Goal: Information Seeking & Learning: Learn about a topic

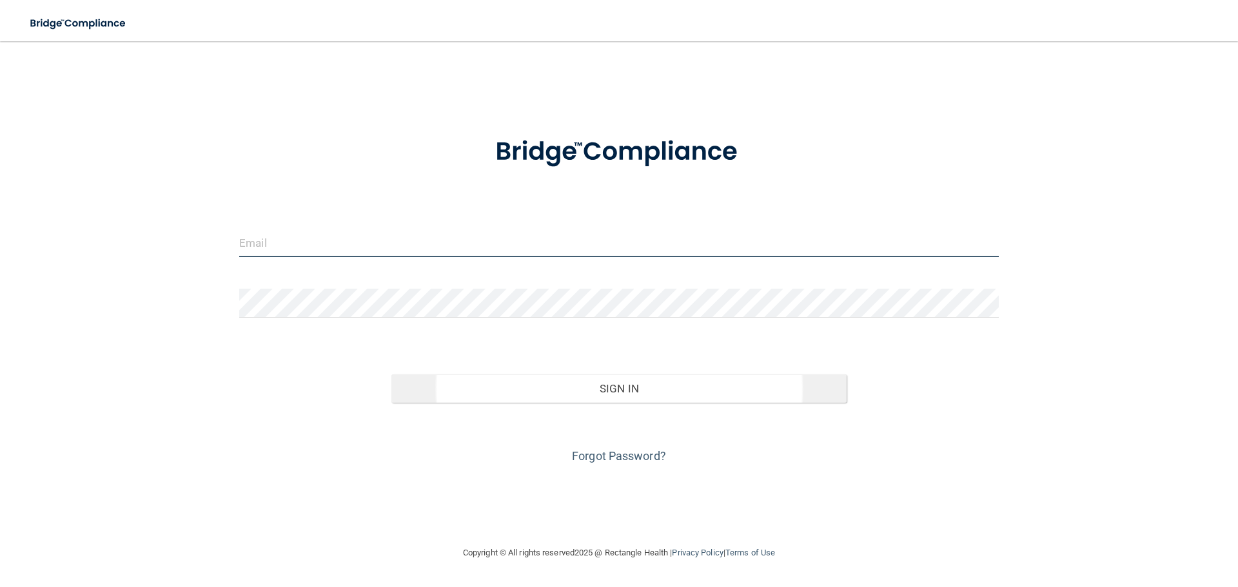
type input "[PERSON_NAME][EMAIL_ADDRESS][DOMAIN_NAME]"
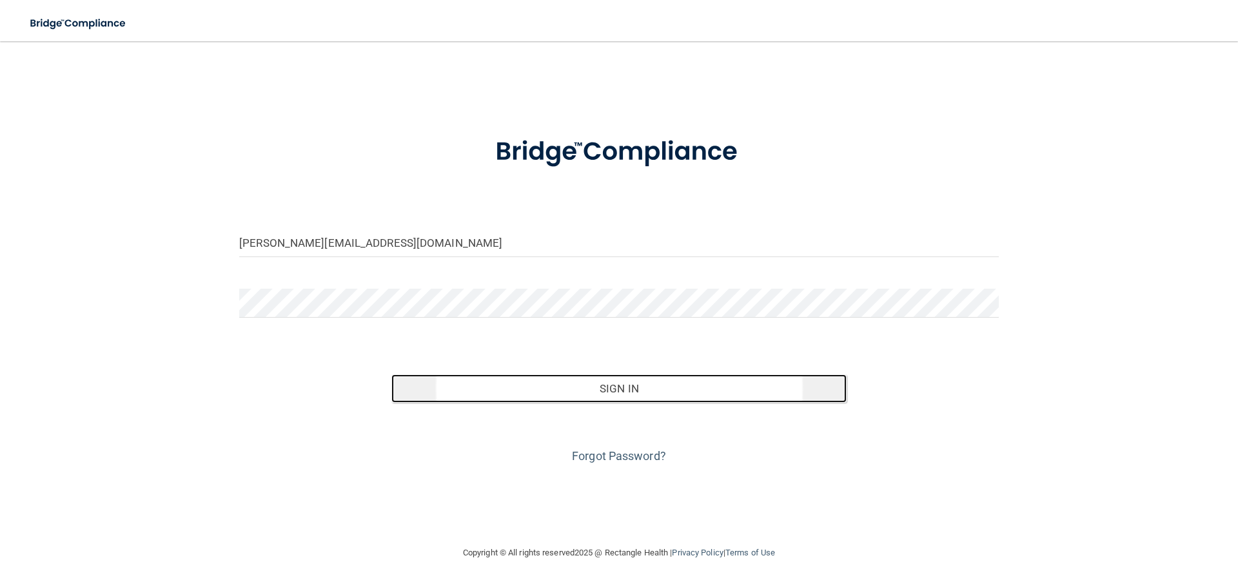
click at [619, 395] on button "Sign In" at bounding box center [619, 389] width 456 height 28
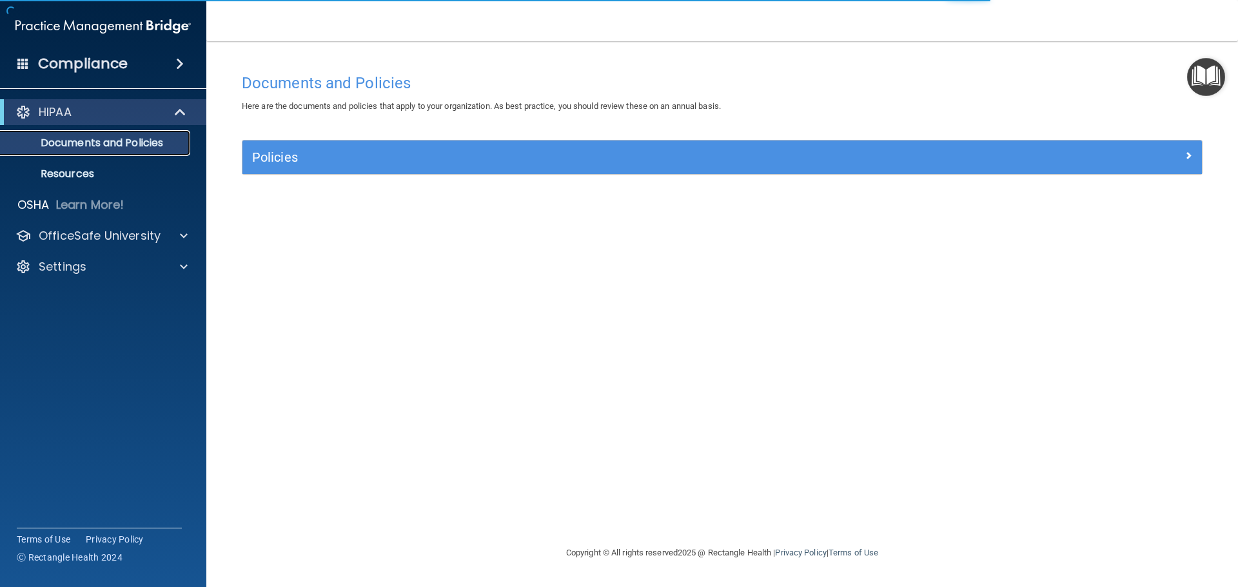
click at [133, 147] on p "Documents and Policies" at bounding box center [96, 143] width 176 height 13
click at [106, 113] on div "HIPAA" at bounding box center [85, 111] width 159 height 15
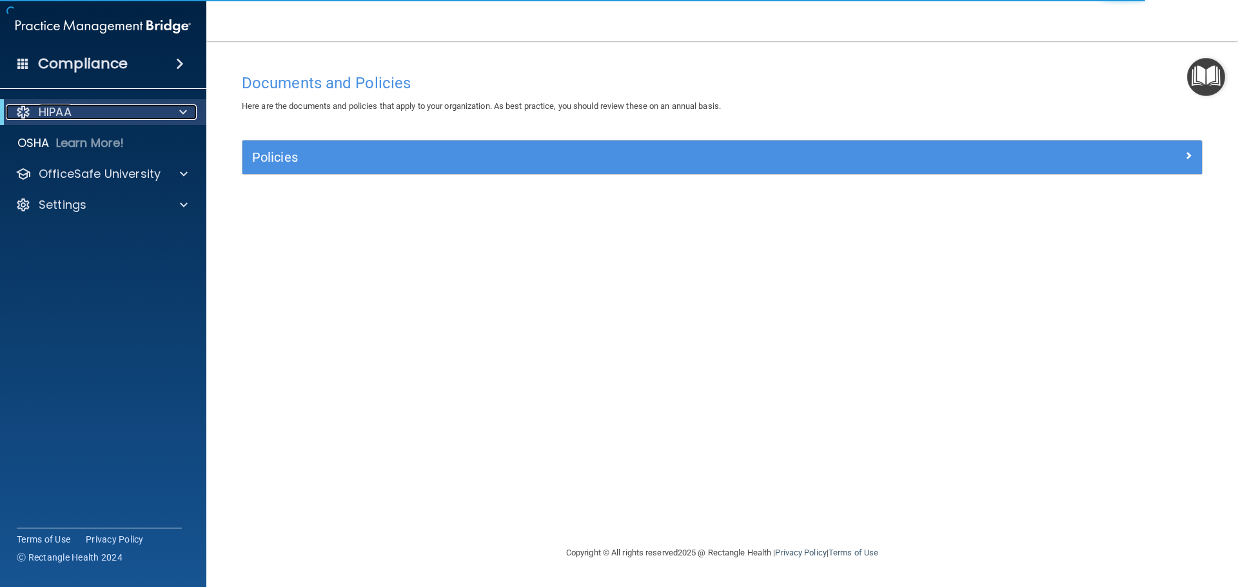
click at [106, 113] on div "HIPAA" at bounding box center [85, 111] width 159 height 15
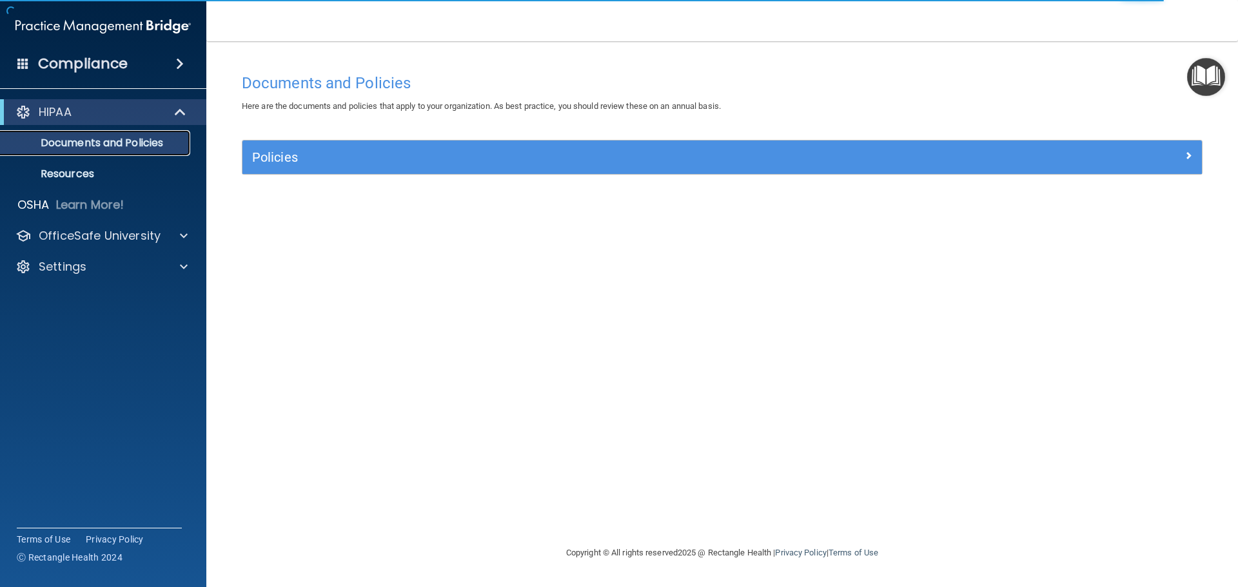
click at [86, 143] on p "Documents and Policies" at bounding box center [96, 143] width 176 height 13
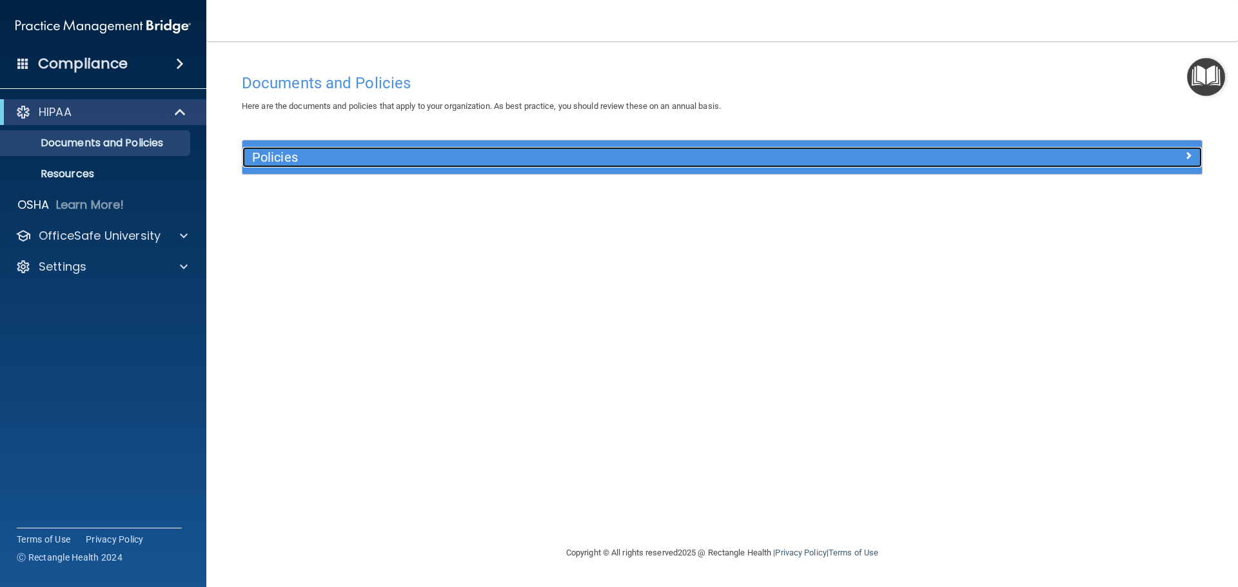
click at [381, 148] on div "Policies" at bounding box center [602, 157] width 720 height 21
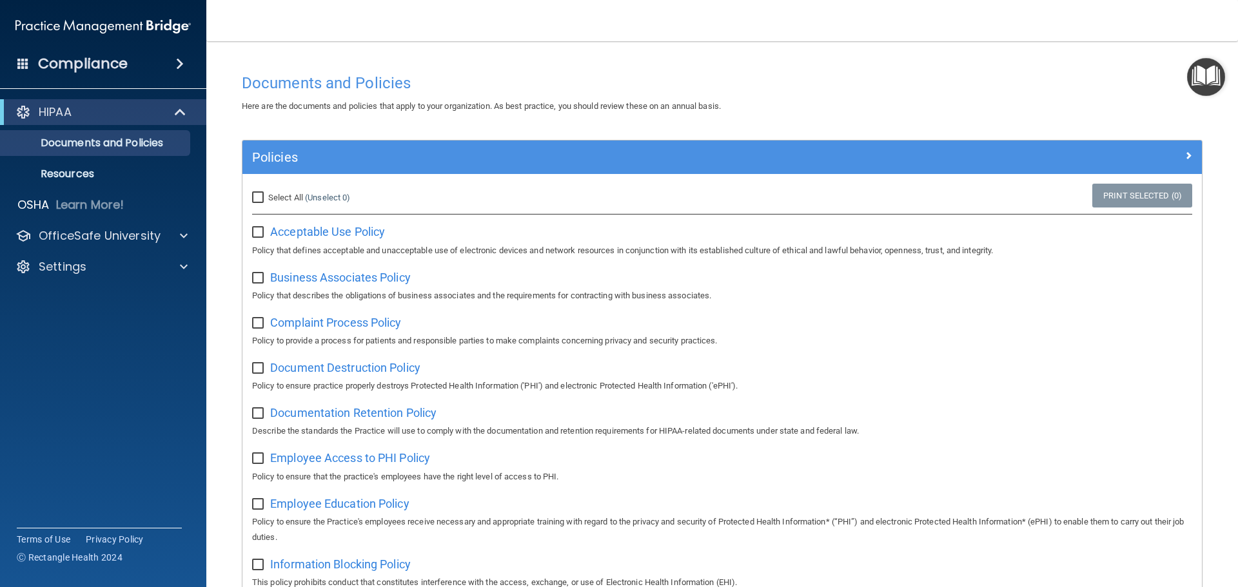
click at [259, 197] on input "Select All (Unselect 0) Unselect All" at bounding box center [259, 198] width 15 height 10
checkbox input "true"
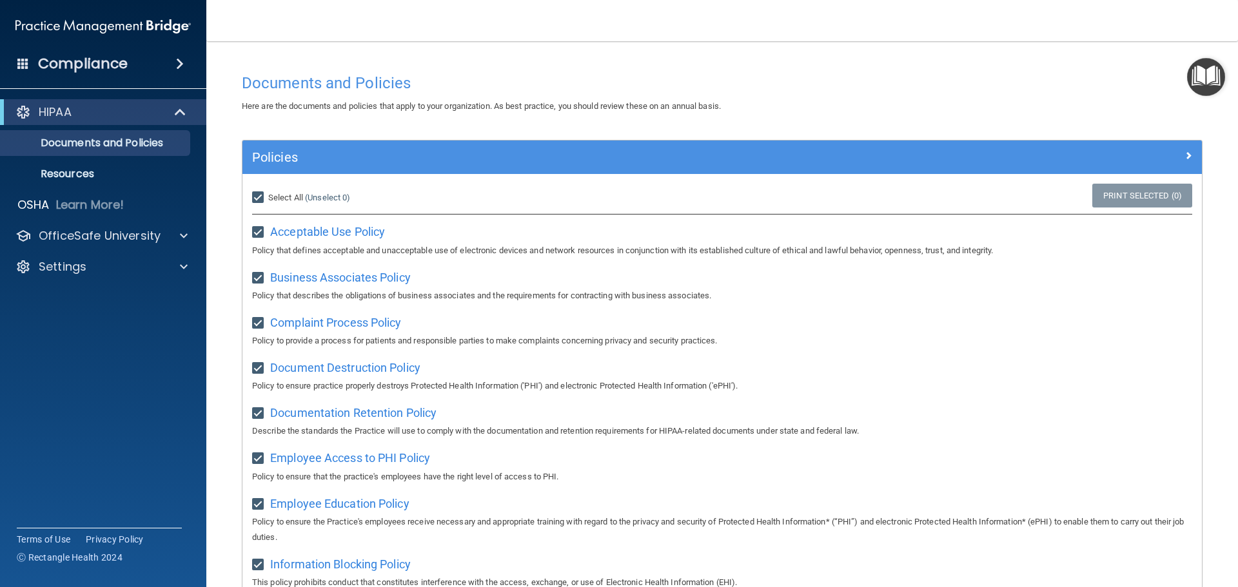
checkbox input "true"
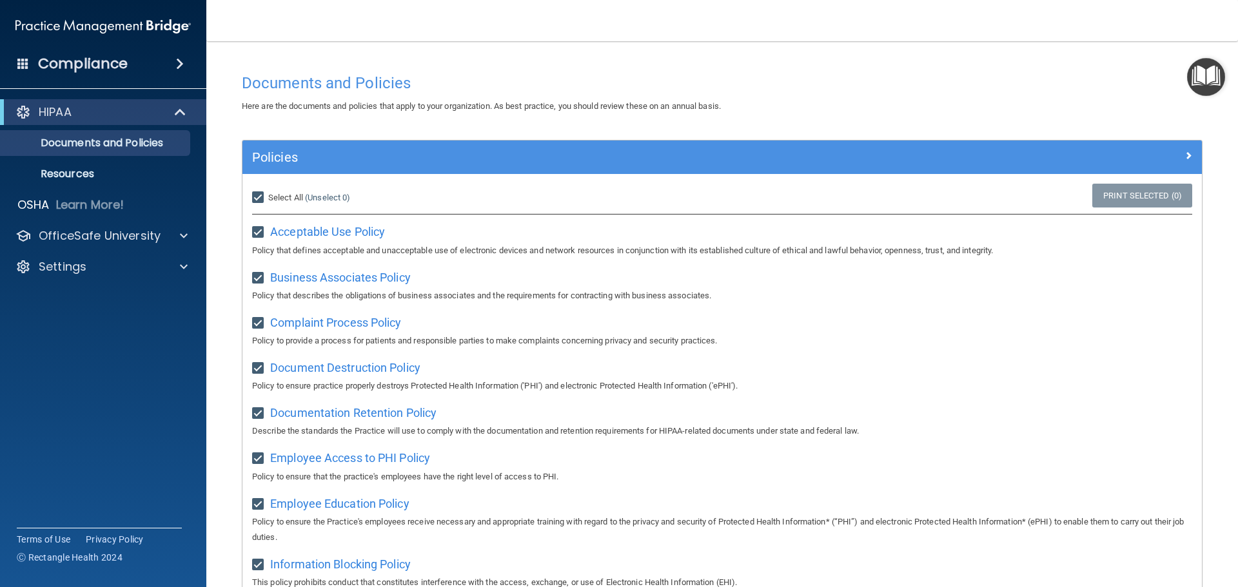
checkbox input "true"
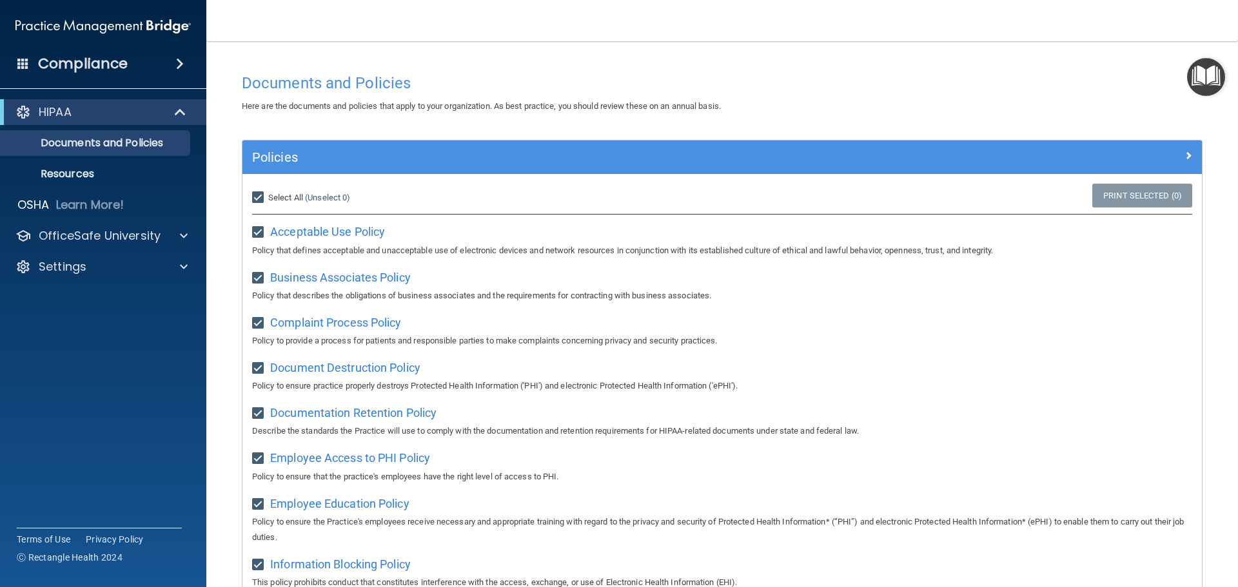
checkbox input "true"
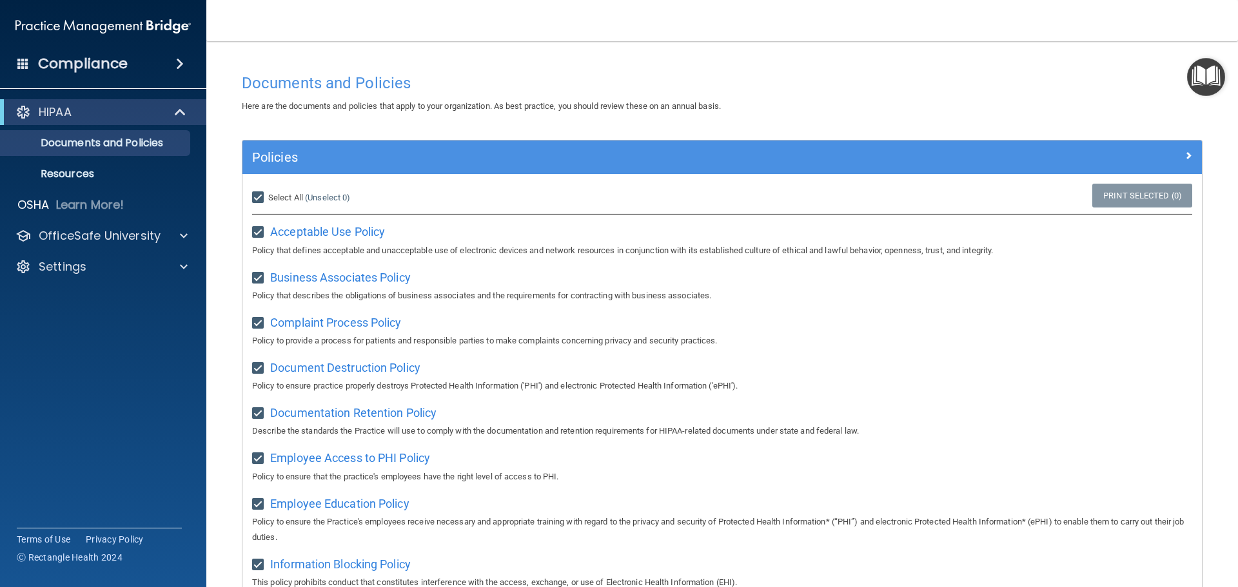
checkbox input "true"
click at [106, 170] on p "Resources" at bounding box center [96, 174] width 176 height 13
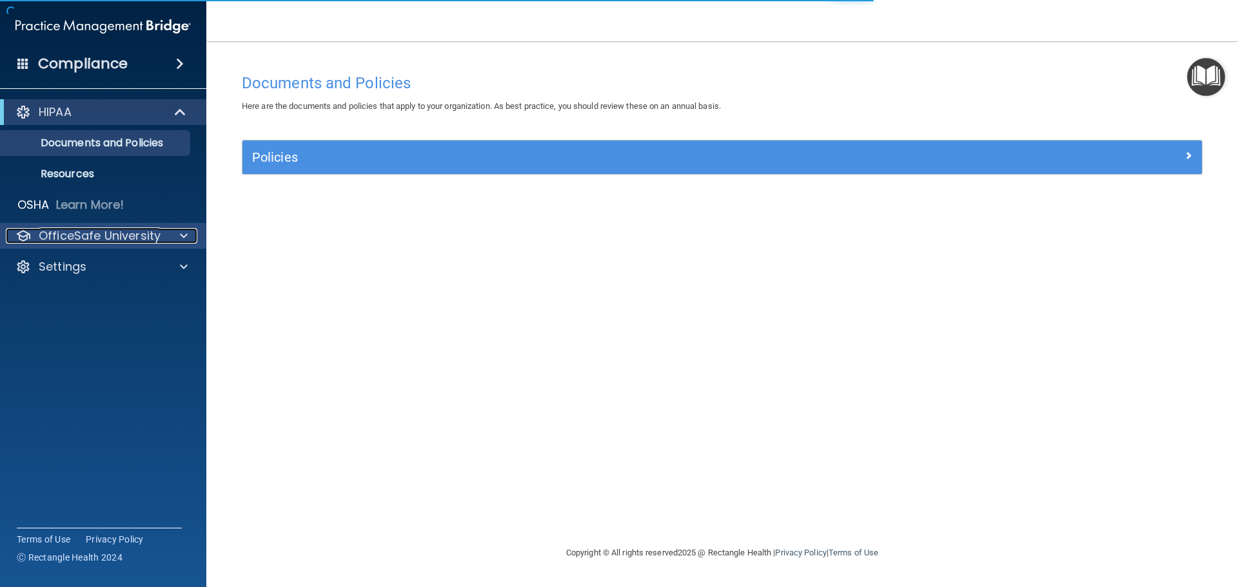
click at [157, 228] on p "OfficeSafe University" at bounding box center [100, 235] width 122 height 15
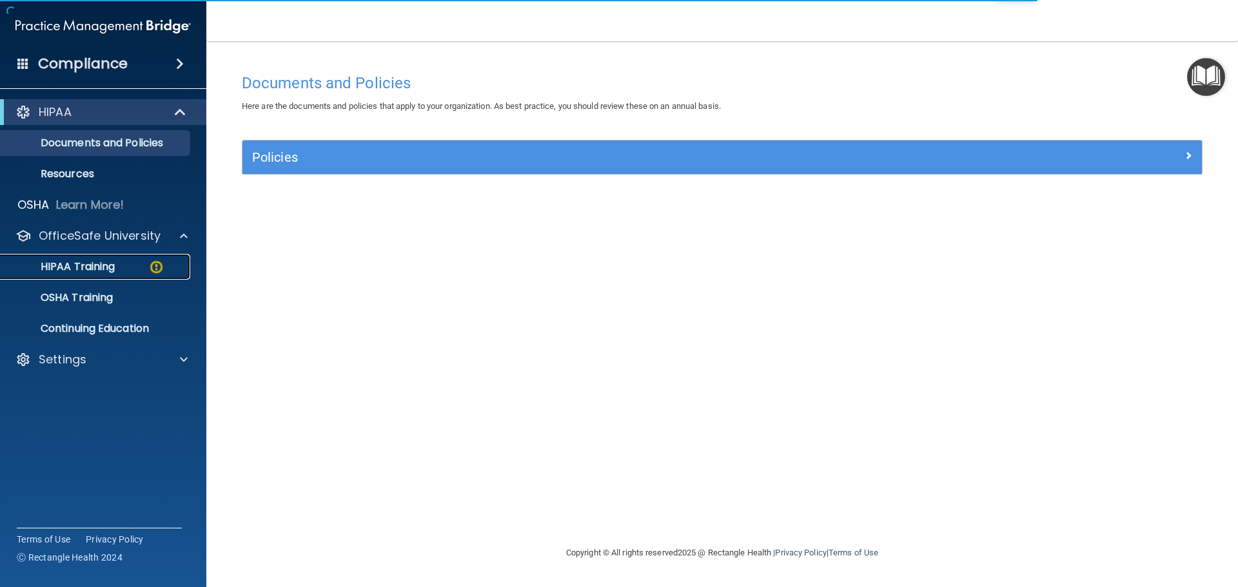
click at [88, 268] on p "HIPAA Training" at bounding box center [61, 267] width 106 height 13
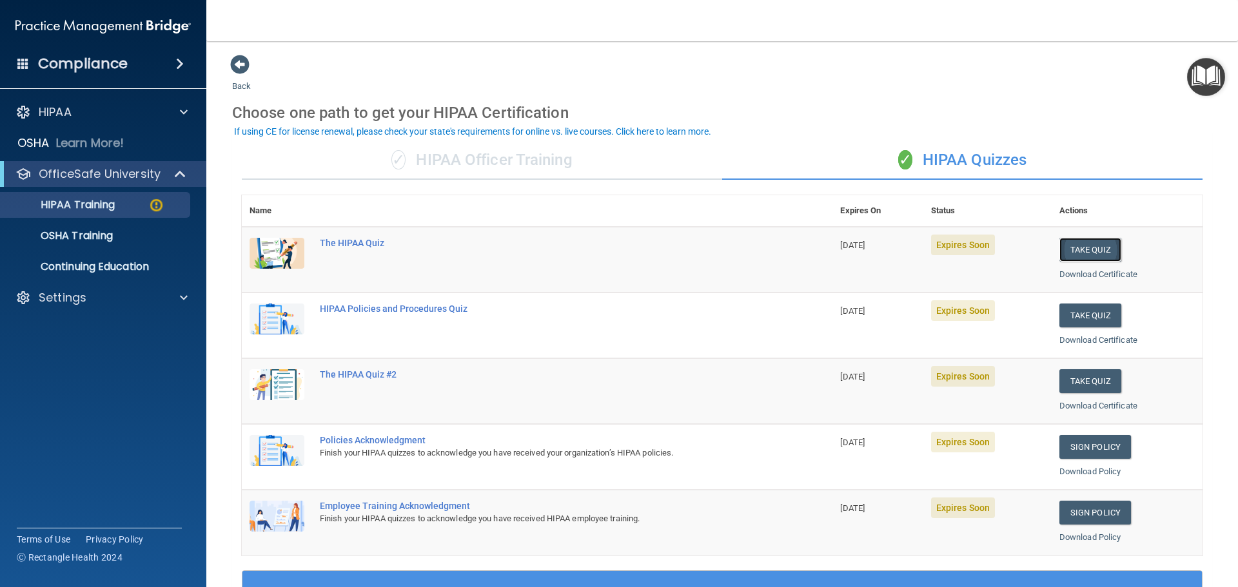
click at [1101, 253] on button "Take Quiz" at bounding box center [1090, 250] width 62 height 24
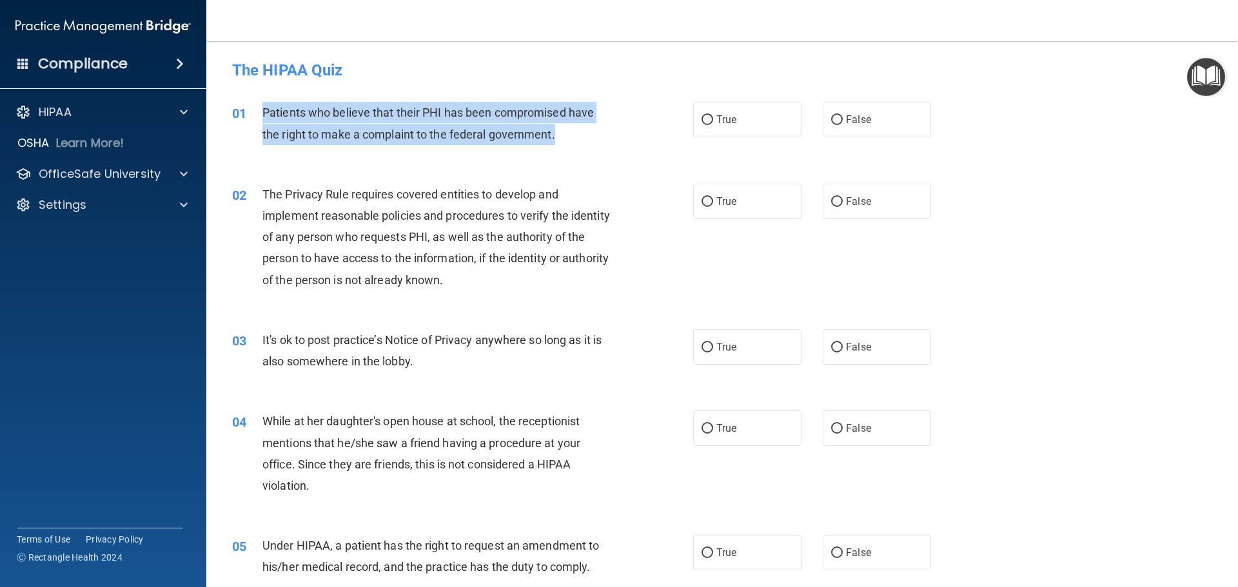
drag, startPoint x: 561, startPoint y: 132, endPoint x: 266, endPoint y: 103, distance: 296.8
click at [266, 103] on div "Patients who believe that their PHI has been compromised have the right to make…" at bounding box center [442, 123] width 360 height 43
copy span "Patients who believe that their PHI has been compromised have the right to make…"
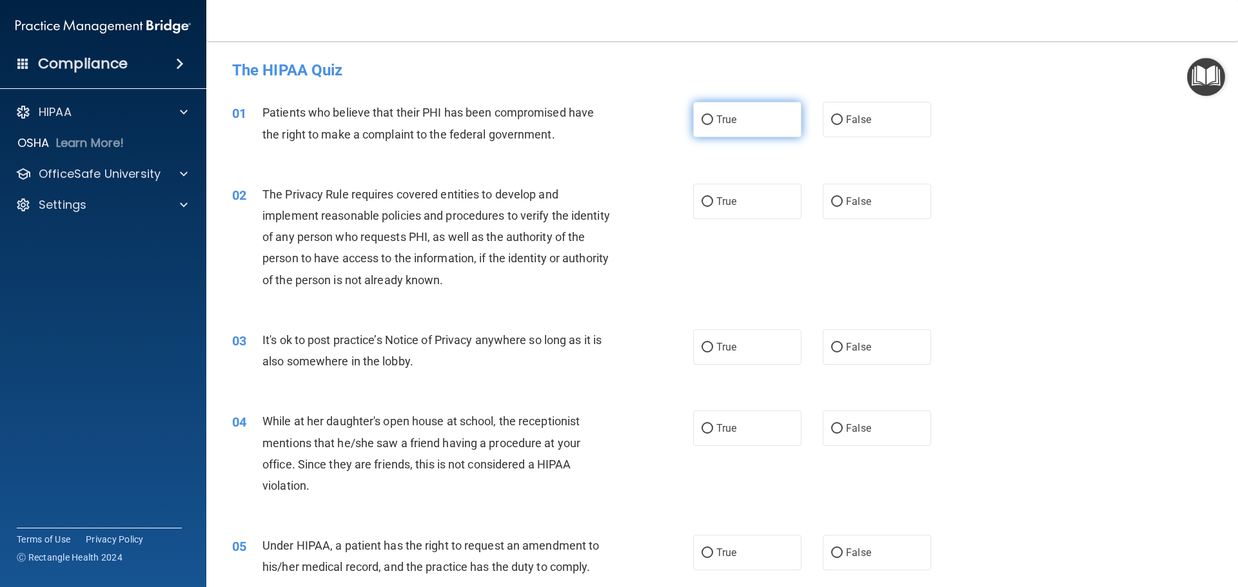
click at [736, 130] on label "True" at bounding box center [747, 119] width 108 height 35
click at [713, 125] on input "True" at bounding box center [708, 120] width 12 height 10
radio input "true"
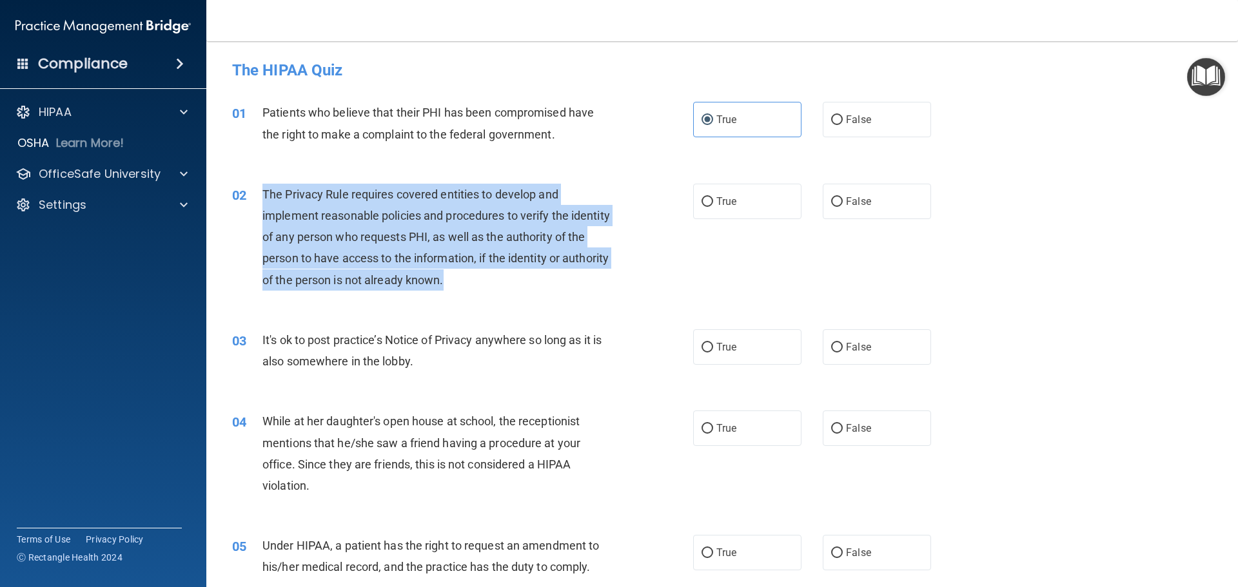
drag, startPoint x: 501, startPoint y: 280, endPoint x: 262, endPoint y: 183, distance: 258.0
click at [262, 184] on div "The Privacy Rule requires covered entities to develop and implement reasonable …" at bounding box center [442, 237] width 360 height 107
copy span "The Privacy Rule requires covered entities to develop and implement reasonable …"
click at [669, 198] on div "02 The Privacy Rule requires covered entities to develop and implement reasonab…" at bounding box center [463, 240] width 500 height 113
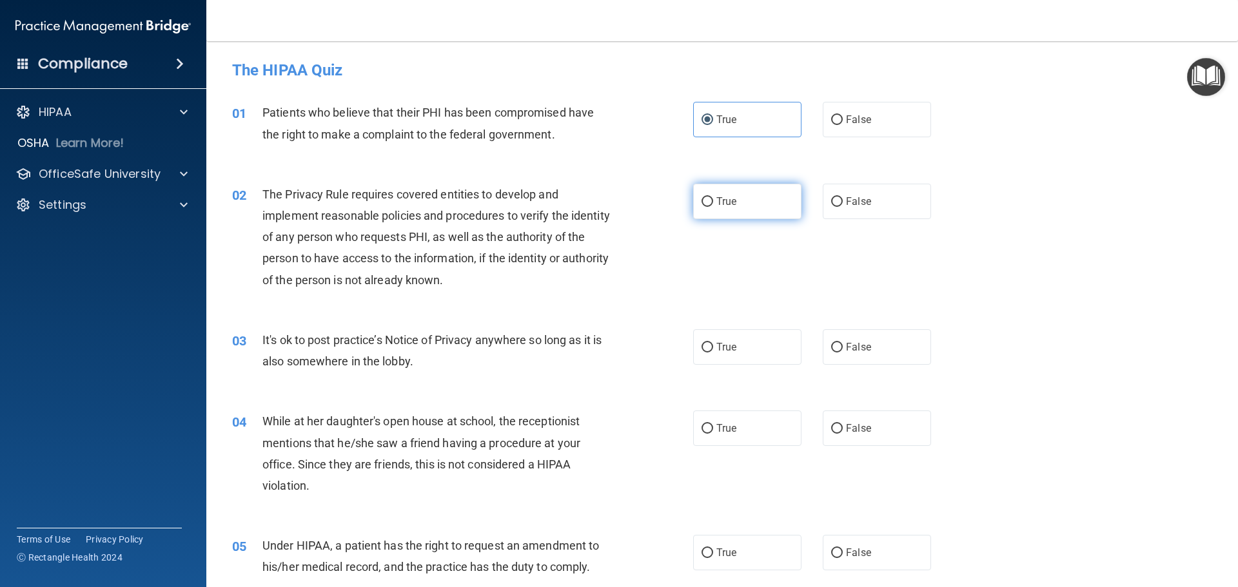
click at [722, 204] on span "True" at bounding box center [726, 201] width 20 height 12
click at [713, 204] on input "True" at bounding box center [708, 202] width 12 height 10
radio input "true"
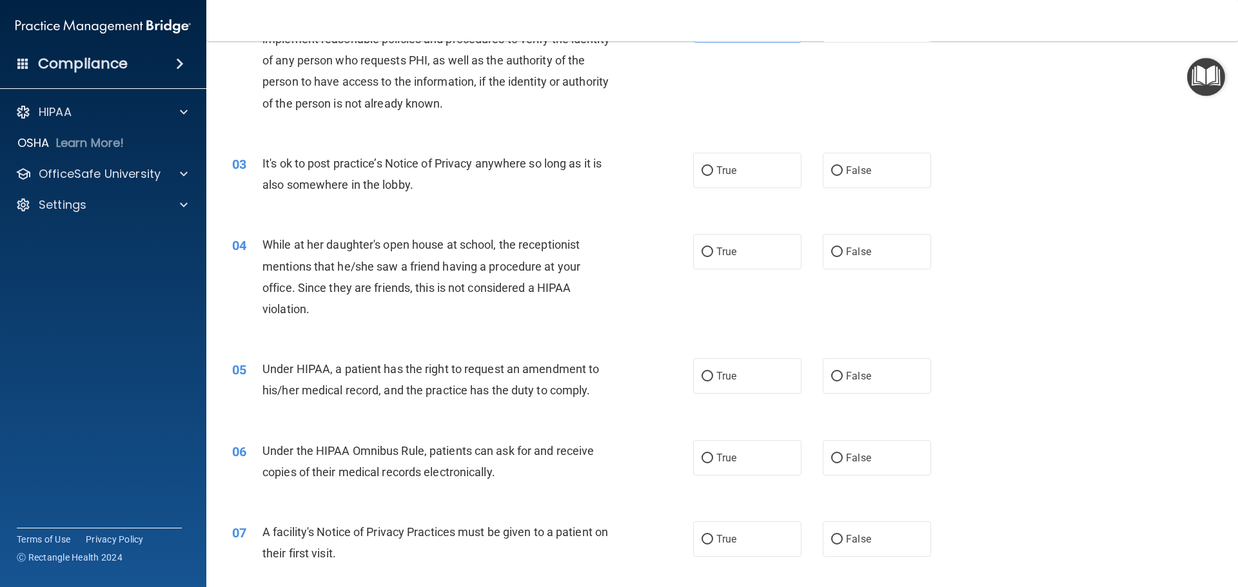
scroll to position [193, 0]
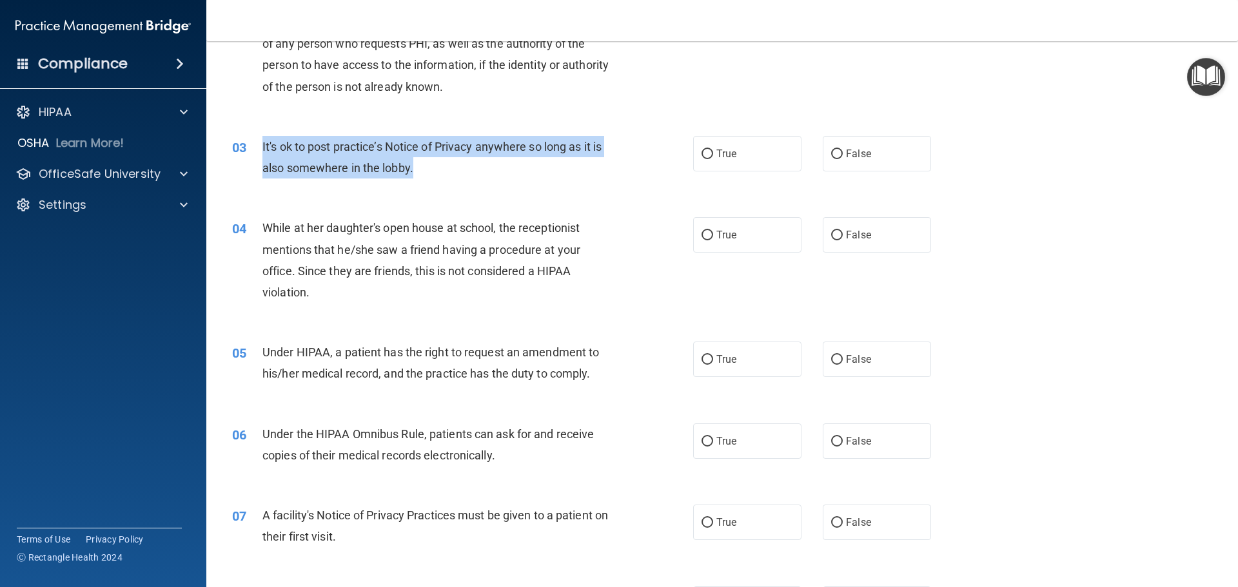
drag, startPoint x: 424, startPoint y: 168, endPoint x: 263, endPoint y: 138, distance: 164.0
click at [263, 138] on div "It's ok to post practice’s Notice of Privacy anywhere so long as it is also som…" at bounding box center [442, 157] width 360 height 43
copy span "It's ok to post practice’s Notice of Privacy anywhere so long as it is also som…"
click at [831, 157] on input "False" at bounding box center [837, 155] width 12 height 10
radio input "true"
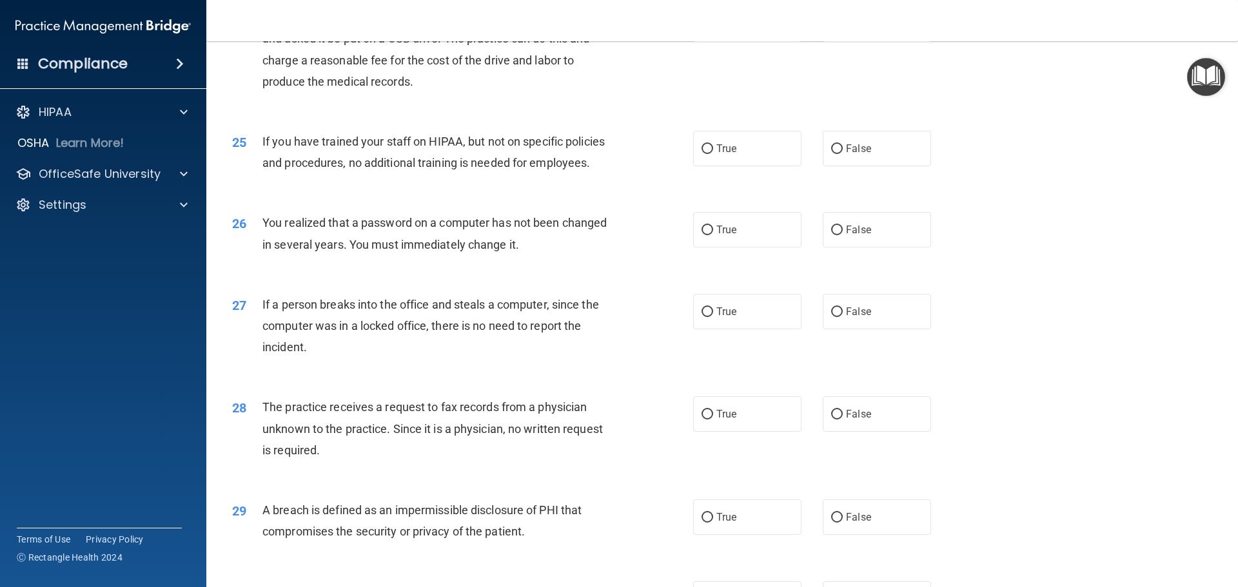
scroll to position [2465, 0]
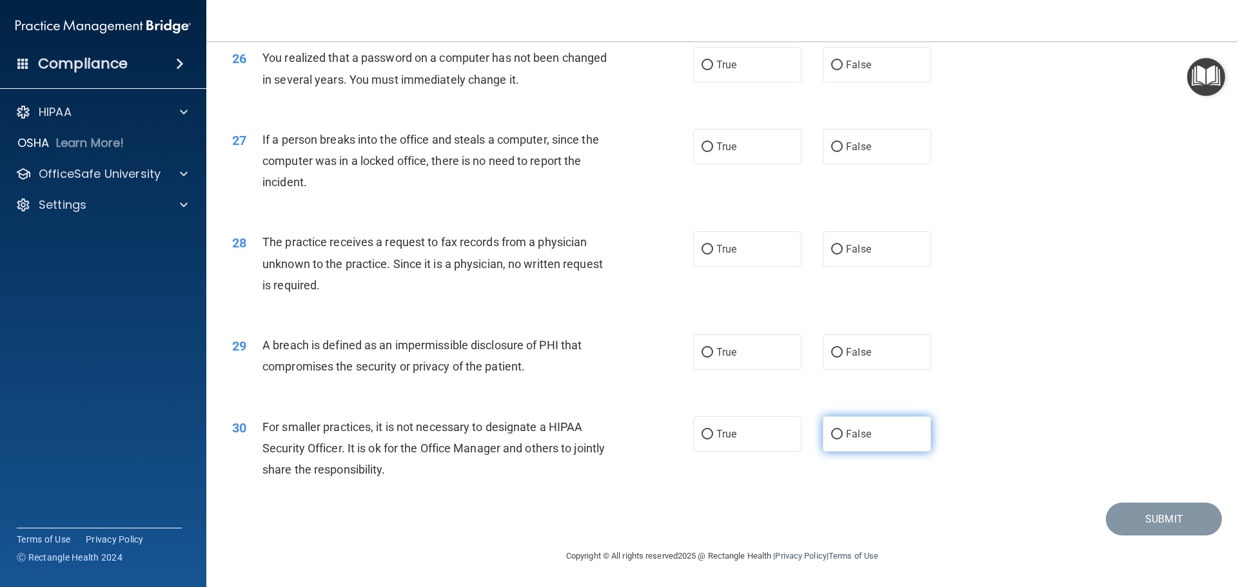
click at [835, 440] on input "False" at bounding box center [837, 435] width 12 height 10
radio input "true"
click at [709, 344] on label "True" at bounding box center [747, 352] width 108 height 35
click at [709, 348] on input "True" at bounding box center [708, 353] width 12 height 10
radio input "true"
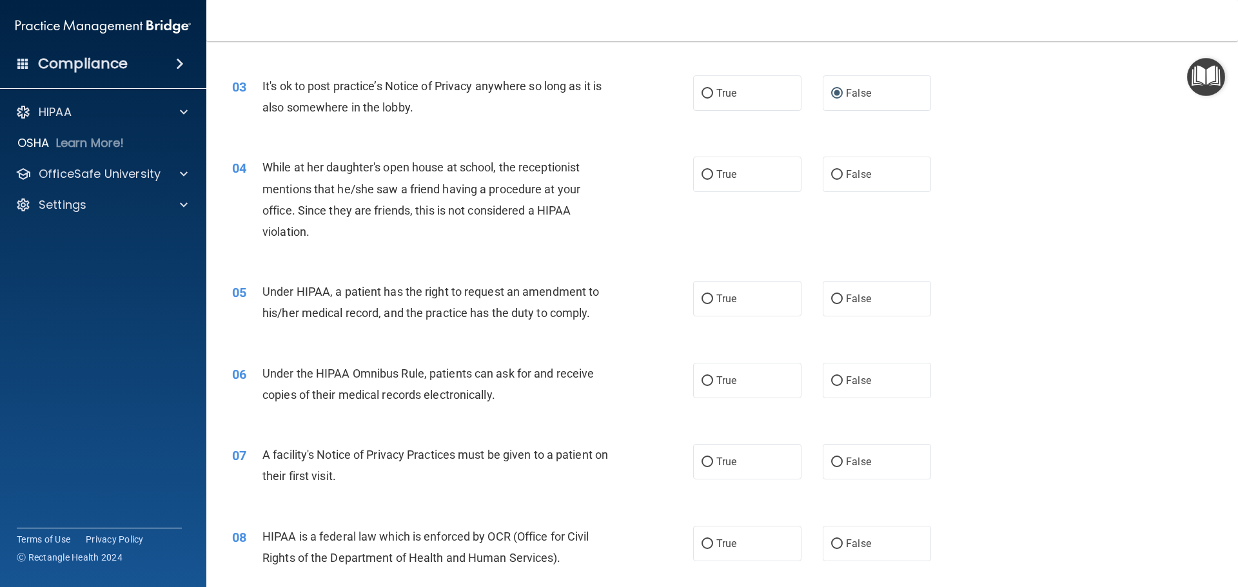
scroll to position [258, 0]
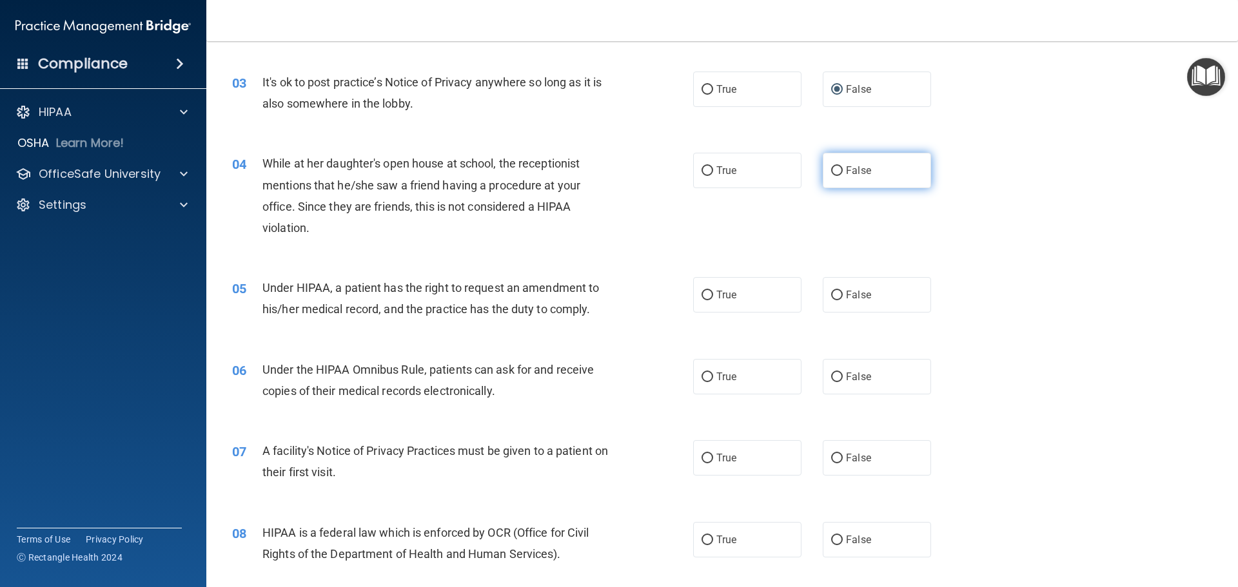
click at [869, 178] on label "False" at bounding box center [877, 170] width 108 height 35
click at [843, 176] on input "False" at bounding box center [837, 171] width 12 height 10
radio input "true"
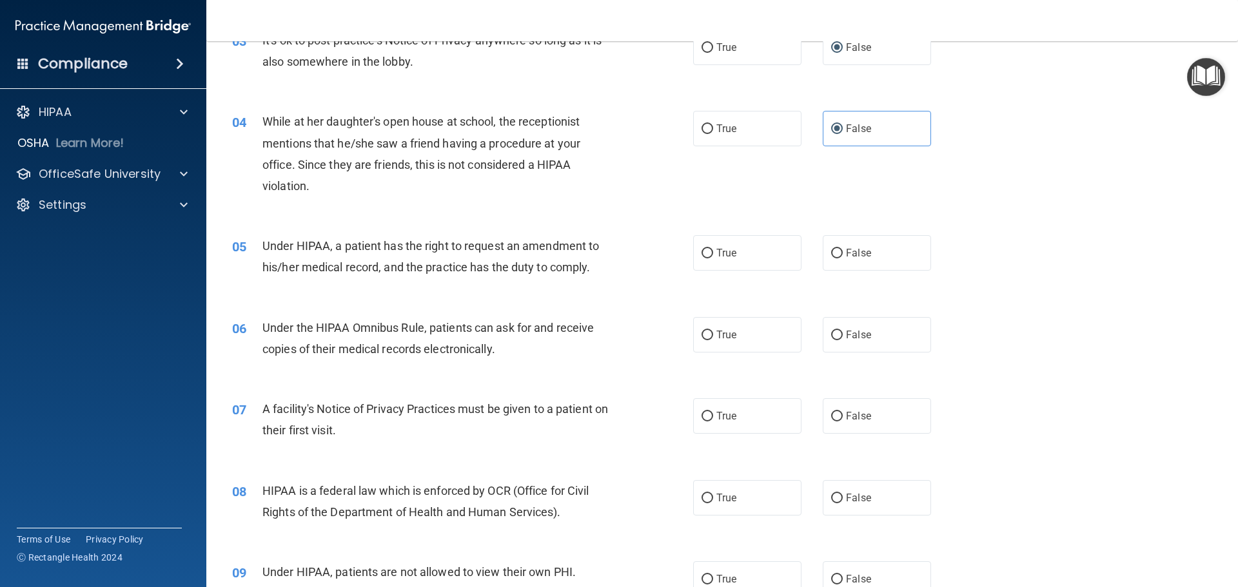
scroll to position [322, 0]
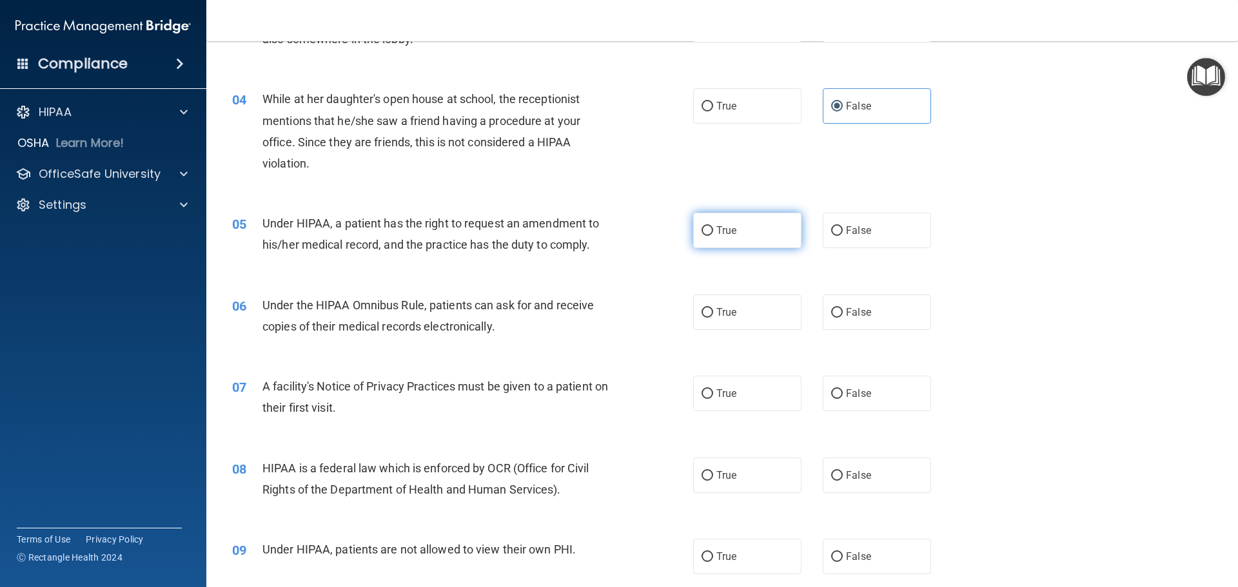
click at [716, 235] on span "True" at bounding box center [726, 230] width 20 height 12
click at [712, 235] on input "True" at bounding box center [708, 231] width 12 height 10
radio input "true"
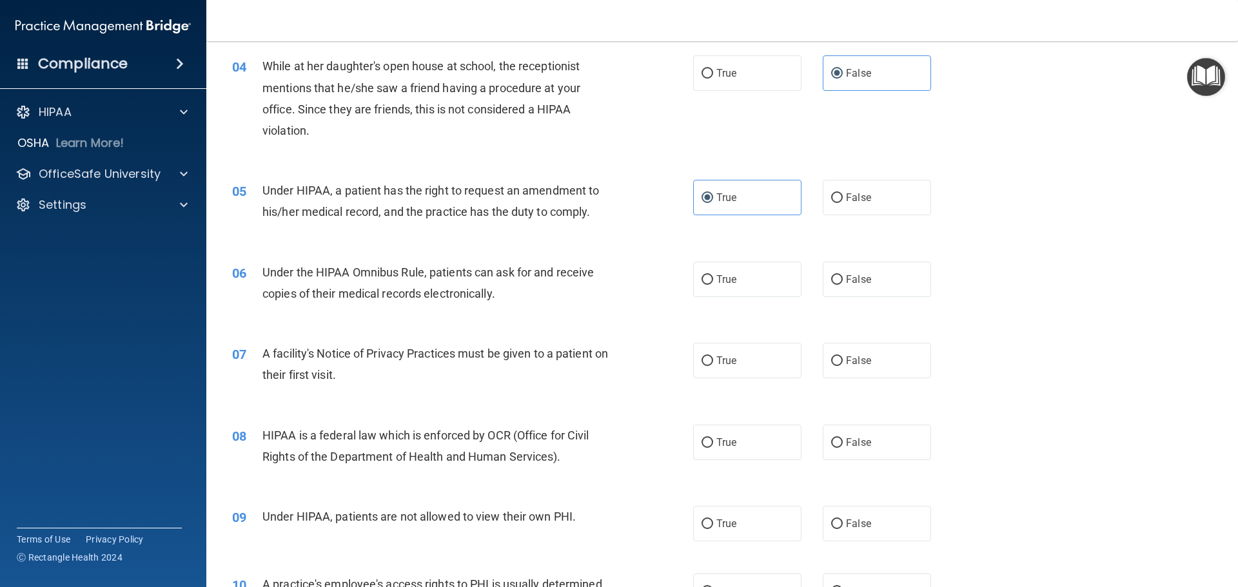
scroll to position [387, 0]
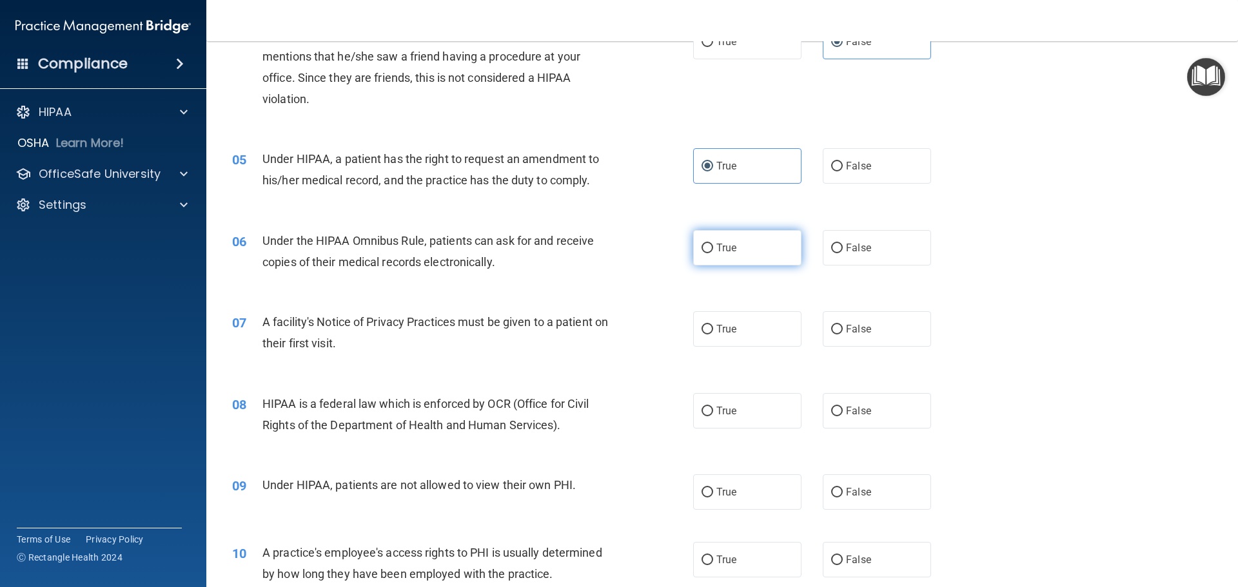
click at [705, 246] on input "True" at bounding box center [708, 249] width 12 height 10
radio input "true"
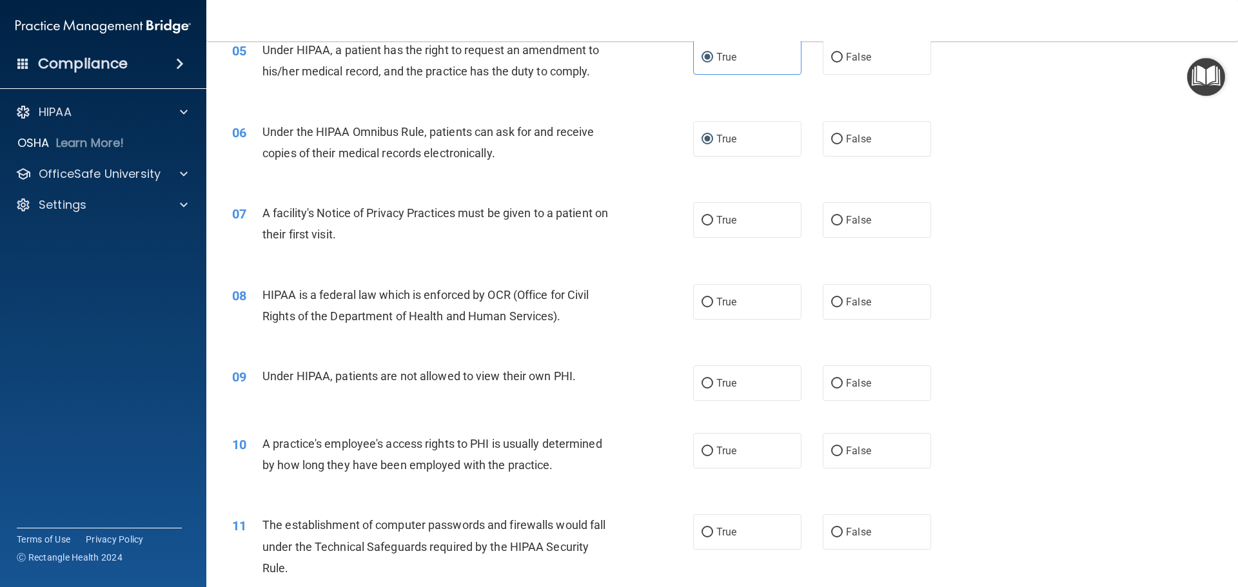
scroll to position [516, 0]
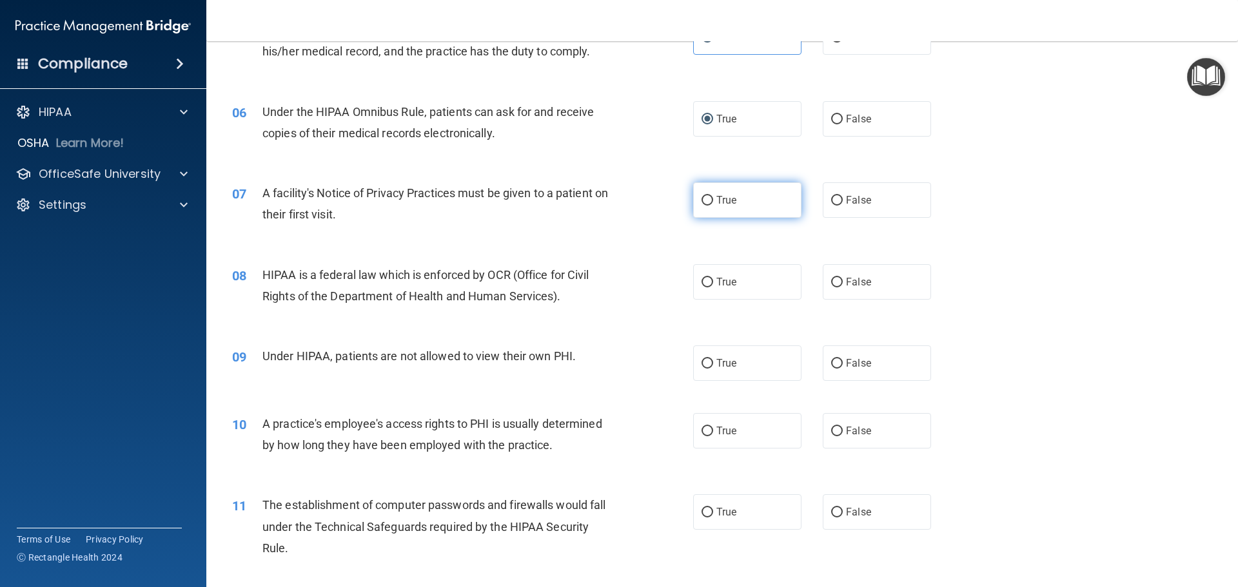
click at [704, 205] on input "True" at bounding box center [708, 201] width 12 height 10
radio input "true"
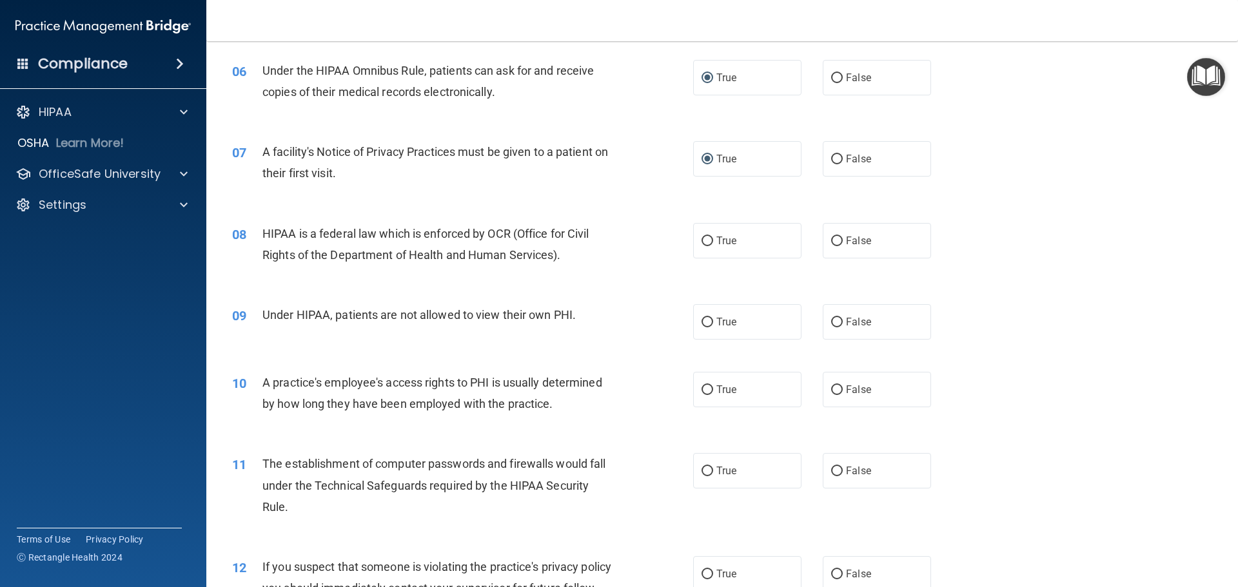
scroll to position [580, 0]
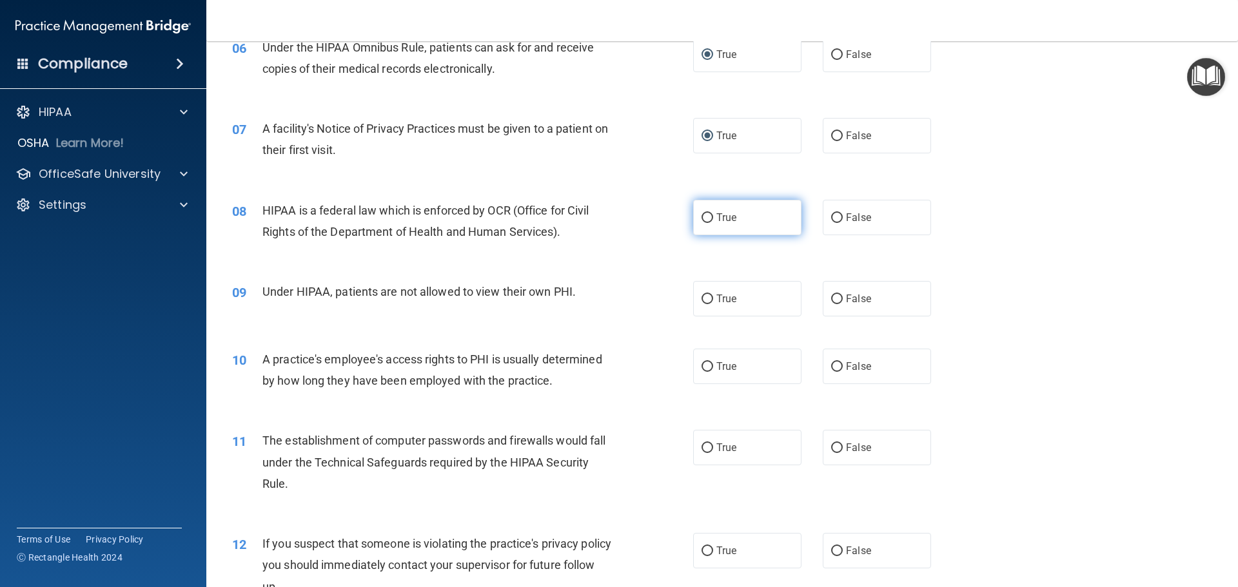
click at [702, 219] on input "True" at bounding box center [708, 218] width 12 height 10
radio input "true"
click at [846, 297] on span "False" at bounding box center [858, 299] width 25 height 12
click at [843, 297] on input "False" at bounding box center [837, 300] width 12 height 10
radio input "true"
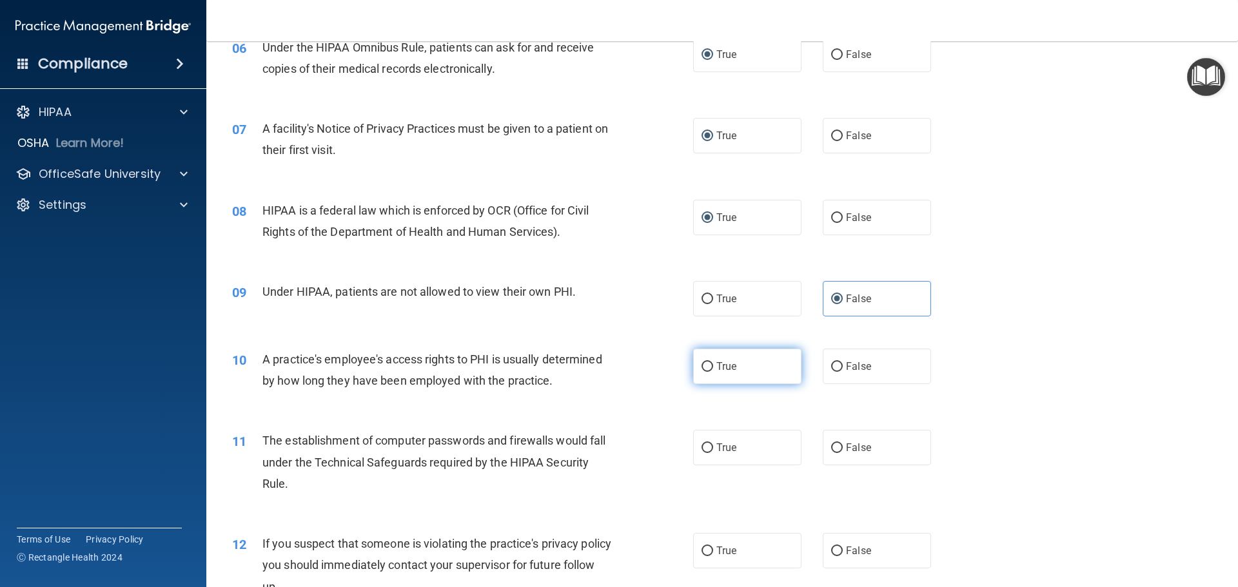
scroll to position [645, 0]
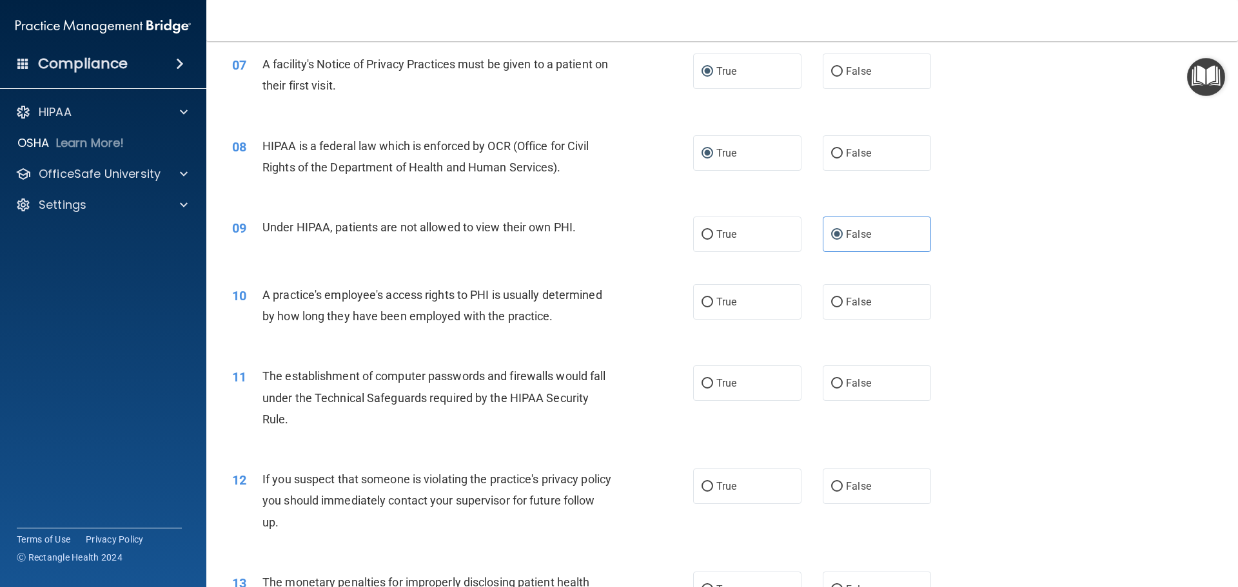
click at [811, 299] on div "True False" at bounding box center [823, 301] width 260 height 35
click at [860, 309] on label "False" at bounding box center [877, 301] width 108 height 35
click at [843, 308] on input "False" at bounding box center [837, 303] width 12 height 10
radio input "true"
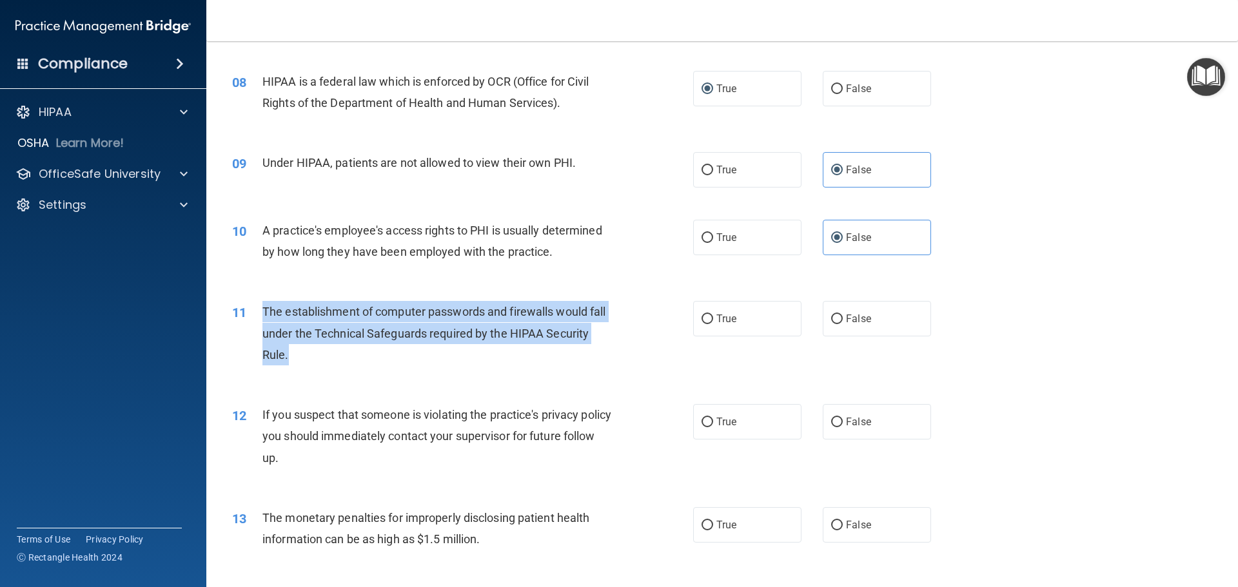
drag, startPoint x: 300, startPoint y: 355, endPoint x: 265, endPoint y: 317, distance: 52.0
click at [265, 317] on div "The establishment of computer passwords and firewalls would fall under the Tech…" at bounding box center [442, 333] width 360 height 64
copy span "The establishment of computer passwords and firewalls would fall under the Tech…"
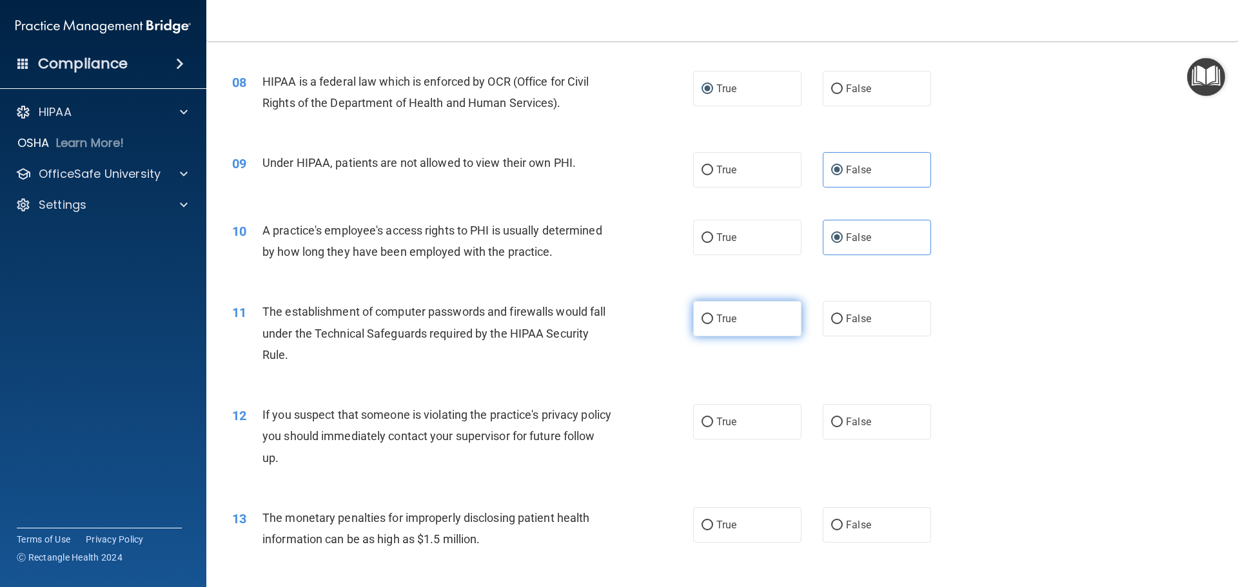
click at [727, 325] on label "True" at bounding box center [747, 318] width 108 height 35
click at [713, 324] on input "True" at bounding box center [708, 320] width 12 height 10
radio input "true"
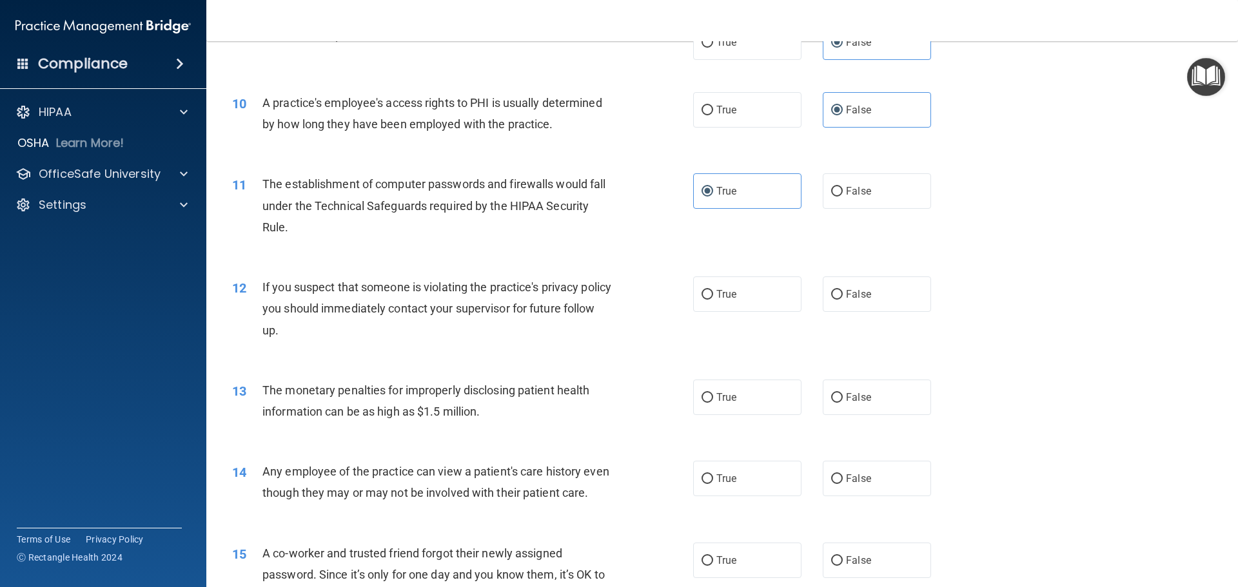
scroll to position [838, 0]
click at [762, 296] on label "True" at bounding box center [747, 292] width 108 height 35
click at [713, 296] on input "True" at bounding box center [708, 294] width 12 height 10
radio input "true"
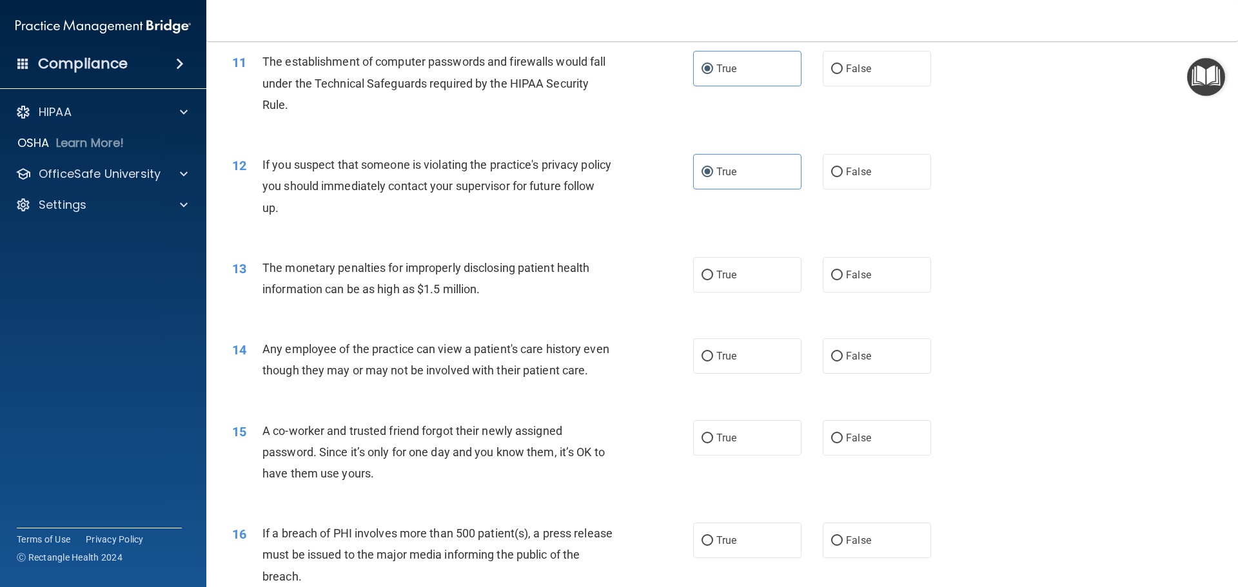
scroll to position [967, 0]
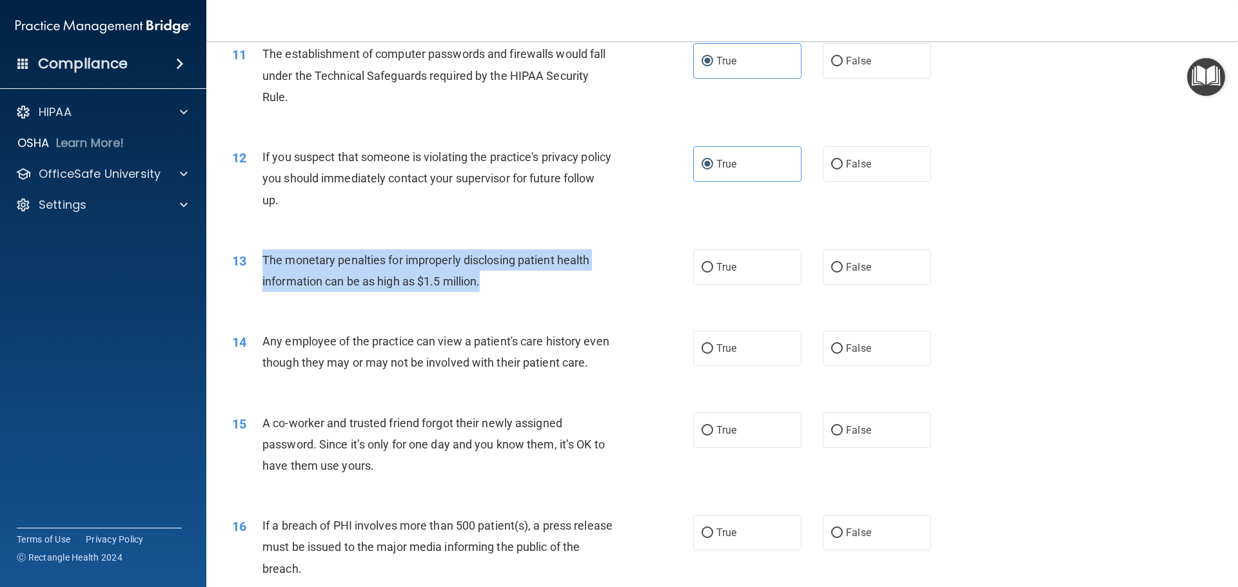
drag, startPoint x: 528, startPoint y: 284, endPoint x: 265, endPoint y: 249, distance: 265.5
click at [265, 250] on div "The monetary penalties for improperly disclosing patient health information can…" at bounding box center [442, 271] width 360 height 43
copy span "The monetary penalties for improperly disclosing patient health information can…"
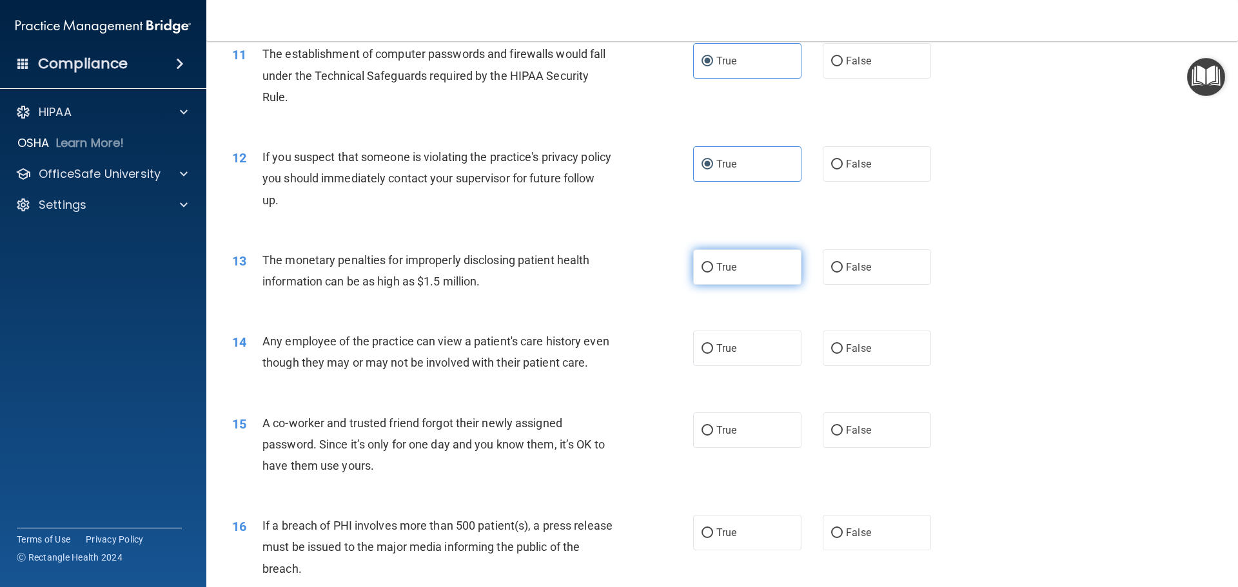
click at [733, 270] on label "True" at bounding box center [747, 267] width 108 height 35
click at [713, 270] on input "True" at bounding box center [708, 268] width 12 height 10
radio input "true"
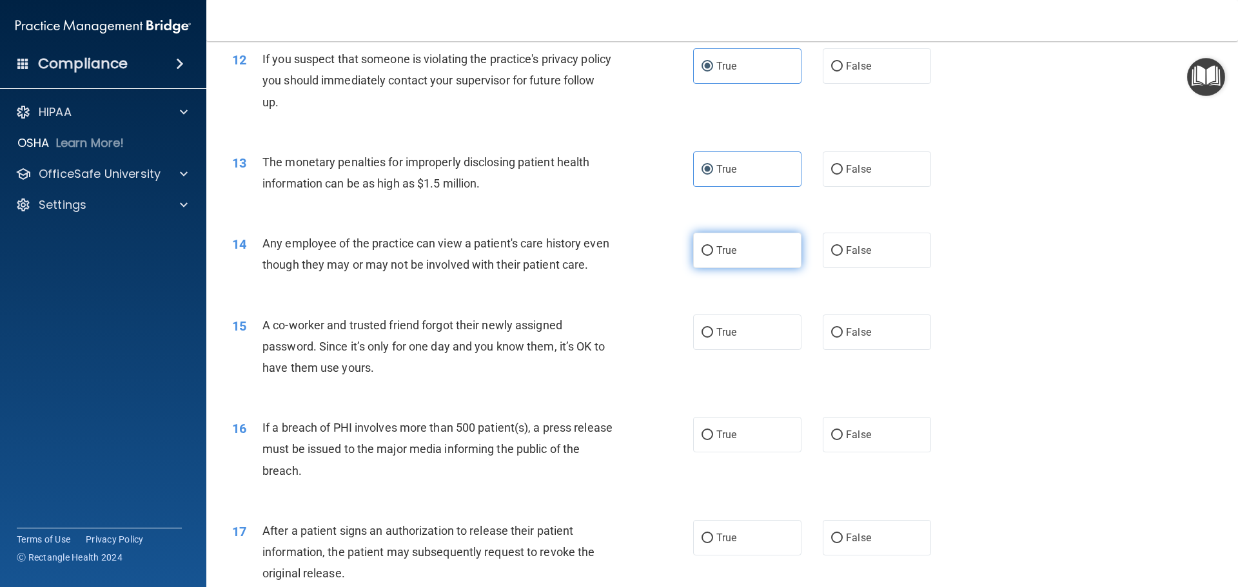
scroll to position [1096, 0]
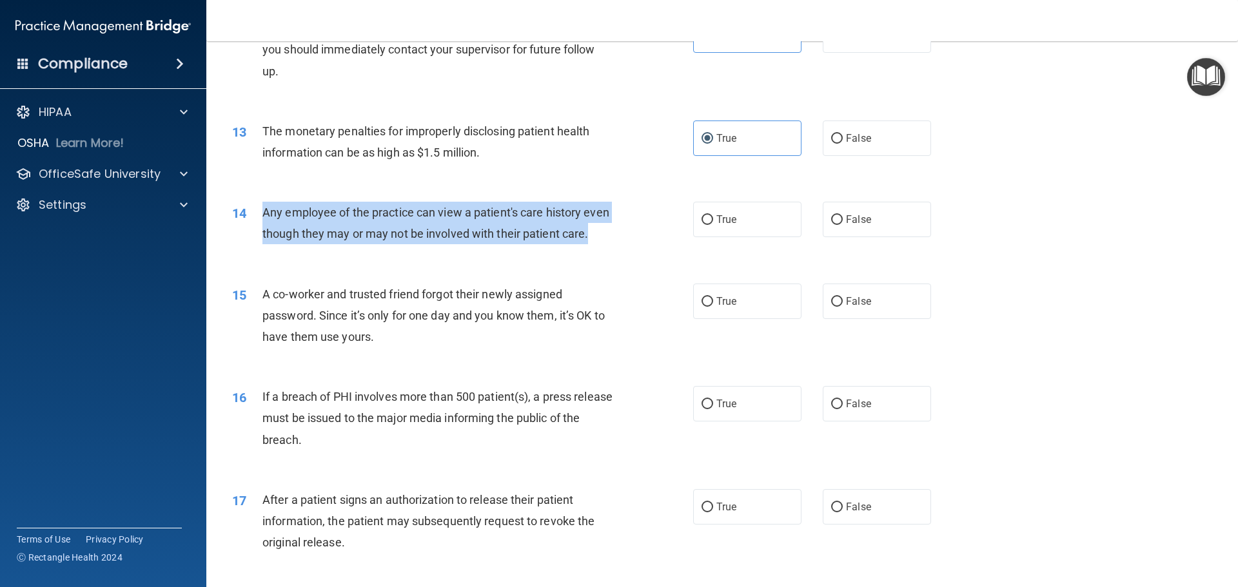
drag, startPoint x: 360, startPoint y: 266, endPoint x: 259, endPoint y: 214, distance: 114.2
click at [259, 214] on div "14 Any employee of the practice can view a patient's care history even though t…" at bounding box center [463, 226] width 500 height 49
copy div "Any employee of the practice can view a patient's care history even though they…"
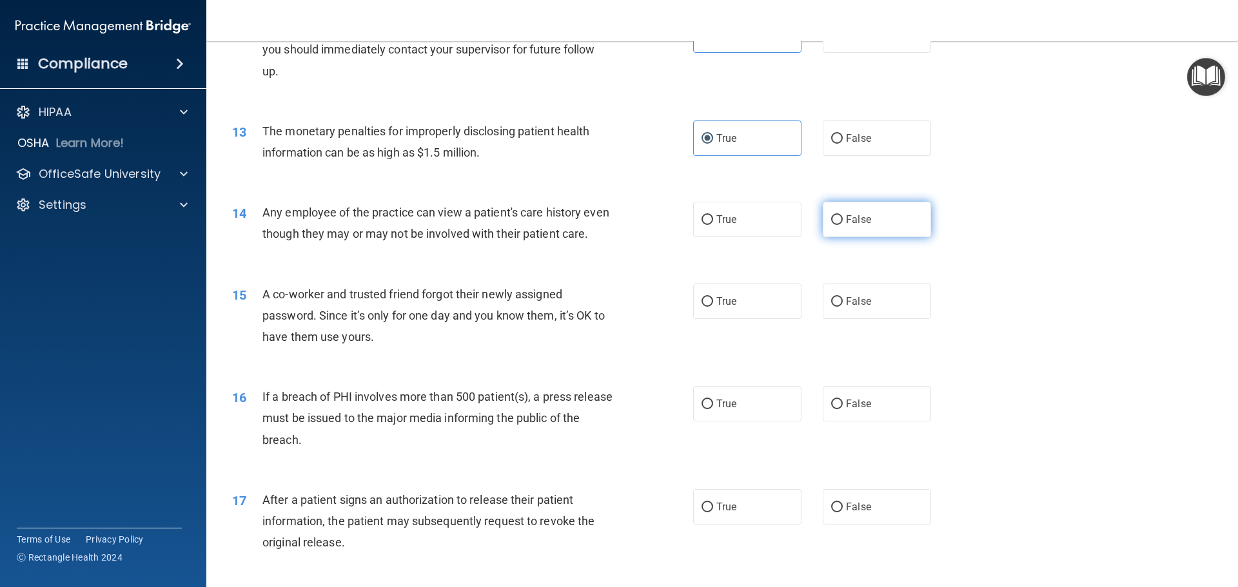
click at [871, 225] on label "False" at bounding box center [877, 219] width 108 height 35
click at [843, 225] on input "False" at bounding box center [837, 220] width 12 height 10
radio input "true"
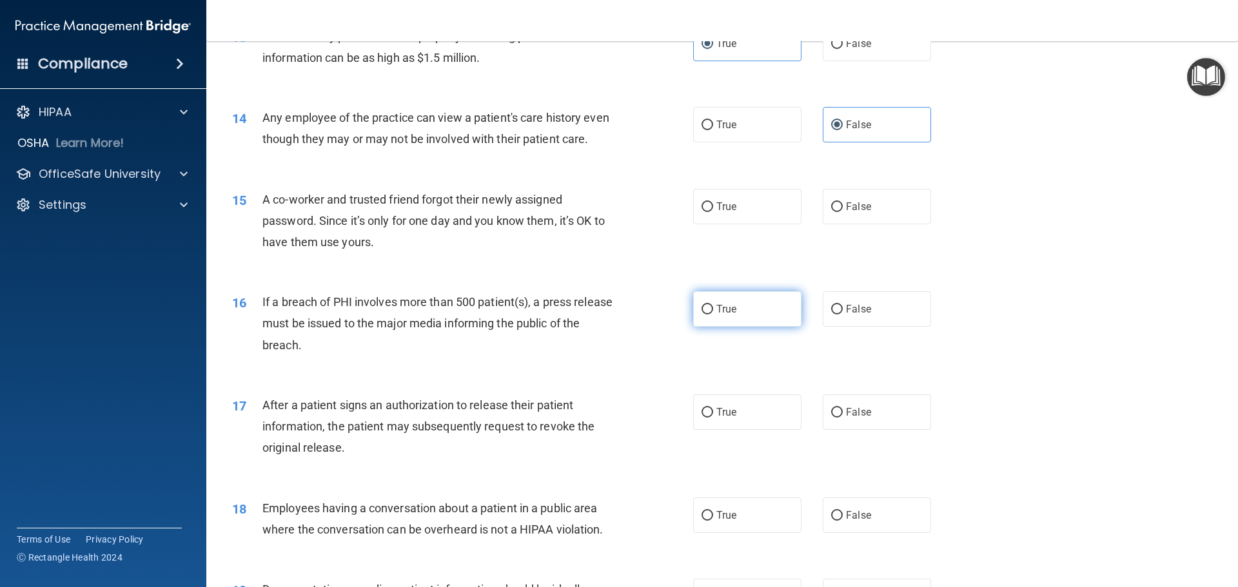
scroll to position [1225, 0]
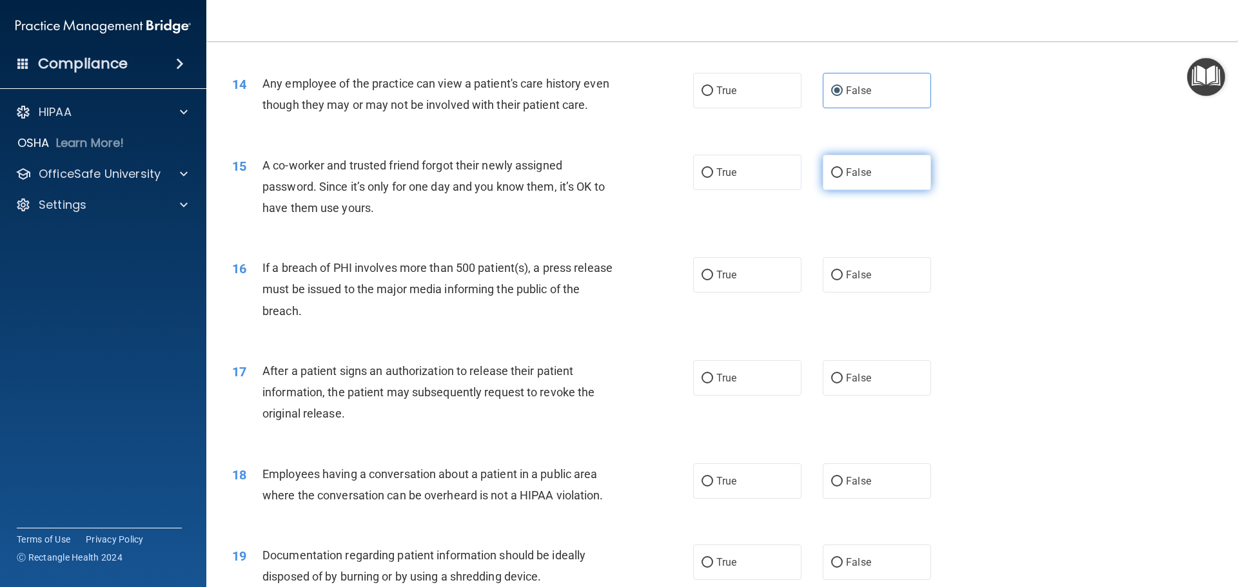
click at [846, 179] on span "False" at bounding box center [858, 172] width 25 height 12
click at [841, 178] on input "False" at bounding box center [837, 173] width 12 height 10
radio input "true"
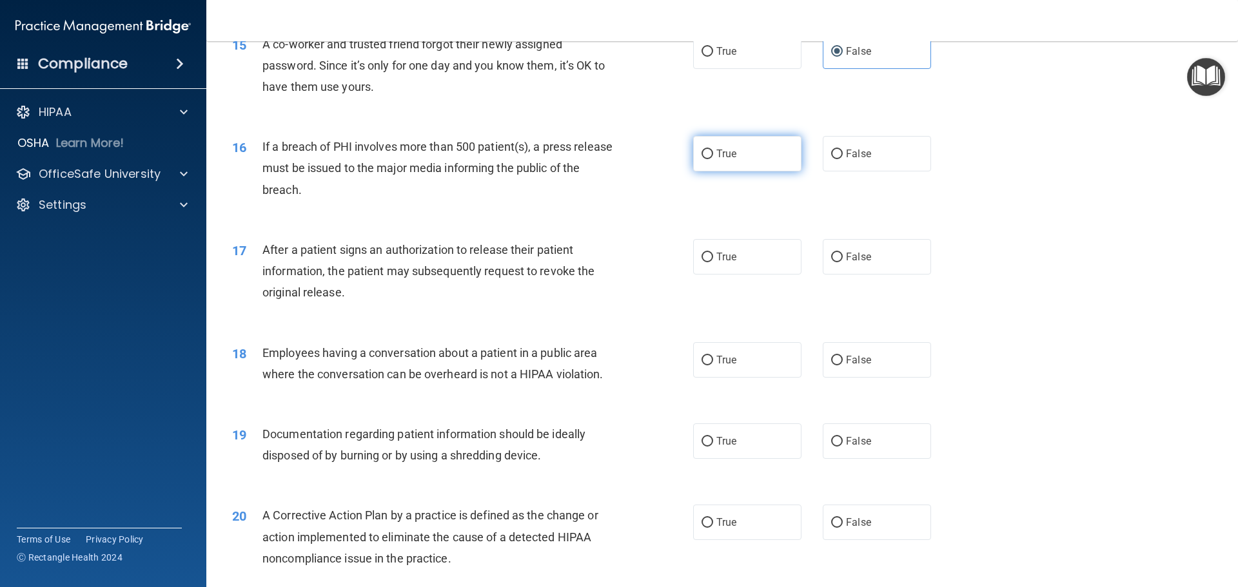
scroll to position [1354, 0]
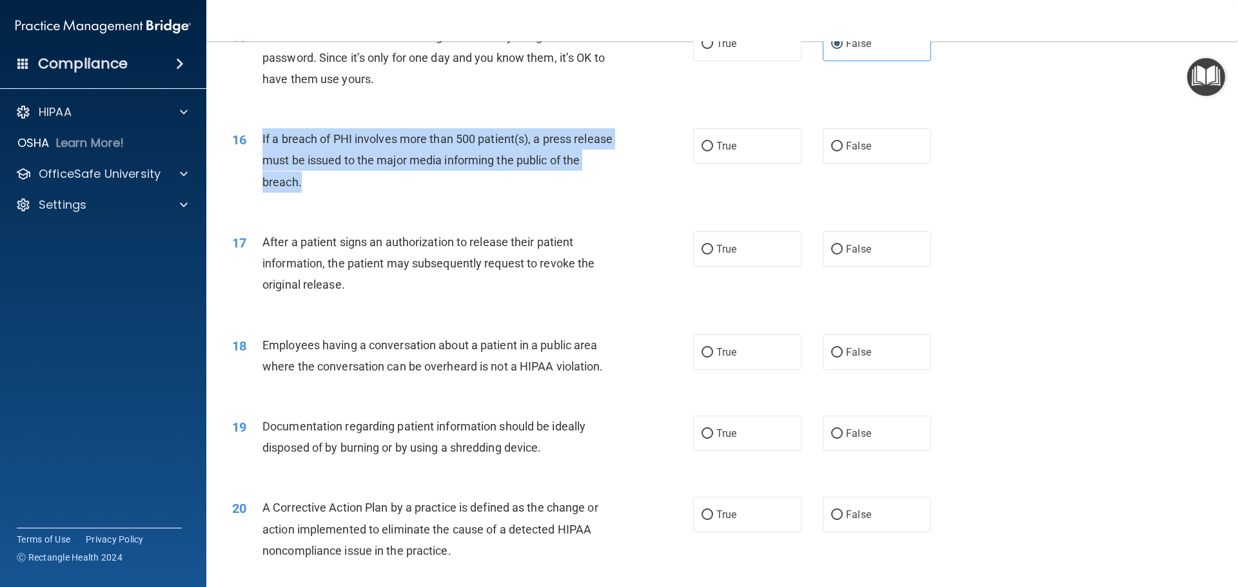
drag, startPoint x: 334, startPoint y: 204, endPoint x: 263, endPoint y: 155, distance: 86.6
click at [263, 155] on div "If a breach of PHI involves more than 500 patient(s), a press release must be i…" at bounding box center [442, 160] width 360 height 64
copy span "If a breach of PHI involves more than 500 patient(s), a press release must be i…"
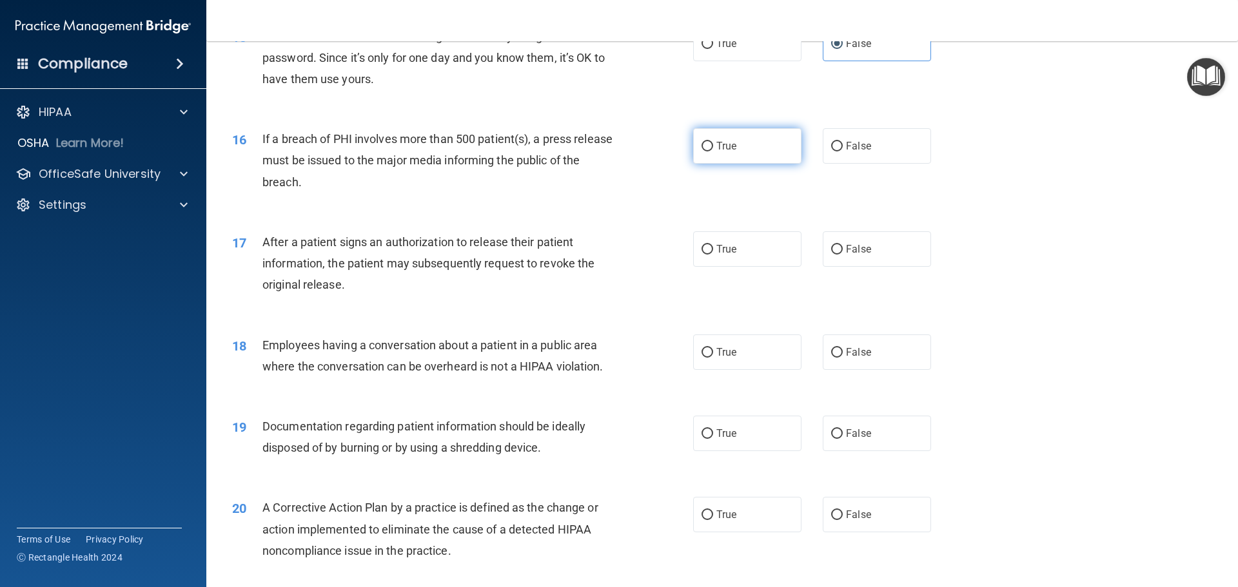
click at [737, 164] on label "True" at bounding box center [747, 145] width 108 height 35
click at [713, 152] on input "True" at bounding box center [708, 147] width 12 height 10
radio input "true"
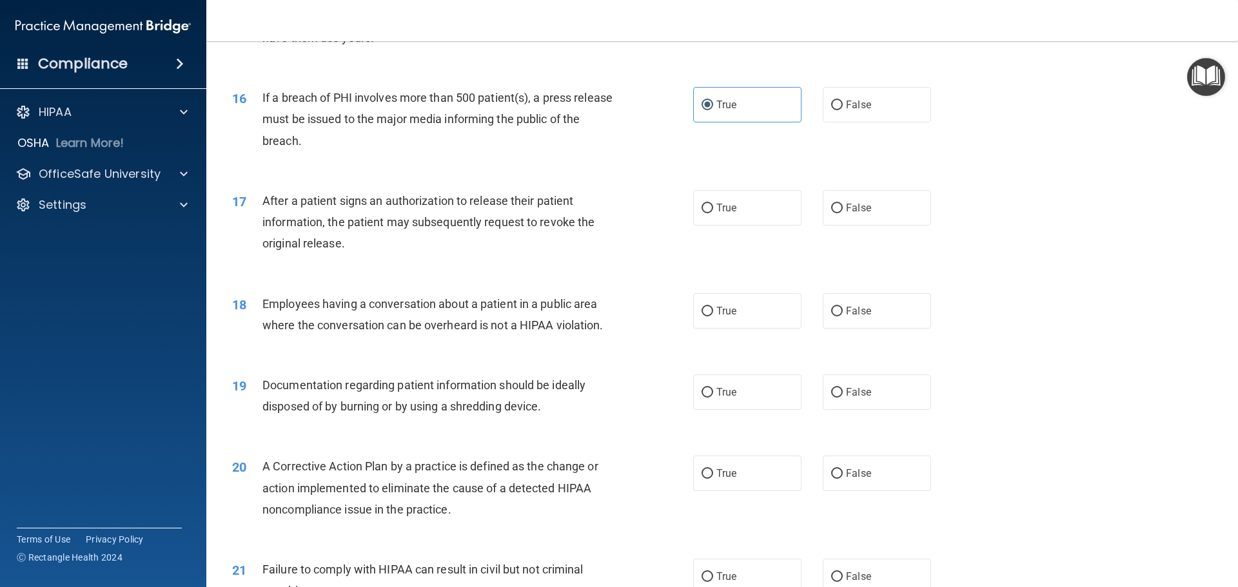
scroll to position [1419, 0]
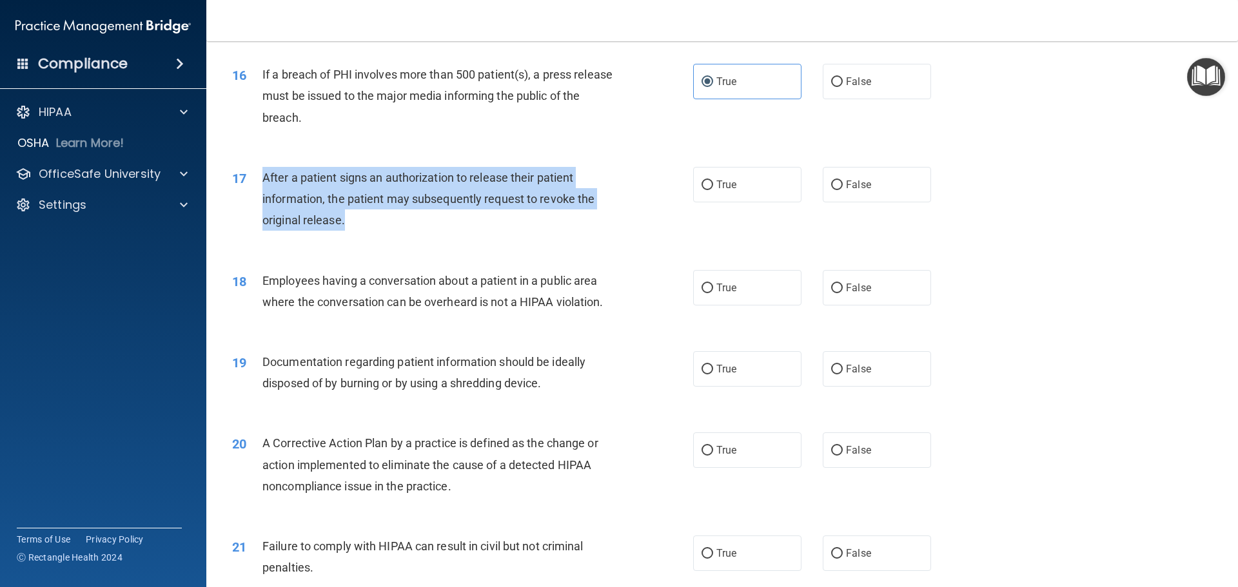
drag, startPoint x: 353, startPoint y: 247, endPoint x: 262, endPoint y: 195, distance: 104.0
click at [262, 195] on div "After a patient signs an authorization to release their patient information, th…" at bounding box center [442, 199] width 360 height 64
copy span "After a patient signs an authorization to release their patient information, th…"
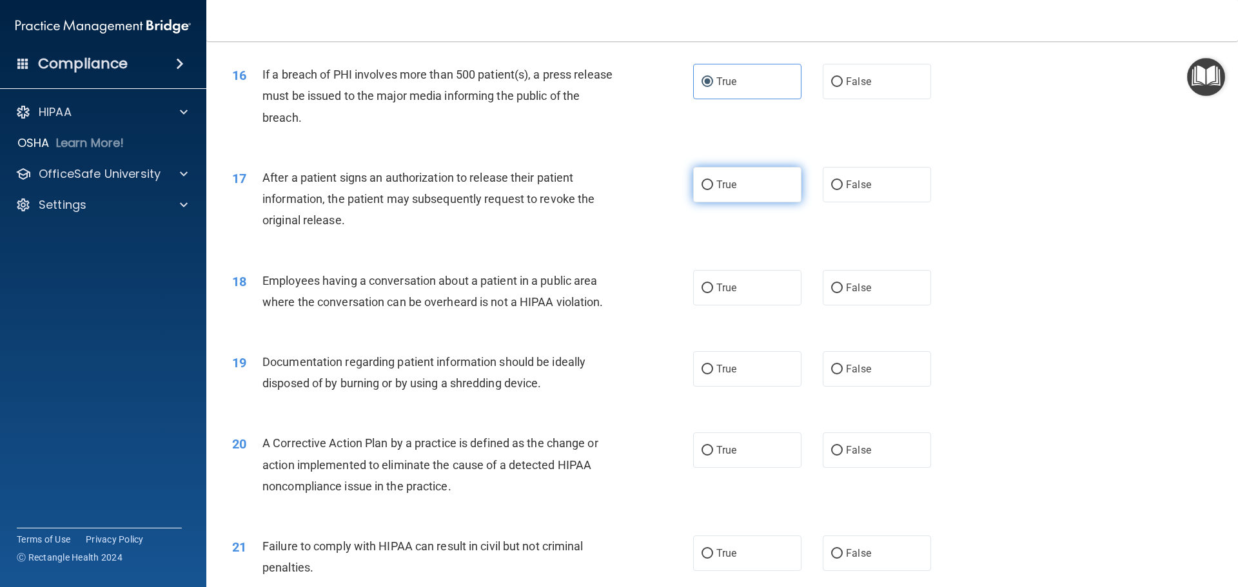
click at [737, 202] on label "True" at bounding box center [747, 184] width 108 height 35
click at [713, 190] on input "True" at bounding box center [708, 186] width 12 height 10
radio input "true"
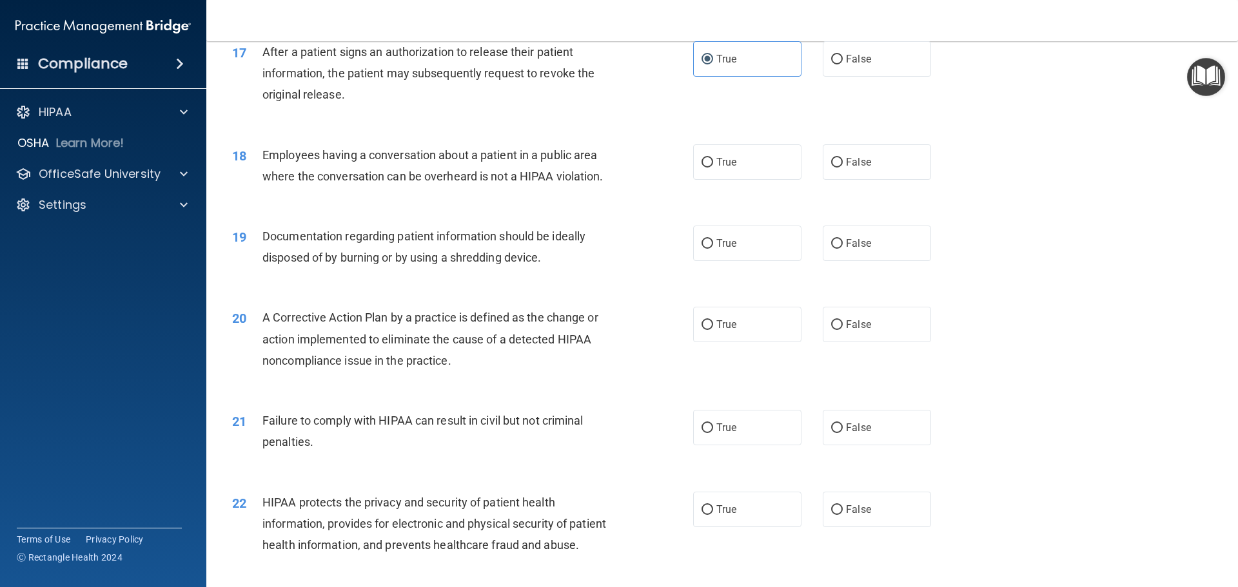
scroll to position [1548, 0]
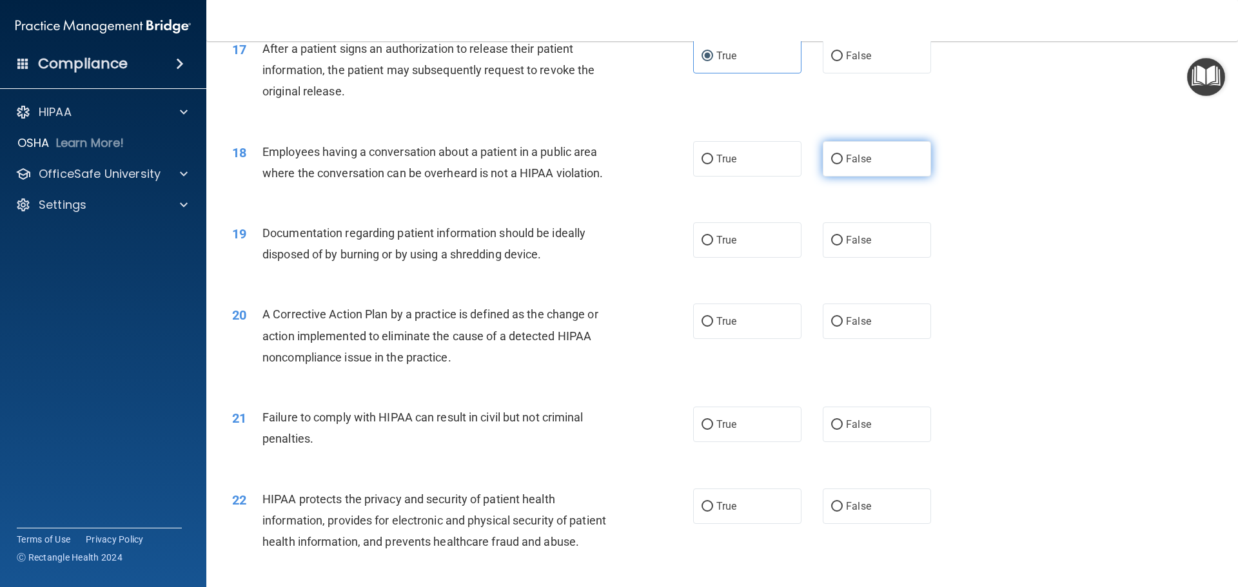
click at [849, 165] on span "False" at bounding box center [858, 159] width 25 height 12
click at [843, 164] on input "False" at bounding box center [837, 160] width 12 height 10
radio input "true"
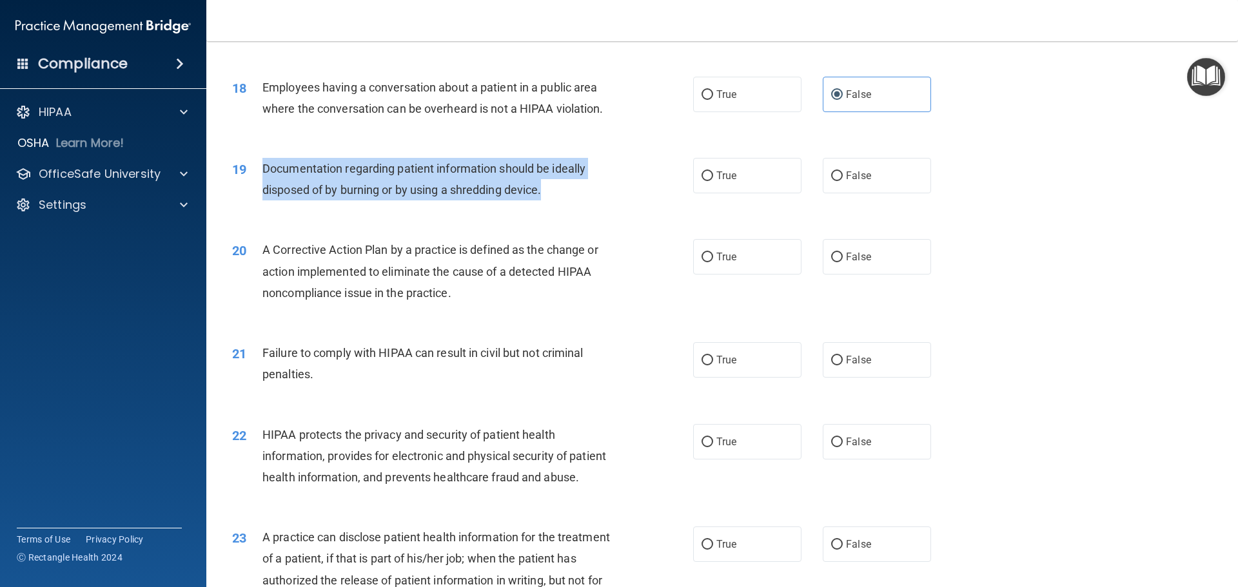
drag, startPoint x: 557, startPoint y: 217, endPoint x: 264, endPoint y: 186, distance: 295.1
click at [264, 186] on div "Documentation regarding patient information should be ideally disposed of by bu…" at bounding box center [442, 179] width 360 height 43
copy span "Documentation regarding patient information should be ideally disposed of by bu…"
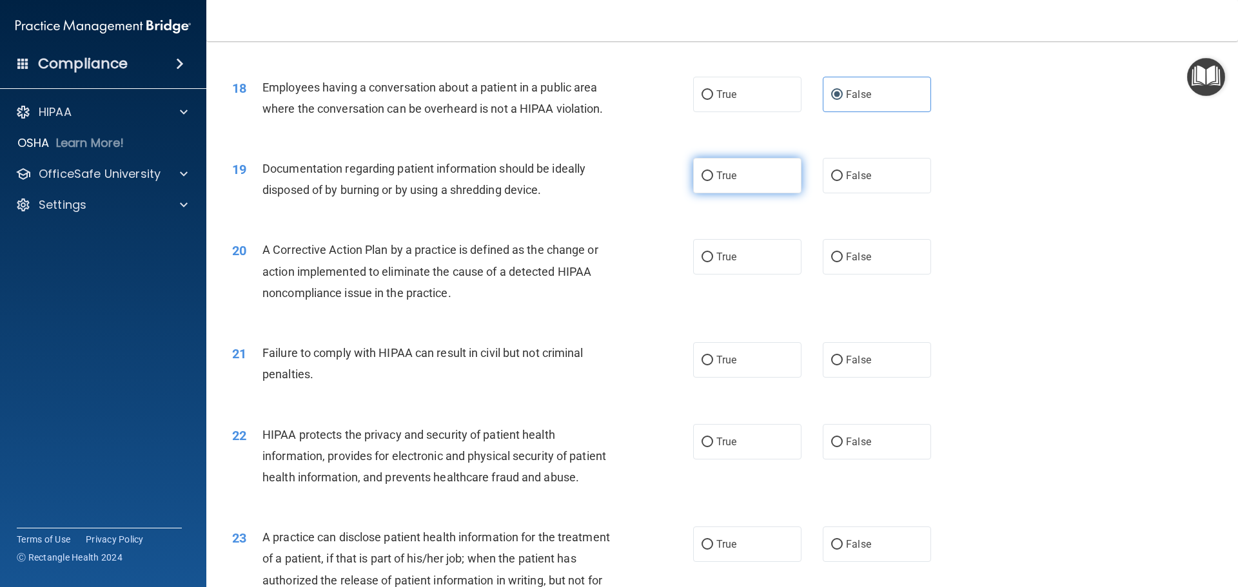
click at [766, 193] on label "True" at bounding box center [747, 175] width 108 height 35
click at [713, 181] on input "True" at bounding box center [708, 177] width 12 height 10
radio input "true"
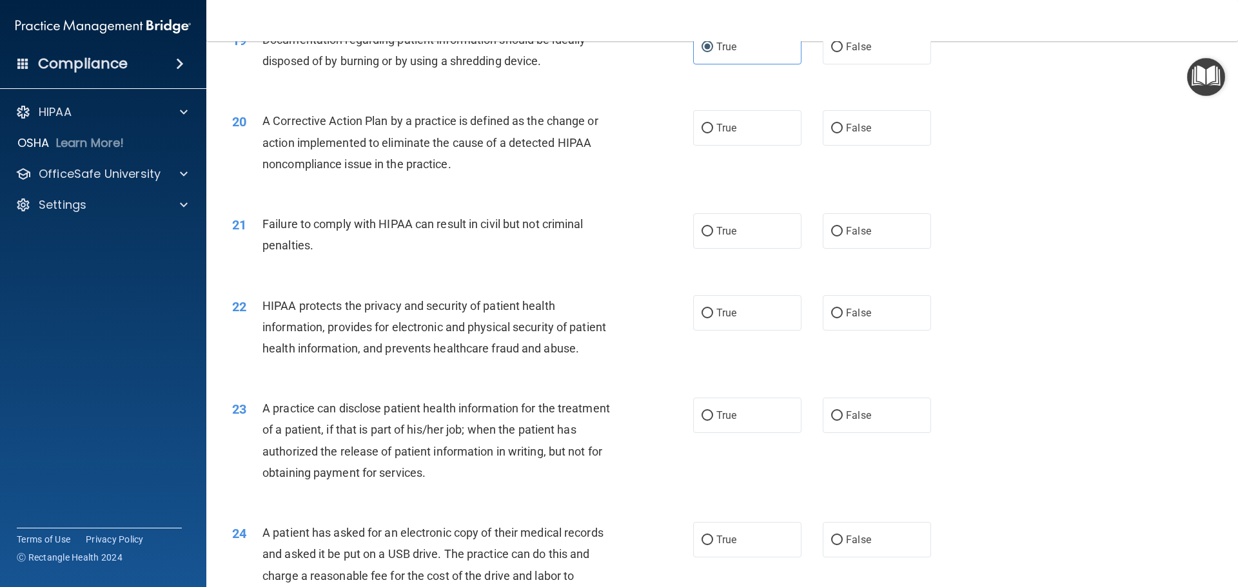
scroll to position [1677, 0]
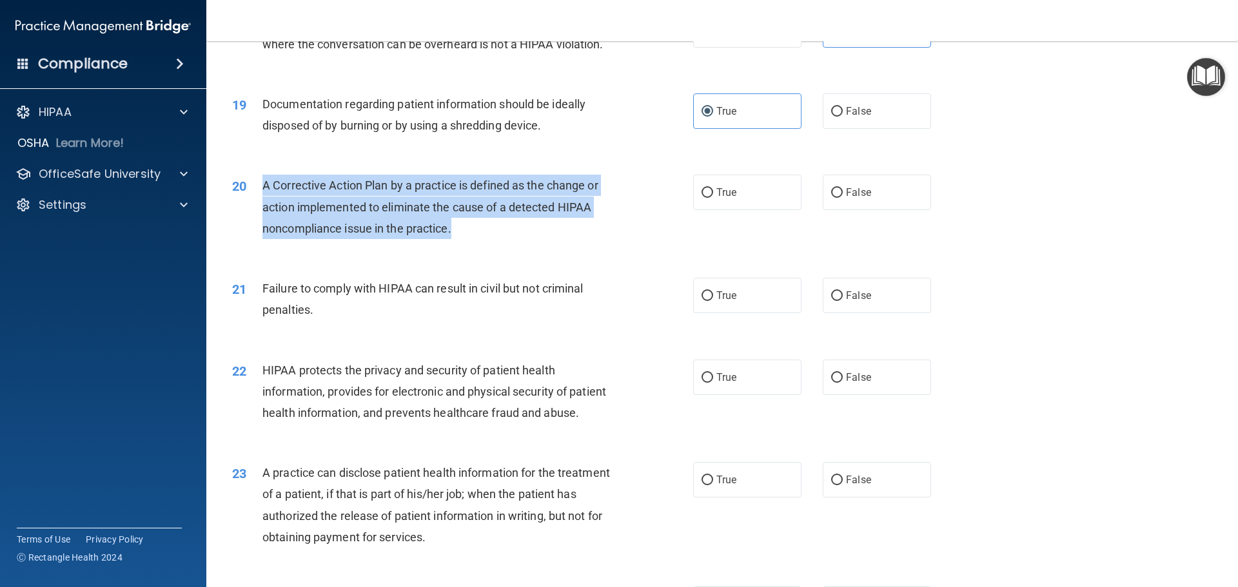
drag, startPoint x: 462, startPoint y: 250, endPoint x: 261, endPoint y: 199, distance: 207.5
click at [261, 199] on div "20 A Corrective Action Plan by a practice is defined as the change or action im…" at bounding box center [463, 210] width 500 height 71
copy div "A Corrective Action Plan by a practice is defined as the change or action imple…"
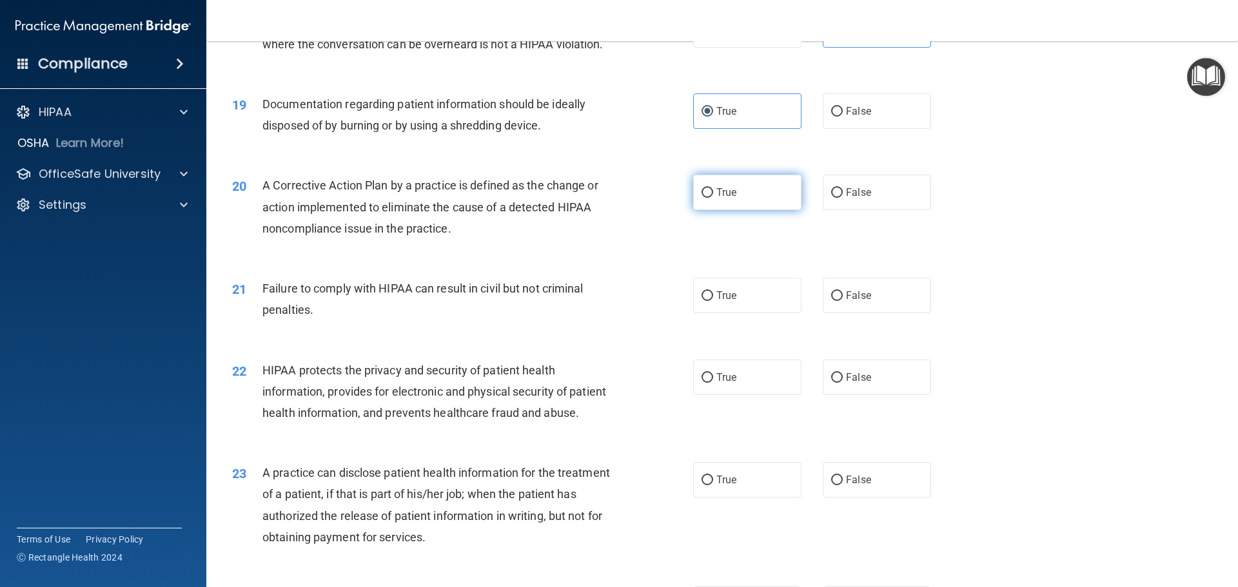
click at [753, 210] on label "True" at bounding box center [747, 192] width 108 height 35
click at [713, 198] on input "True" at bounding box center [708, 193] width 12 height 10
radio input "true"
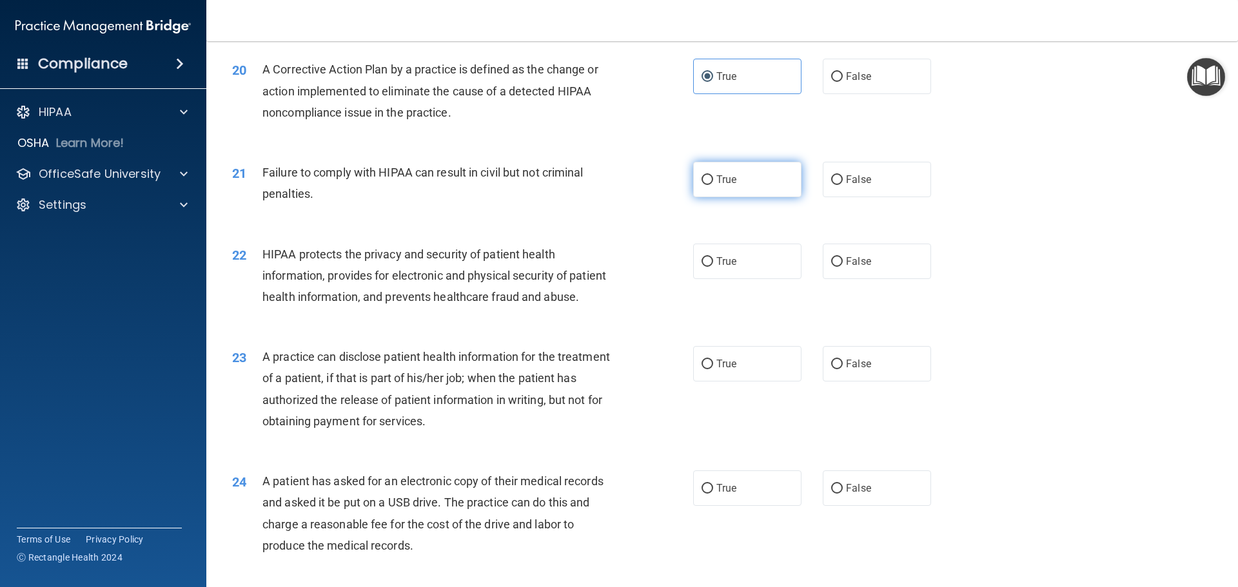
scroll to position [1806, 0]
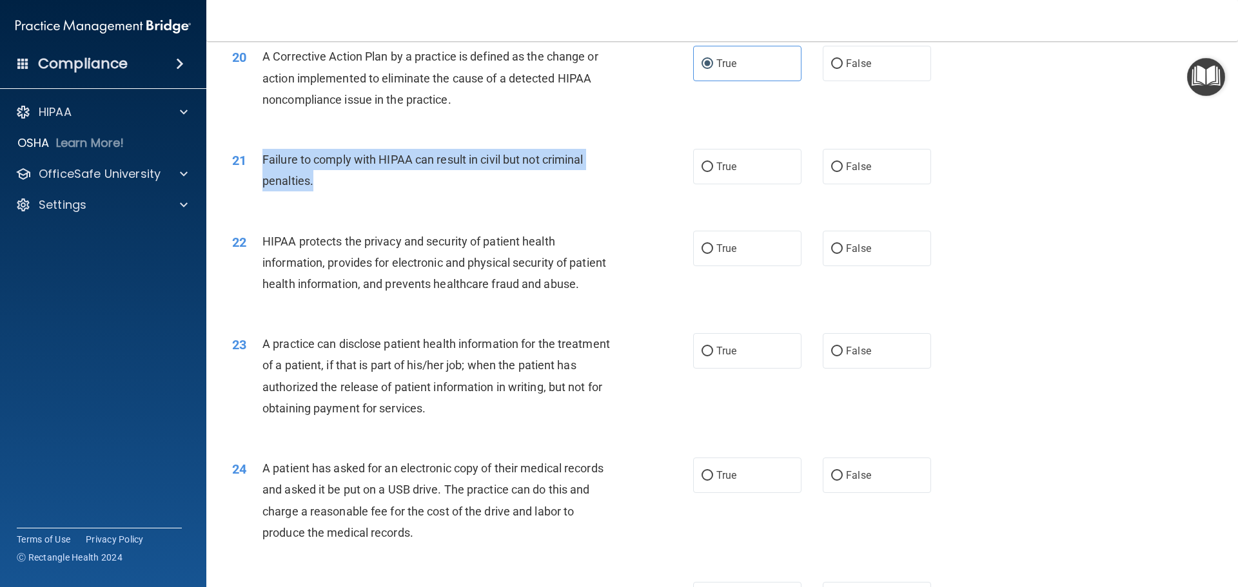
drag, startPoint x: 324, startPoint y: 202, endPoint x: 260, endPoint y: 177, distance: 68.6
click at [260, 177] on div "21 Failure to comply with HIPAA can result in civil but not criminal penalties." at bounding box center [463, 173] width 500 height 49
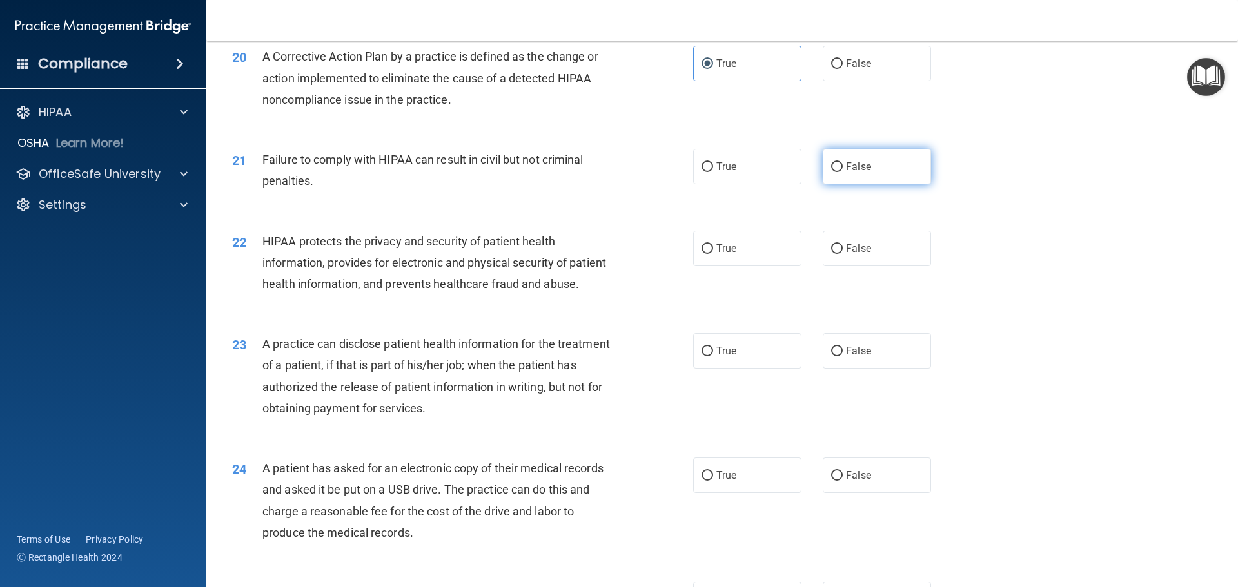
click at [847, 184] on label "False" at bounding box center [877, 166] width 108 height 35
click at [843, 172] on input "False" at bounding box center [837, 167] width 12 height 10
radio input "true"
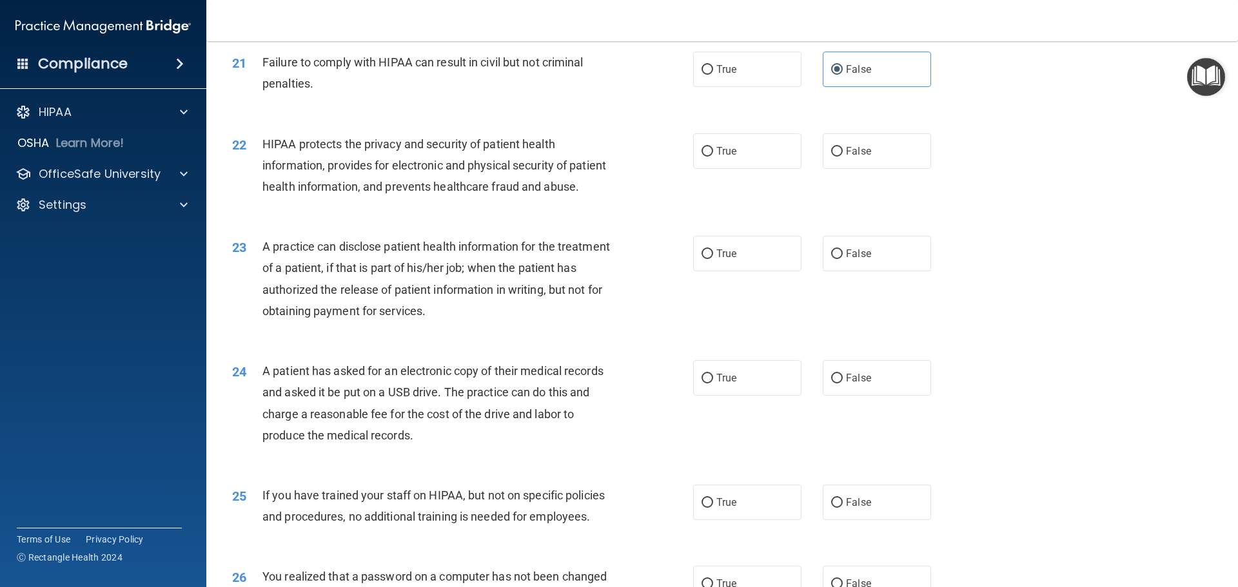
scroll to position [1935, 0]
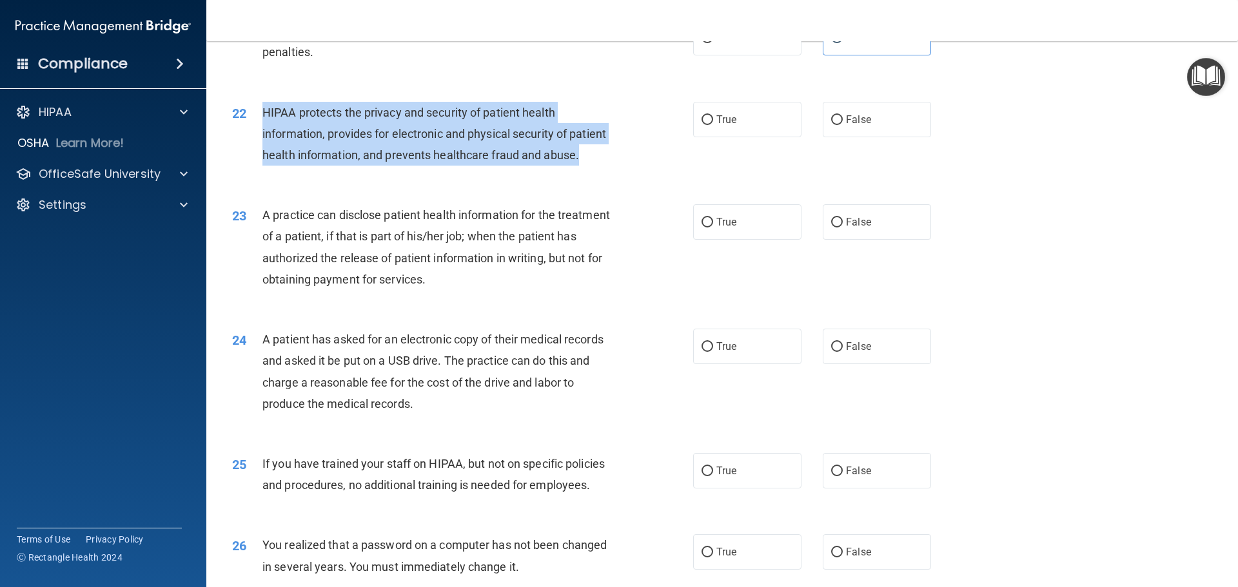
drag, startPoint x: 306, startPoint y: 212, endPoint x: 259, endPoint y: 137, distance: 88.0
click at [259, 137] on div "22 HIPAA protects the privacy and security of patient health information, provi…" at bounding box center [463, 137] width 500 height 71
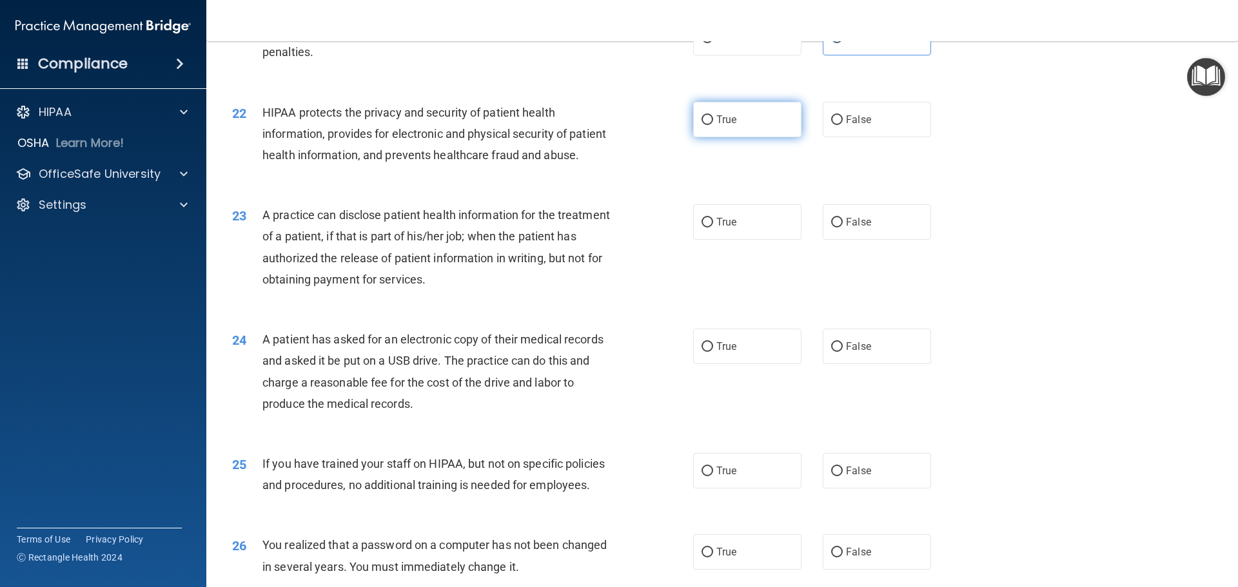
click at [736, 137] on label "True" at bounding box center [747, 119] width 108 height 35
click at [713, 125] on input "True" at bounding box center [708, 120] width 12 height 10
radio input "true"
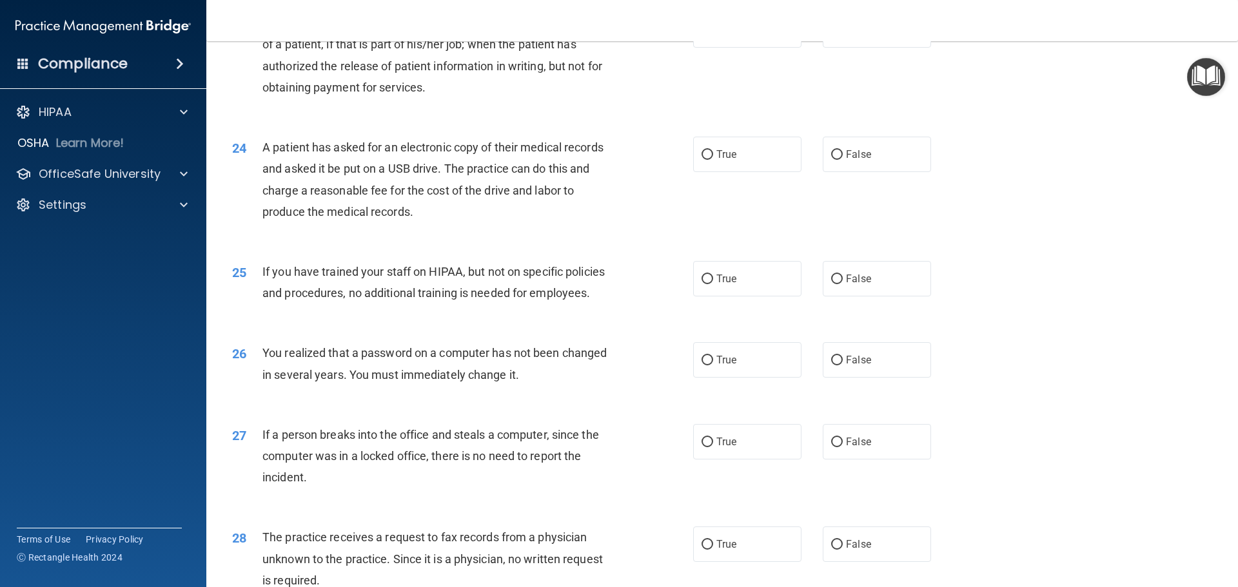
scroll to position [2128, 0]
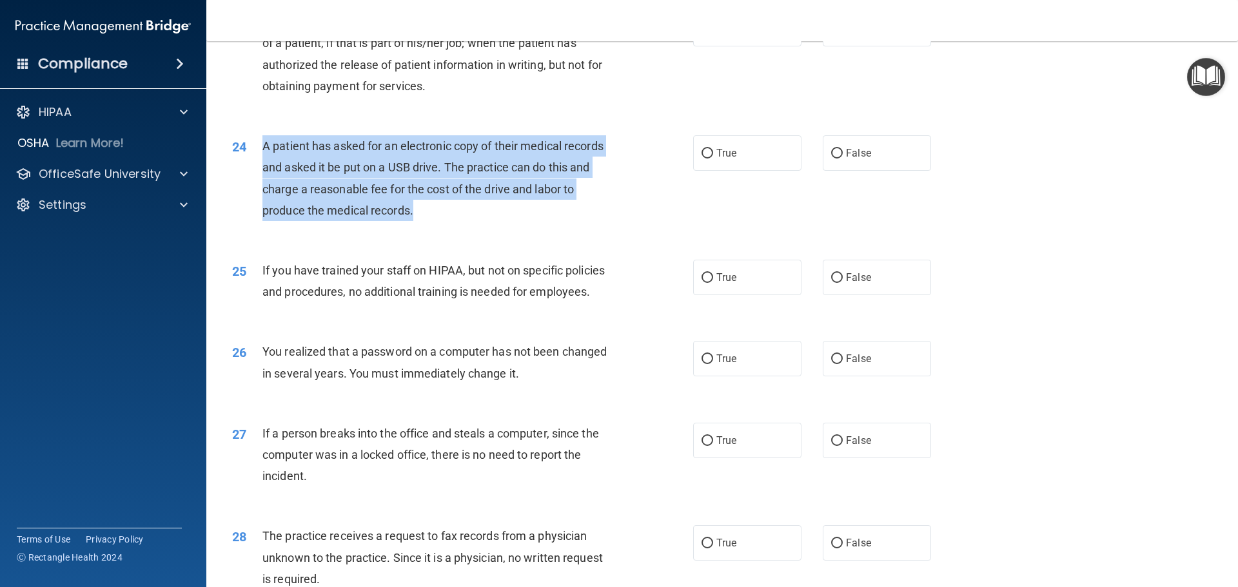
drag, startPoint x: 449, startPoint y: 258, endPoint x: 262, endPoint y: 185, distance: 200.1
click at [262, 185] on div "A patient has asked for an electronic copy of their medical records and asked i…" at bounding box center [442, 178] width 360 height 86
click at [656, 228] on div "24 A patient has asked for an electronic copy of their medical records and aske…" at bounding box center [463, 181] width 500 height 92
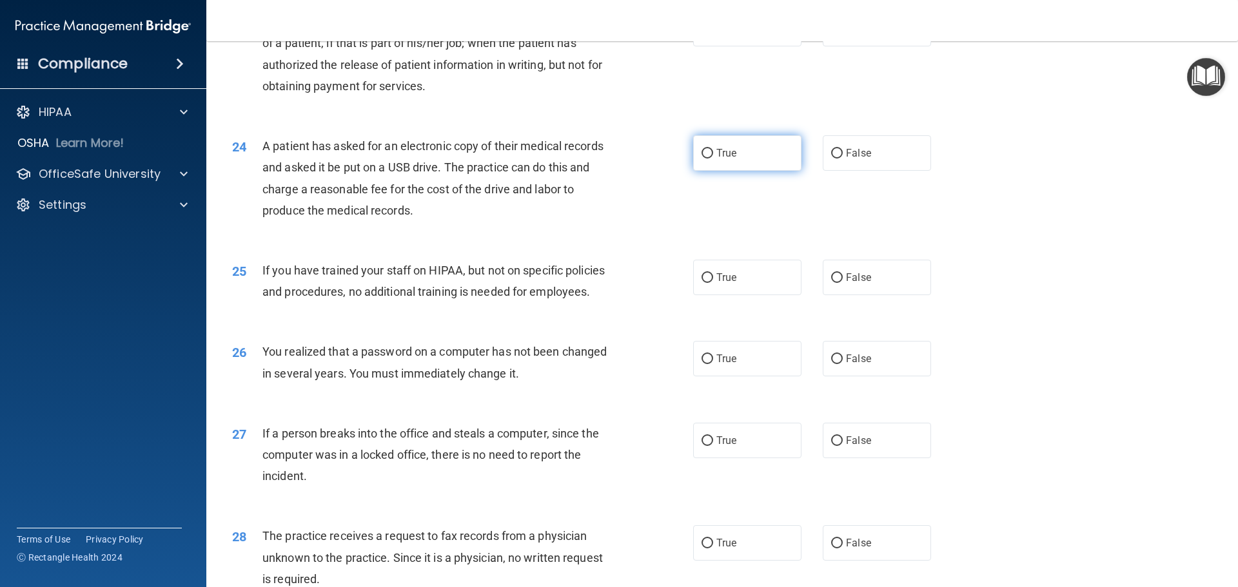
click at [718, 159] on span "True" at bounding box center [726, 153] width 20 height 12
click at [713, 159] on input "True" at bounding box center [708, 154] width 12 height 10
radio input "true"
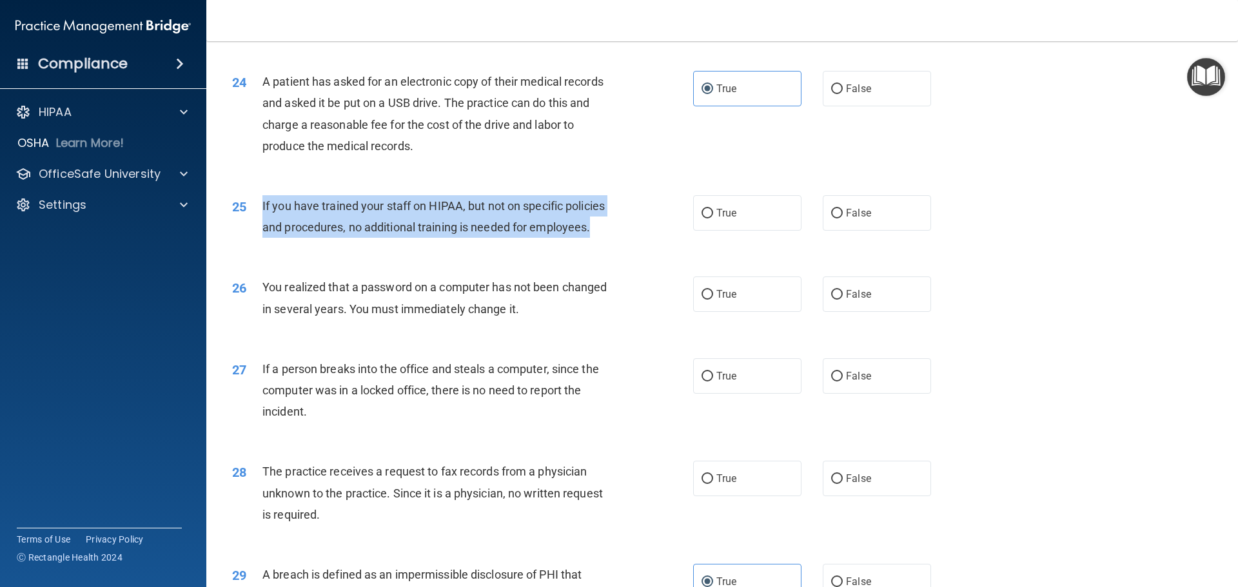
drag, startPoint x: 605, startPoint y: 272, endPoint x: 263, endPoint y: 240, distance: 343.3
click at [263, 238] on div "If you have trained your staff on HIPAA, but not on specific policies and proce…" at bounding box center [442, 216] width 360 height 43
click at [623, 244] on div "25 If you have trained your staff on HIPAA, but not on specific policies and pr…" at bounding box center [463, 219] width 500 height 49
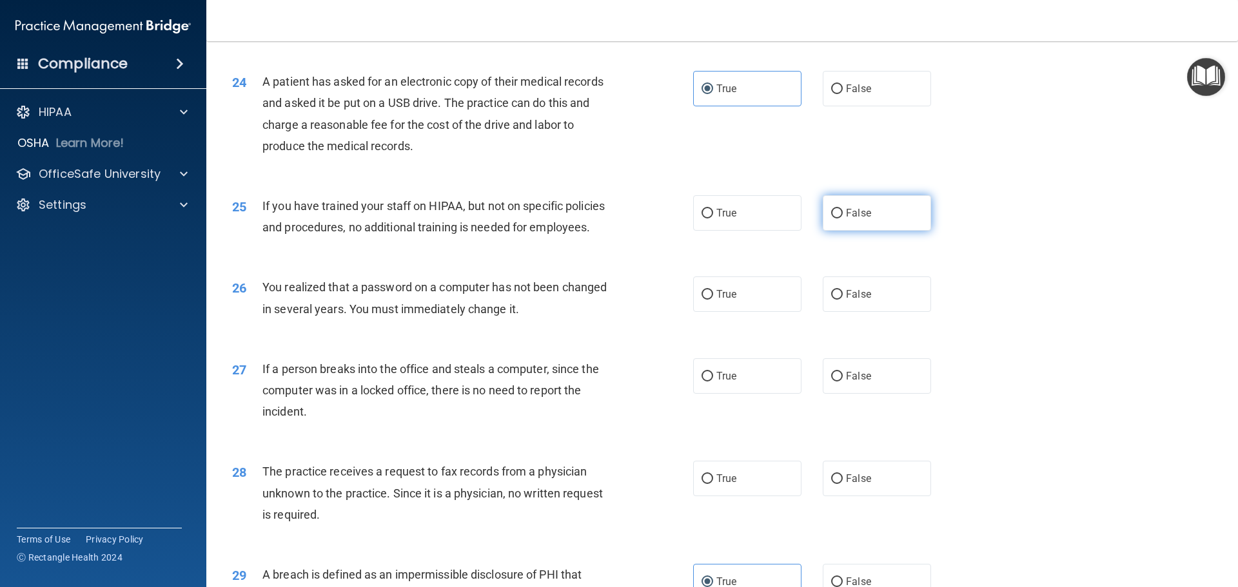
click at [883, 231] on label "False" at bounding box center [877, 212] width 108 height 35
click at [843, 219] on input "False" at bounding box center [837, 214] width 12 height 10
radio input "true"
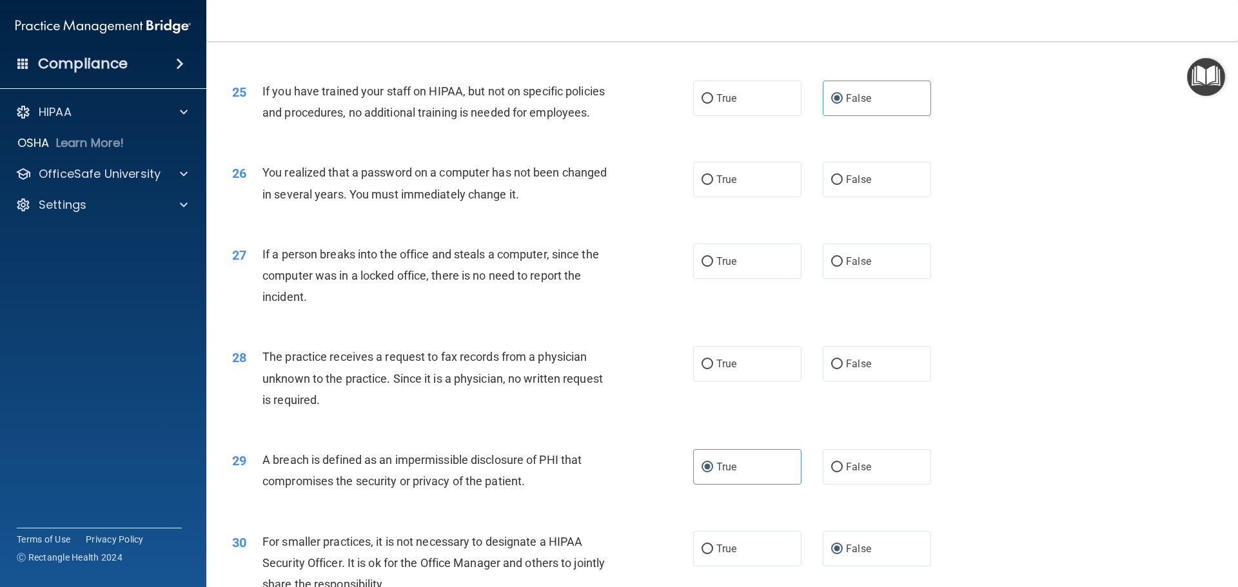
scroll to position [2321, 0]
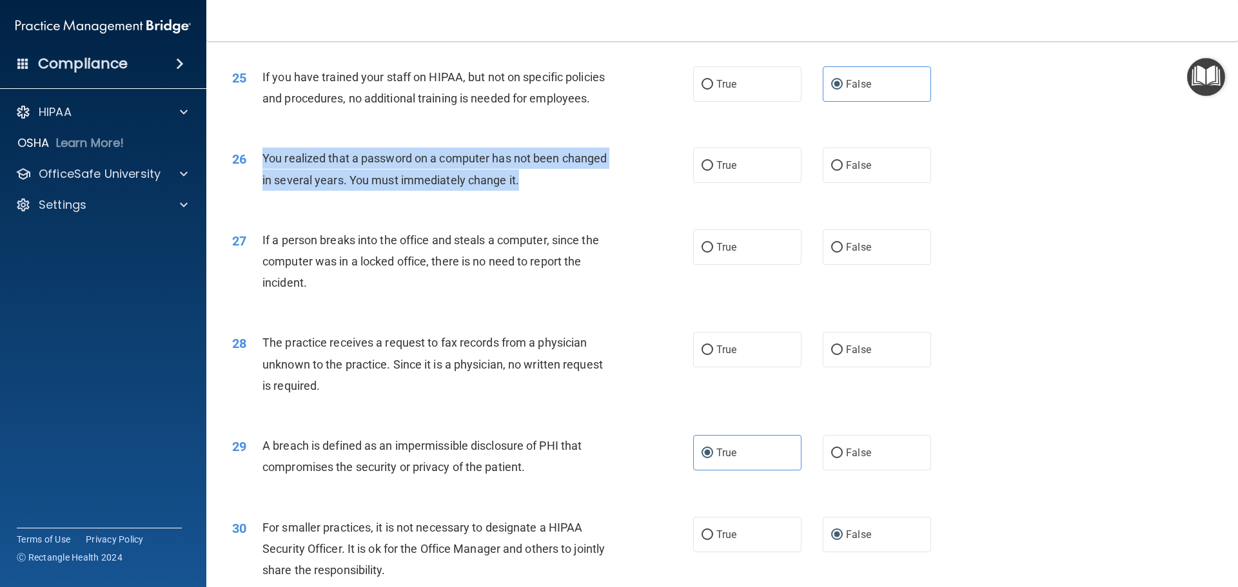
drag, startPoint x: 535, startPoint y: 223, endPoint x: 261, endPoint y: 190, distance: 276.7
click at [261, 190] on div "26 You realized that a password on a computer has not been changed in several y…" at bounding box center [463, 172] width 500 height 49
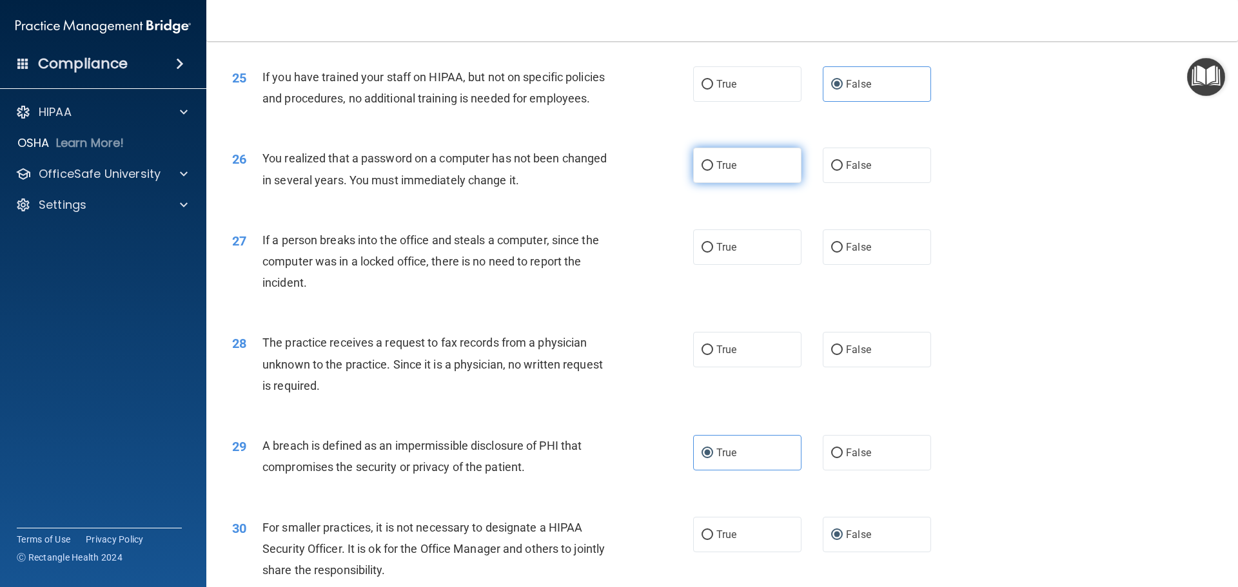
click at [707, 183] on label "True" at bounding box center [747, 165] width 108 height 35
click at [707, 171] on input "True" at bounding box center [708, 166] width 12 height 10
radio input "true"
click at [895, 265] on label "False" at bounding box center [877, 247] width 108 height 35
click at [843, 253] on input "False" at bounding box center [837, 248] width 12 height 10
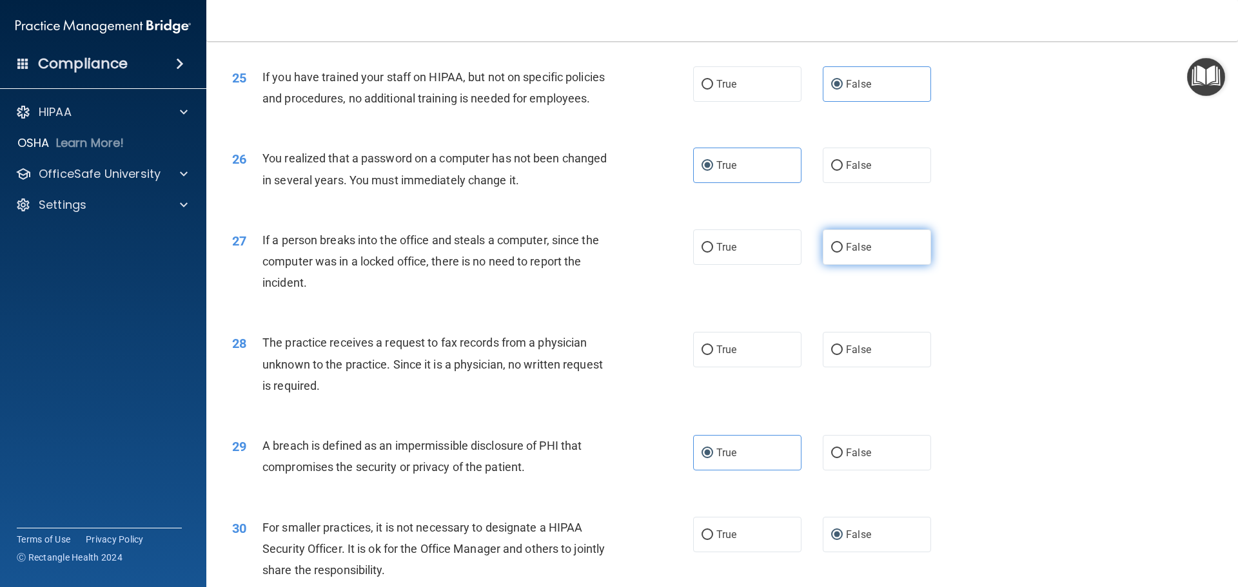
radio input "true"
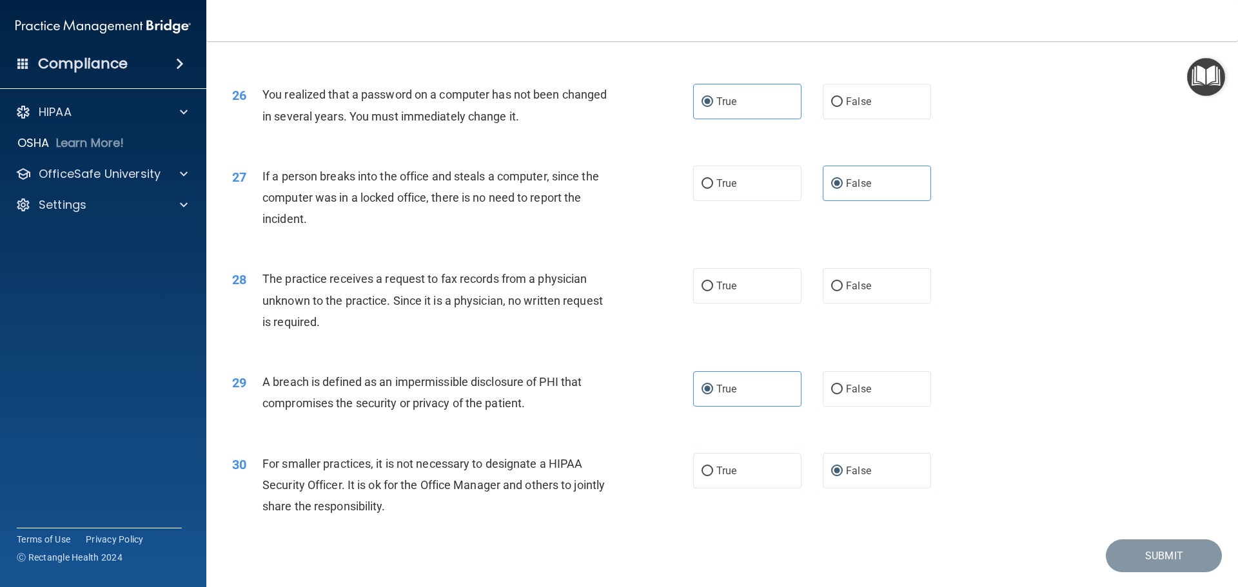
scroll to position [2386, 0]
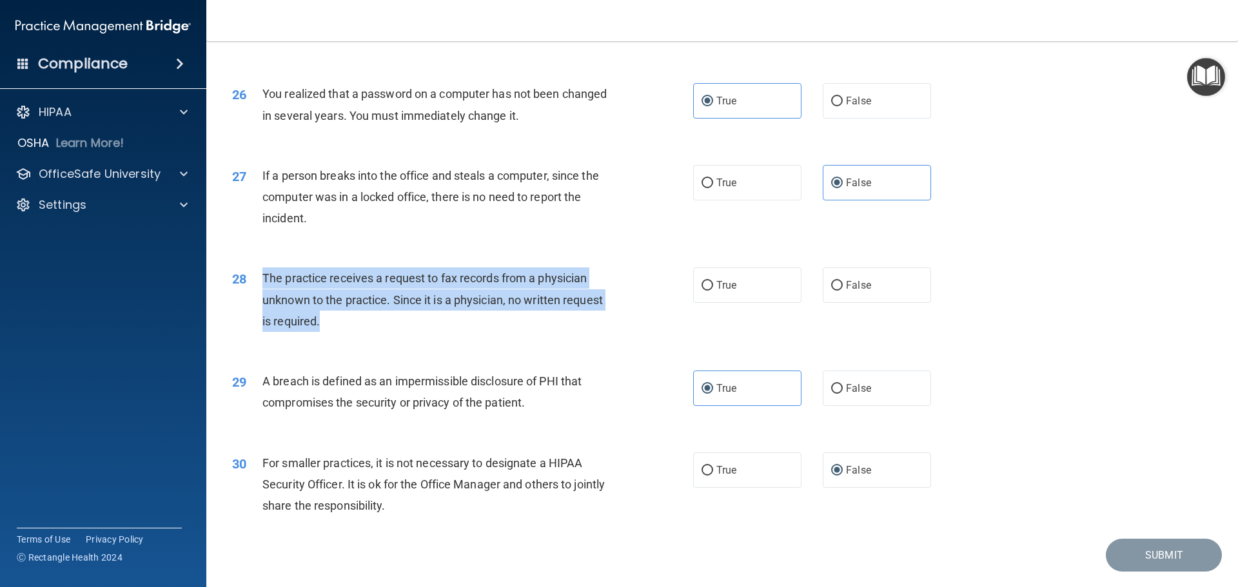
drag, startPoint x: 339, startPoint y: 366, endPoint x: 257, endPoint y: 317, distance: 95.2
click at [257, 317] on div "28 The practice receives a request to fax records from a physician unknown to t…" at bounding box center [463, 303] width 500 height 71
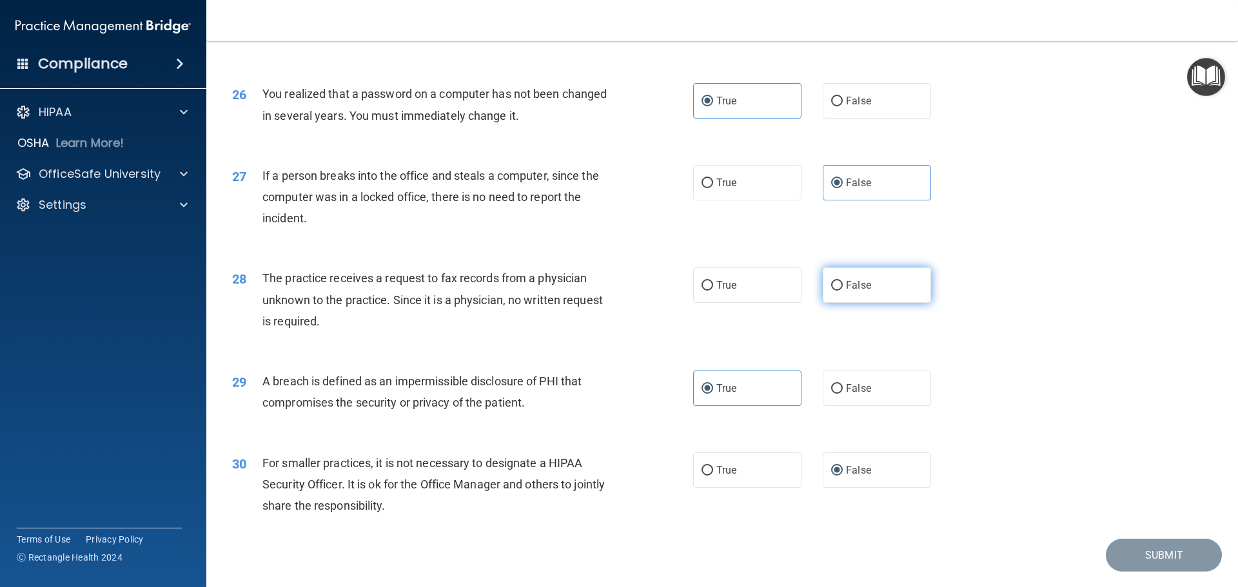
click at [918, 303] on label "False" at bounding box center [877, 285] width 108 height 35
click at [843, 291] on input "False" at bounding box center [837, 286] width 12 height 10
radio input "true"
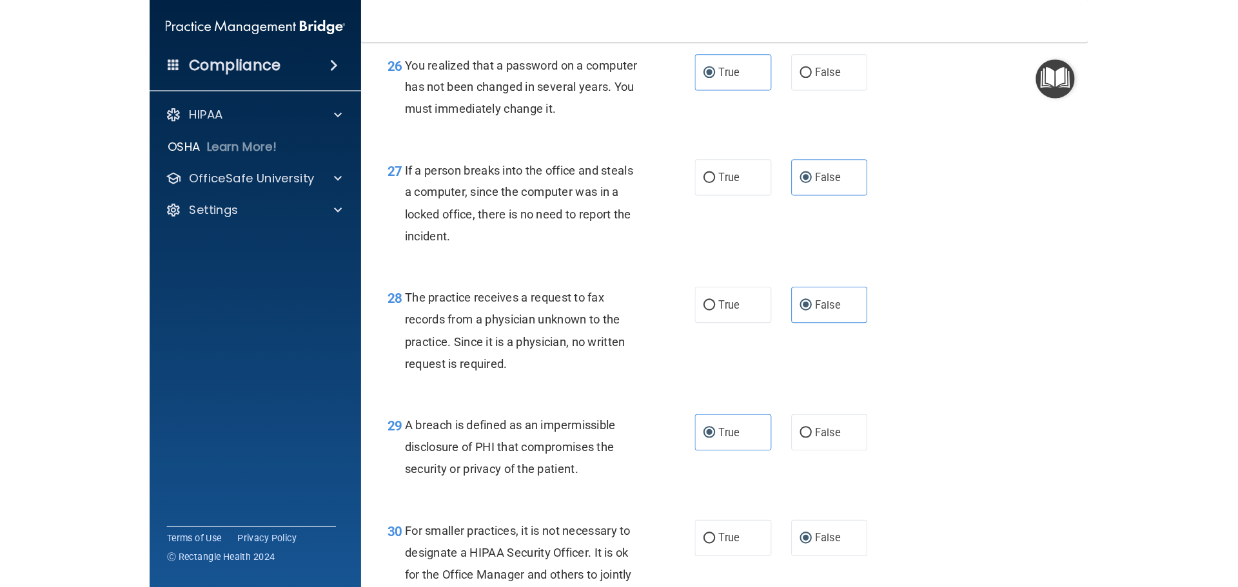
scroll to position [3264, 0]
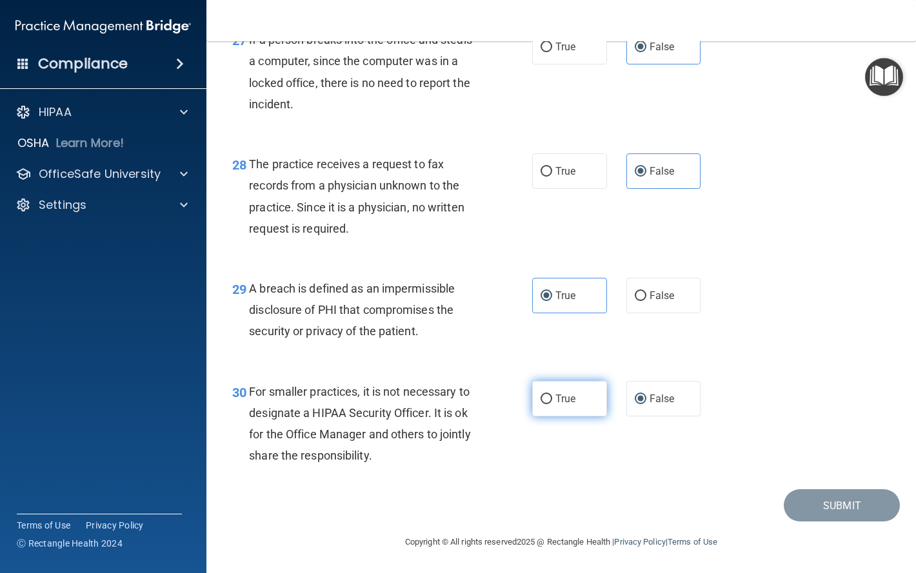
click at [558, 404] on label "True" at bounding box center [569, 398] width 75 height 35
click at [552, 404] on input "True" at bounding box center [546, 400] width 12 height 10
radio input "true"
click at [649, 397] on span "False" at bounding box center [661, 399] width 25 height 12
click at [644, 397] on input "False" at bounding box center [641, 400] width 12 height 10
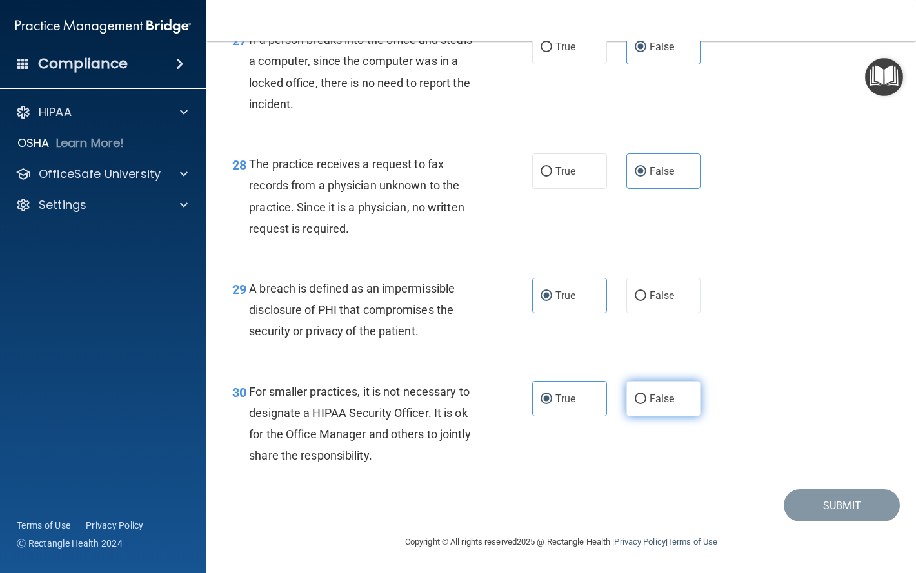
radio input "true"
radio input "false"
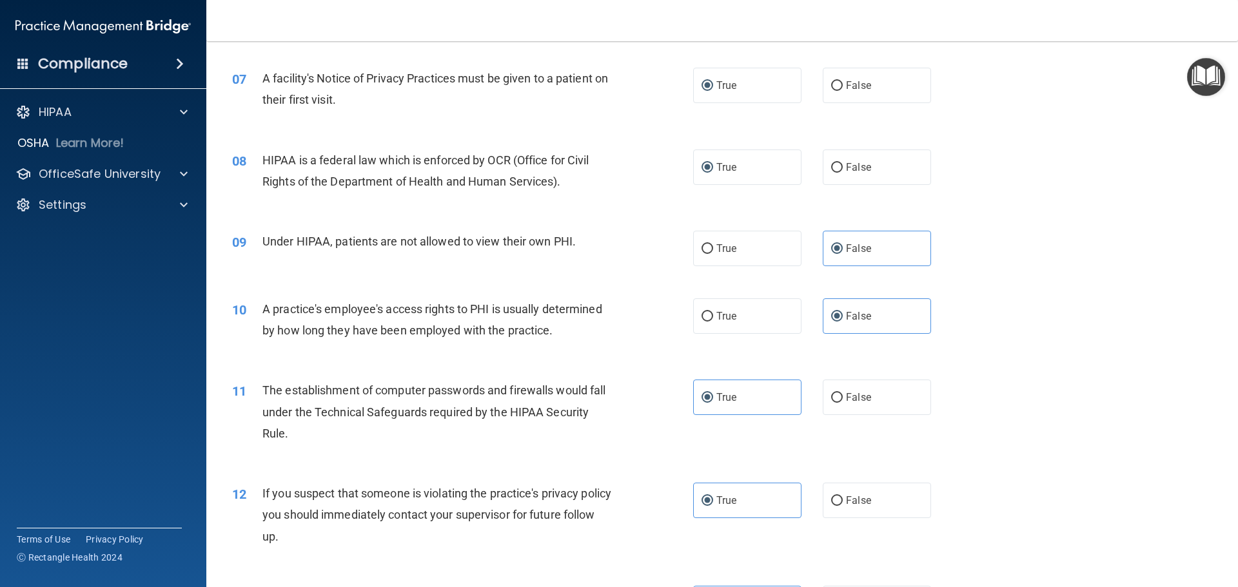
scroll to position [580, 0]
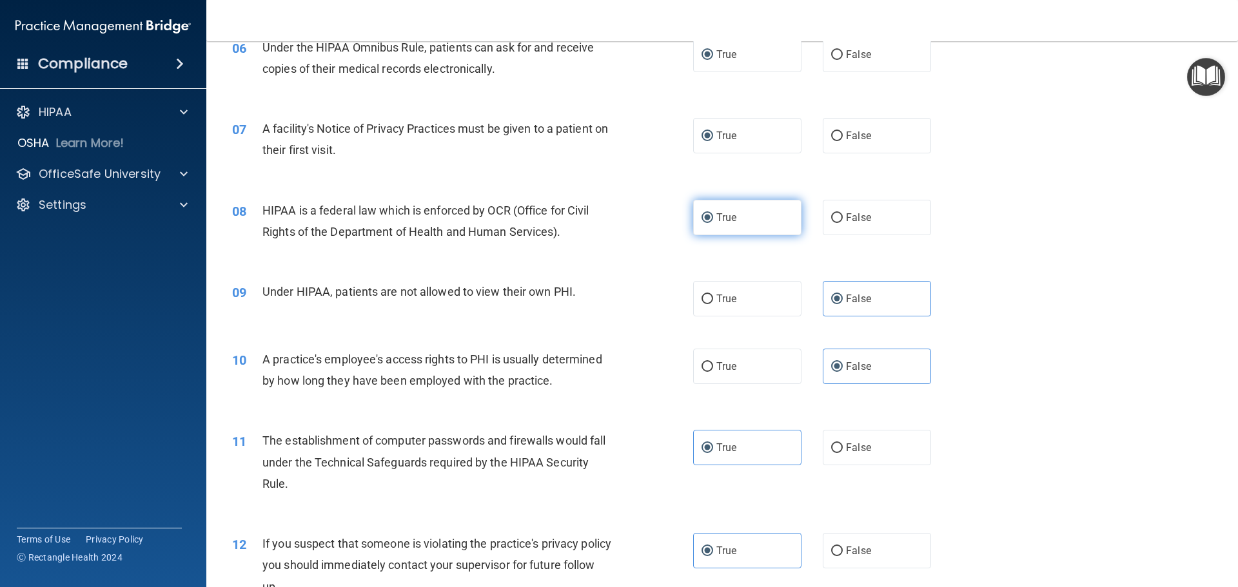
click at [735, 219] on label "True" at bounding box center [747, 217] width 108 height 35
click at [713, 219] on input "True" at bounding box center [708, 218] width 12 height 10
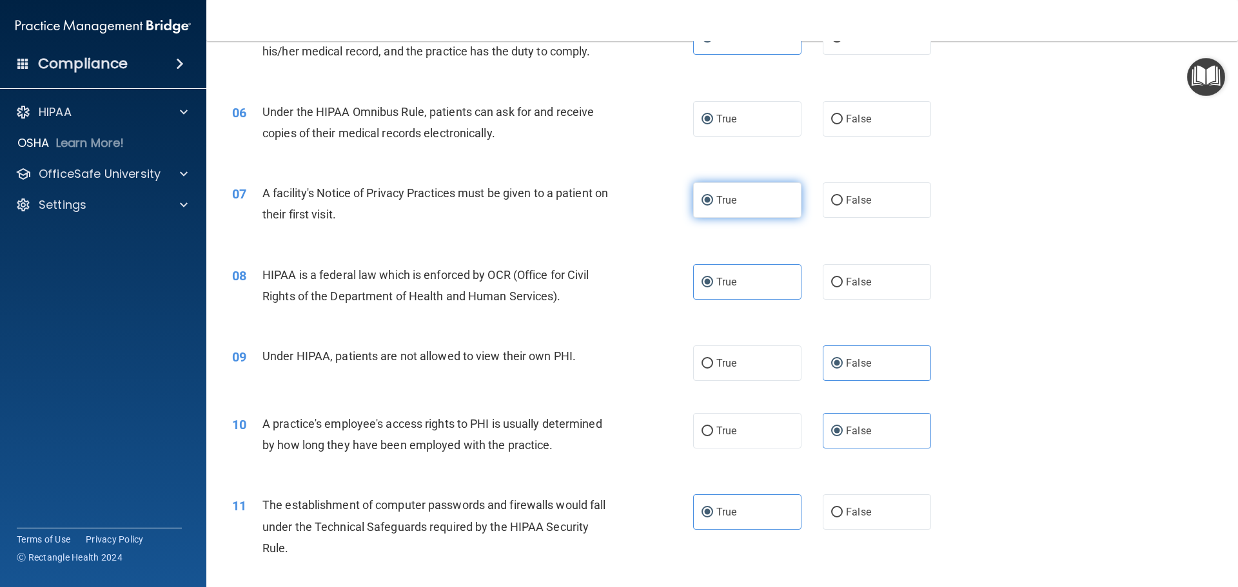
click at [769, 199] on label "True" at bounding box center [747, 199] width 108 height 35
click at [713, 199] on input "True" at bounding box center [708, 201] width 12 height 10
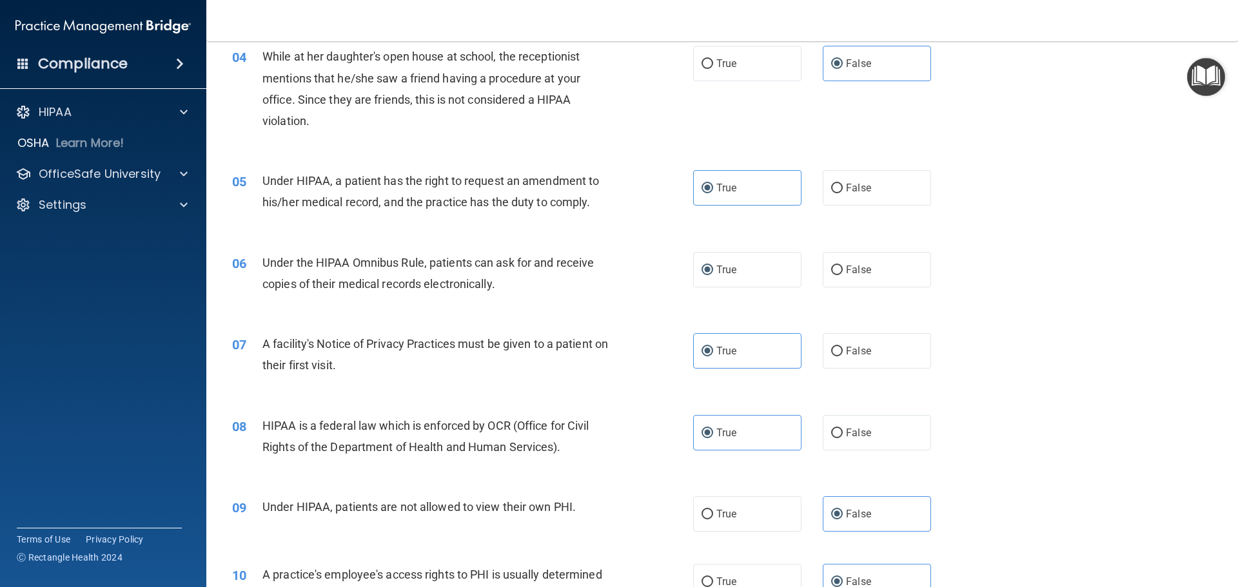
scroll to position [322, 0]
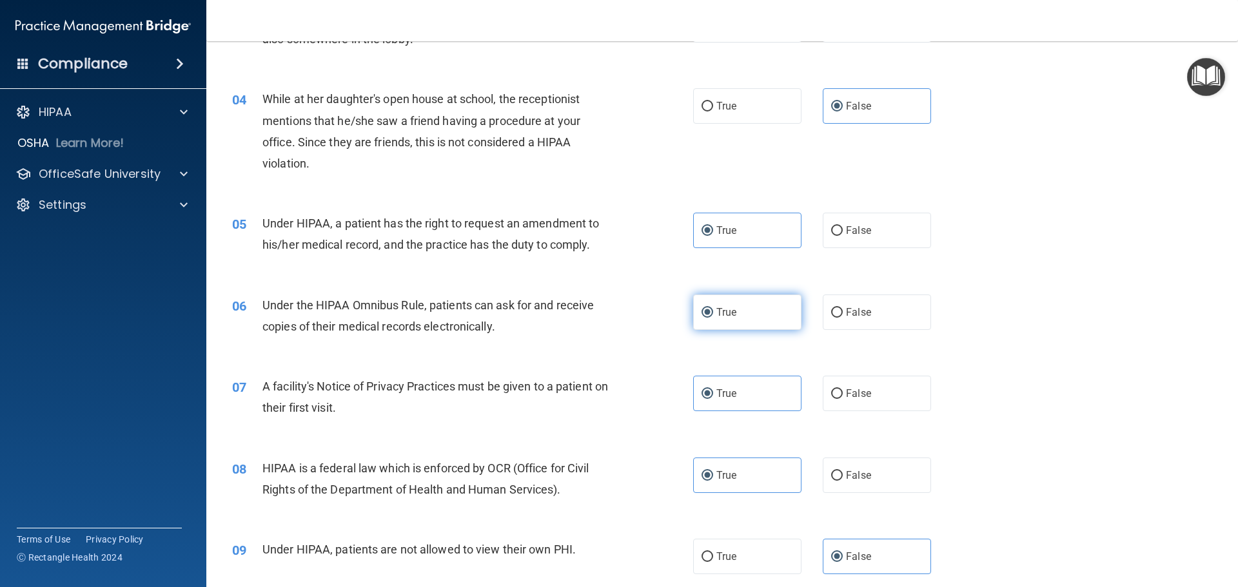
click at [762, 313] on label "True" at bounding box center [747, 312] width 108 height 35
click at [713, 313] on input "True" at bounding box center [708, 313] width 12 height 10
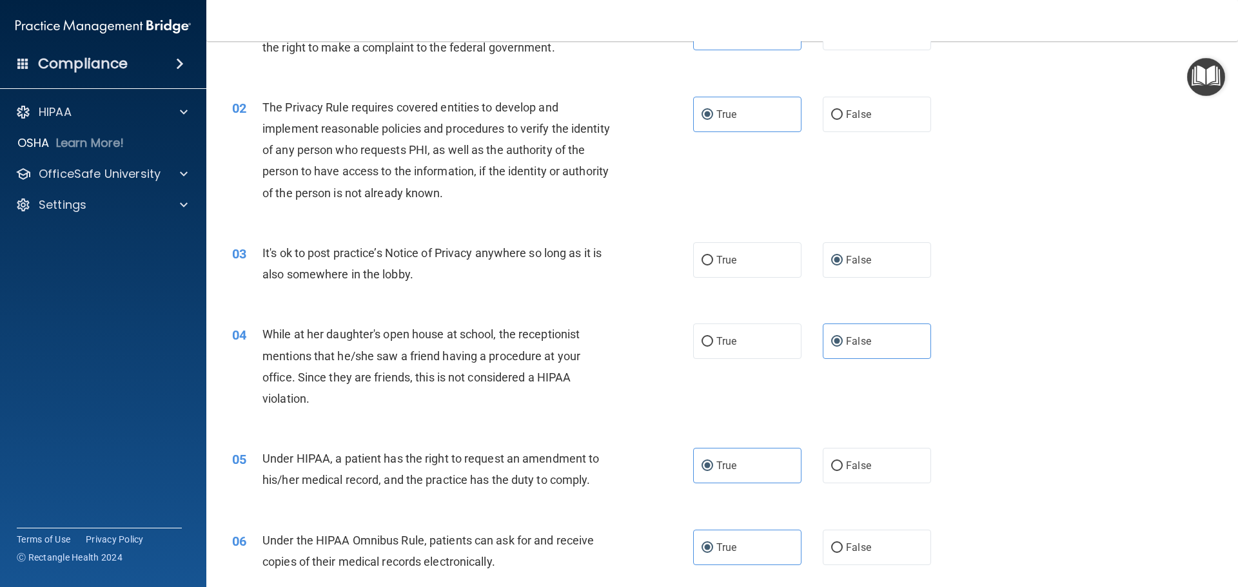
scroll to position [64, 0]
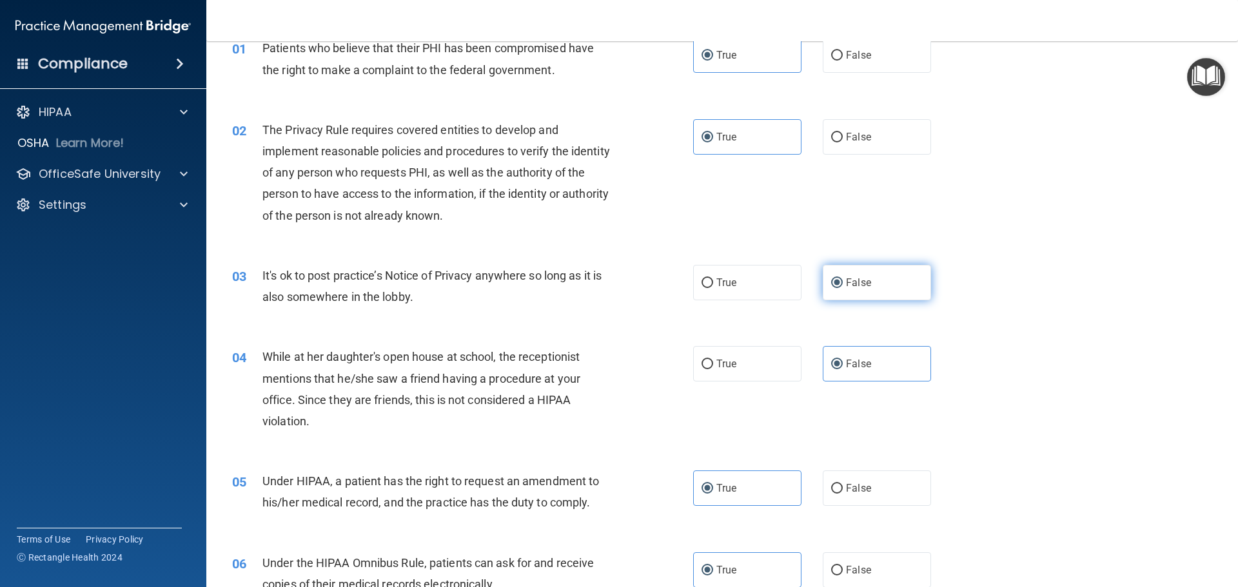
click at [902, 295] on label "False" at bounding box center [877, 282] width 108 height 35
click at [843, 288] on input "False" at bounding box center [837, 284] width 12 height 10
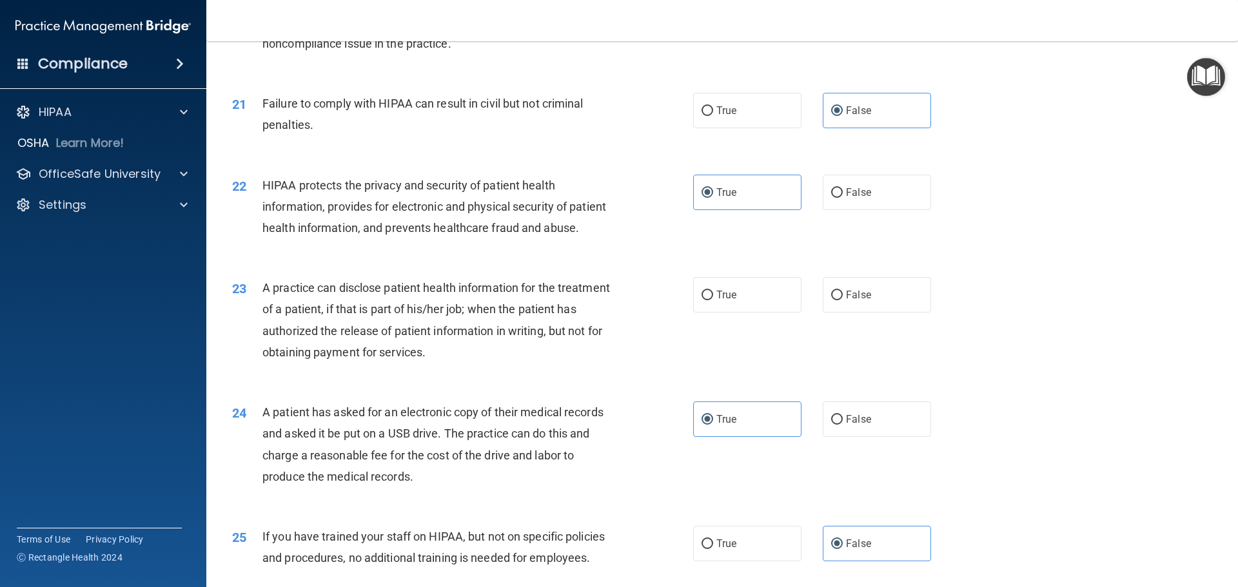
scroll to position [1870, 0]
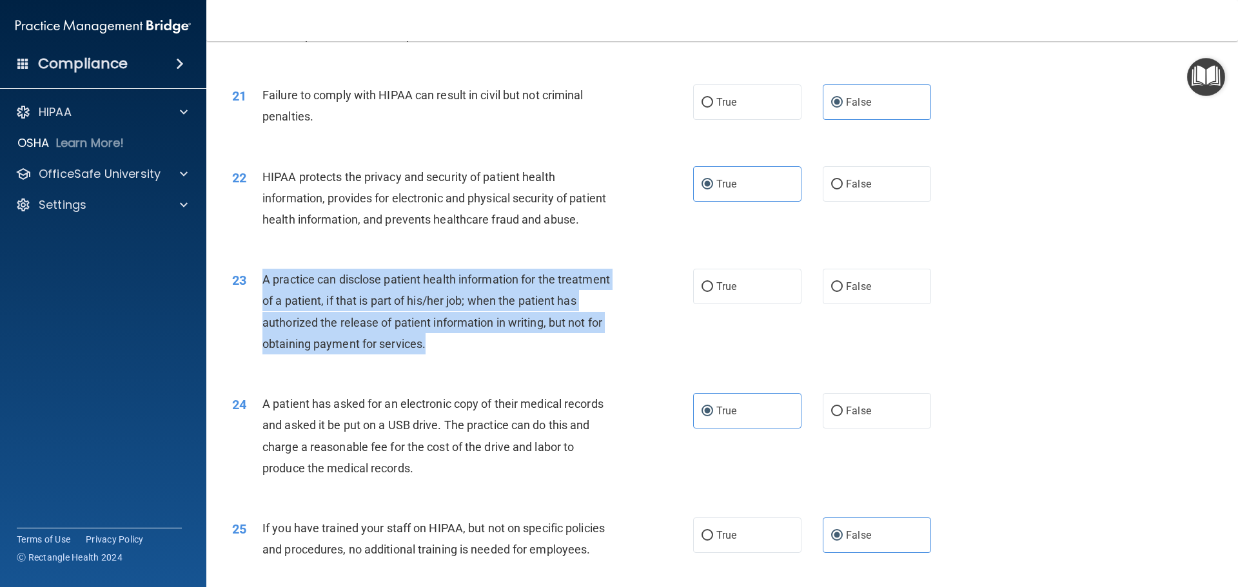
drag, startPoint x: 510, startPoint y: 383, endPoint x: 255, endPoint y: 314, distance: 263.9
click at [255, 314] on div "23 A practice can disclose patient health information for the treatment of a pa…" at bounding box center [463, 315] width 500 height 92
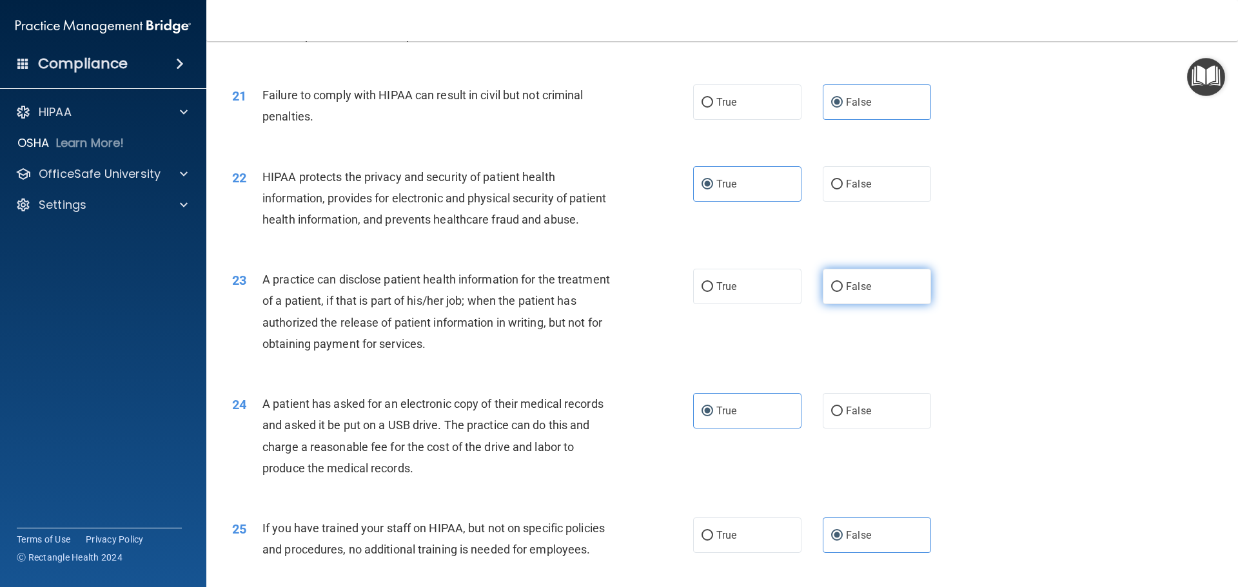
click at [840, 304] on label "False" at bounding box center [877, 286] width 108 height 35
click at [840, 292] on input "False" at bounding box center [837, 287] width 12 height 10
radio input "true"
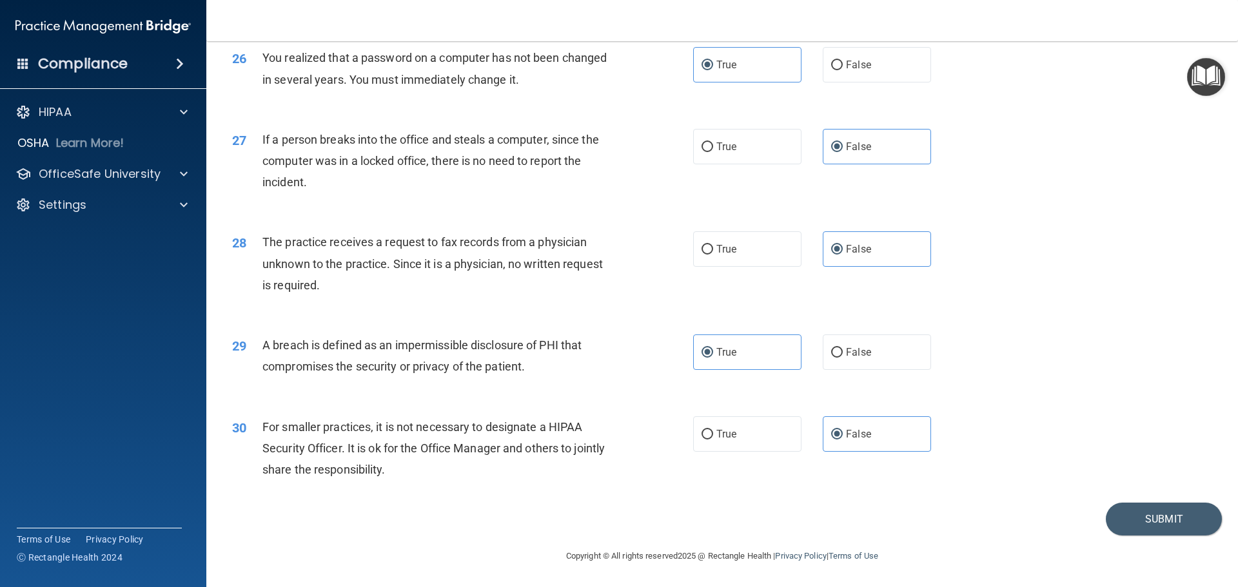
scroll to position [2465, 0]
click at [1130, 517] on button "Submit" at bounding box center [1164, 519] width 116 height 33
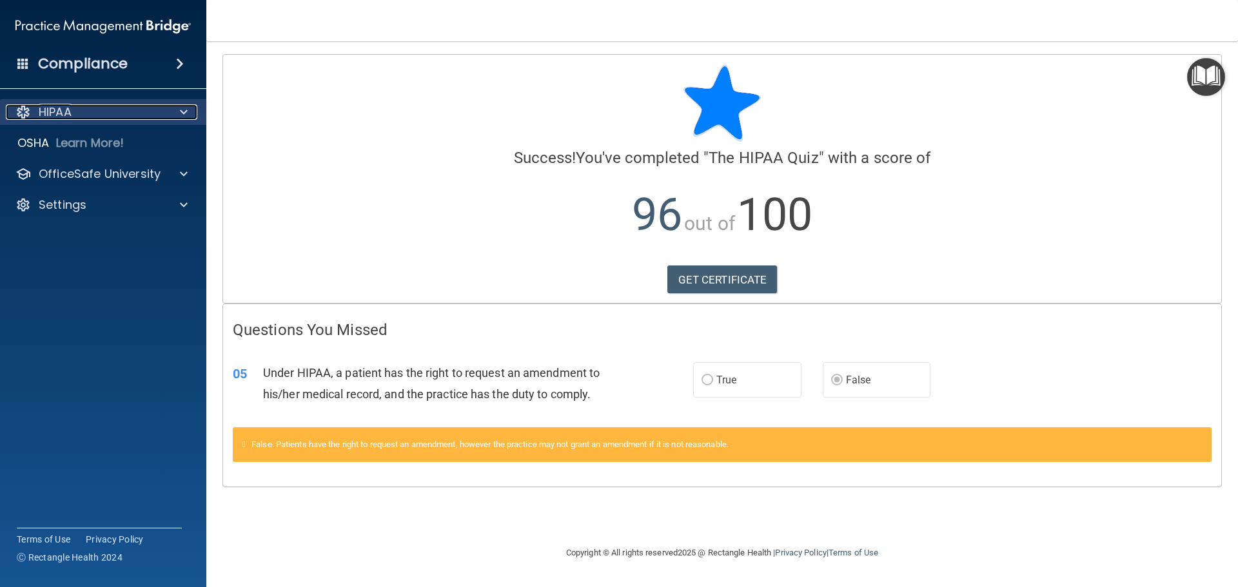
click at [182, 110] on span at bounding box center [184, 111] width 8 height 15
click at [88, 115] on div "HIPAA" at bounding box center [86, 111] width 160 height 15
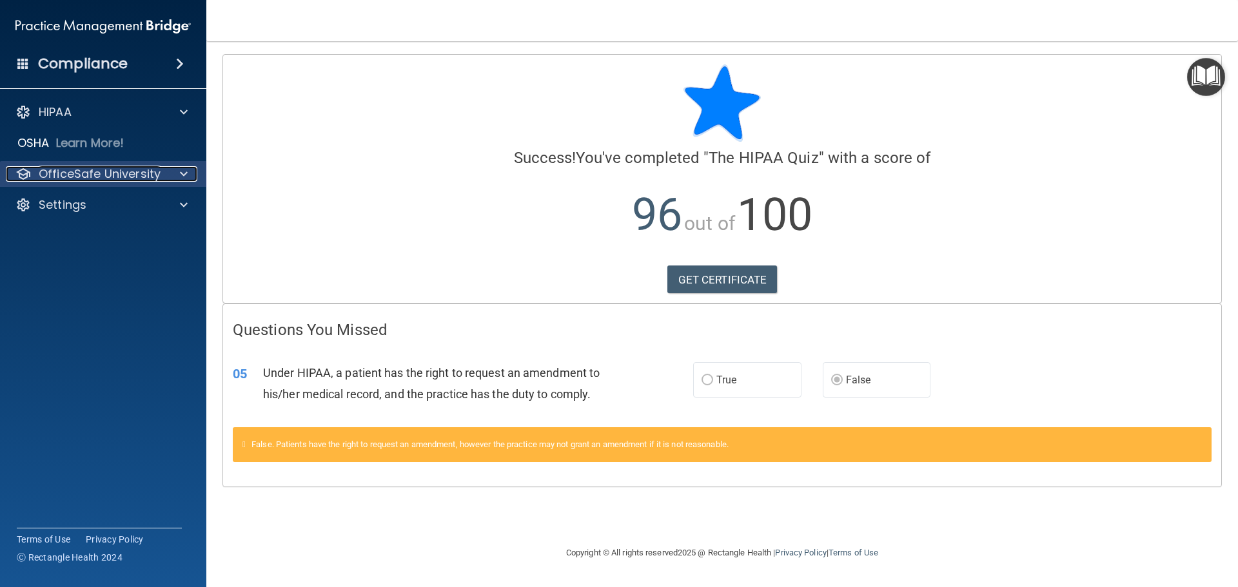
click at [187, 168] on span at bounding box center [184, 173] width 8 height 15
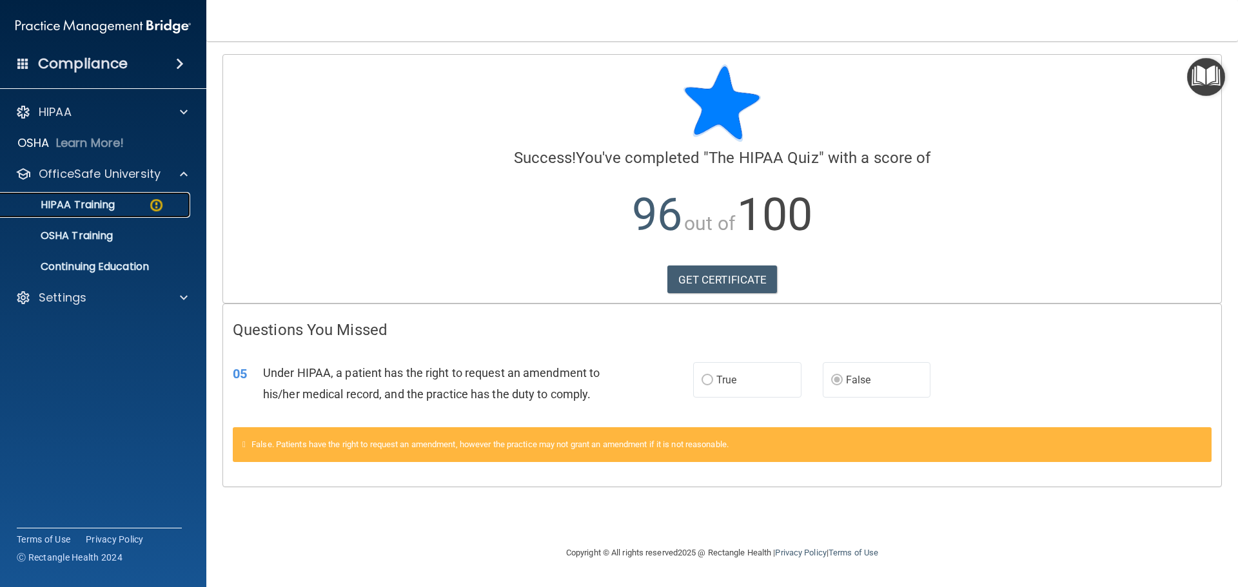
click at [104, 206] on p "HIPAA Training" at bounding box center [61, 205] width 106 height 13
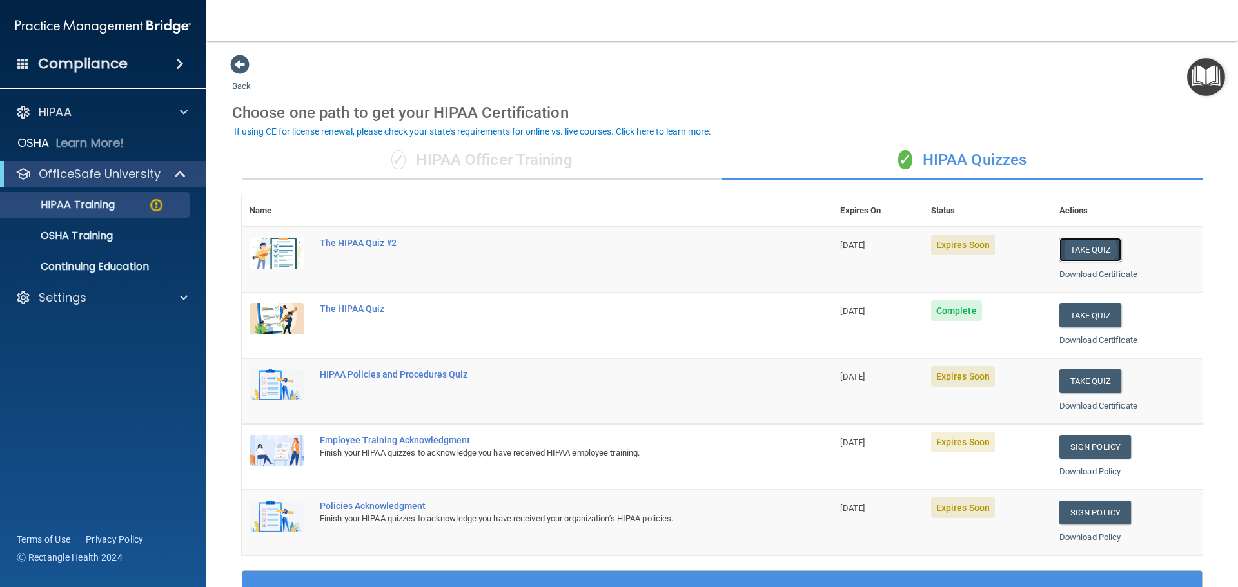
click at [1101, 248] on button "Take Quiz" at bounding box center [1090, 250] width 62 height 24
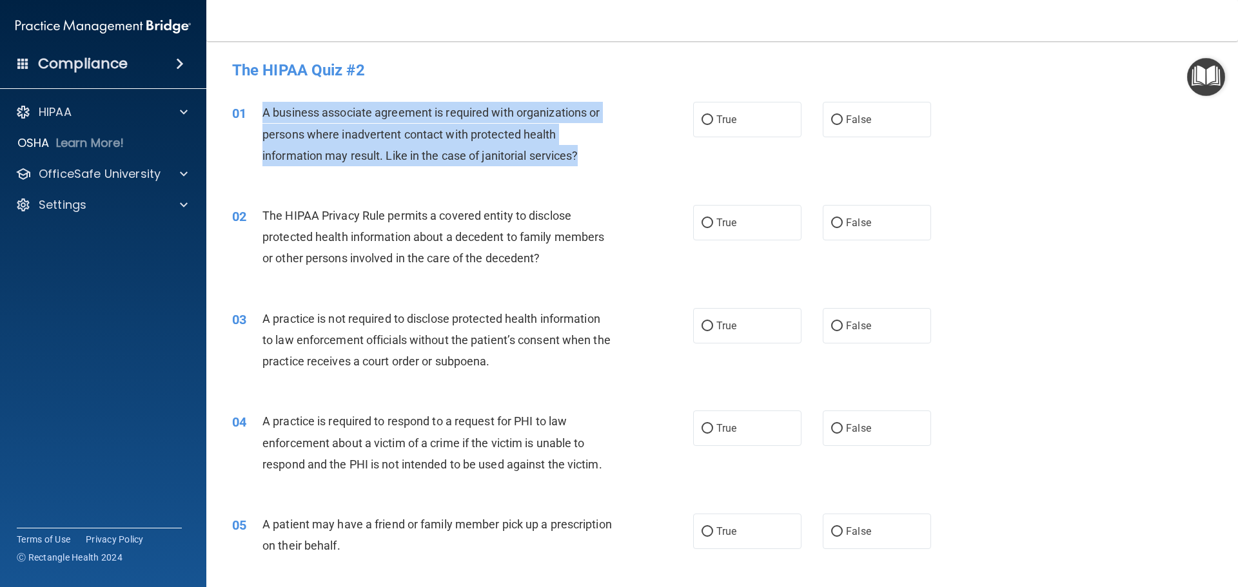
drag, startPoint x: 587, startPoint y: 158, endPoint x: 262, endPoint y: 105, distance: 329.3
click at [262, 105] on div "A business associate agreement is required with organizations or persons where …" at bounding box center [442, 134] width 360 height 64
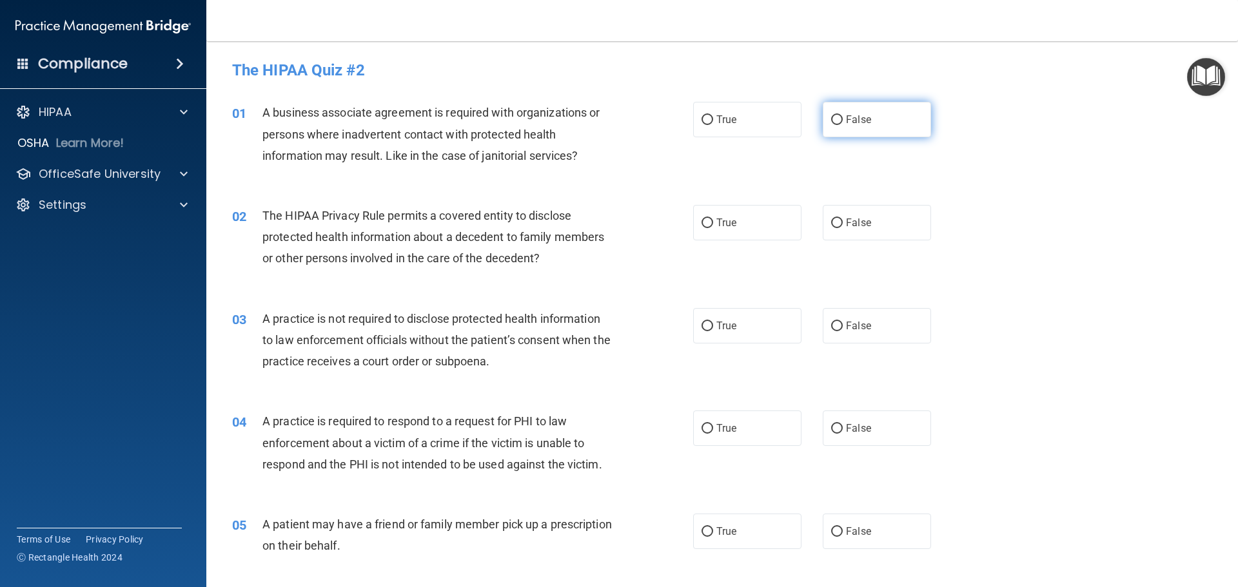
click at [850, 122] on span "False" at bounding box center [858, 119] width 25 height 12
click at [843, 122] on input "False" at bounding box center [837, 120] width 12 height 10
radio input "true"
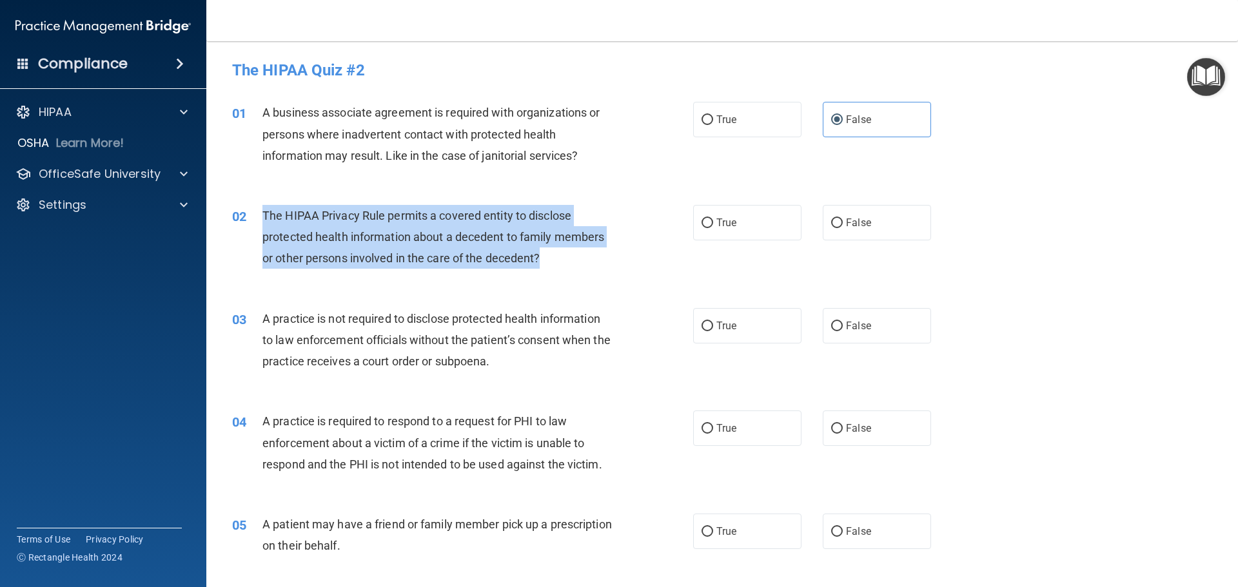
drag, startPoint x: 549, startPoint y: 258, endPoint x: 261, endPoint y: 208, distance: 292.6
click at [261, 208] on div "02 The HIPAA Privacy Rule permits a covered entity to disclose protected health…" at bounding box center [463, 240] width 500 height 71
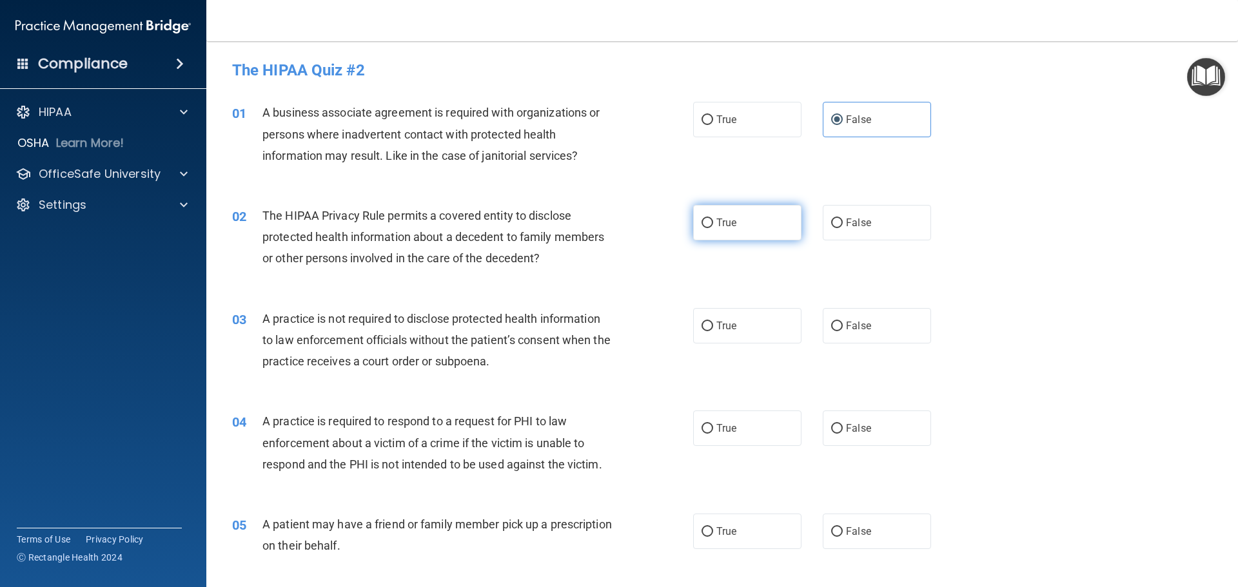
click at [747, 214] on label "True" at bounding box center [747, 222] width 108 height 35
click at [713, 219] on input "True" at bounding box center [708, 224] width 12 height 10
radio input "true"
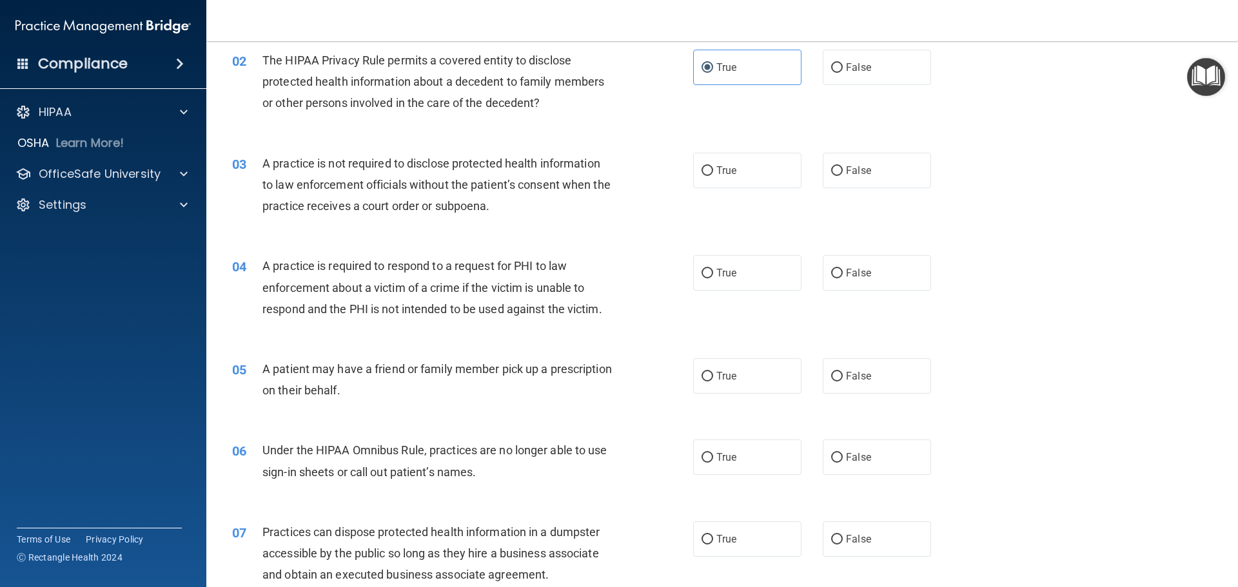
scroll to position [193, 0]
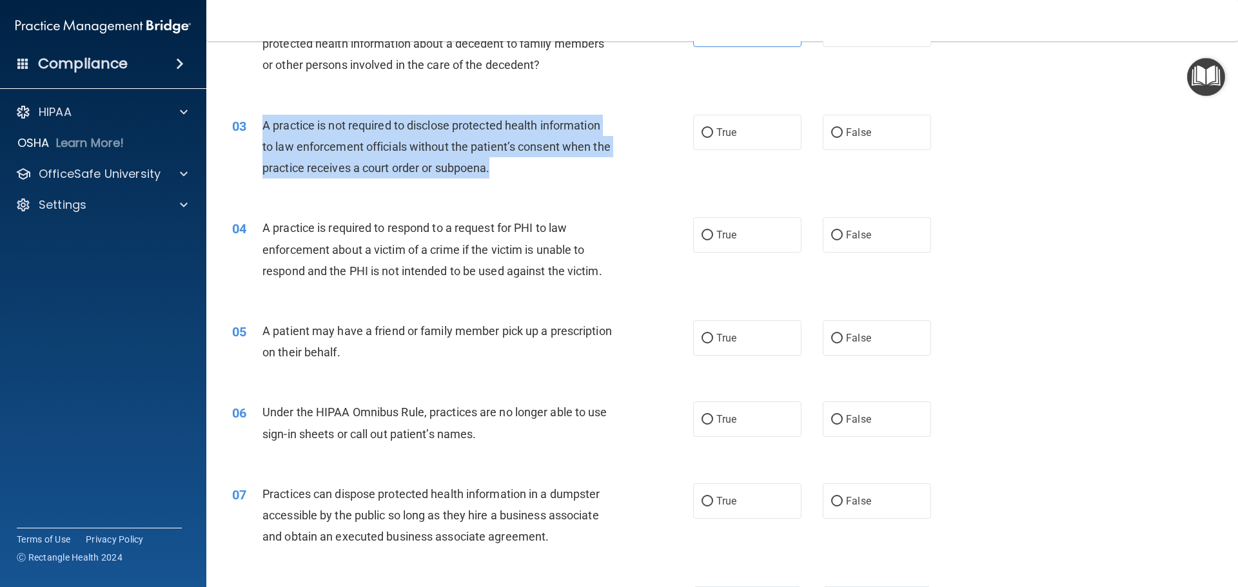
drag, startPoint x: 510, startPoint y: 168, endPoint x: 261, endPoint y: 114, distance: 255.4
click at [261, 115] on div "03 A practice is not required to disclose protected health information to law e…" at bounding box center [463, 150] width 500 height 71
click at [578, 183] on div "03 A practice is not required to disclose protected health information to law e…" at bounding box center [463, 150] width 500 height 71
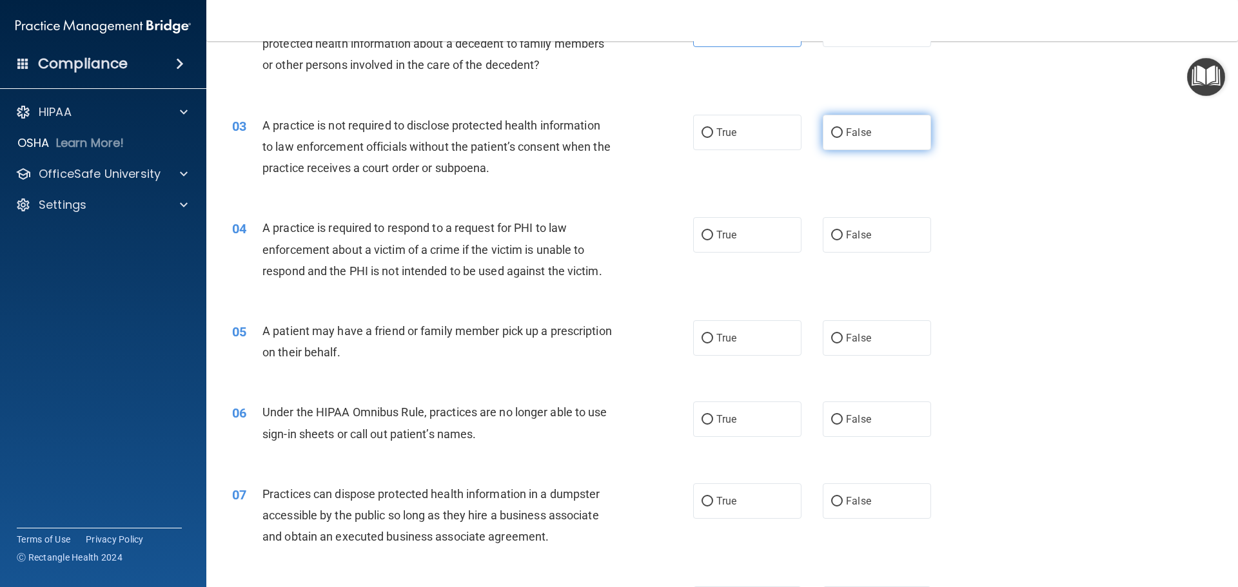
click at [878, 130] on label "False" at bounding box center [877, 132] width 108 height 35
click at [843, 130] on input "False" at bounding box center [837, 133] width 12 height 10
radio input "true"
click at [725, 246] on label "True" at bounding box center [747, 234] width 108 height 35
click at [713, 241] on input "True" at bounding box center [708, 236] width 12 height 10
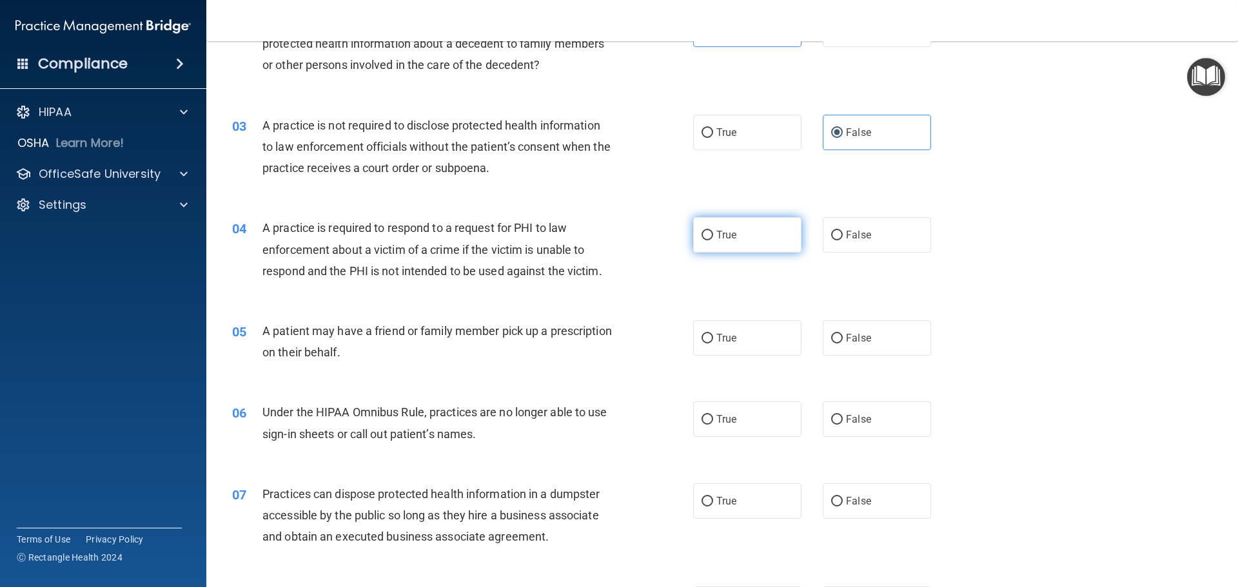
radio input "true"
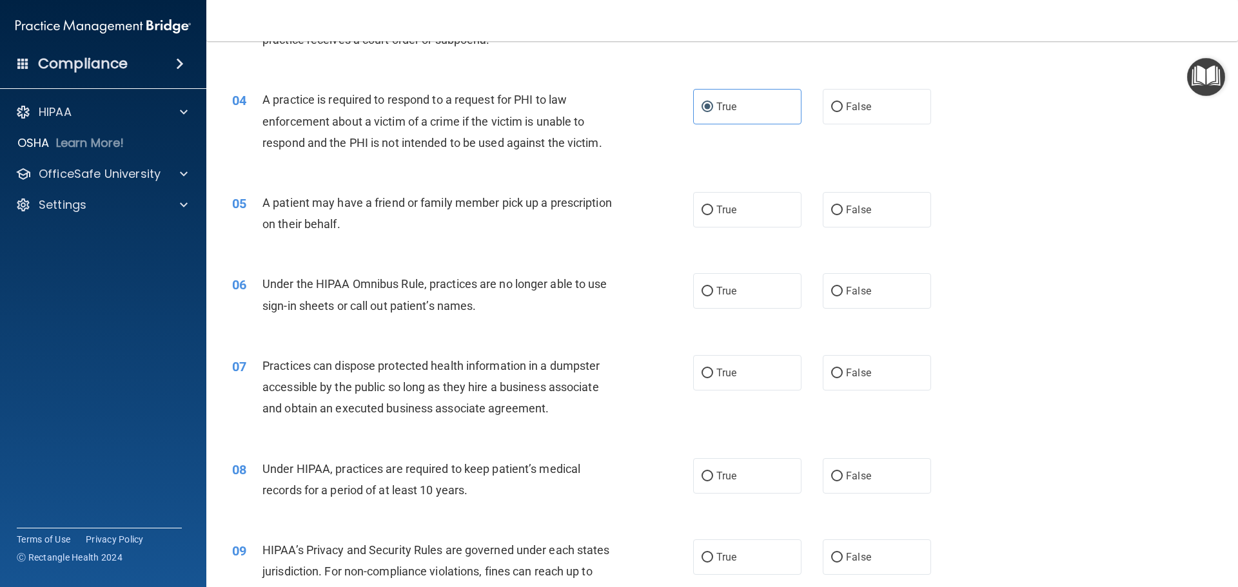
scroll to position [322, 0]
click at [765, 213] on label "True" at bounding box center [747, 209] width 108 height 35
click at [713, 213] on input "True" at bounding box center [708, 210] width 12 height 10
radio input "true"
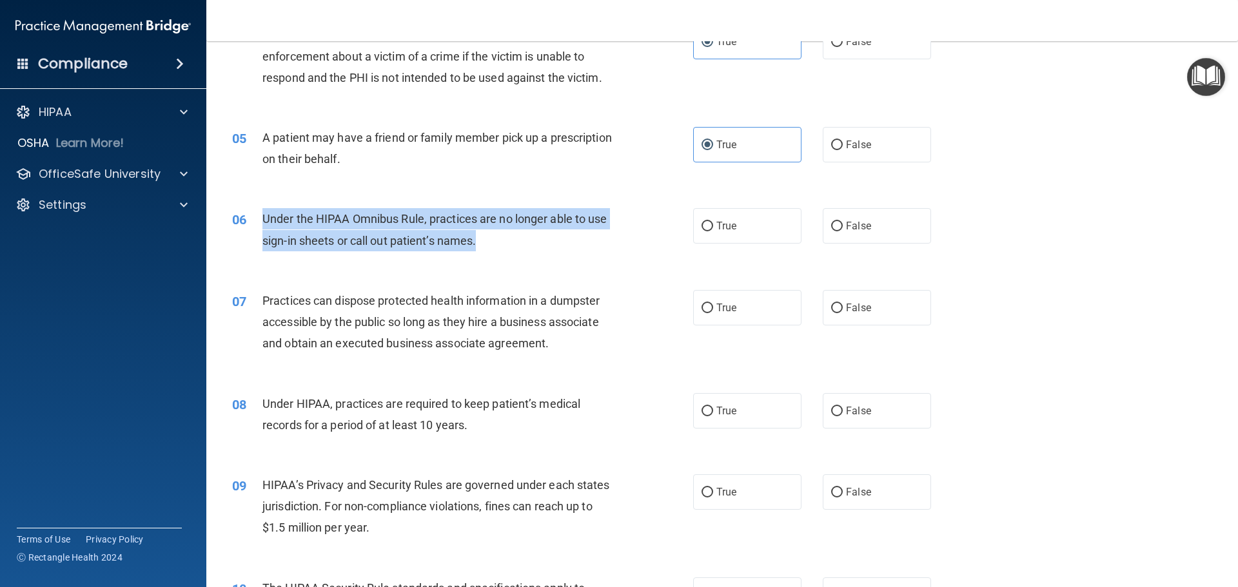
drag, startPoint x: 489, startPoint y: 248, endPoint x: 266, endPoint y: 208, distance: 227.2
click at [266, 208] on div "Under the HIPAA Omnibus Rule, practices are no longer able to use sign-in sheet…" at bounding box center [442, 229] width 360 height 43
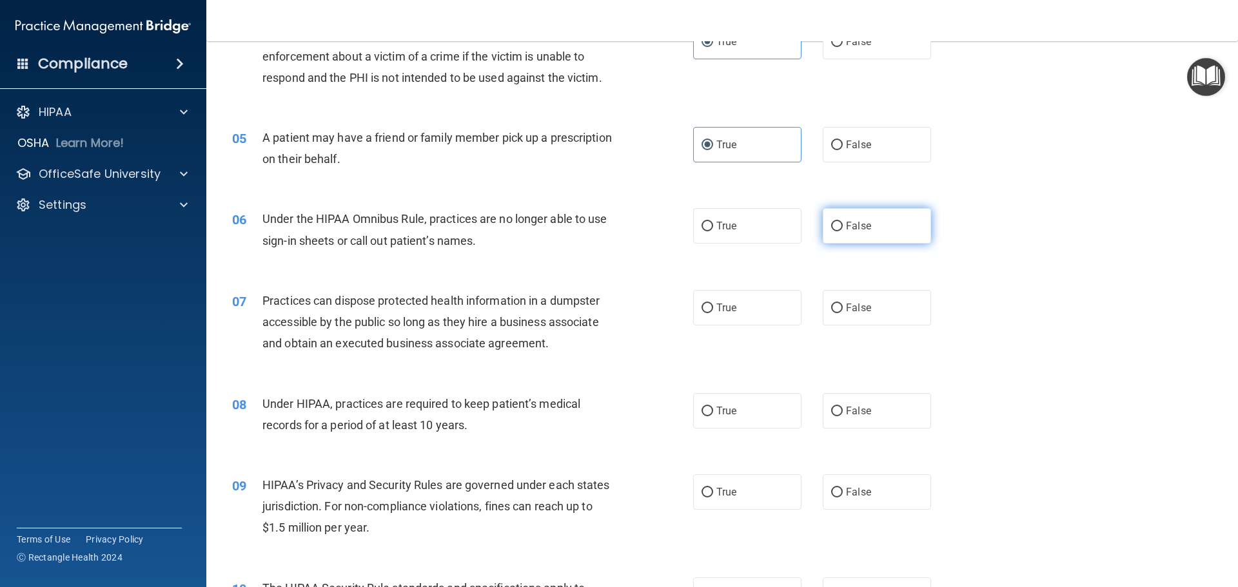
click at [896, 228] on label "False" at bounding box center [877, 225] width 108 height 35
click at [843, 228] on input "False" at bounding box center [837, 227] width 12 height 10
radio input "true"
click at [952, 244] on div "06 Under the HIPAA Omnibus Rule, practices are no longer able to use sign-in sh…" at bounding box center [721, 232] width 999 height 81
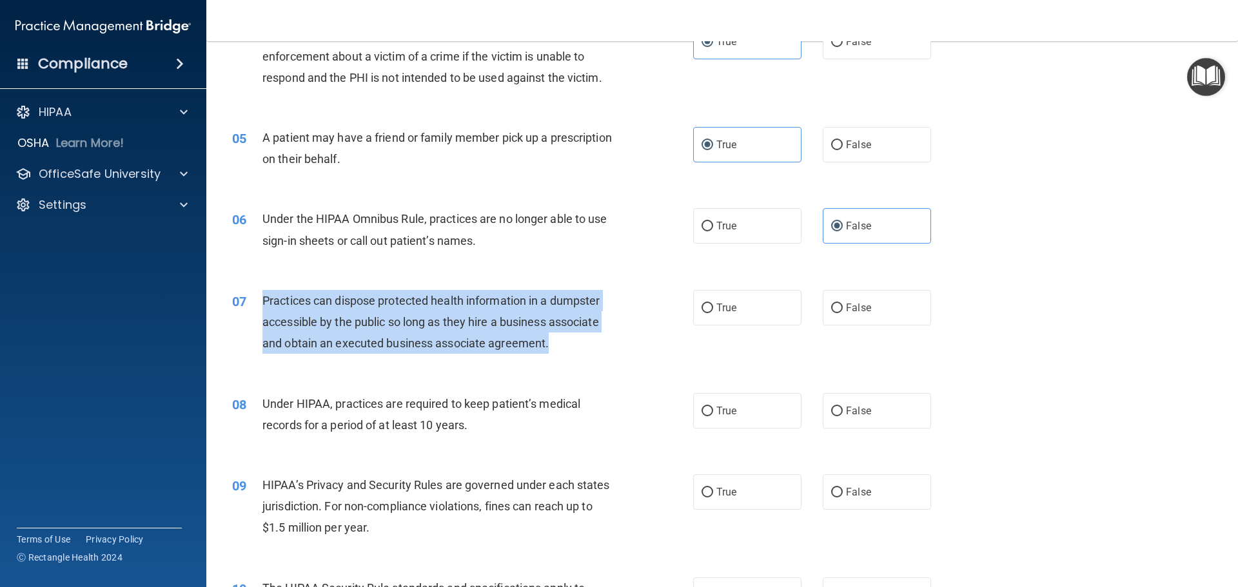
drag, startPoint x: 560, startPoint y: 344, endPoint x: 264, endPoint y: 296, distance: 299.9
click at [264, 296] on div "Practices can dispose protected health information in a dumpster accessible by …" at bounding box center [442, 322] width 360 height 64
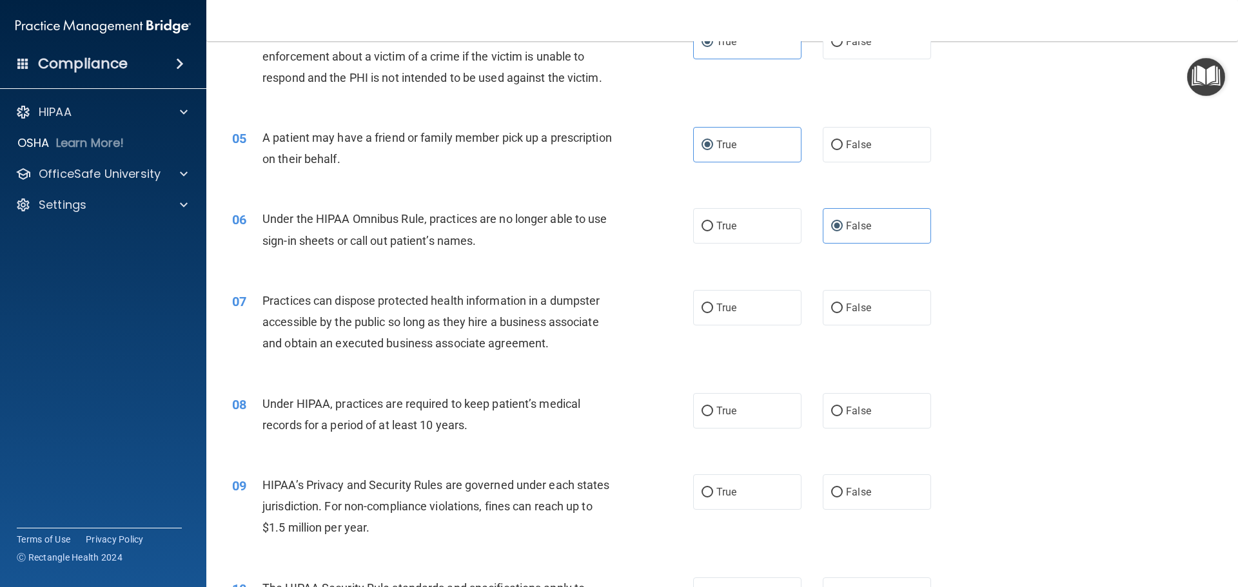
click at [478, 430] on div "Under HIPAA, practices are required to keep patient’s medical records for a per…" at bounding box center [442, 414] width 360 height 43
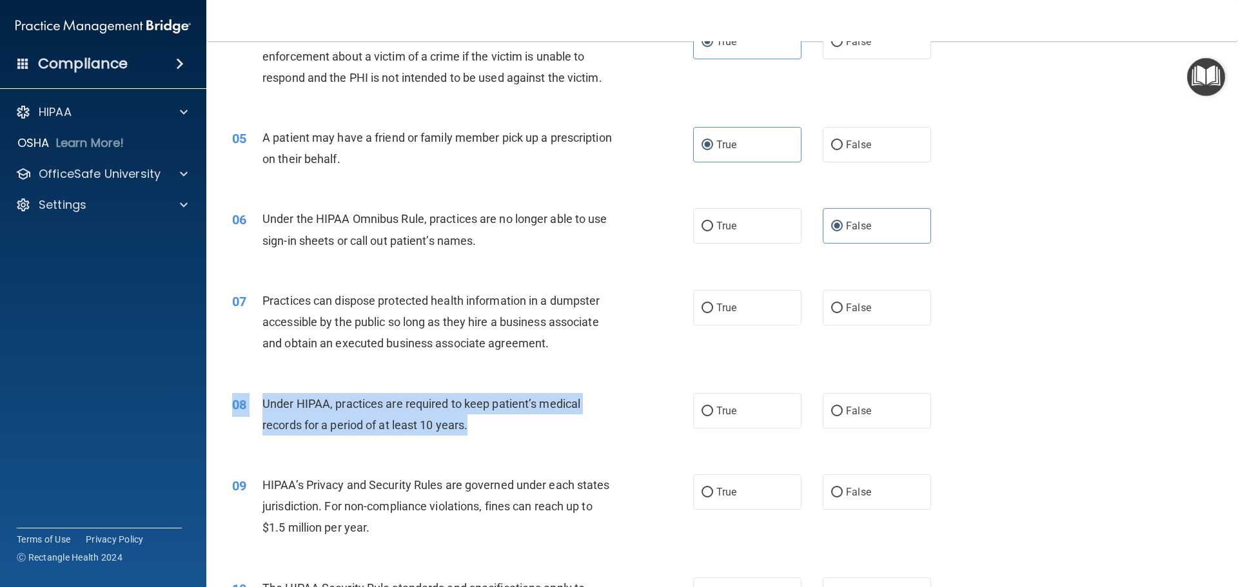
drag, startPoint x: 474, startPoint y: 422, endPoint x: 264, endPoint y: 391, distance: 212.6
click at [264, 391] on div "08 Under HIPAA, practices are required to keep patient’s medical records for a …" at bounding box center [721, 417] width 999 height 81
click at [421, 424] on span "Under HIPAA, practices are required to keep patient’s medical records for a per…" at bounding box center [421, 414] width 318 height 35
drag, startPoint x: 485, startPoint y: 430, endPoint x: 266, endPoint y: 395, distance: 222.1
click at [266, 395] on div "Under HIPAA, practices are required to keep patient’s medical records for a per…" at bounding box center [442, 414] width 360 height 43
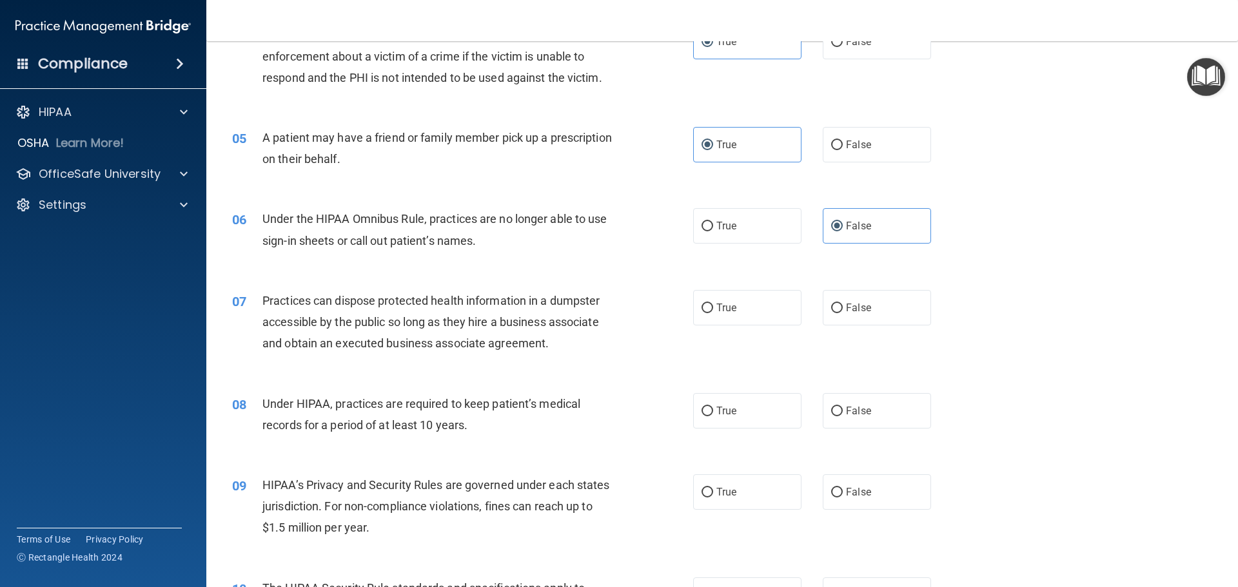
click at [583, 331] on div "Practices can dispose protected health information in a dumpster accessible by …" at bounding box center [442, 322] width 360 height 64
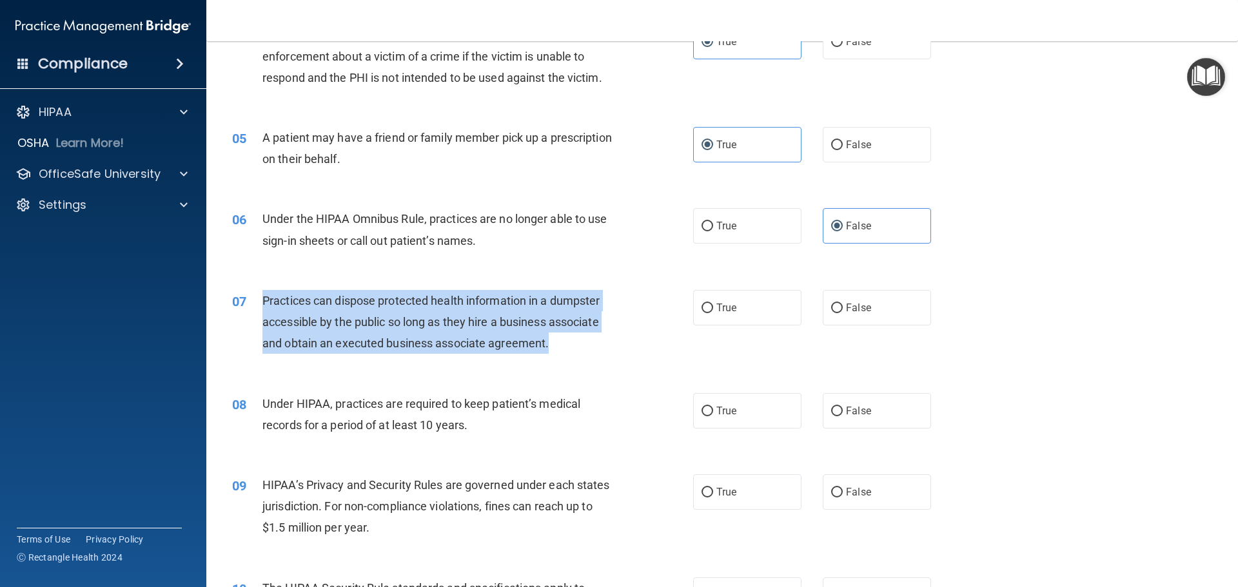
drag, startPoint x: 556, startPoint y: 341, endPoint x: 264, endPoint y: 291, distance: 296.4
click at [264, 291] on div "Practices can dispose protected health information in a dumpster accessible by …" at bounding box center [442, 322] width 360 height 64
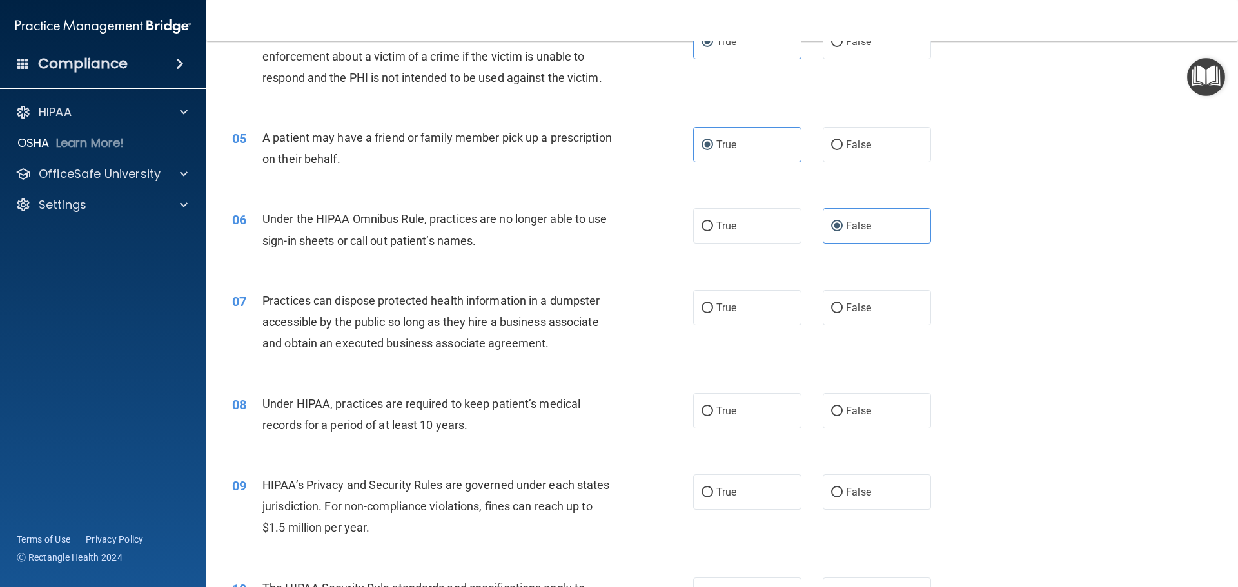
click at [553, 362] on div "07 Practices can dispose protected health information in a dumpster accessible …" at bounding box center [721, 325] width 999 height 103
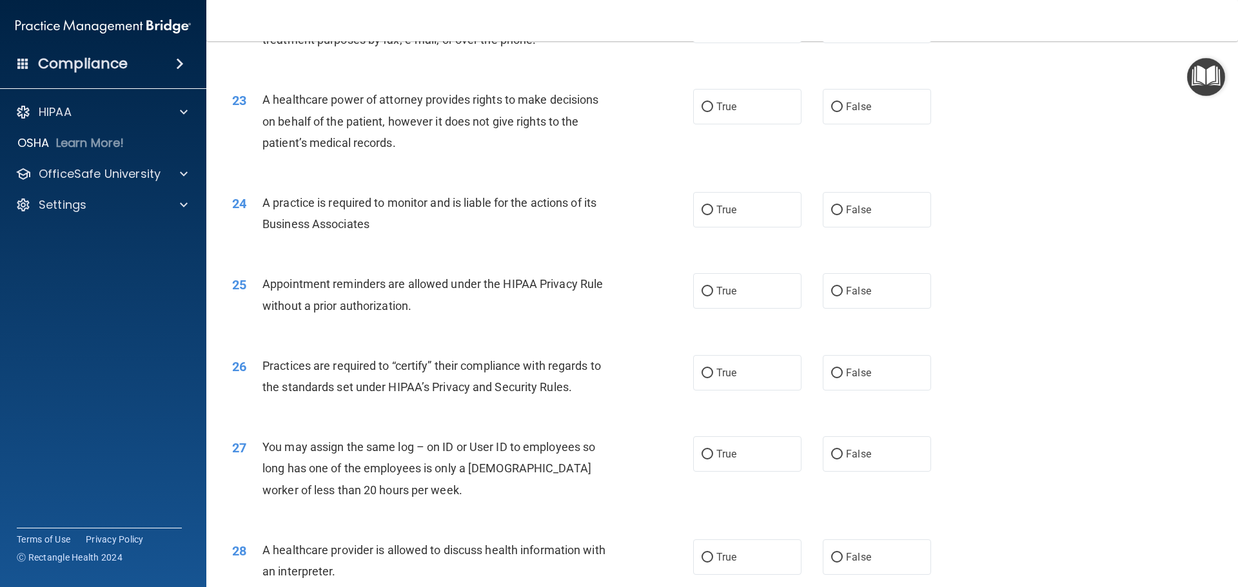
scroll to position [2414, 0]
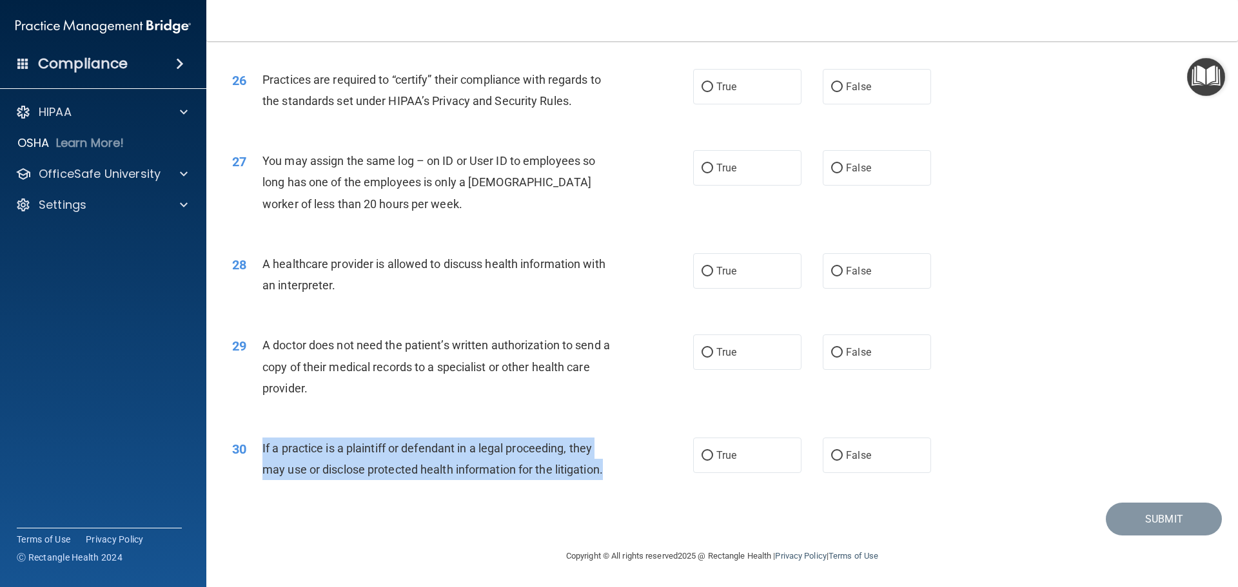
drag, startPoint x: 609, startPoint y: 468, endPoint x: 255, endPoint y: 449, distance: 354.5
click at [255, 449] on div "30 If a practice is a plaintiff or defendant in a legal proceeding, they may us…" at bounding box center [463, 462] width 500 height 49
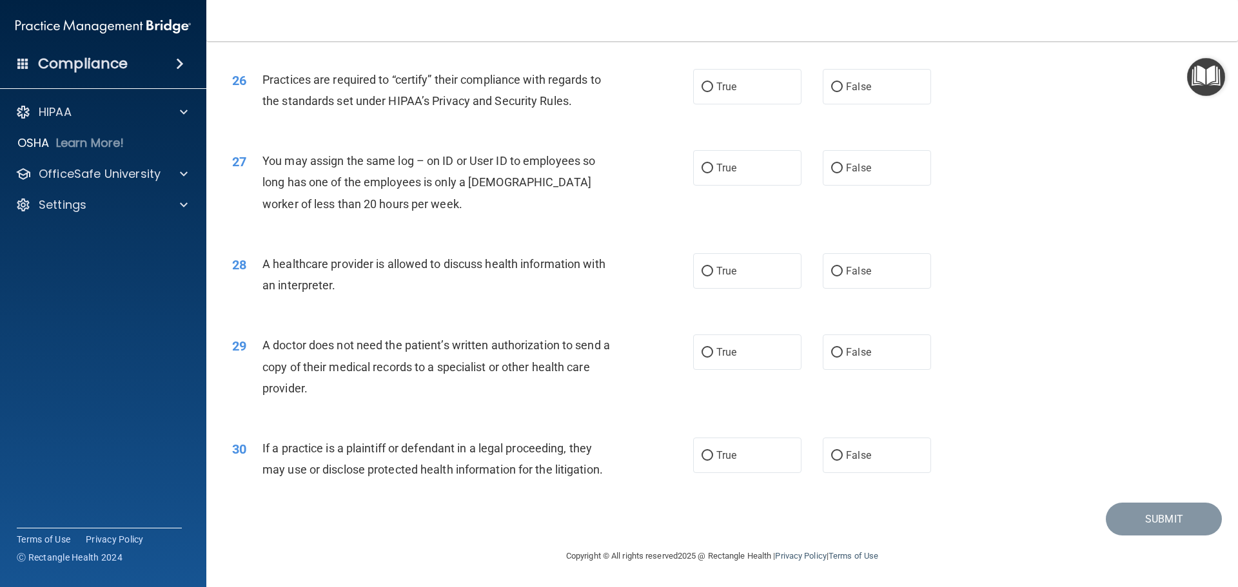
click at [580, 387] on div "A doctor does not need the patient’s written authorization to send a copy of th…" at bounding box center [442, 367] width 360 height 64
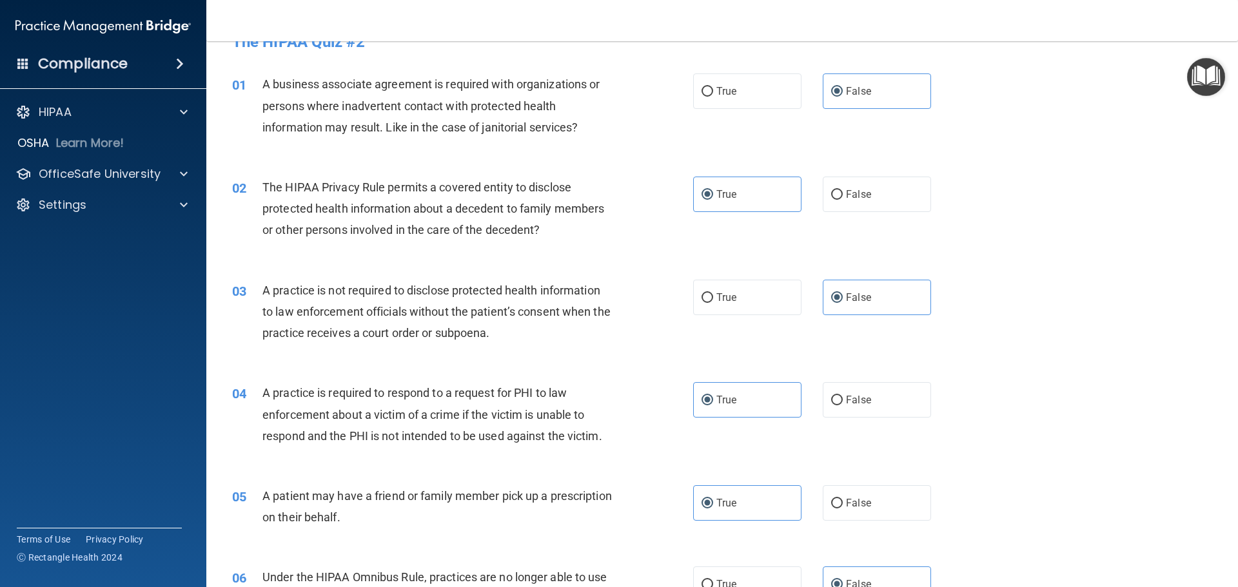
scroll to position [286, 0]
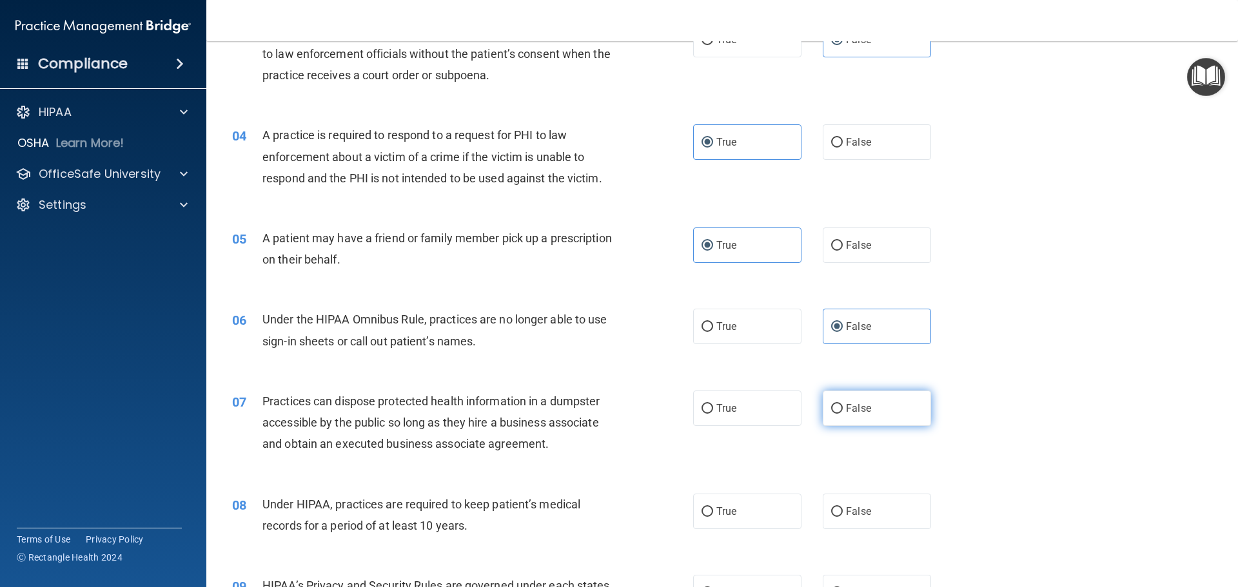
click at [855, 412] on span "False" at bounding box center [858, 408] width 25 height 12
click at [843, 412] on input "False" at bounding box center [837, 409] width 12 height 10
radio input "true"
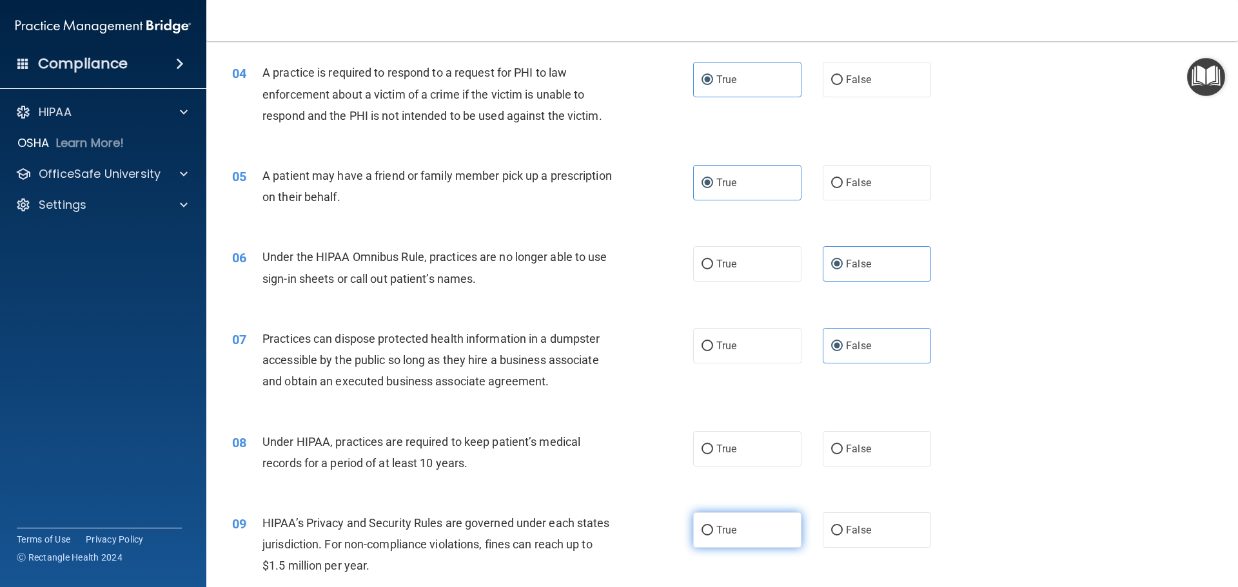
scroll to position [480, 0]
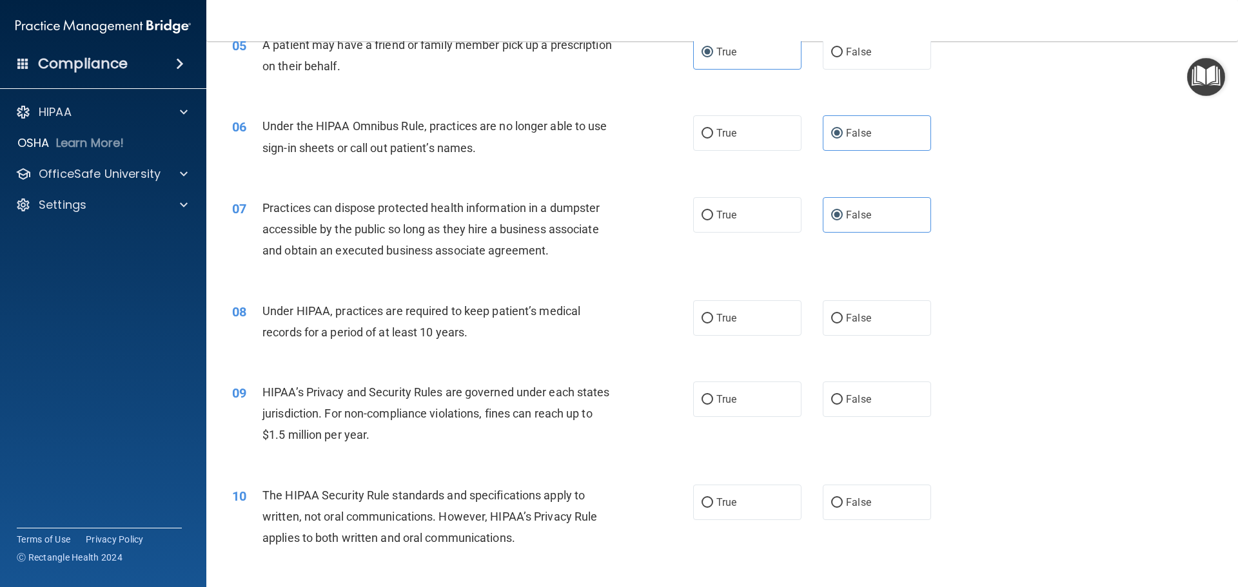
click at [571, 367] on div "09 HIPAA’s Privacy and Security Rules are governed under each states jurisdicti…" at bounding box center [721, 417] width 999 height 103
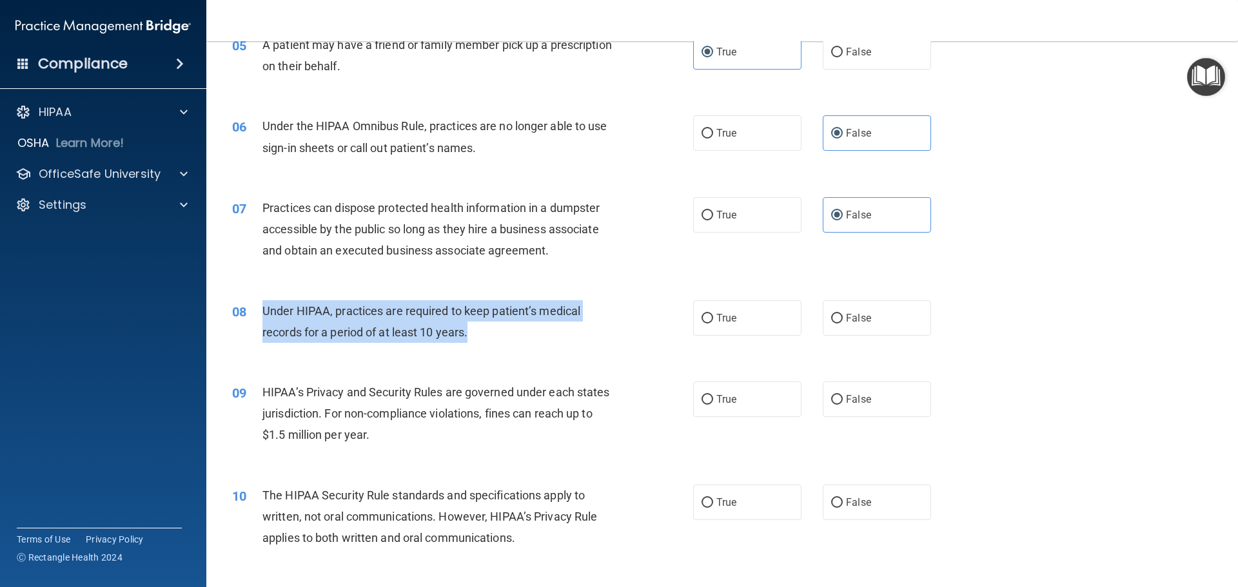
drag, startPoint x: 475, startPoint y: 332, endPoint x: 264, endPoint y: 302, distance: 213.0
click at [264, 302] on div "Under HIPAA, practices are required to keep patient’s medical records for a per…" at bounding box center [442, 321] width 360 height 43
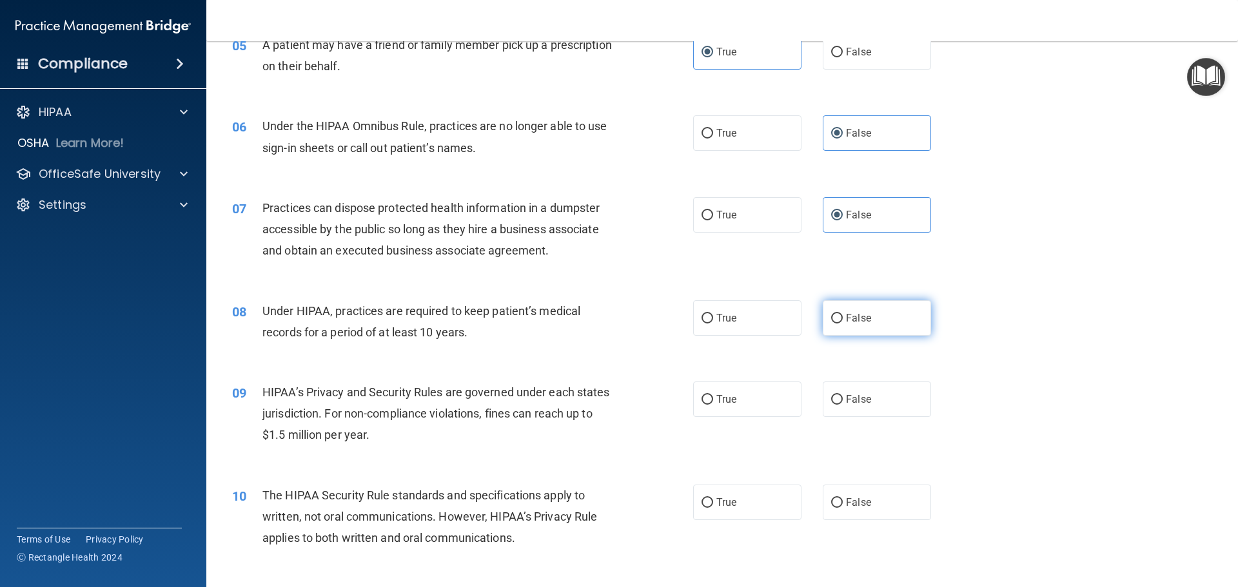
click at [869, 310] on label "False" at bounding box center [877, 317] width 108 height 35
click at [843, 314] on input "False" at bounding box center [837, 319] width 12 height 10
radio input "true"
click at [526, 444] on div "HIPAA’s Privacy and Security Rules are governed under each states jurisdiction.…" at bounding box center [442, 414] width 360 height 64
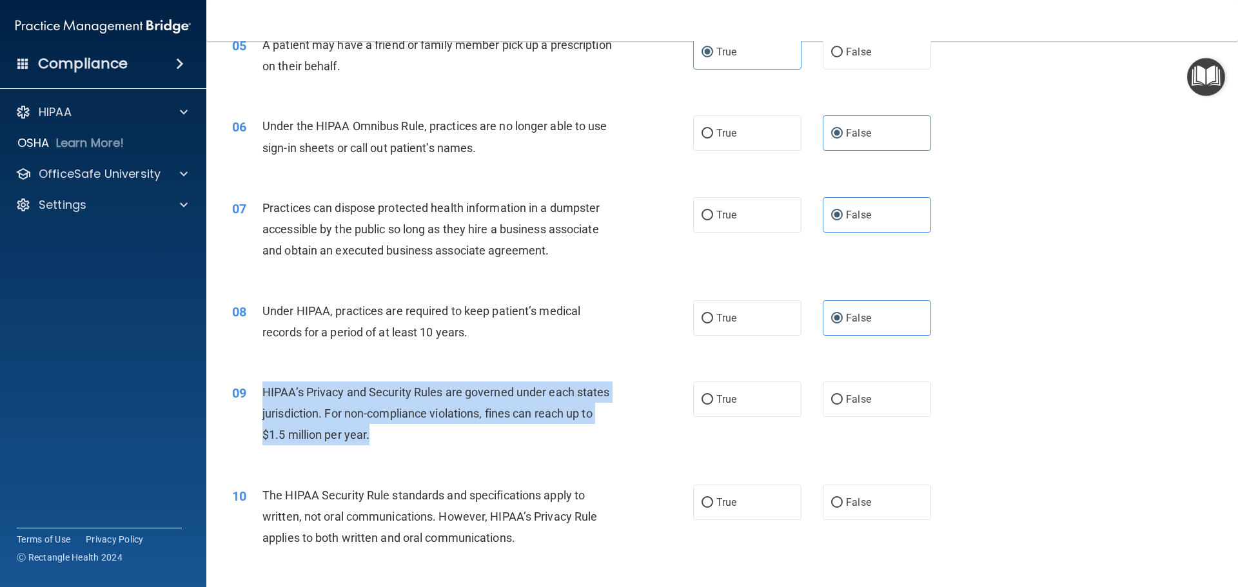
drag, startPoint x: 412, startPoint y: 440, endPoint x: 264, endPoint y: 385, distance: 158.3
click at [264, 385] on div "HIPAA’s Privacy and Security Rules are governed under each states jurisdiction.…" at bounding box center [442, 414] width 360 height 64
click at [832, 401] on input "False" at bounding box center [837, 400] width 12 height 10
radio input "true"
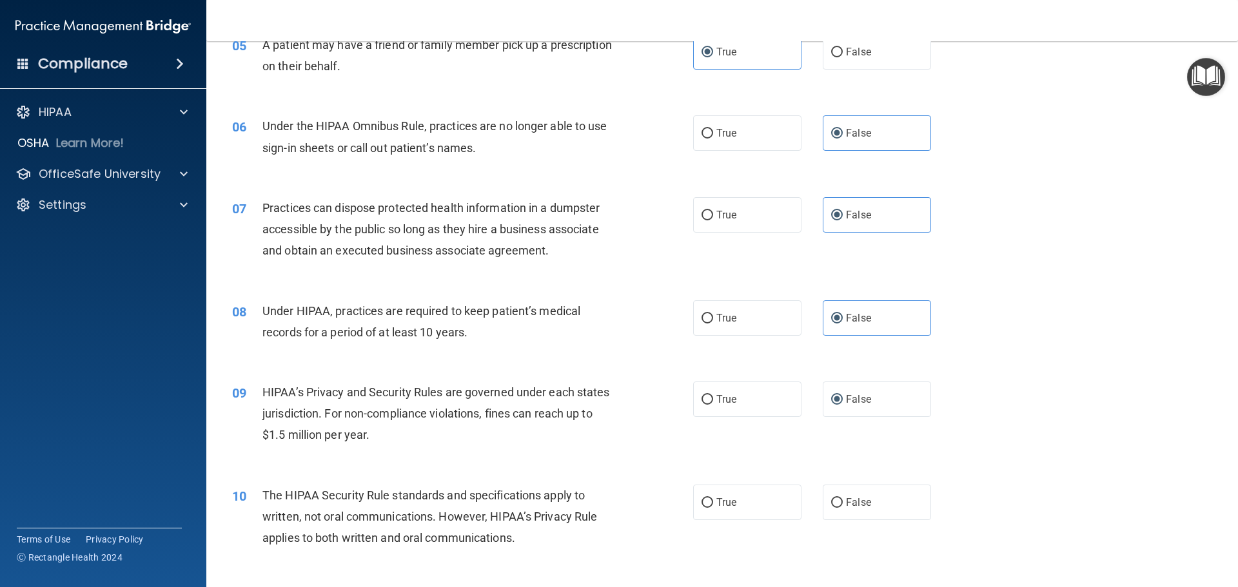
click at [507, 467] on div "09 HIPAA’s Privacy and Security Rules are governed under each states jurisdicti…" at bounding box center [721, 417] width 999 height 103
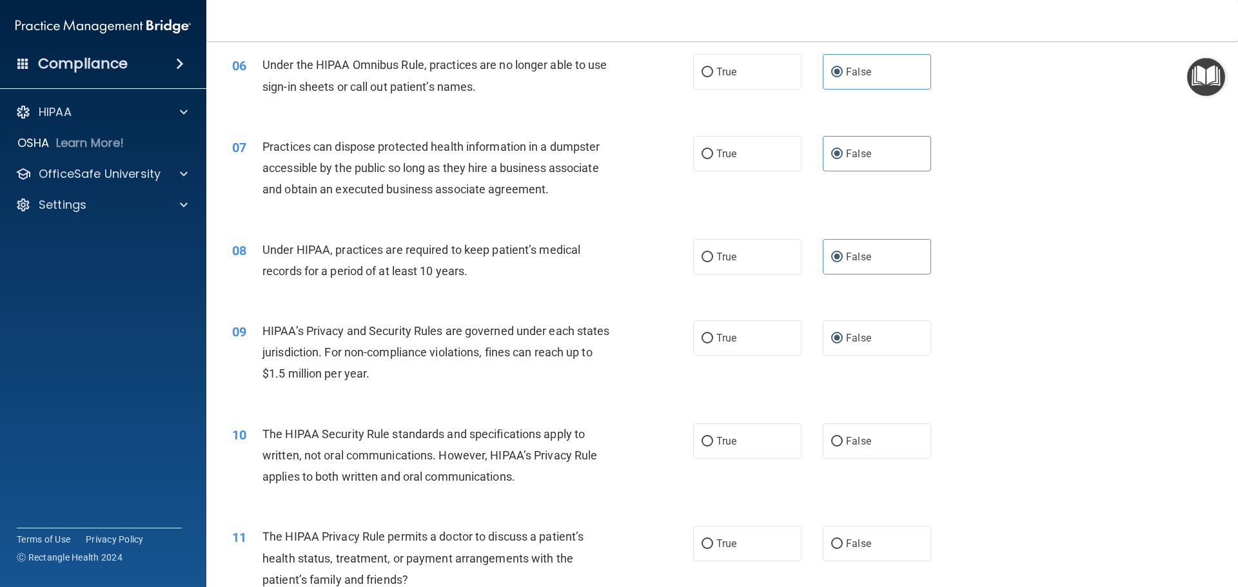
scroll to position [609, 0]
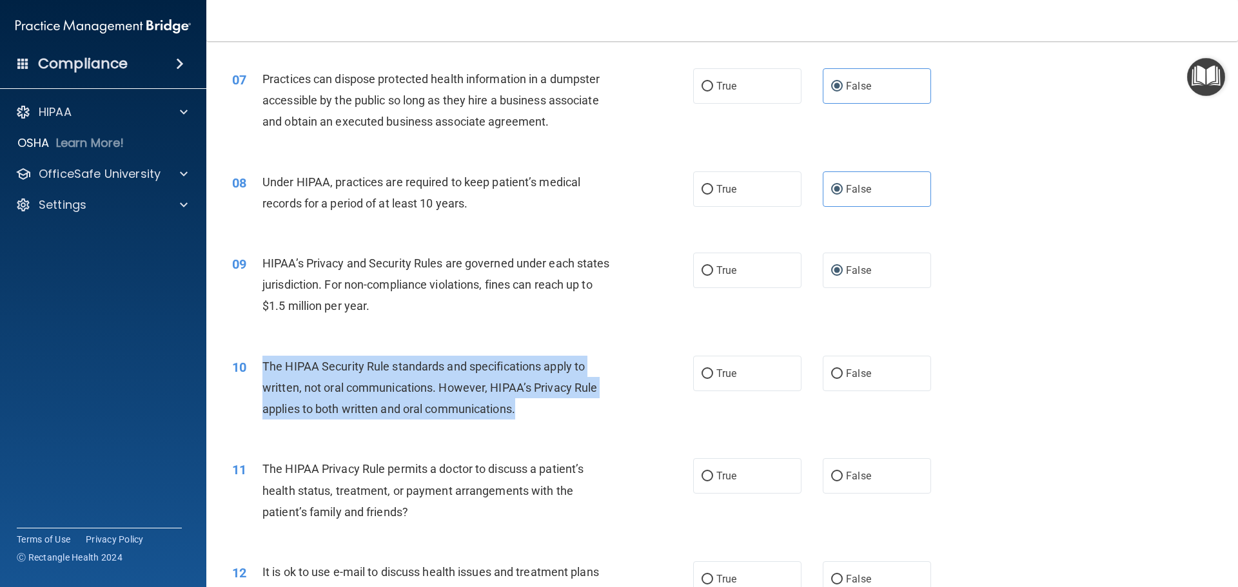
drag, startPoint x: 542, startPoint y: 414, endPoint x: 265, endPoint y: 355, distance: 282.8
click at [265, 356] on div "The HIPAA Security Rule standards and specifications apply to written, not oral…" at bounding box center [442, 388] width 360 height 64
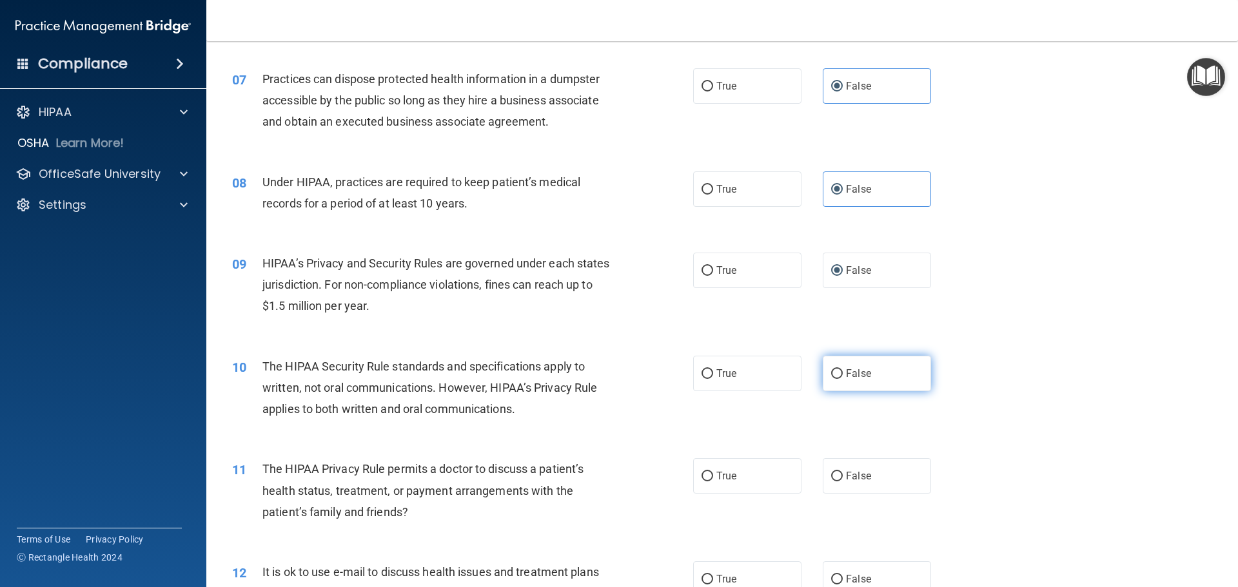
click at [845, 366] on label "False" at bounding box center [877, 373] width 108 height 35
click at [843, 369] on input "False" at bounding box center [837, 374] width 12 height 10
radio input "true"
click at [895, 275] on label "False" at bounding box center [877, 270] width 108 height 35
click at [843, 275] on input "False" at bounding box center [837, 271] width 12 height 10
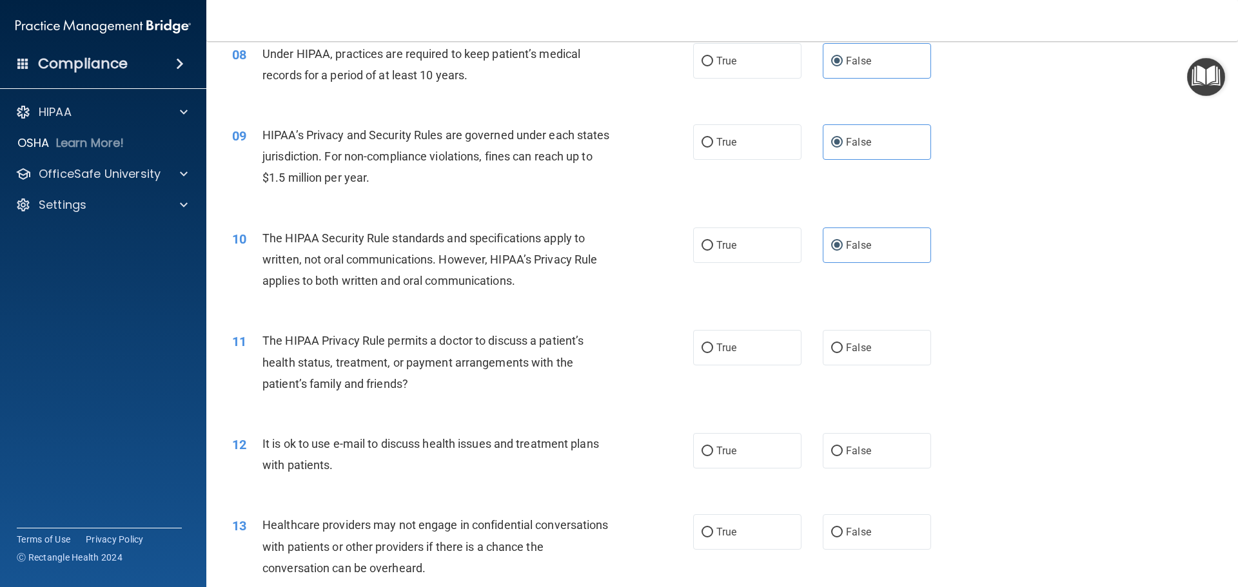
scroll to position [738, 0]
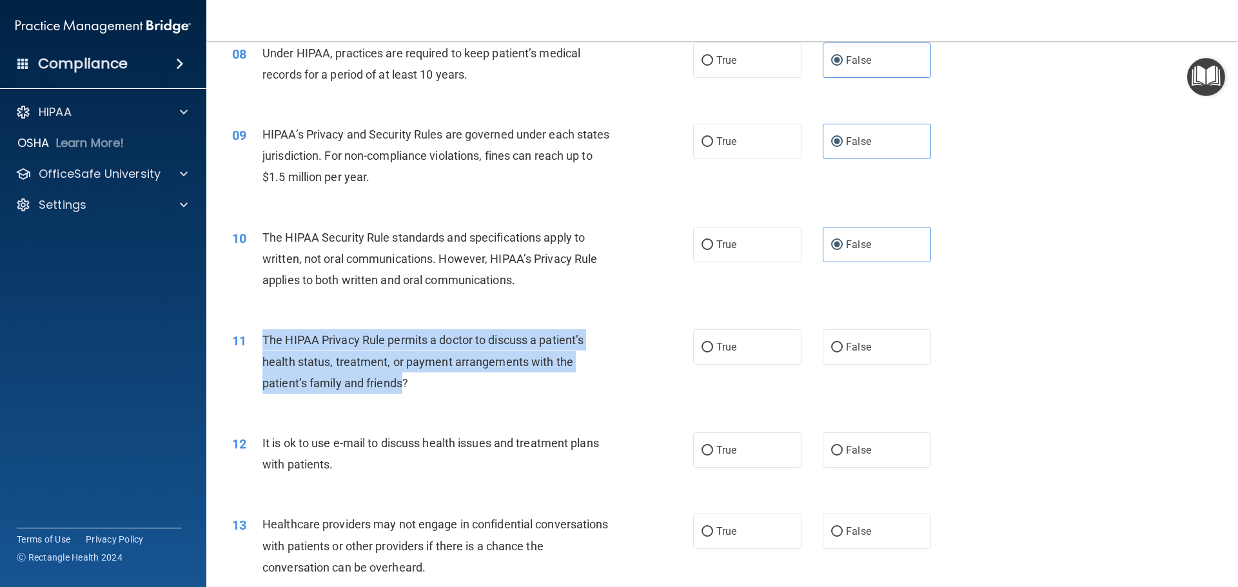
drag, startPoint x: 392, startPoint y: 380, endPoint x: 264, endPoint y: 330, distance: 137.2
click at [264, 330] on div "The HIPAA Privacy Rule permits a doctor to discuss a patient’s health status, t…" at bounding box center [442, 362] width 360 height 64
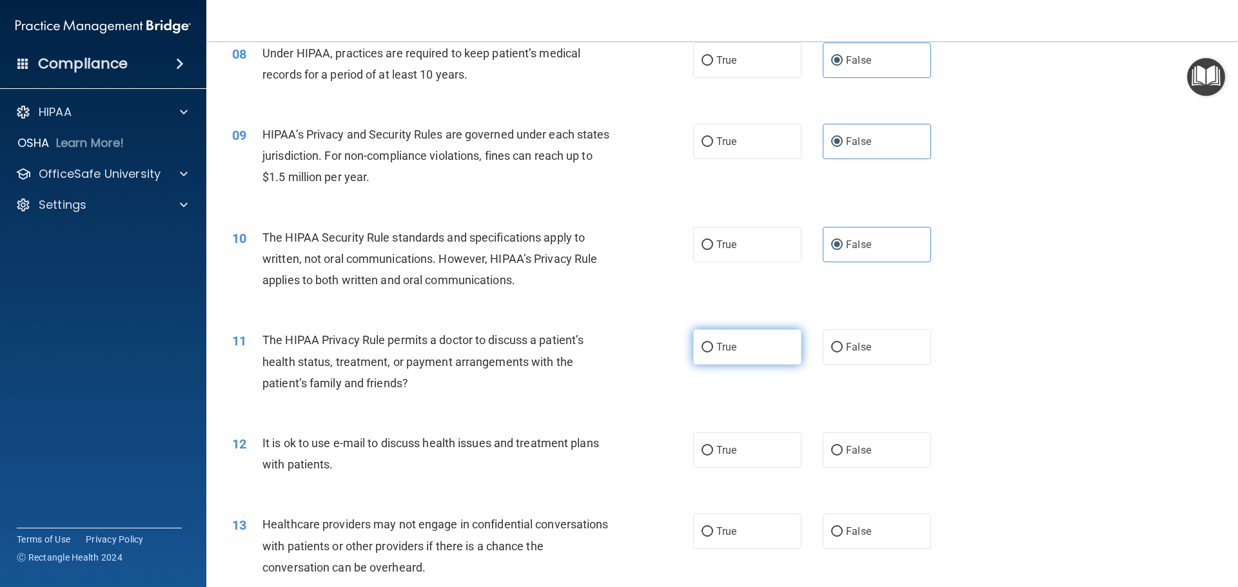
click at [729, 351] on span "True" at bounding box center [726, 347] width 20 height 12
click at [713, 351] on input "True" at bounding box center [708, 348] width 12 height 10
radio input "true"
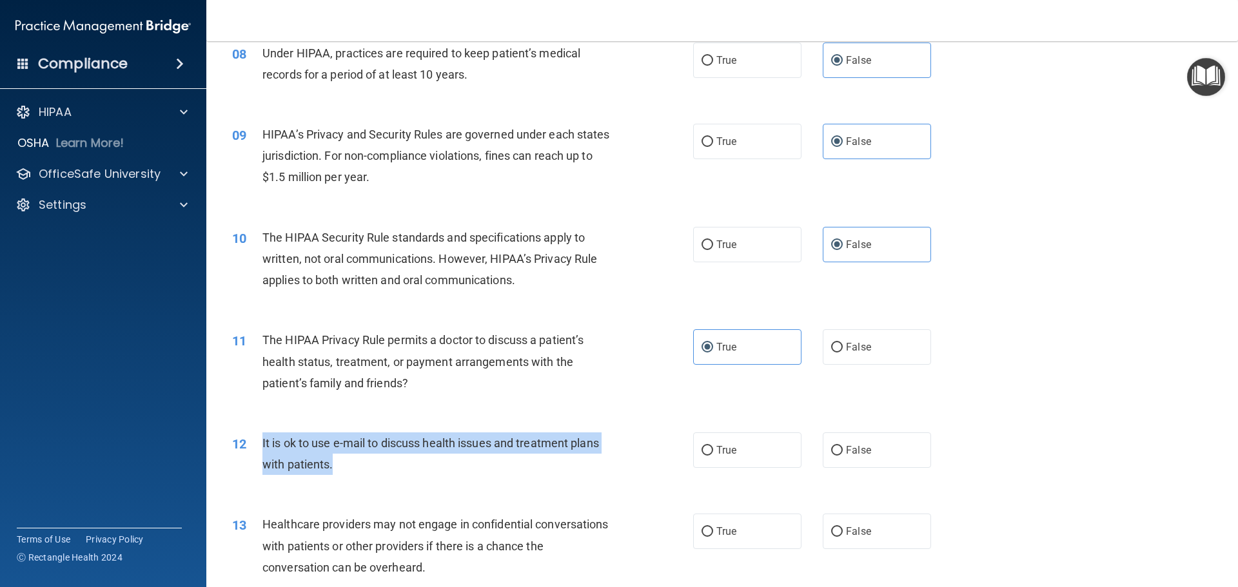
drag, startPoint x: 342, startPoint y: 468, endPoint x: 262, endPoint y: 434, distance: 87.0
click at [262, 434] on div "It is ok to use e-mail to discuss health issues and treatment plans with patien…" at bounding box center [442, 454] width 360 height 43
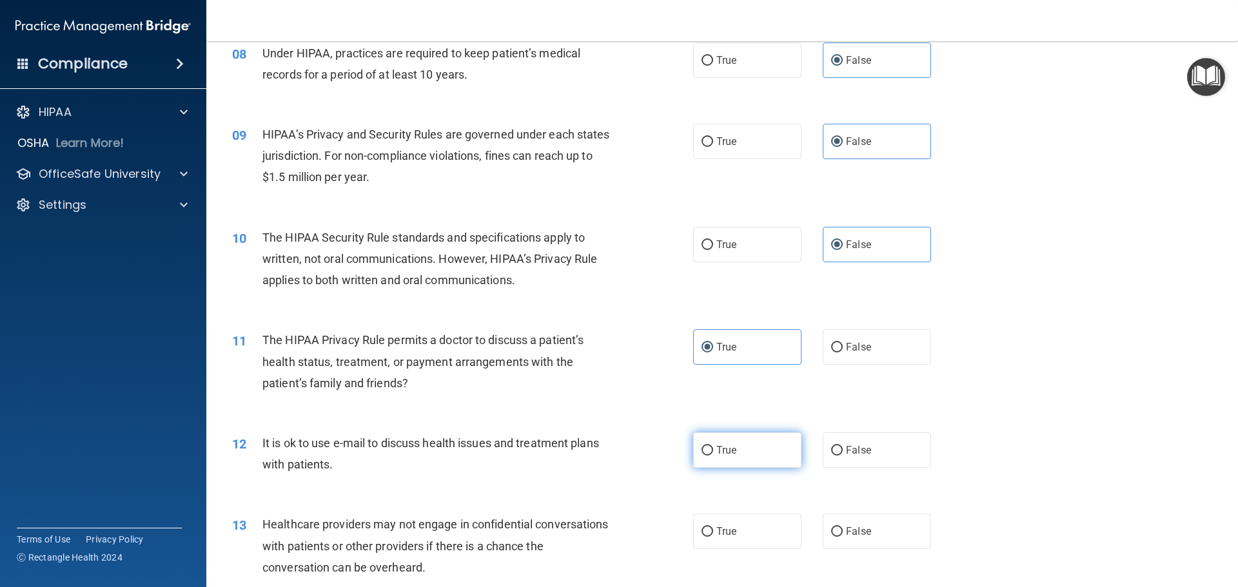
click at [745, 448] on label "True" at bounding box center [747, 450] width 108 height 35
click at [713, 448] on input "True" at bounding box center [708, 451] width 12 height 10
radio input "true"
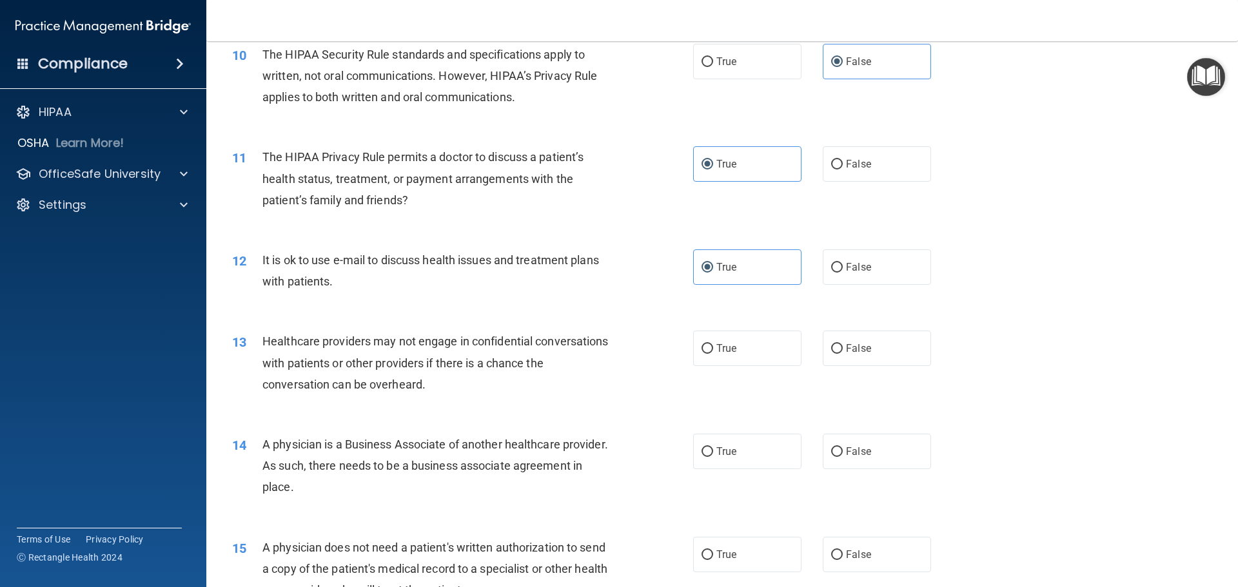
scroll to position [996, 0]
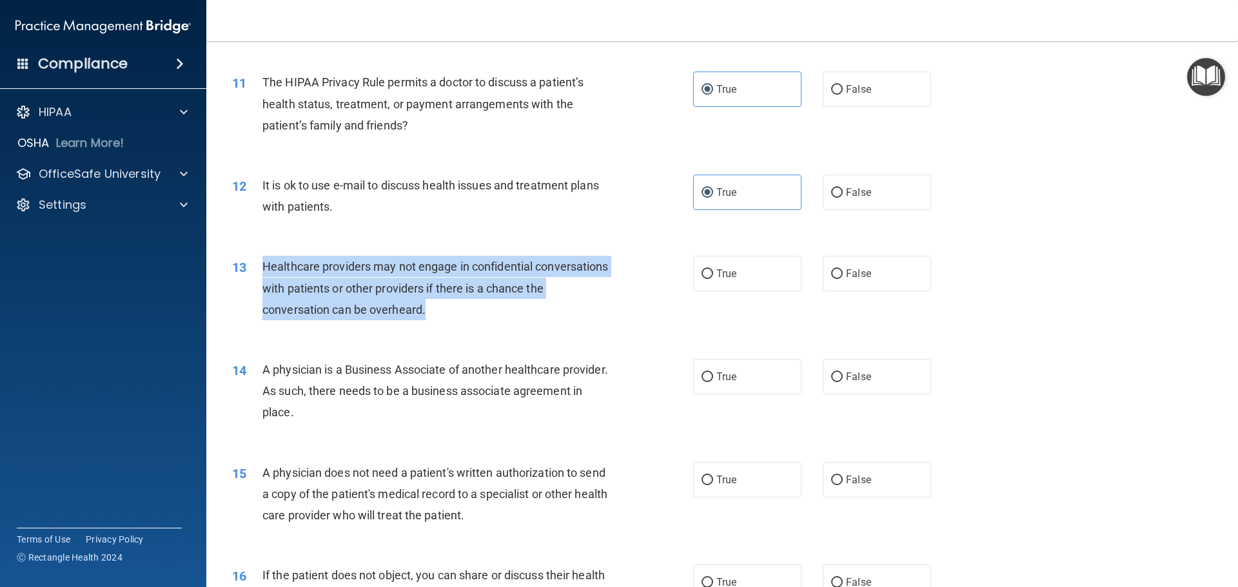
drag, startPoint x: 407, startPoint y: 310, endPoint x: 264, endPoint y: 257, distance: 152.4
click at [264, 257] on div "Healthcare providers may not engage in confidential conversations with patients…" at bounding box center [442, 288] width 360 height 64
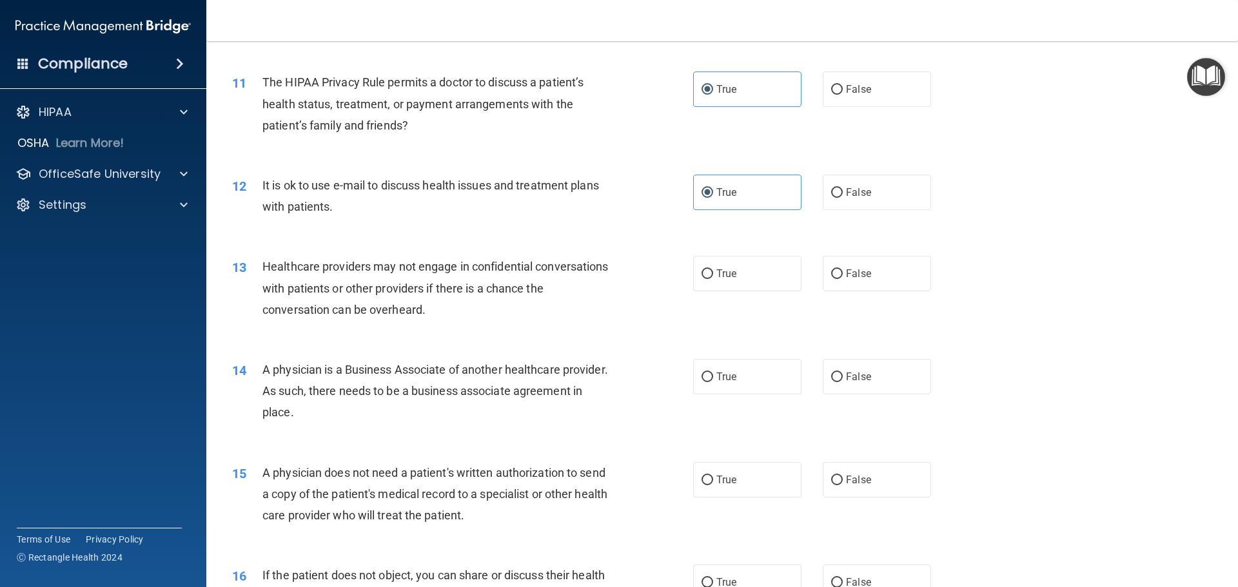
click at [919, 295] on div "13 Healthcare providers may not engage in confidential conversations with patie…" at bounding box center [721, 291] width 999 height 103
click at [883, 268] on label "False" at bounding box center [877, 273] width 108 height 35
click at [843, 270] on input "False" at bounding box center [837, 275] width 12 height 10
radio input "true"
click at [805, 332] on div "13 Healthcare providers may not engage in confidential conversations with patie…" at bounding box center [721, 291] width 999 height 103
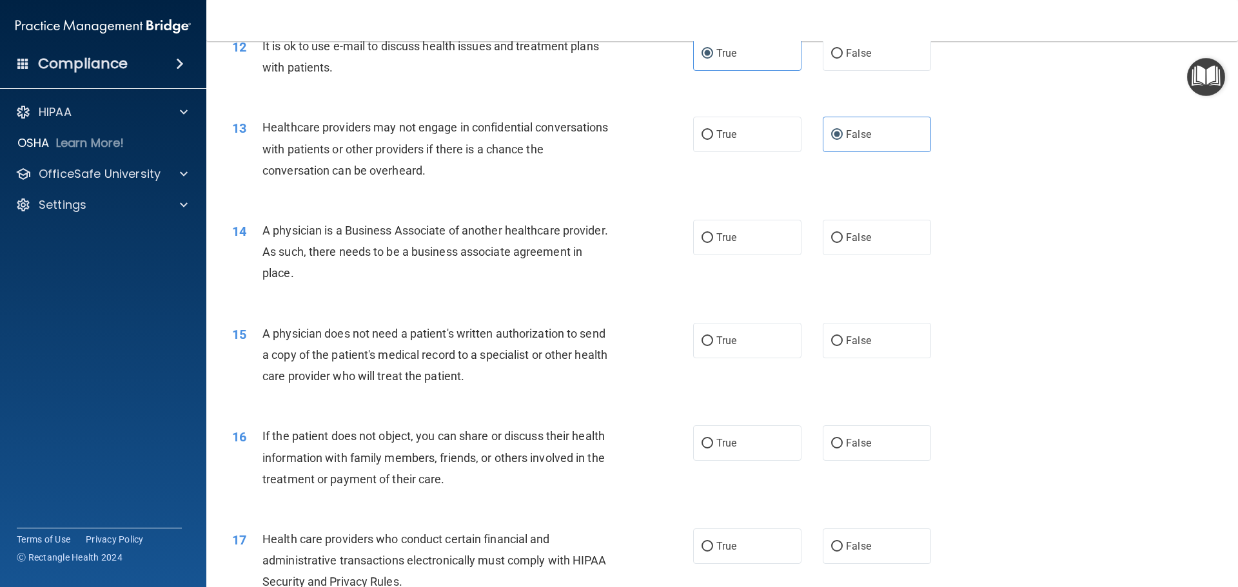
scroll to position [1189, 0]
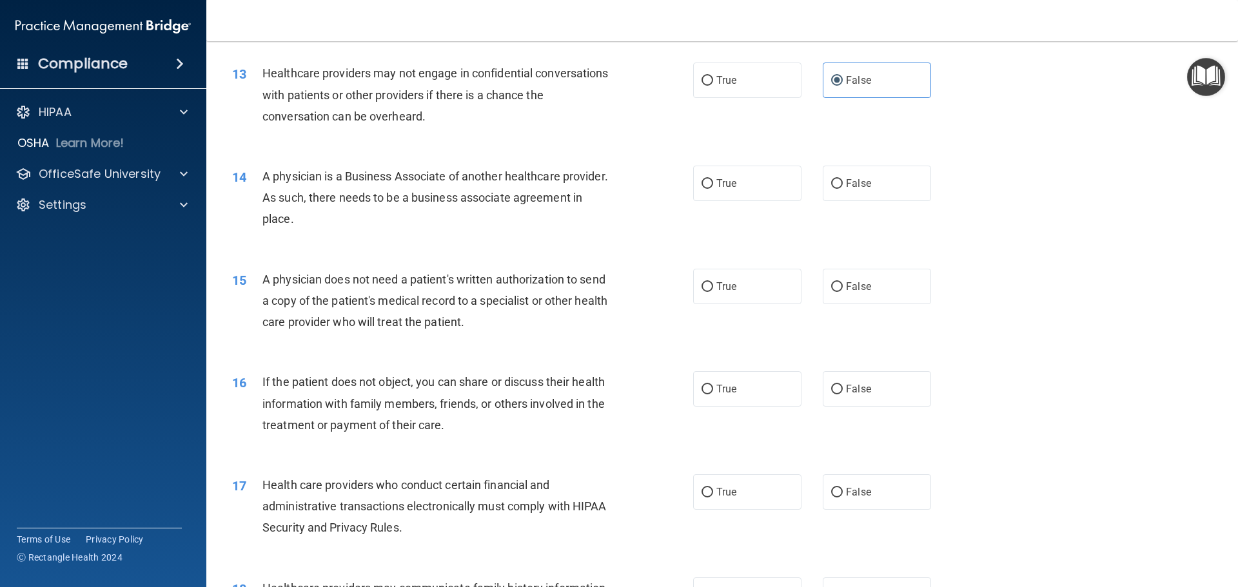
drag, startPoint x: 353, startPoint y: 224, endPoint x: 267, endPoint y: 172, distance: 100.4
click at [263, 170] on div "14 A physician is a Business Associate of another healthcare provider. As such,…" at bounding box center [463, 201] width 500 height 71
click at [743, 192] on label "True" at bounding box center [747, 183] width 108 height 35
click at [713, 189] on input "True" at bounding box center [708, 184] width 12 height 10
radio input "true"
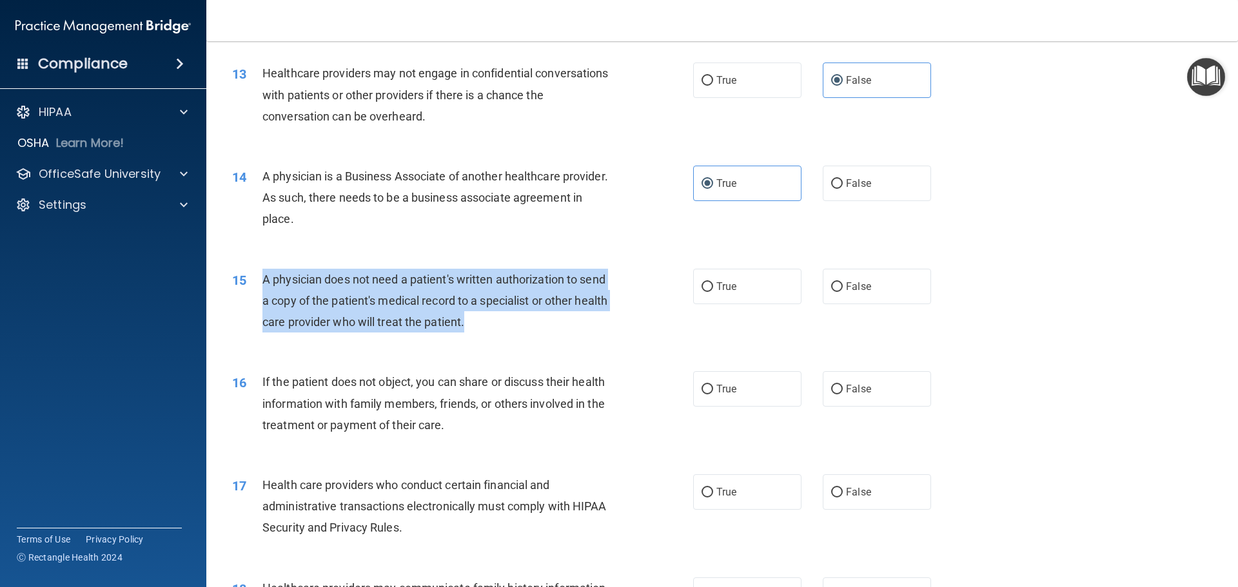
drag, startPoint x: 506, startPoint y: 320, endPoint x: 266, endPoint y: 272, distance: 245.2
click at [266, 272] on div "A physician does not need a patient's written authorization to send a copy of t…" at bounding box center [442, 301] width 360 height 64
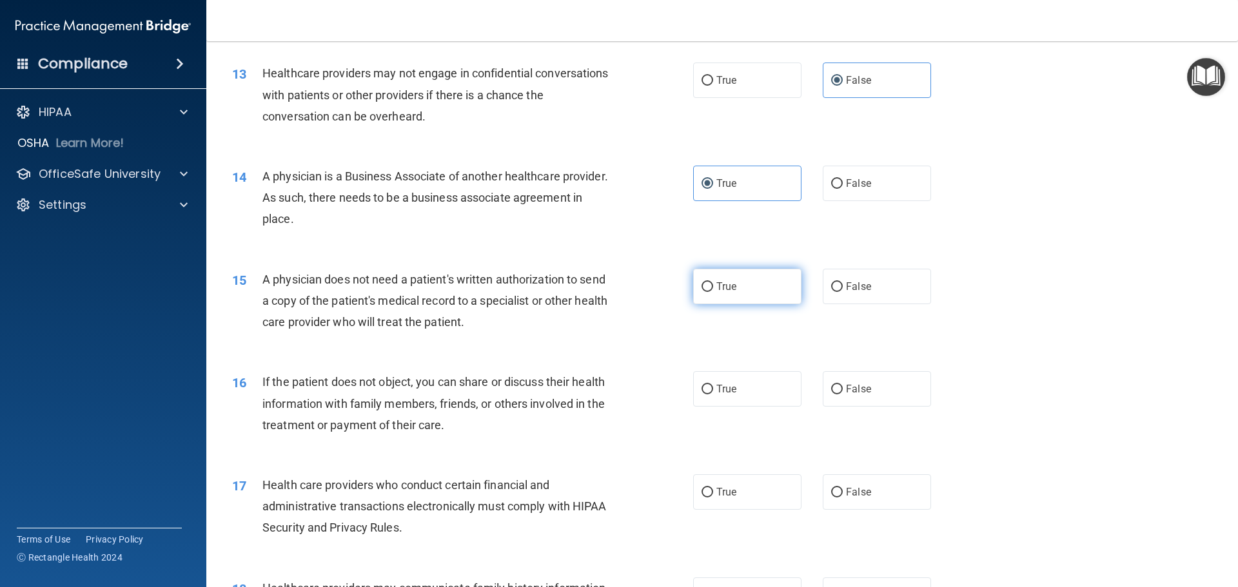
click at [751, 287] on label "True" at bounding box center [747, 286] width 108 height 35
click at [713, 287] on input "True" at bounding box center [708, 287] width 12 height 10
radio input "true"
click at [657, 419] on div "16 If the patient does not object, you can share or discuss their health inform…" at bounding box center [463, 406] width 500 height 71
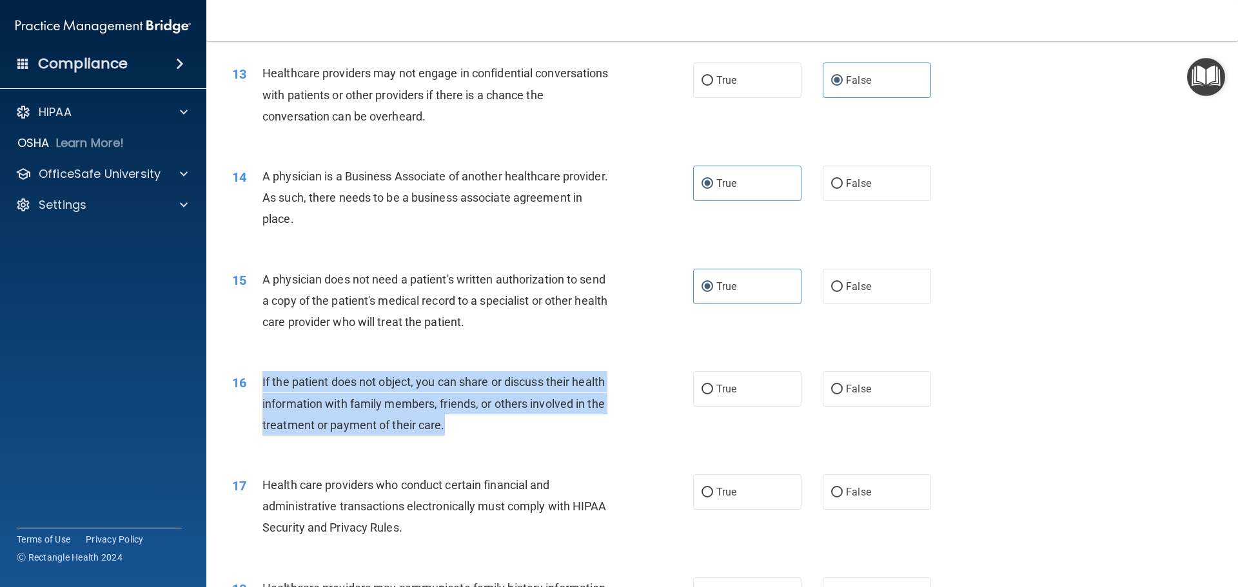
drag, startPoint x: 448, startPoint y: 424, endPoint x: 261, endPoint y: 375, distance: 193.9
click at [261, 375] on div "16 If the patient does not object, you can share or discuss their health inform…" at bounding box center [463, 406] width 500 height 71
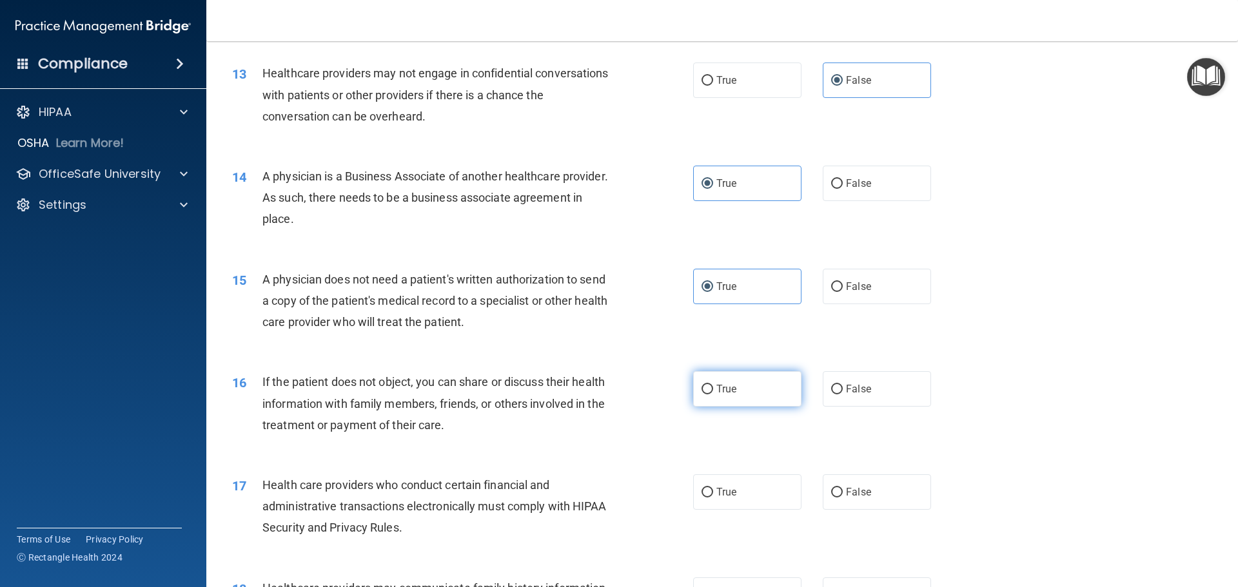
click at [755, 389] on label "True" at bounding box center [747, 388] width 108 height 35
click at [713, 389] on input "True" at bounding box center [708, 390] width 12 height 10
radio input "true"
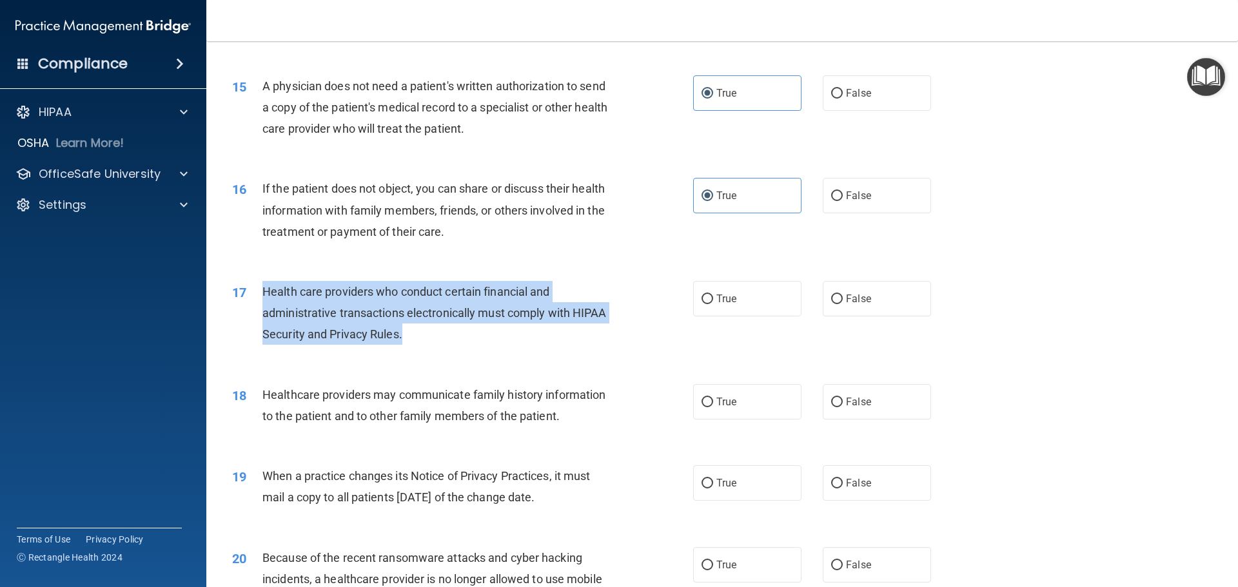
drag, startPoint x: 417, startPoint y: 335, endPoint x: 319, endPoint y: 301, distance: 104.2
click at [262, 290] on div "Health care providers who conduct certain financial and administrative transact…" at bounding box center [442, 313] width 360 height 64
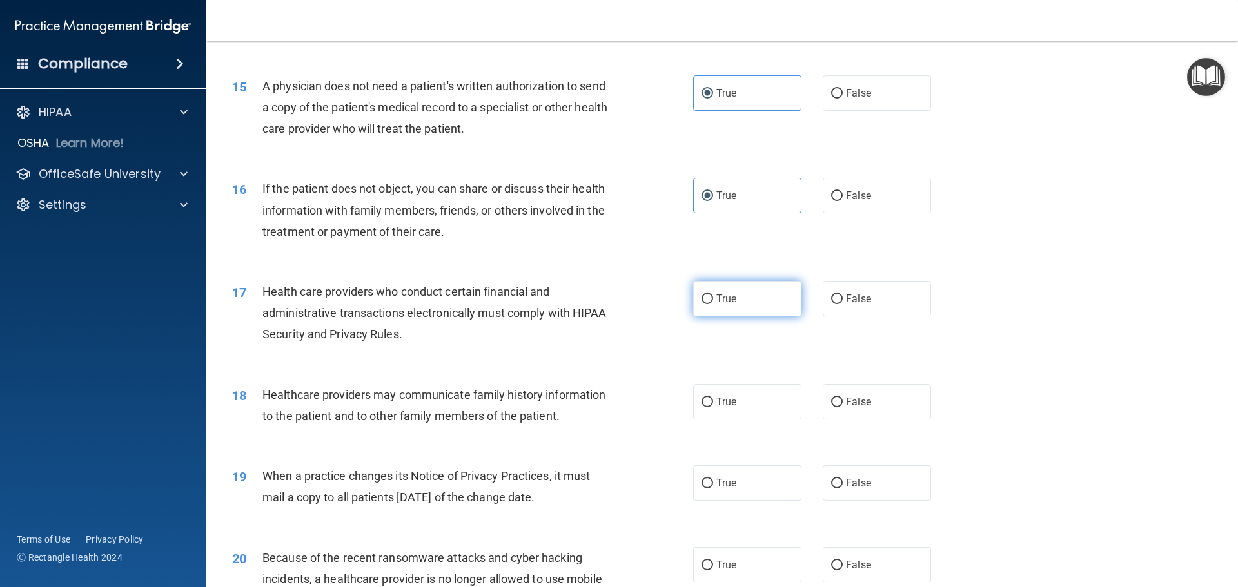
click at [745, 295] on label "True" at bounding box center [747, 298] width 108 height 35
click at [713, 295] on input "True" at bounding box center [708, 300] width 12 height 10
radio input "true"
click at [717, 353] on div "17 Health care providers who conduct certain financial and administrative trans…" at bounding box center [721, 316] width 999 height 103
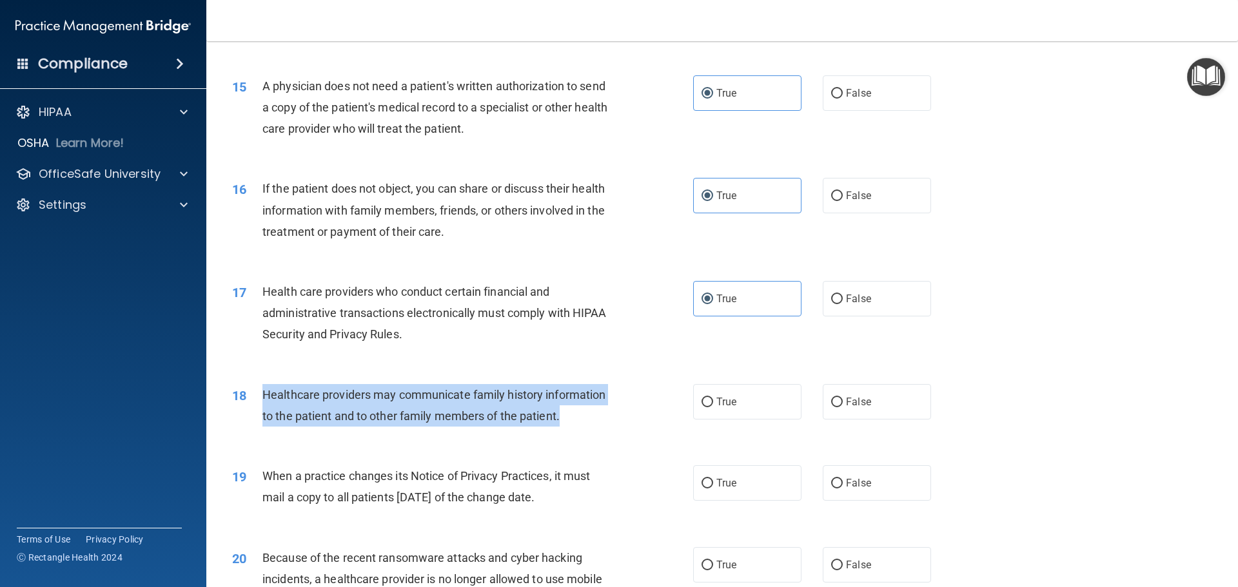
drag, startPoint x: 588, startPoint y: 414, endPoint x: 262, endPoint y: 386, distance: 326.9
click at [262, 386] on div "Healthcare providers may communicate family history information to the patient …" at bounding box center [442, 405] width 360 height 43
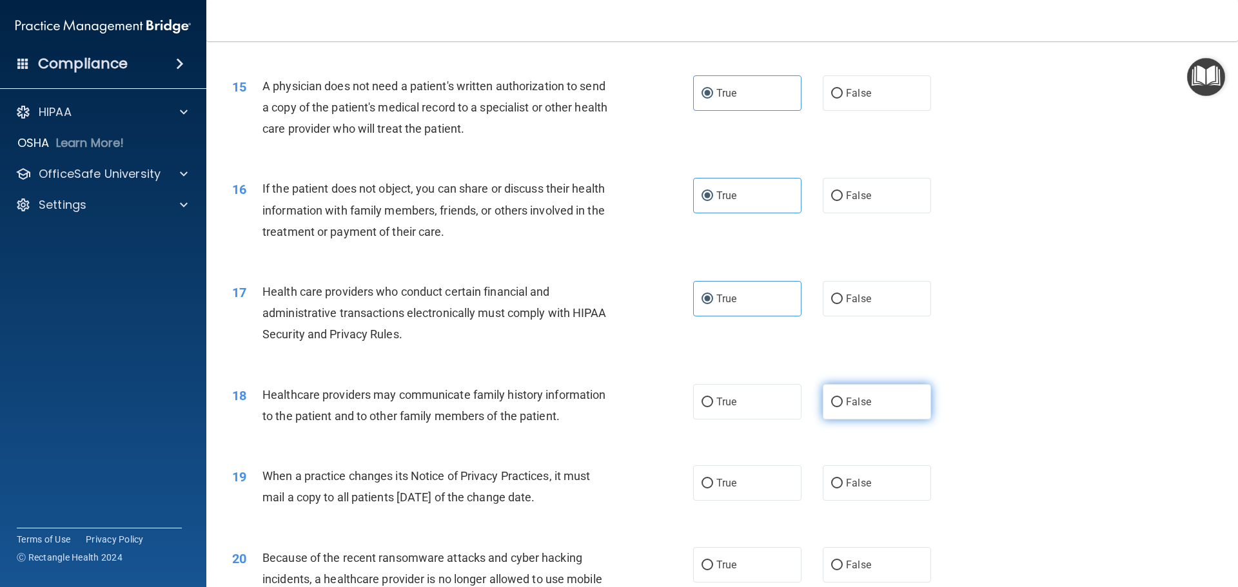
click at [884, 413] on label "False" at bounding box center [877, 401] width 108 height 35
click at [843, 408] on input "False" at bounding box center [837, 403] width 12 height 10
radio input "true"
click at [655, 434] on div "18 Healthcare providers may communicate family history information to the patie…" at bounding box center [721, 408] width 999 height 81
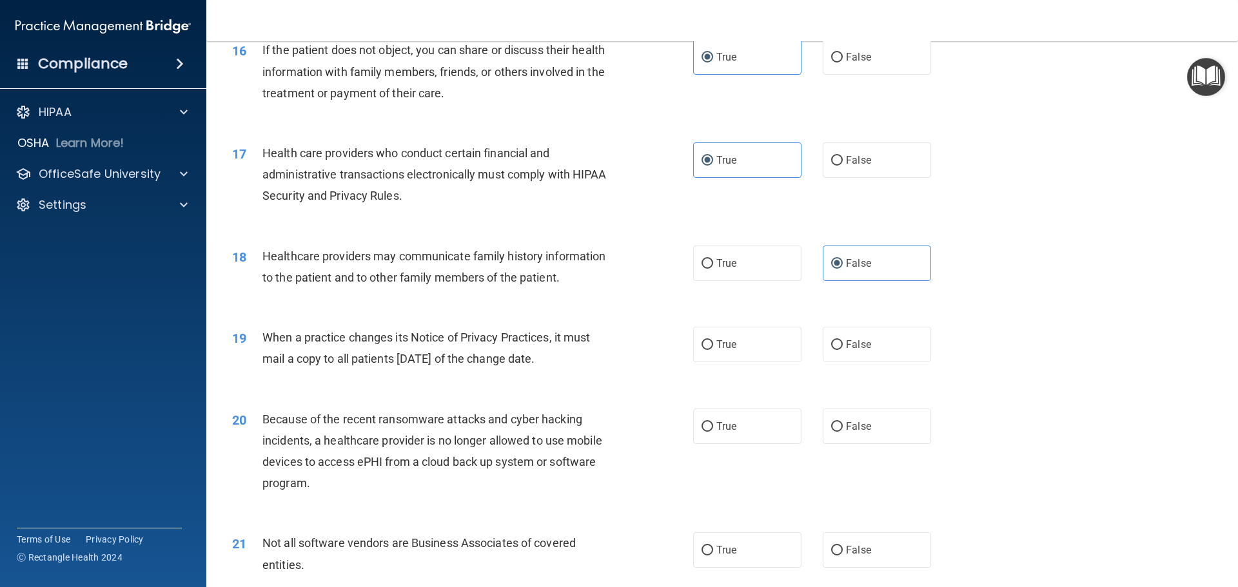
scroll to position [1576, 0]
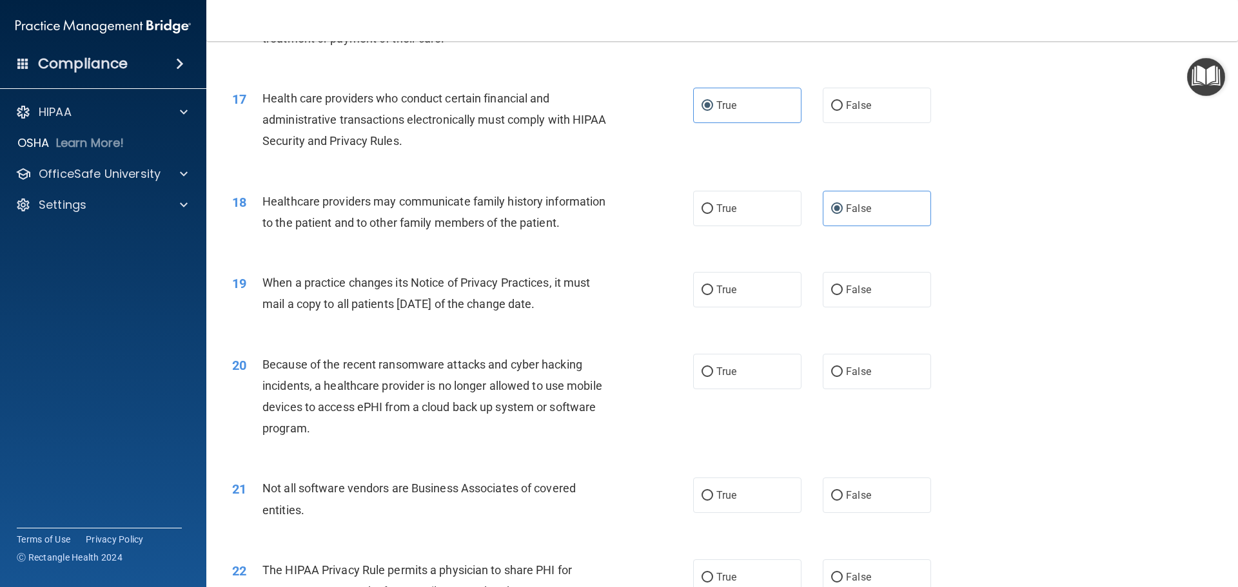
drag, startPoint x: 592, startPoint y: 307, endPoint x: 262, endPoint y: 275, distance: 331.0
click at [262, 275] on div "When a practice changes its Notice of Privacy Practices, it must mail a copy to…" at bounding box center [442, 293] width 360 height 43
click at [868, 299] on label "False" at bounding box center [877, 289] width 108 height 35
click at [843, 295] on input "False" at bounding box center [837, 291] width 12 height 10
radio input "true"
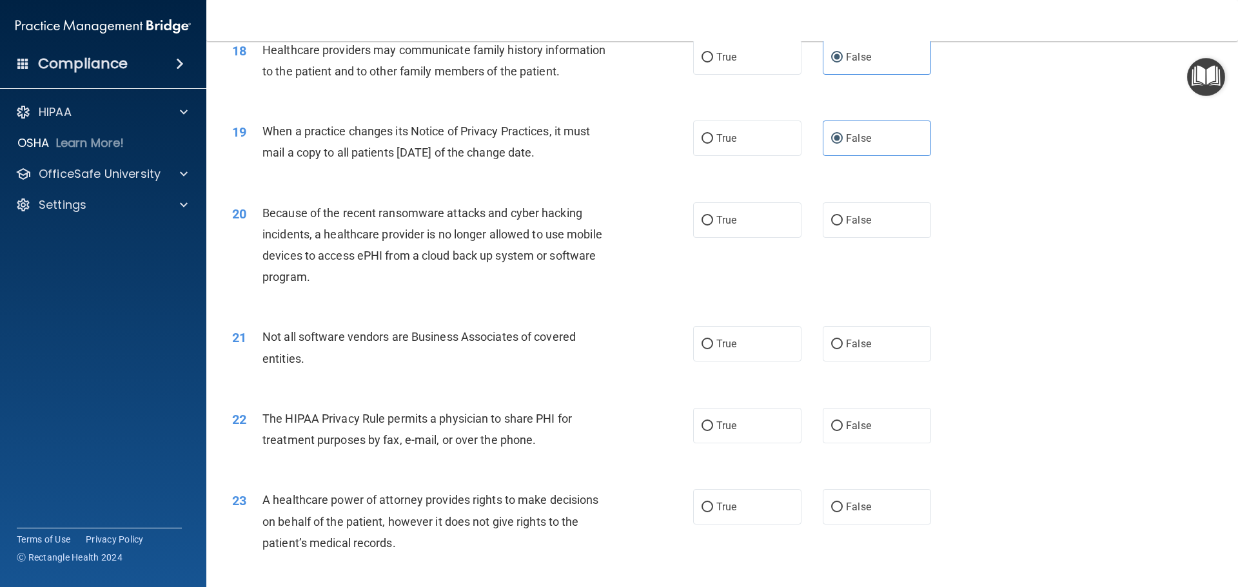
scroll to position [1769, 0]
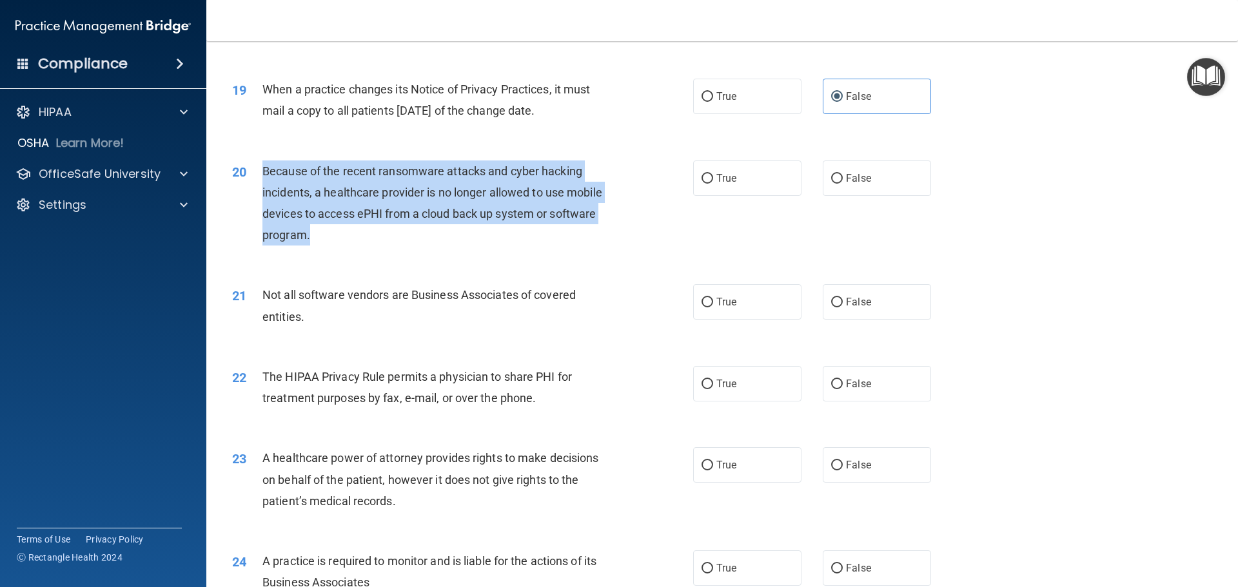
drag, startPoint x: 337, startPoint y: 242, endPoint x: 261, endPoint y: 162, distance: 109.9
click at [261, 162] on div "20 Because of the recent ransomware attacks and cyber hacking incidents, a heal…" at bounding box center [463, 207] width 500 height 92
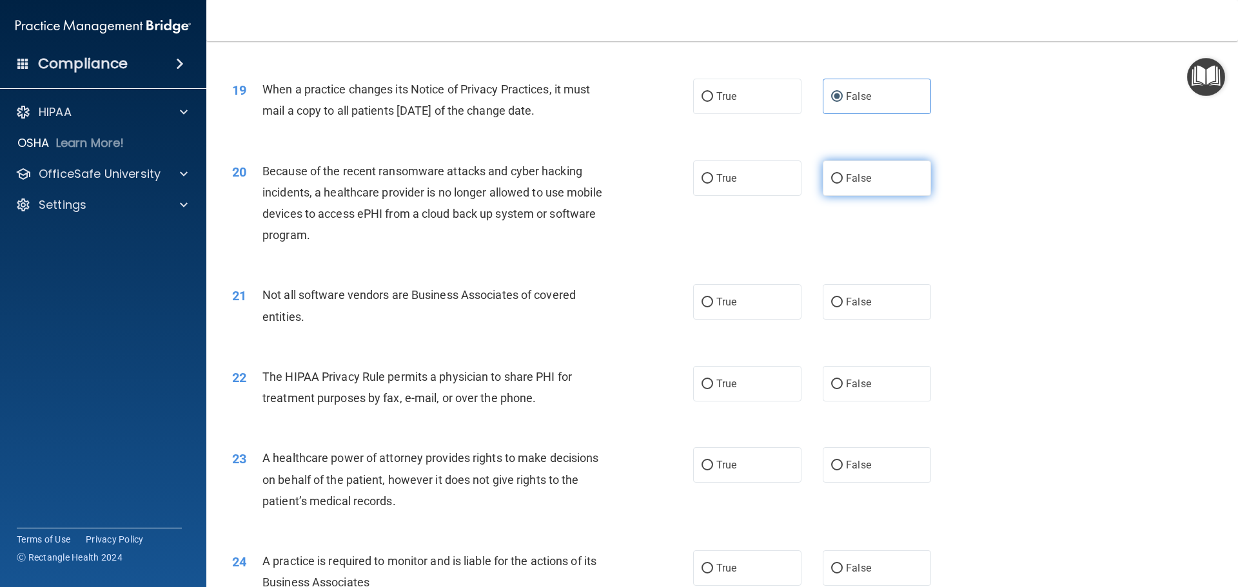
click at [880, 175] on label "False" at bounding box center [877, 178] width 108 height 35
click at [843, 175] on input "False" at bounding box center [837, 179] width 12 height 10
radio input "true"
click at [856, 228] on div "20 Because of the recent ransomware attacks and cyber hacking incidents, a heal…" at bounding box center [721, 206] width 999 height 124
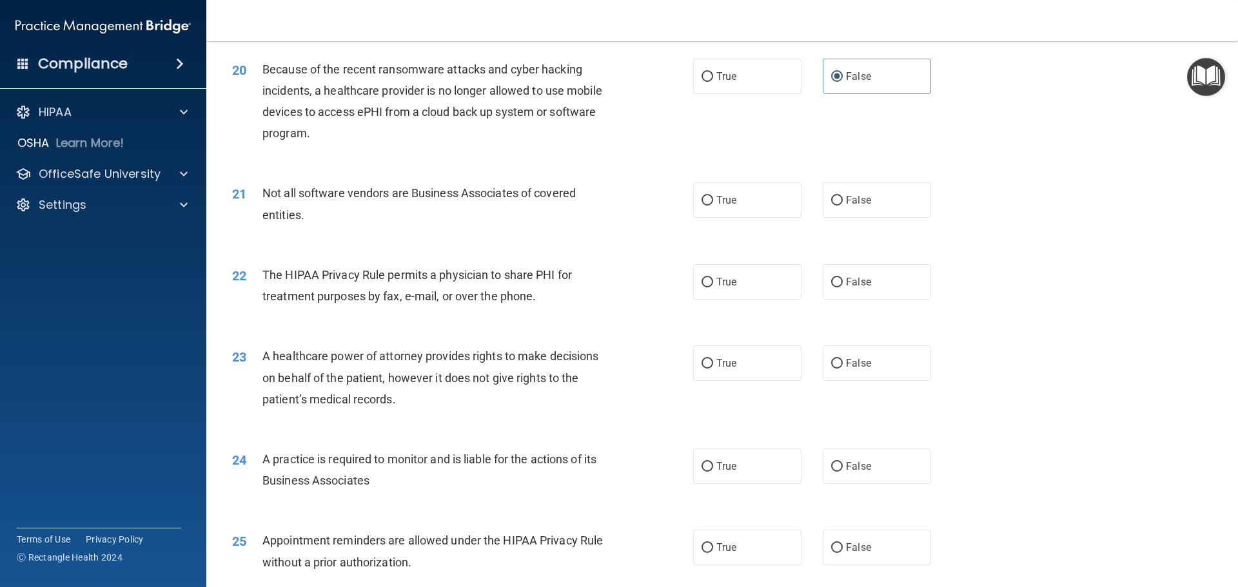
scroll to position [1898, 0]
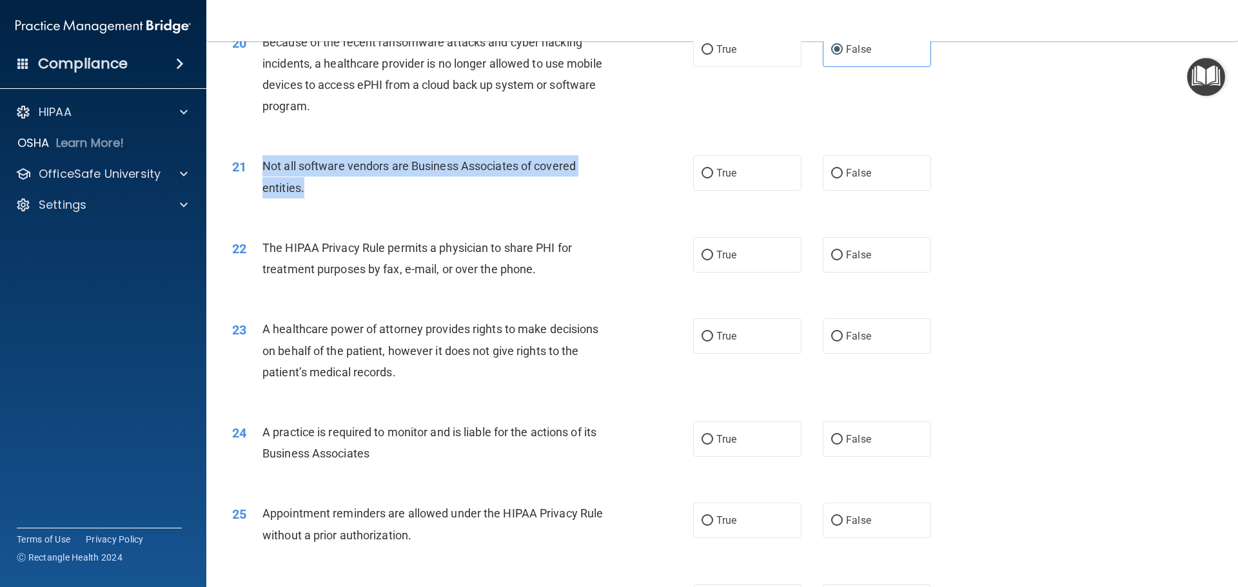
drag, startPoint x: 329, startPoint y: 191, endPoint x: 257, endPoint y: 155, distance: 79.9
click at [257, 155] on div "21 Not all software vendors are Business Associates of covered entities." at bounding box center [463, 179] width 500 height 49
drag, startPoint x: 289, startPoint y: 154, endPoint x: 273, endPoint y: 190, distance: 39.3
click at [273, 190] on span "Not all software vendors are Business Associates of covered entities." at bounding box center [418, 176] width 313 height 35
drag, startPoint x: 308, startPoint y: 189, endPoint x: 261, endPoint y: 159, distance: 55.6
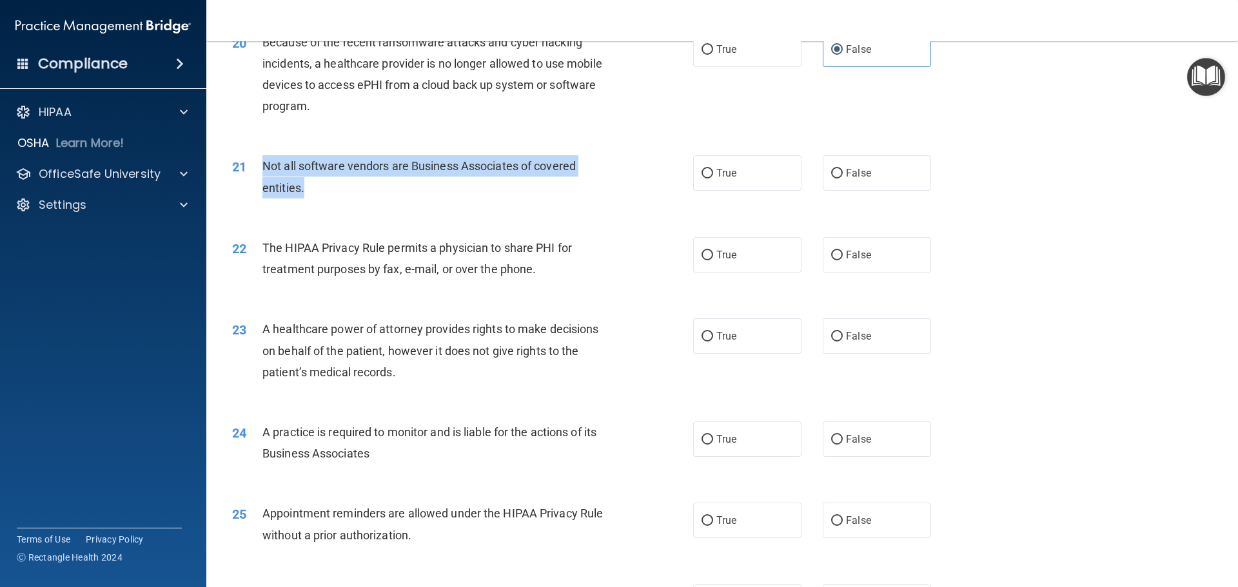
click at [261, 159] on div "21 Not all software vendors are Business Associates of covered entities." at bounding box center [463, 179] width 500 height 49
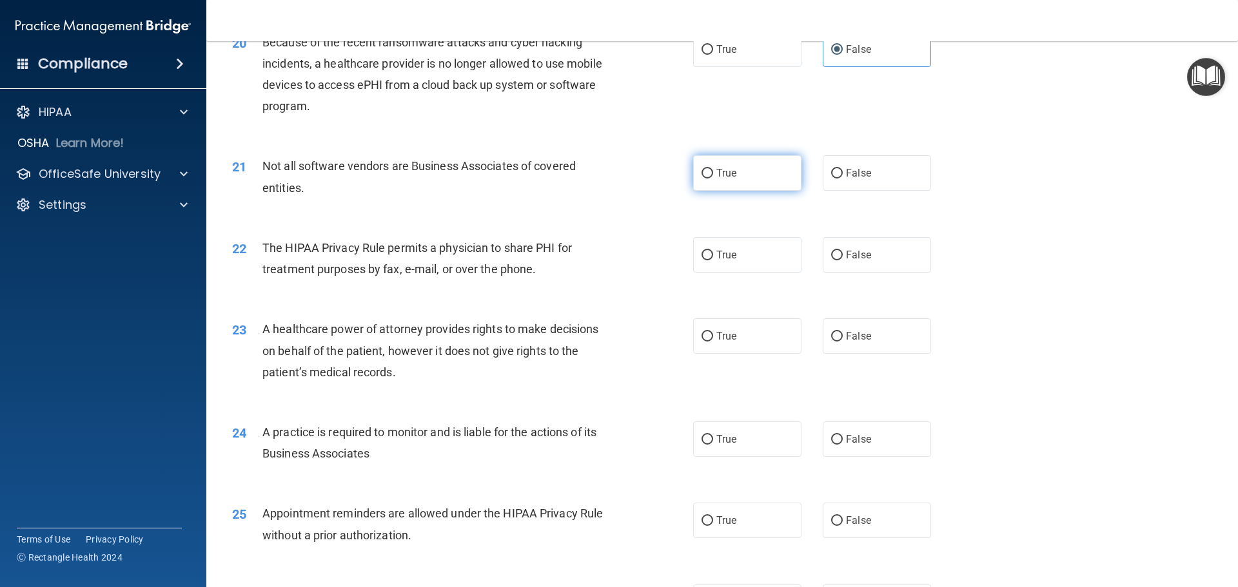
click at [729, 176] on span "True" at bounding box center [726, 173] width 20 height 12
click at [713, 176] on input "True" at bounding box center [708, 174] width 12 height 10
radio input "true"
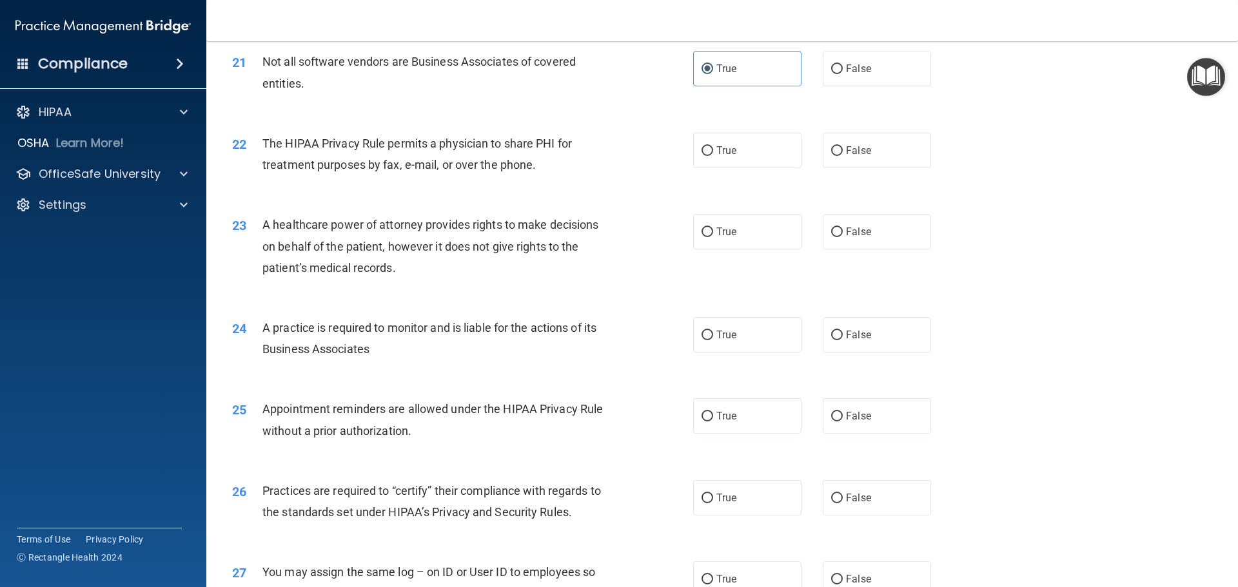
scroll to position [1963, 0]
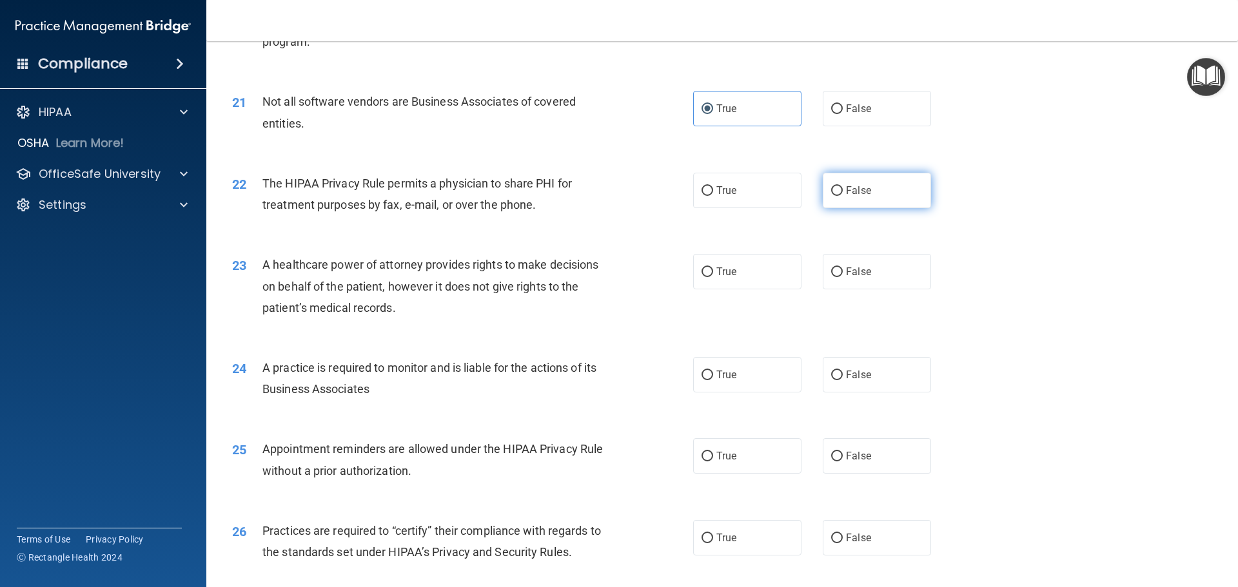
click at [823, 191] on label "False" at bounding box center [877, 190] width 108 height 35
click at [831, 191] on input "False" at bounding box center [837, 191] width 12 height 10
radio input "true"
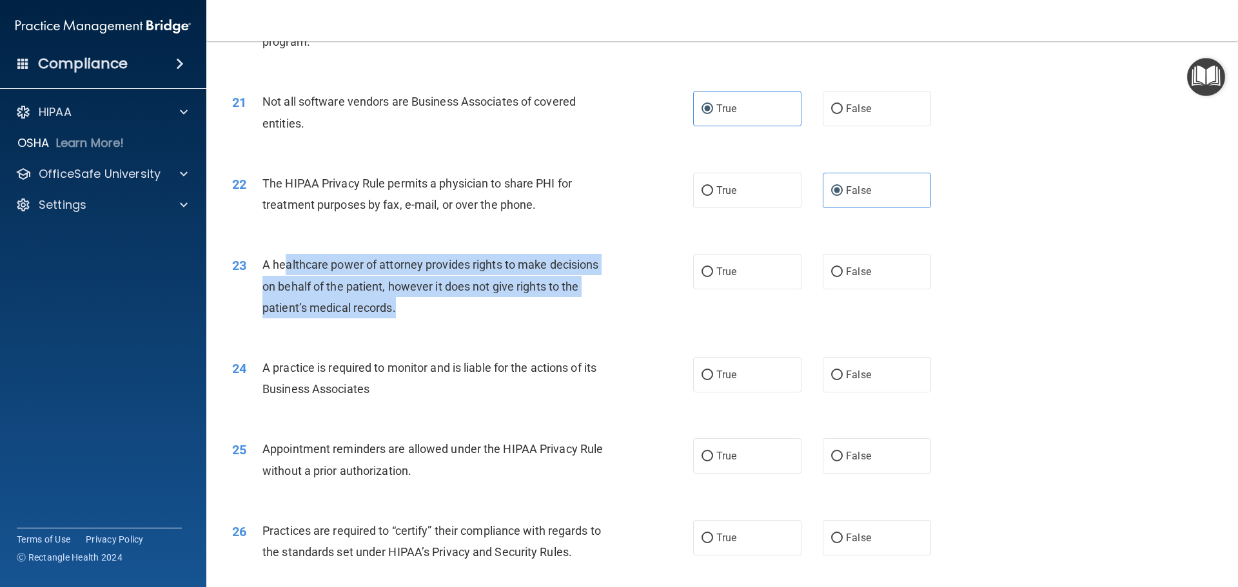
drag, startPoint x: 437, startPoint y: 310, endPoint x: 288, endPoint y: 262, distance: 156.4
click at [288, 262] on div "A healthcare power of attorney provides rights to make decisions on behalf of t…" at bounding box center [442, 286] width 360 height 64
click at [472, 323] on div "23 A healthcare power of attorney provides rights to make decisions on behalf o…" at bounding box center [463, 289] width 500 height 71
drag, startPoint x: 420, startPoint y: 310, endPoint x: 254, endPoint y: 263, distance: 172.3
click at [254, 263] on div "23 A healthcare power of attorney provides rights to make decisions on behalf o…" at bounding box center [463, 289] width 500 height 71
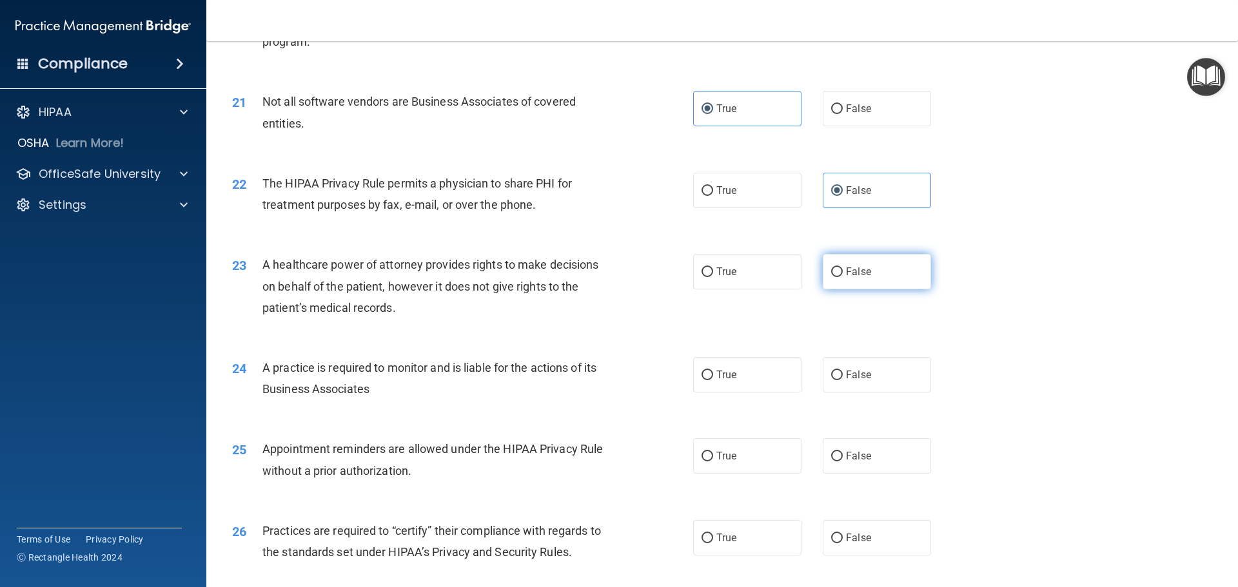
click at [849, 268] on span "False" at bounding box center [858, 272] width 25 height 12
click at [843, 268] on input "False" at bounding box center [837, 273] width 12 height 10
radio input "true"
click at [829, 312] on div "23 A healthcare power of attorney provides rights to make decisions on behalf o…" at bounding box center [721, 289] width 999 height 103
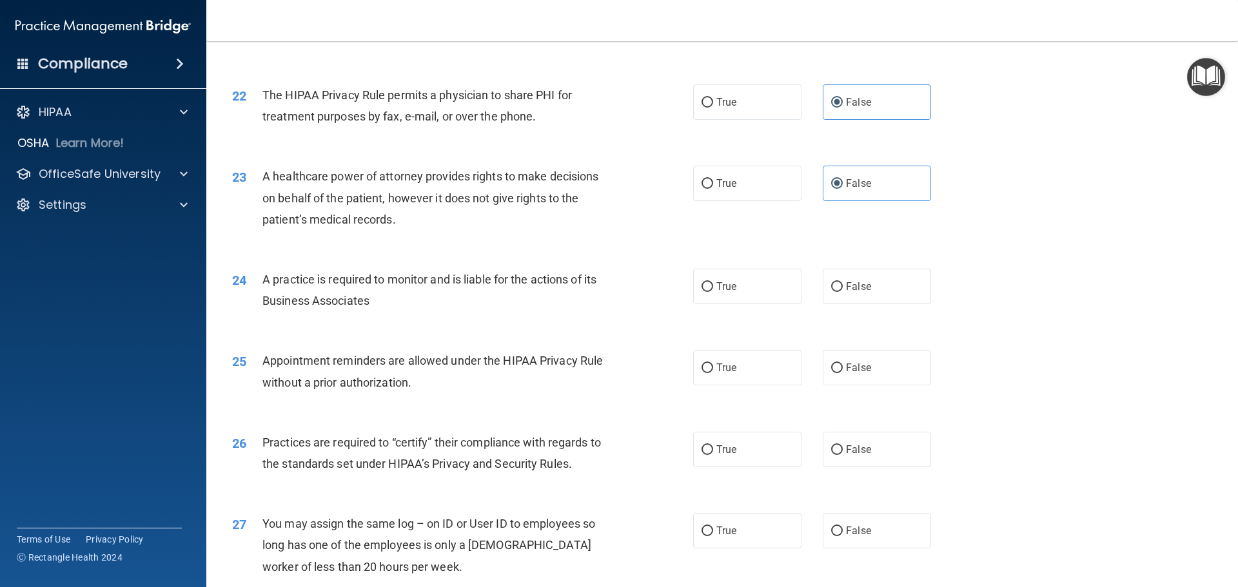
scroll to position [2092, 0]
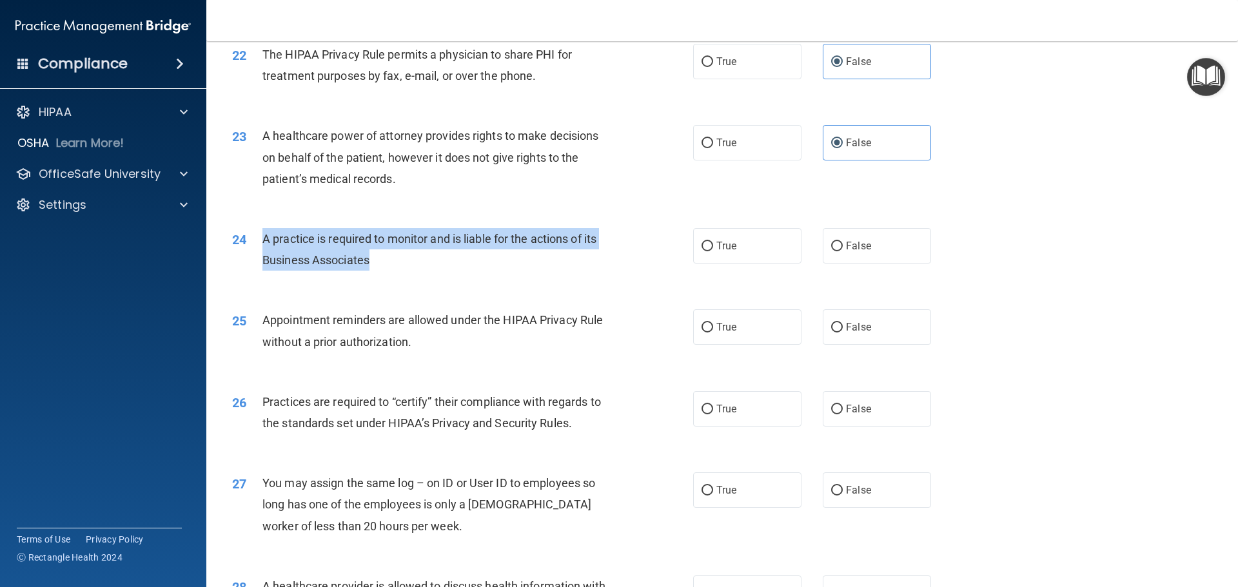
drag, startPoint x: 386, startPoint y: 264, endPoint x: 262, endPoint y: 231, distance: 128.3
click at [262, 231] on div "A practice is required to monitor and is liable for the actions of its Business…" at bounding box center [442, 249] width 360 height 43
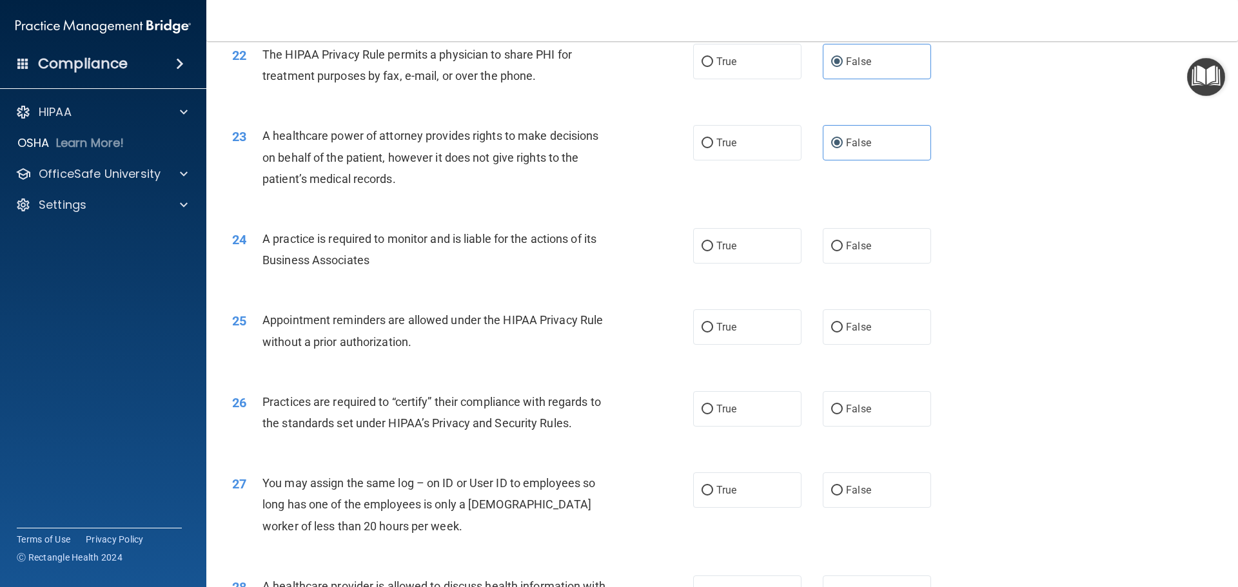
click at [947, 242] on div "24 A practice is required to monitor and is liable for the actions of its Busin…" at bounding box center [721, 252] width 999 height 81
click at [911, 248] on label "False" at bounding box center [877, 245] width 108 height 35
click at [843, 248] on input "False" at bounding box center [837, 247] width 12 height 10
radio input "true"
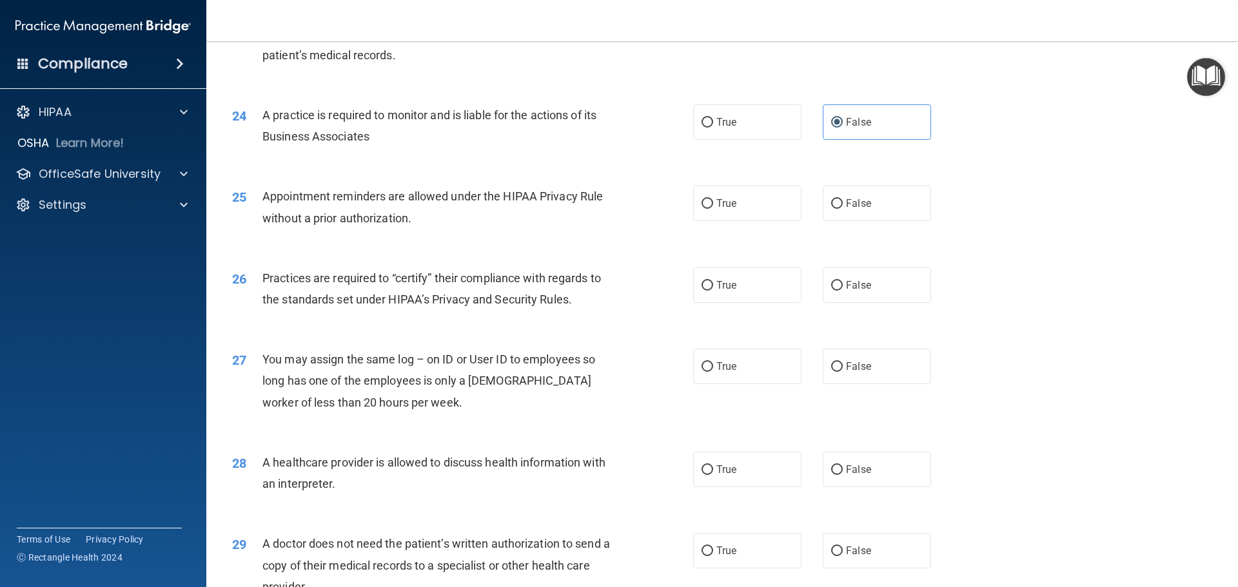
scroll to position [2221, 0]
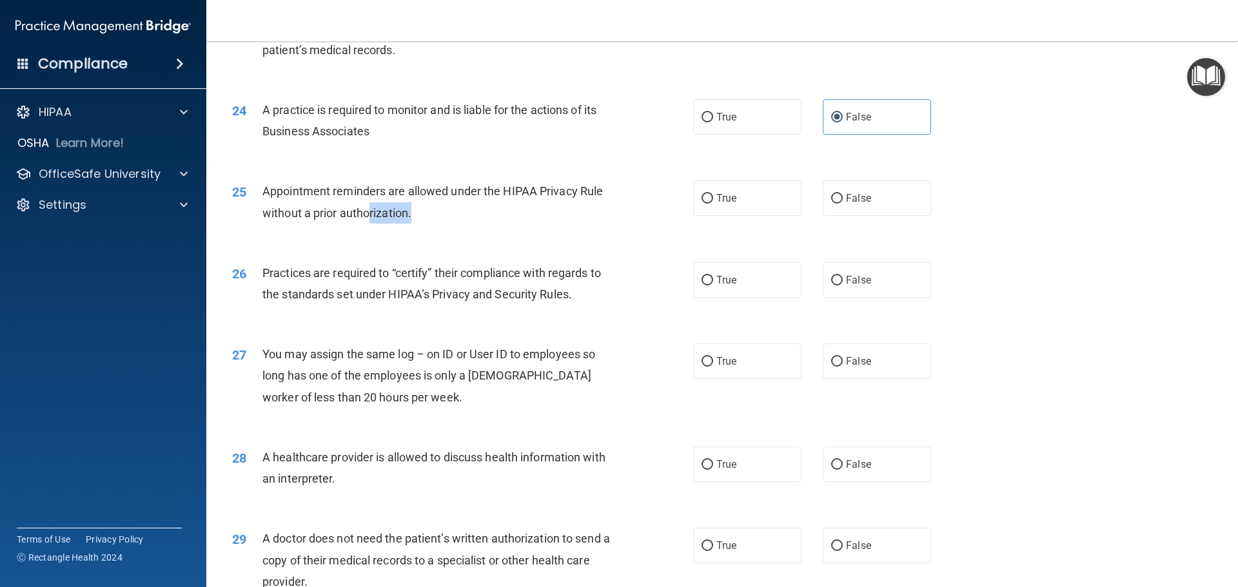
drag, startPoint x: 433, startPoint y: 222, endPoint x: 371, endPoint y: 213, distance: 62.7
click at [371, 213] on div "Appointment reminders are allowed under the HIPAA Privacy Rule without a prior …" at bounding box center [442, 202] width 360 height 43
click at [491, 227] on div "25 Appointment reminders are allowed under the HIPAA Privacy Rule without a pri…" at bounding box center [463, 205] width 500 height 49
click at [761, 204] on label "True" at bounding box center [747, 198] width 108 height 35
click at [713, 204] on input "True" at bounding box center [708, 199] width 12 height 10
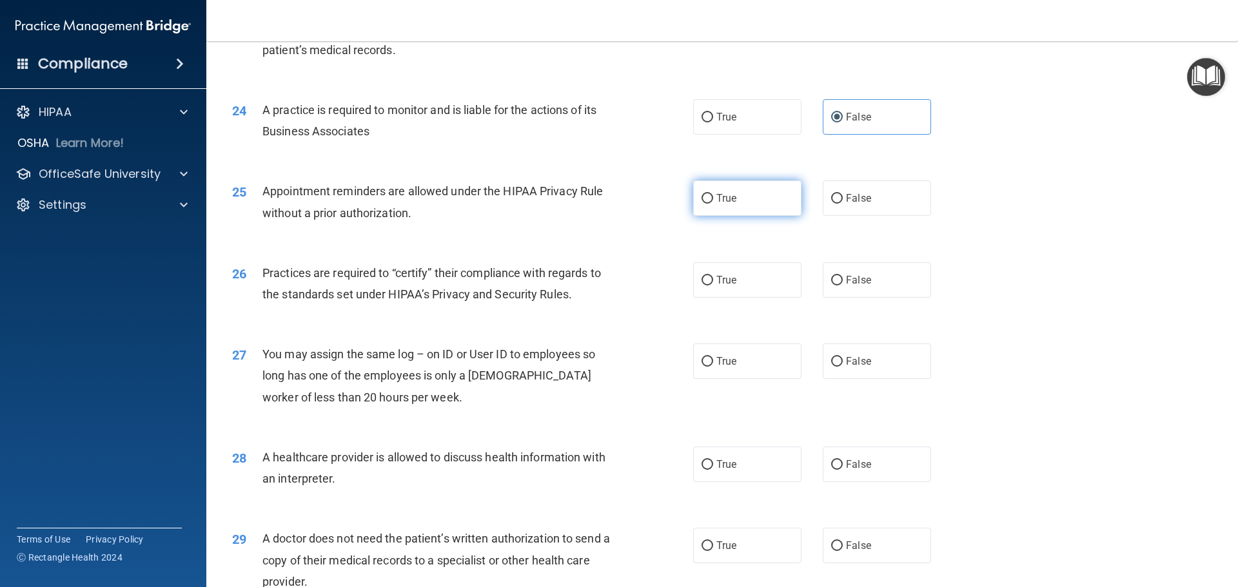
radio input "true"
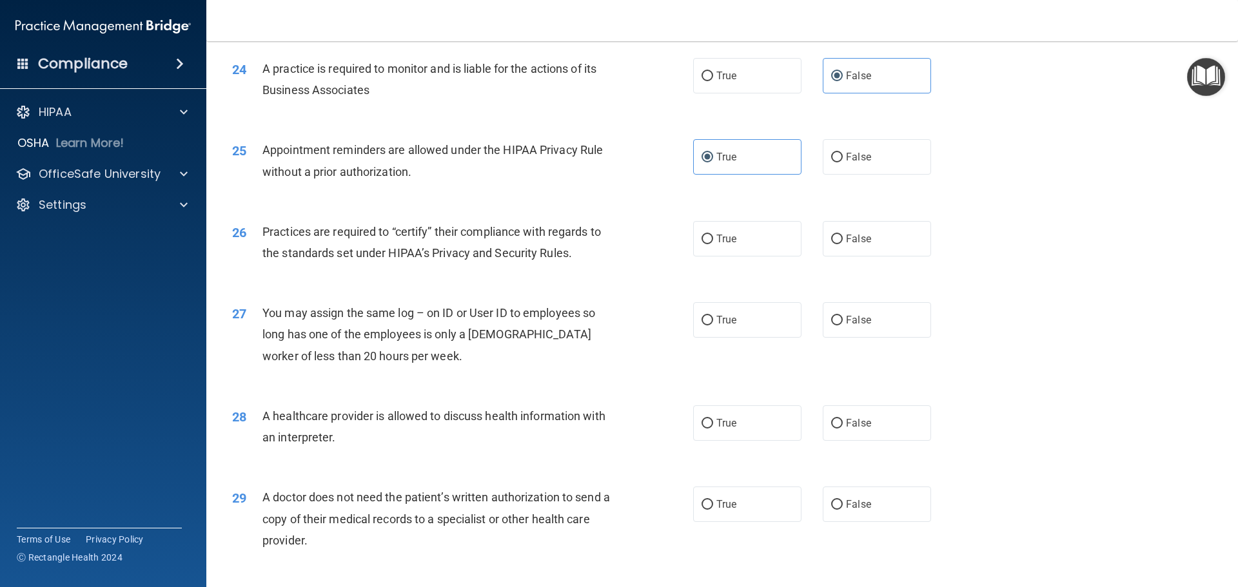
scroll to position [2285, 0]
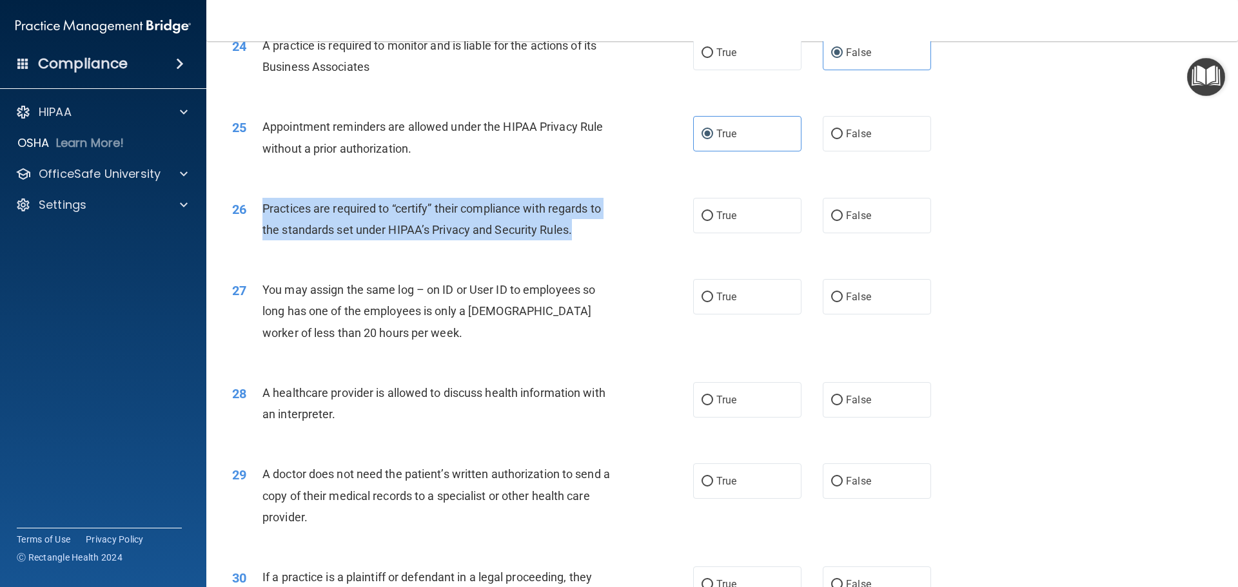
drag, startPoint x: 602, startPoint y: 237, endPoint x: 265, endPoint y: 206, distance: 338.1
click at [265, 206] on div "Practices are required to “certify” their compliance with regards to the standa…" at bounding box center [442, 219] width 360 height 43
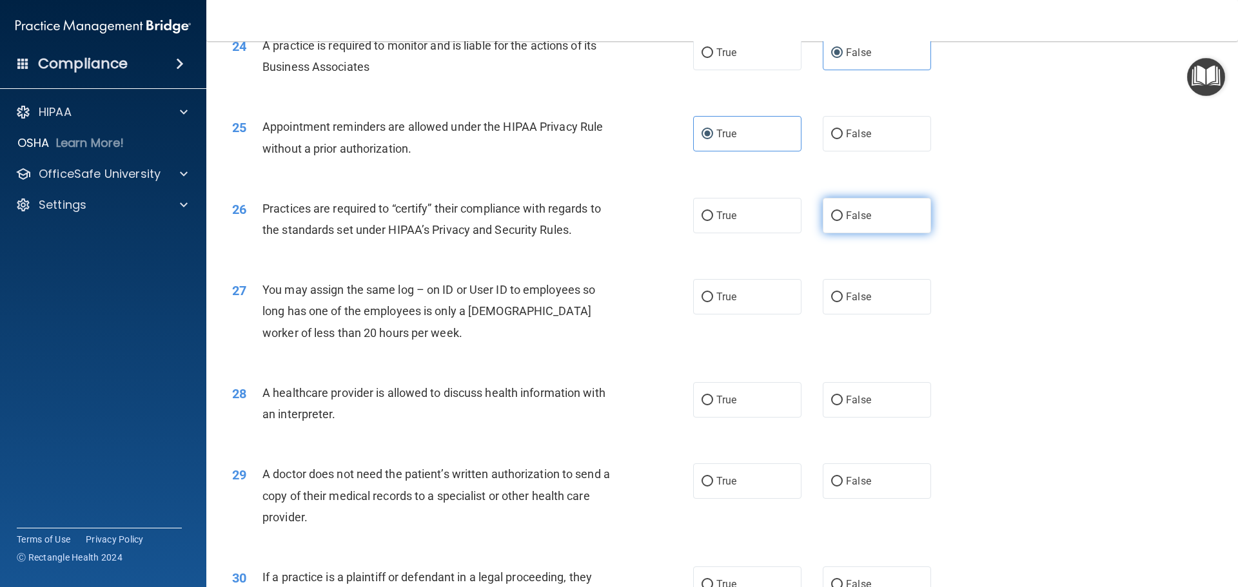
click at [895, 224] on label "False" at bounding box center [877, 215] width 108 height 35
click at [843, 221] on input "False" at bounding box center [837, 217] width 12 height 10
radio input "true"
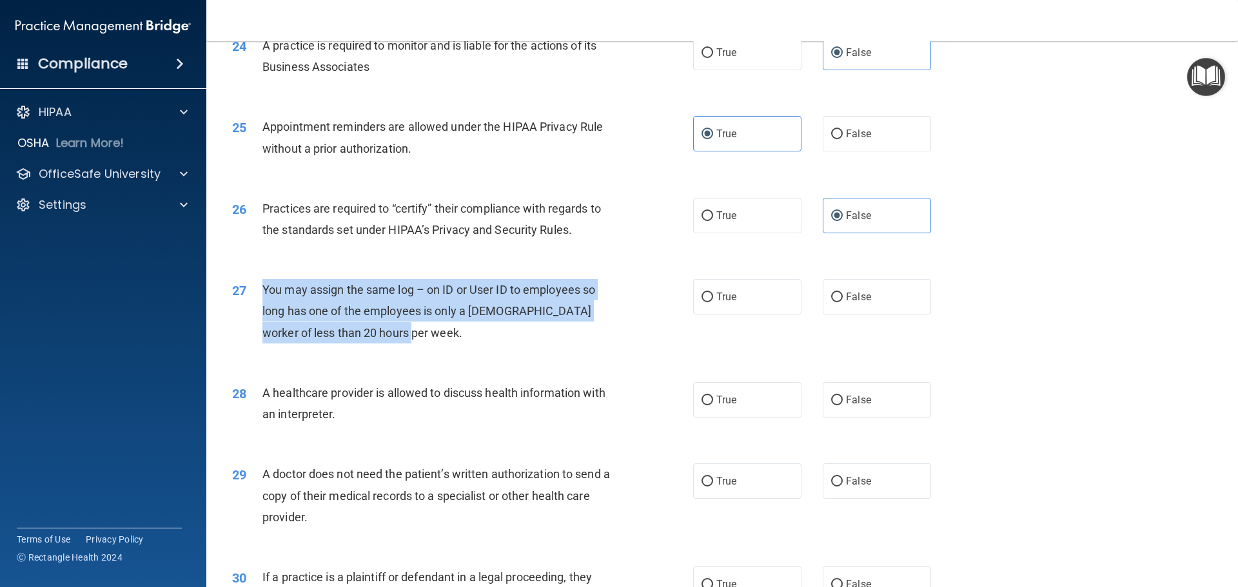
drag, startPoint x: 437, startPoint y: 347, endPoint x: 261, endPoint y: 290, distance: 184.3
click at [261, 290] on div "27 You may assign the same log – on ID or User ID to employees so long has one …" at bounding box center [463, 314] width 500 height 71
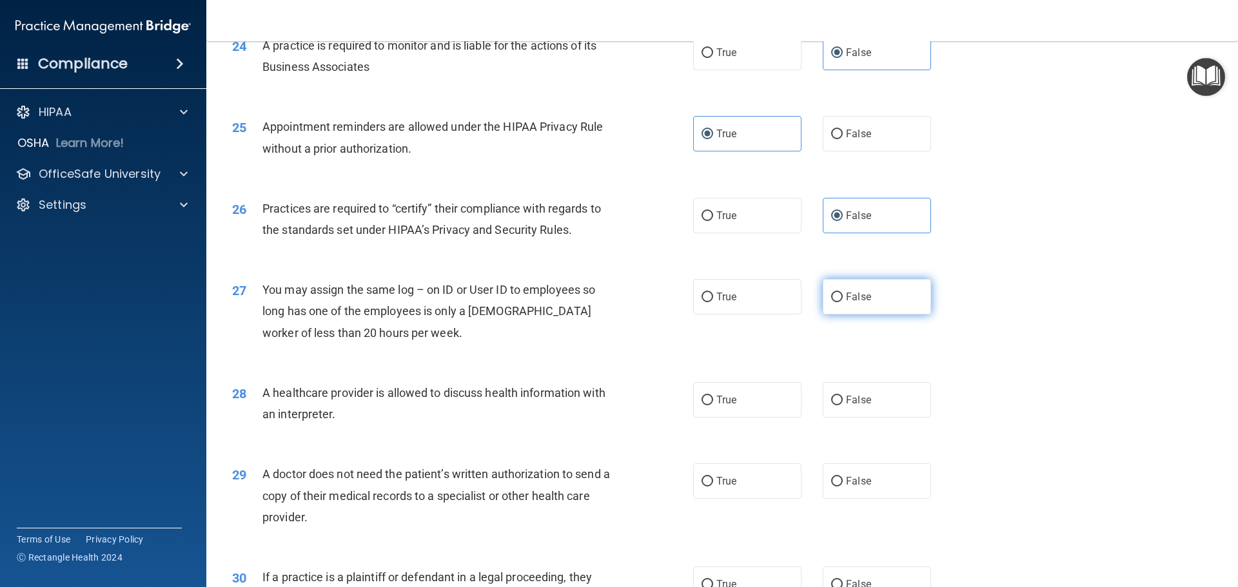
click at [909, 306] on label "False" at bounding box center [877, 296] width 108 height 35
click at [843, 302] on input "False" at bounding box center [837, 298] width 12 height 10
radio input "true"
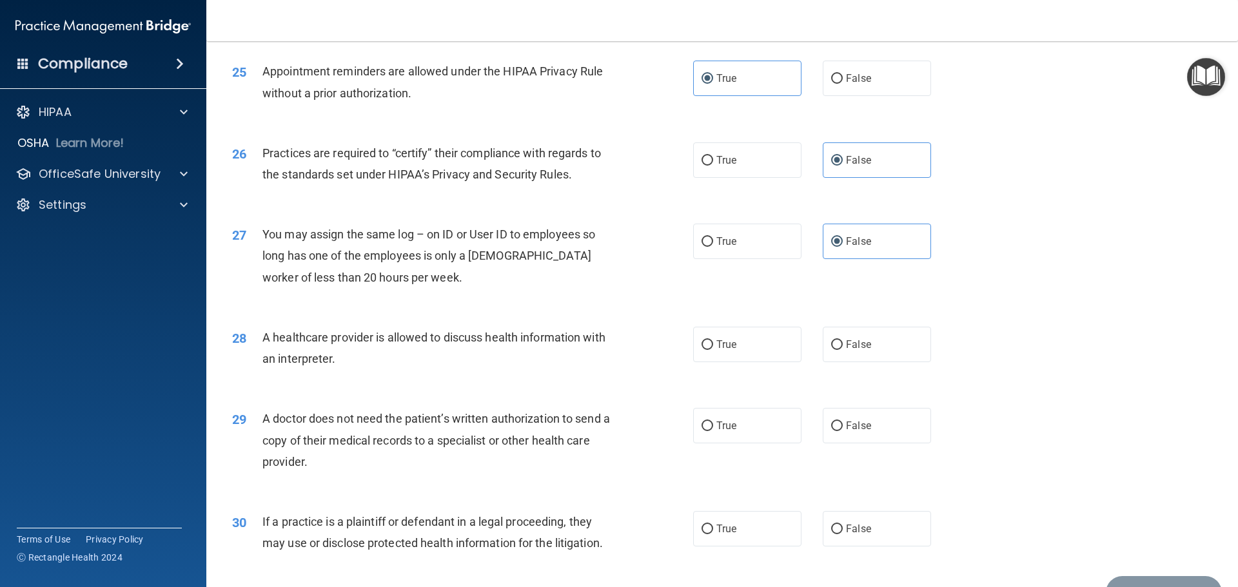
scroll to position [2414, 0]
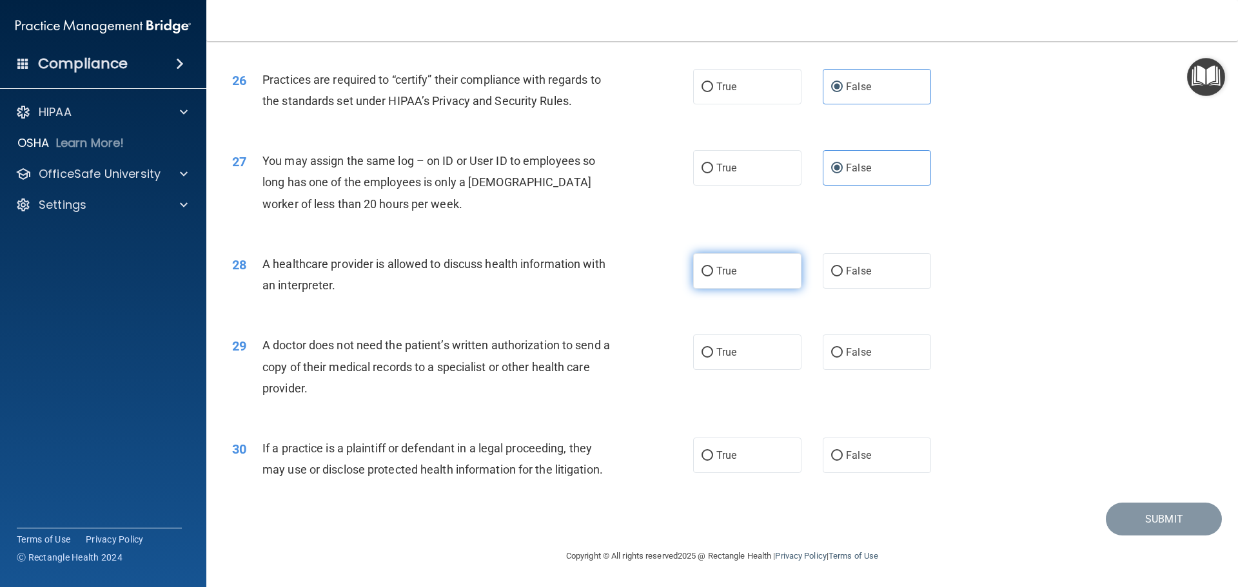
click at [755, 279] on label "True" at bounding box center [747, 270] width 108 height 35
click at [713, 277] on input "True" at bounding box center [708, 272] width 12 height 10
radio input "true"
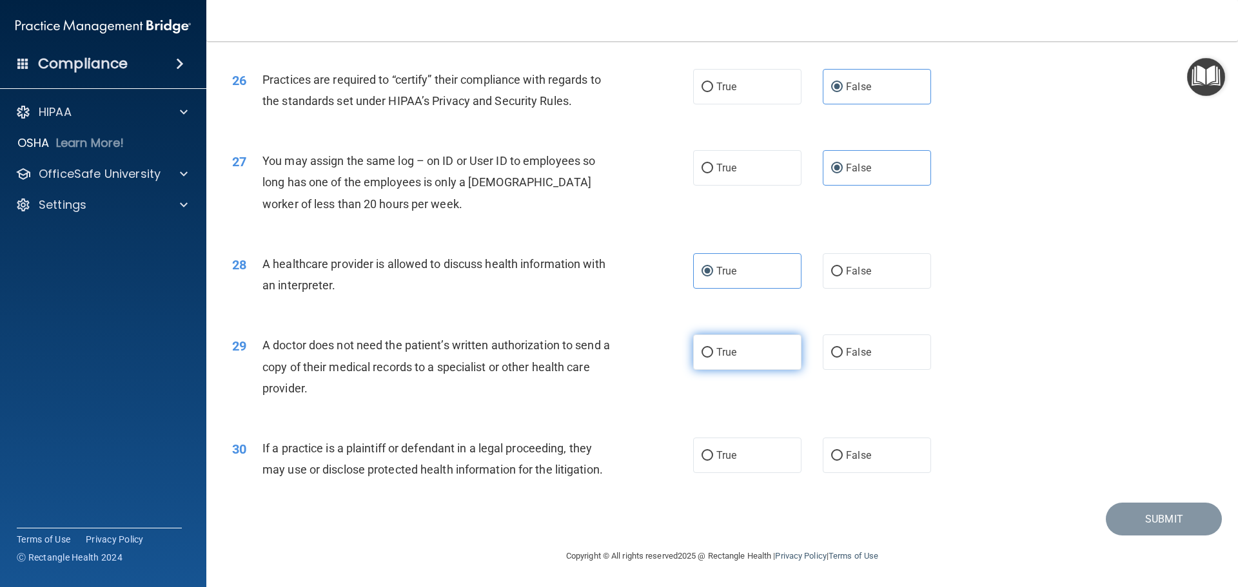
click at [753, 357] on label "True" at bounding box center [747, 352] width 108 height 35
click at [713, 357] on input "True" at bounding box center [708, 353] width 12 height 10
radio input "true"
drag, startPoint x: 340, startPoint y: 390, endPoint x: 259, endPoint y: 337, distance: 96.4
click at [259, 337] on div "29 A doctor does not need the patient’s written authorization to send a copy of…" at bounding box center [463, 370] width 500 height 71
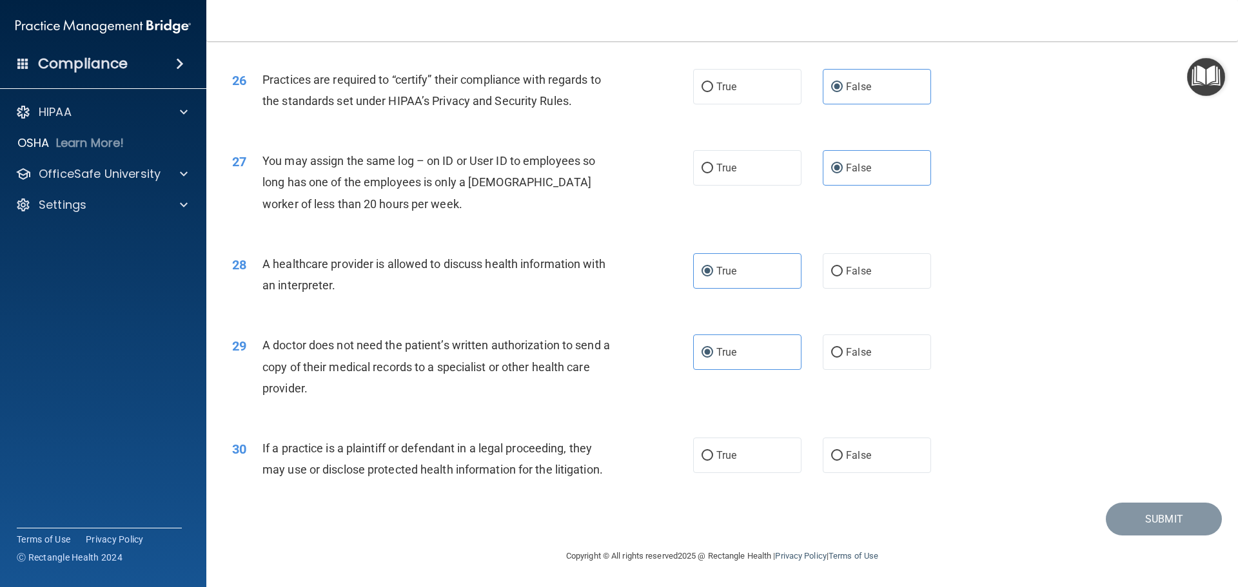
click at [691, 392] on div "29 A doctor does not need the patient’s written authorization to send a copy of…" at bounding box center [463, 370] width 500 height 71
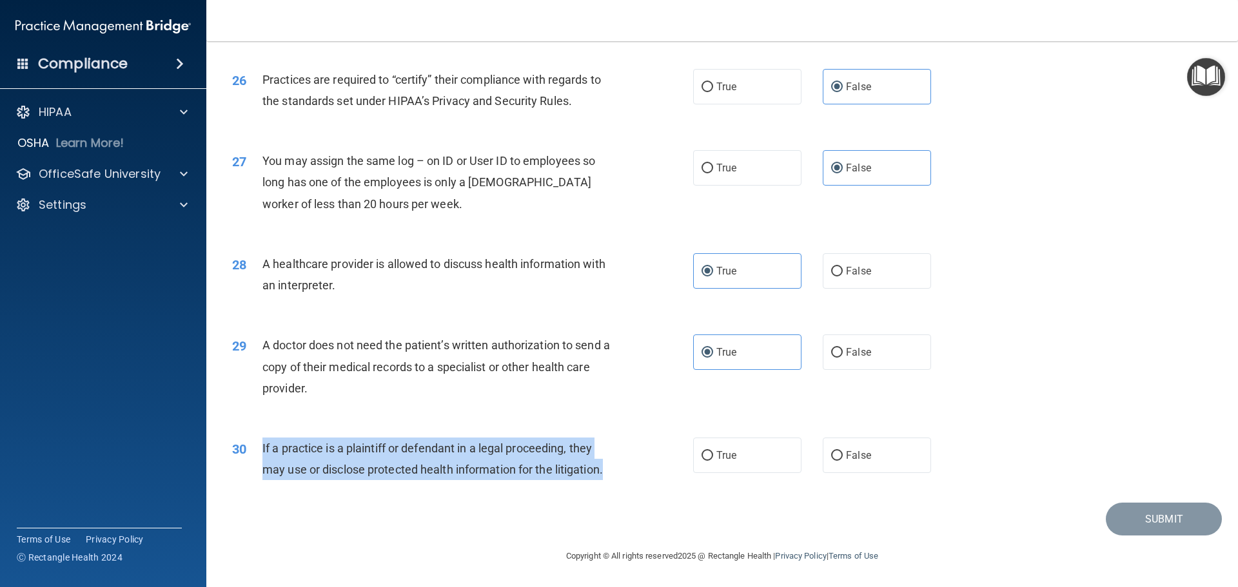
drag, startPoint x: 616, startPoint y: 471, endPoint x: 262, endPoint y: 442, distance: 355.2
click at [262, 442] on div "If a practice is a plaintiff or defendant in a legal proceeding, they may use o…" at bounding box center [442, 459] width 360 height 43
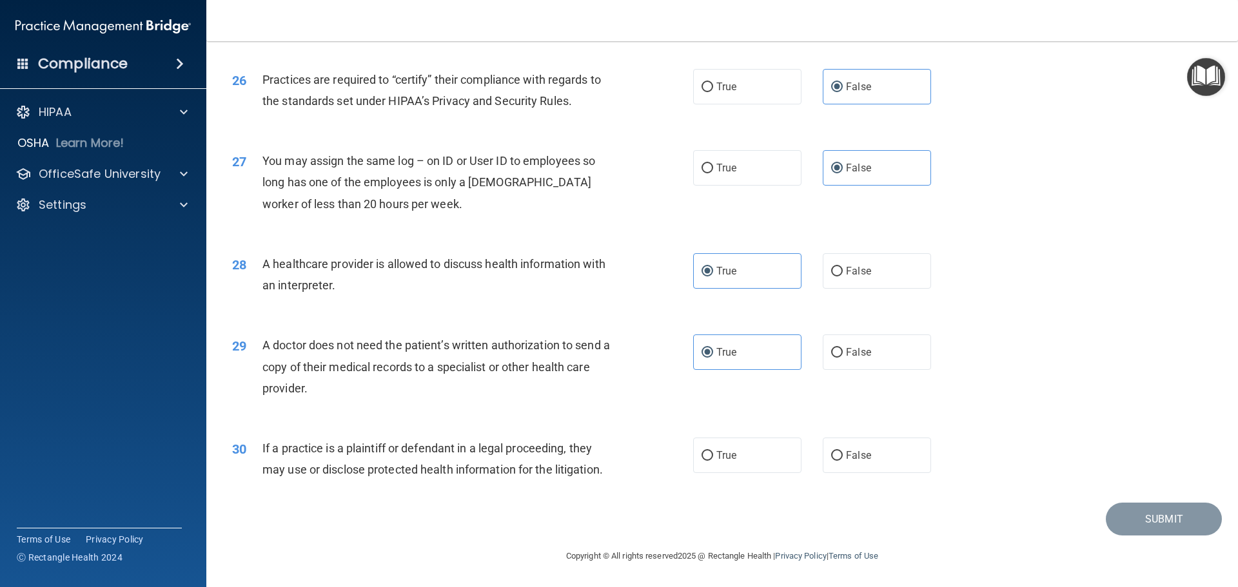
click at [658, 507] on div "Submit" at bounding box center [721, 519] width 999 height 33
click at [738, 466] on label "True" at bounding box center [747, 455] width 108 height 35
click at [713, 461] on input "True" at bounding box center [708, 456] width 12 height 10
radio input "true"
click at [1149, 512] on button "Submit" at bounding box center [1164, 519] width 116 height 33
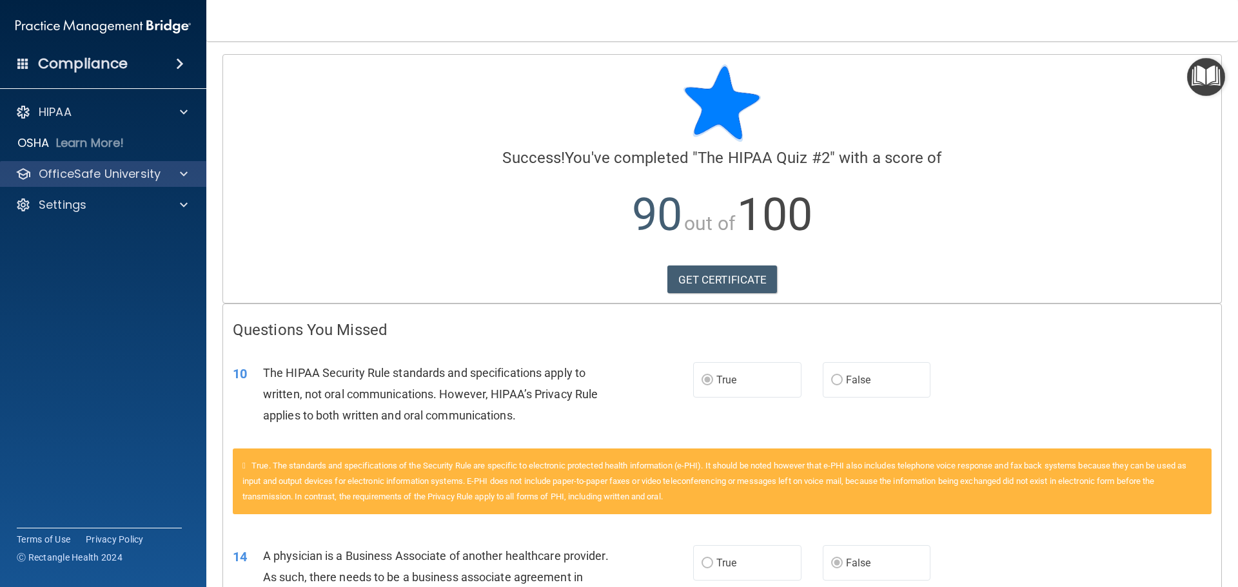
click at [181, 185] on div "OfficeSafe University" at bounding box center [103, 174] width 207 height 26
click at [182, 182] on div "OfficeSafe University" at bounding box center [103, 174] width 207 height 26
click at [161, 172] on div "OfficeSafe University" at bounding box center [86, 173] width 160 height 15
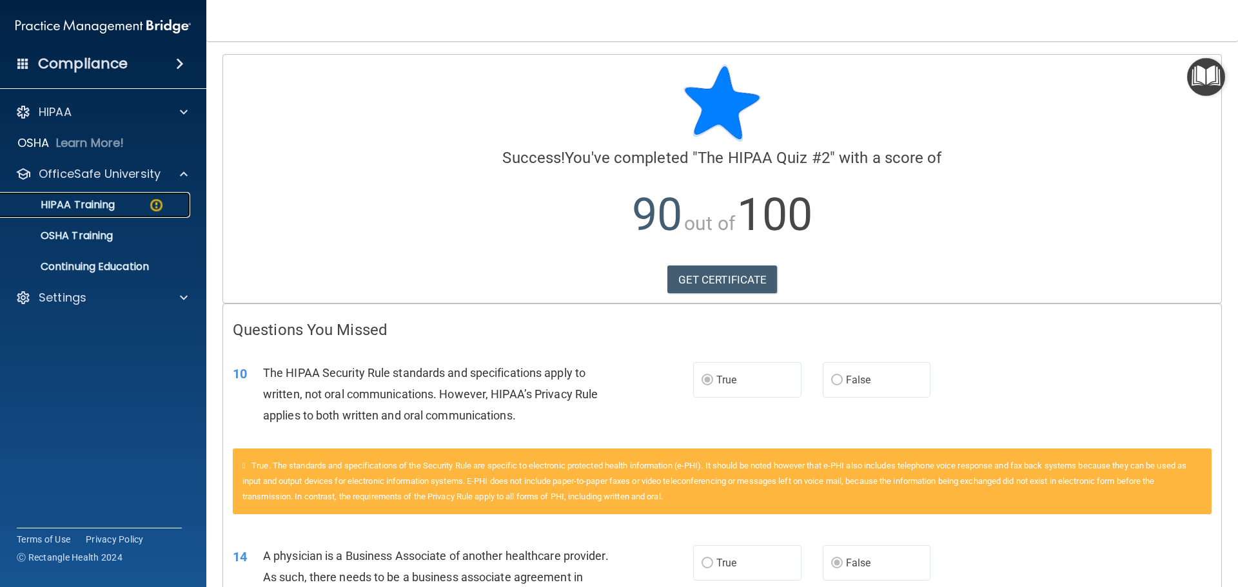
click at [135, 201] on div "HIPAA Training" at bounding box center [96, 205] width 176 height 13
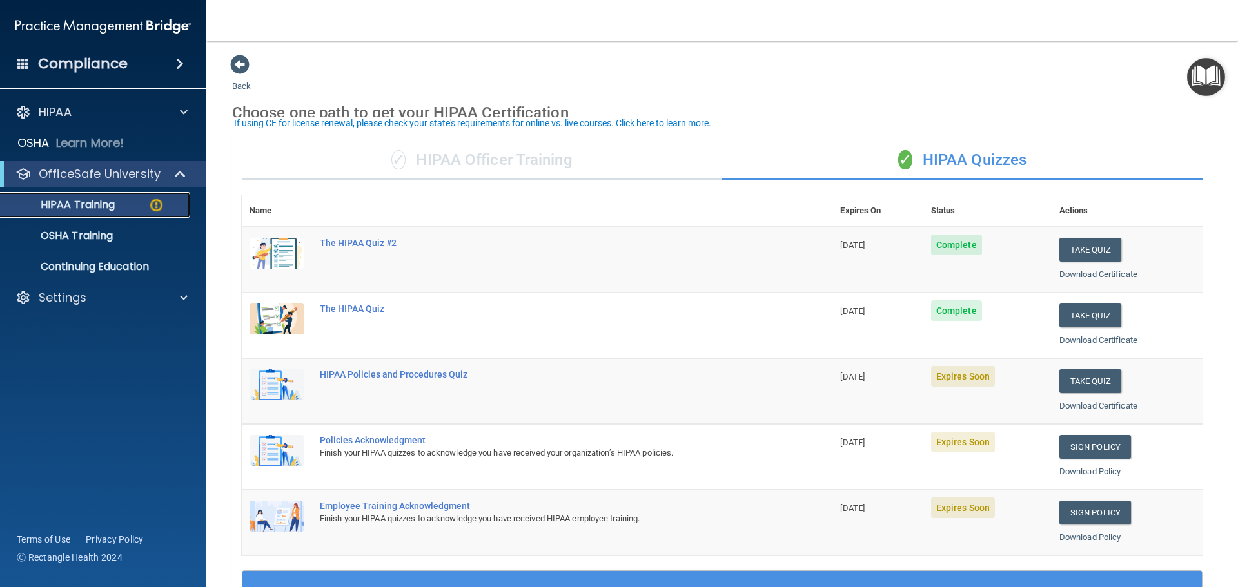
scroll to position [64, 0]
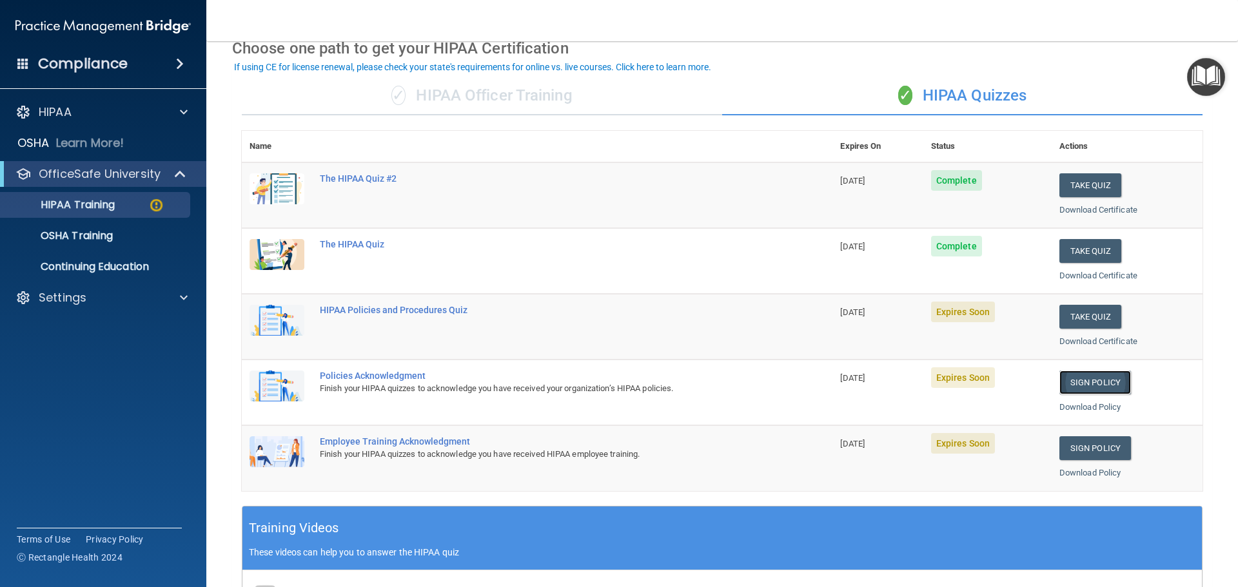
click at [1094, 380] on link "Sign Policy" at bounding box center [1095, 383] width 72 height 24
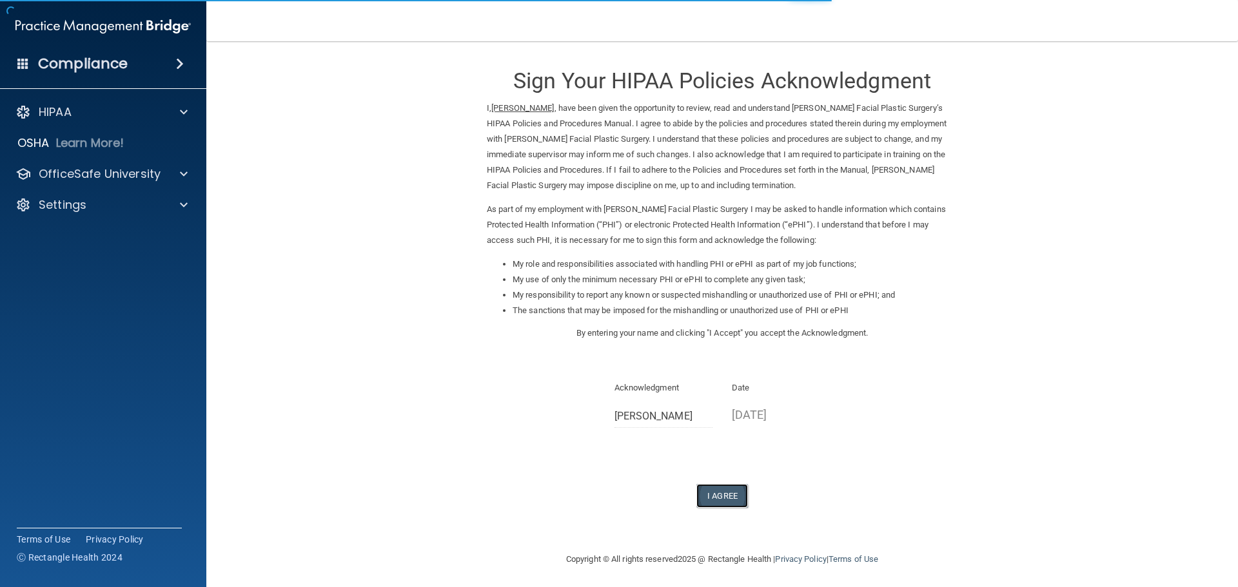
click at [721, 491] on button "I Agree" at bounding box center [722, 496] width 52 height 24
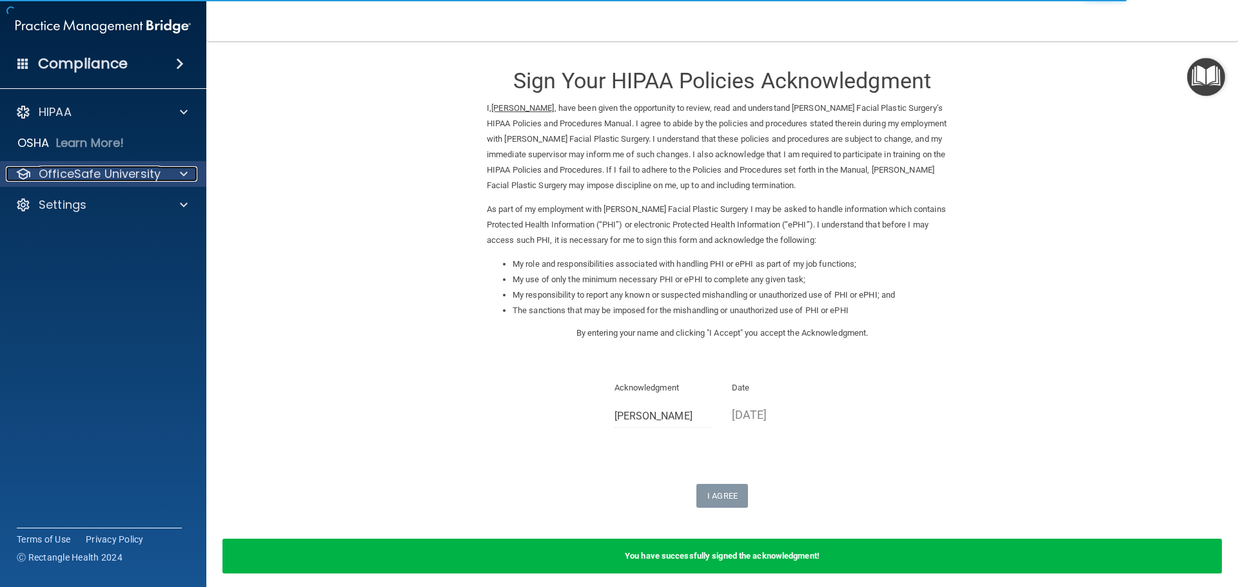
click at [153, 173] on p "OfficeSafe University" at bounding box center [100, 173] width 122 height 15
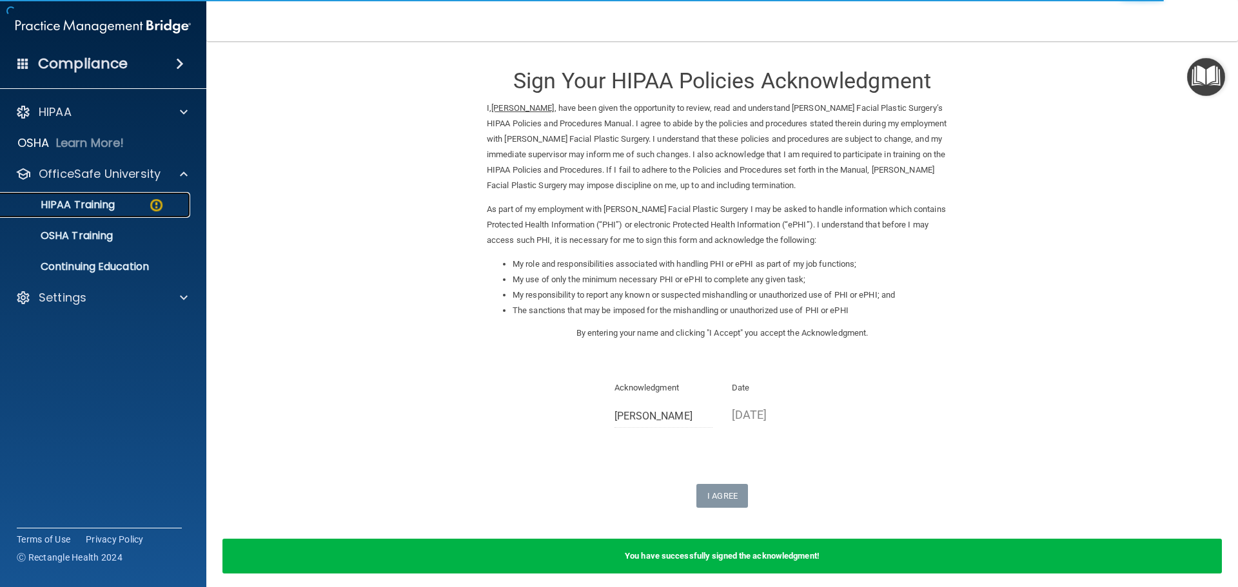
click at [98, 212] on p "HIPAA Training" at bounding box center [61, 205] width 106 height 13
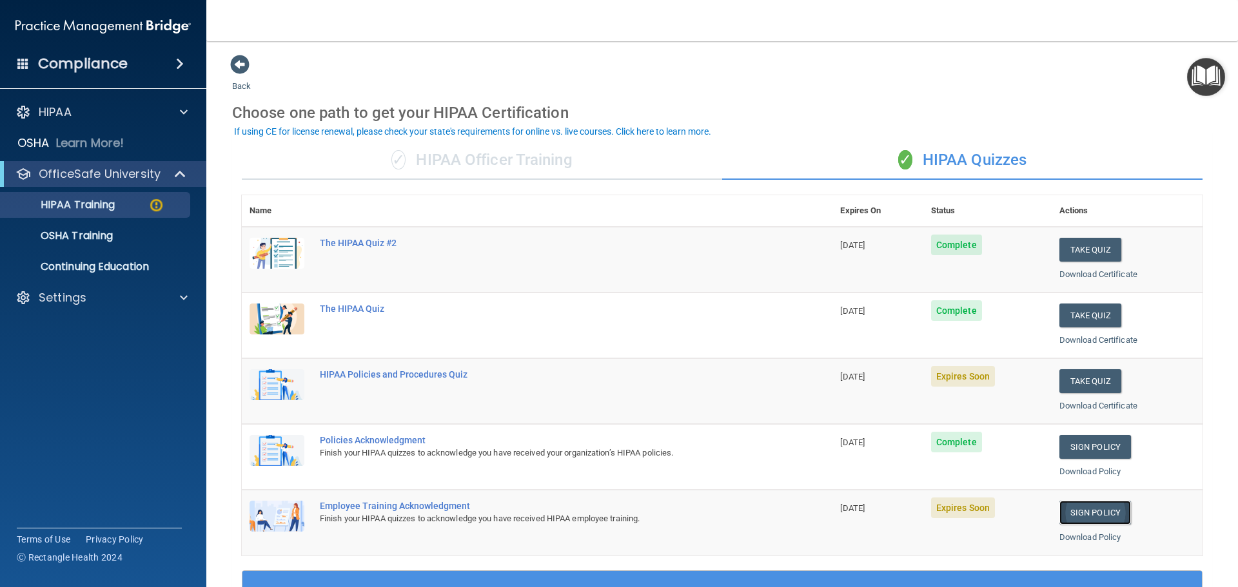
click at [1102, 511] on link "Sign Policy" at bounding box center [1095, 513] width 72 height 24
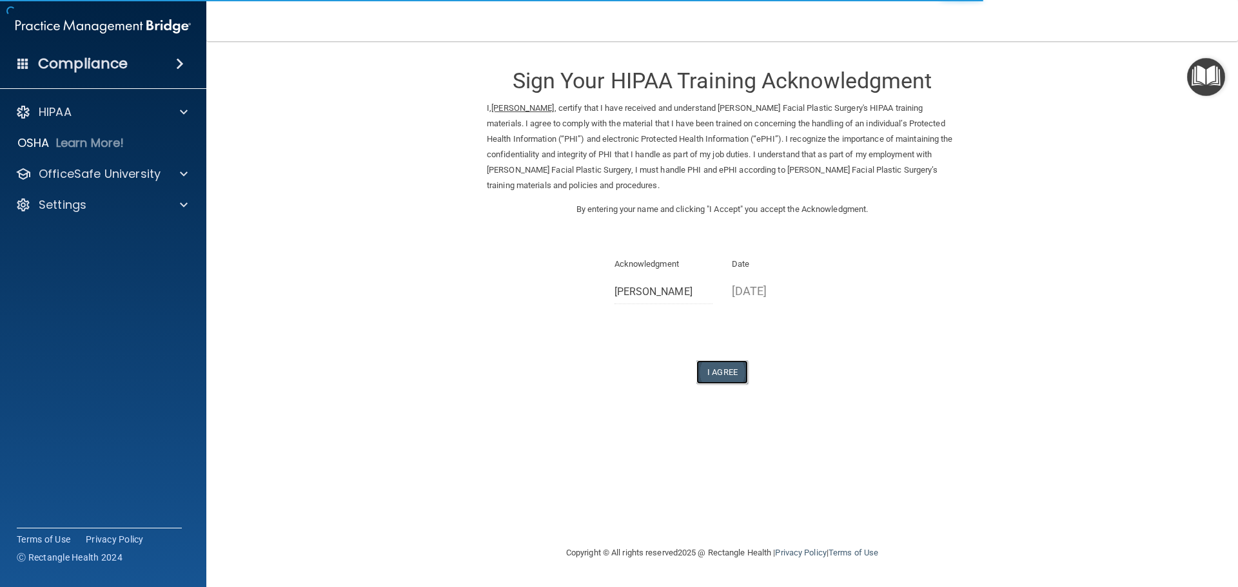
click at [733, 371] on button "I Agree" at bounding box center [722, 372] width 52 height 24
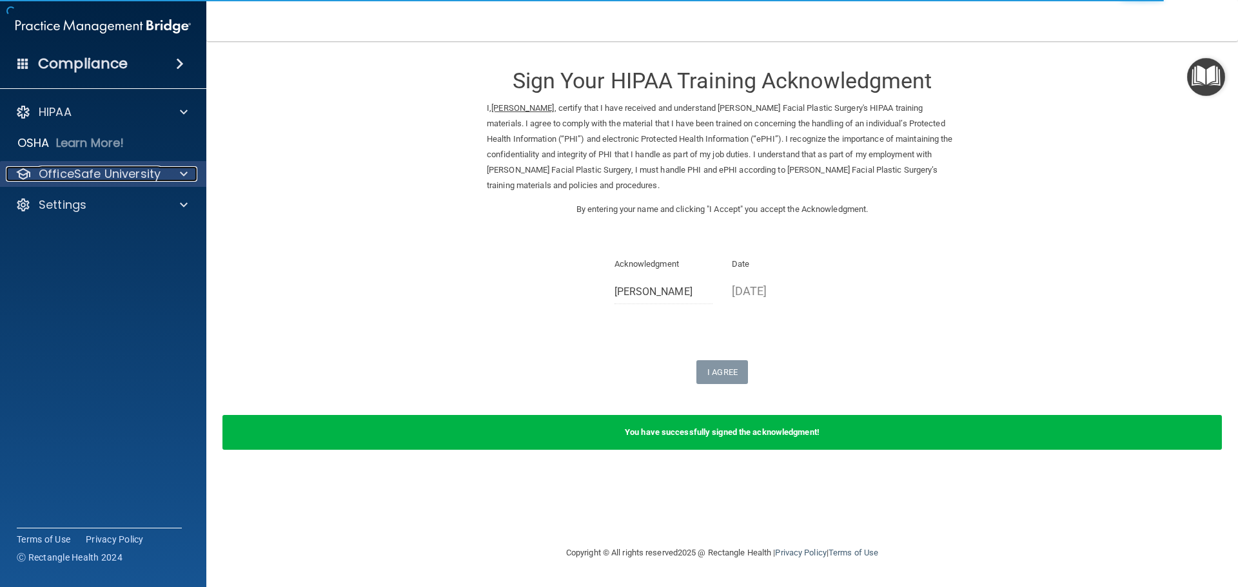
click at [106, 171] on p "OfficeSafe University" at bounding box center [100, 173] width 122 height 15
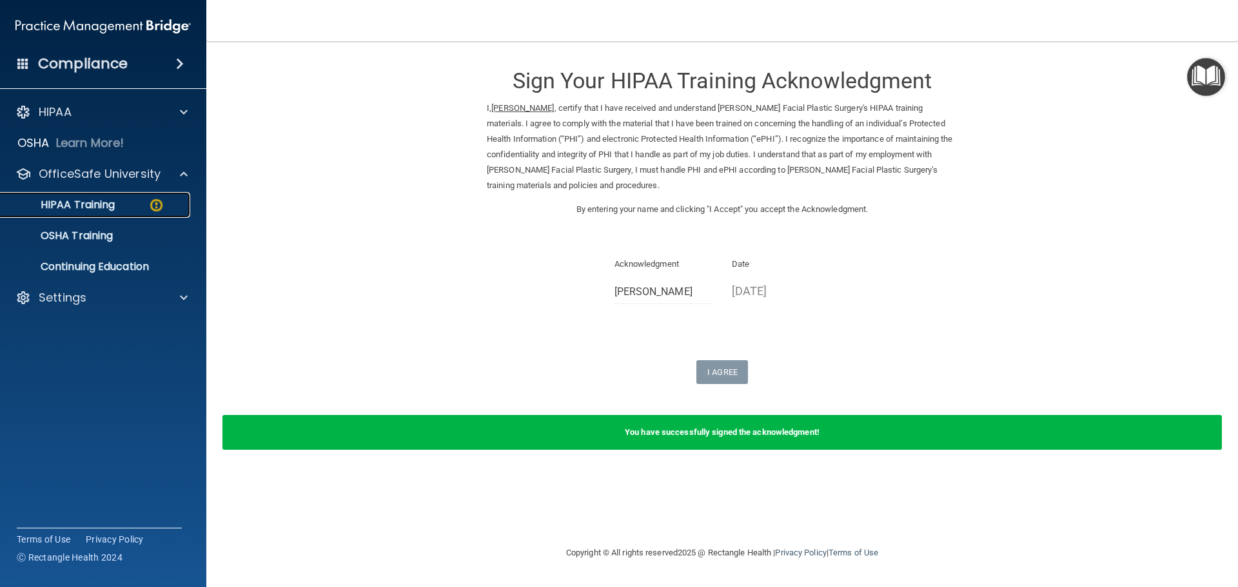
click at [92, 200] on p "HIPAA Training" at bounding box center [61, 205] width 106 height 13
